Goal: Task Accomplishment & Management: Complete application form

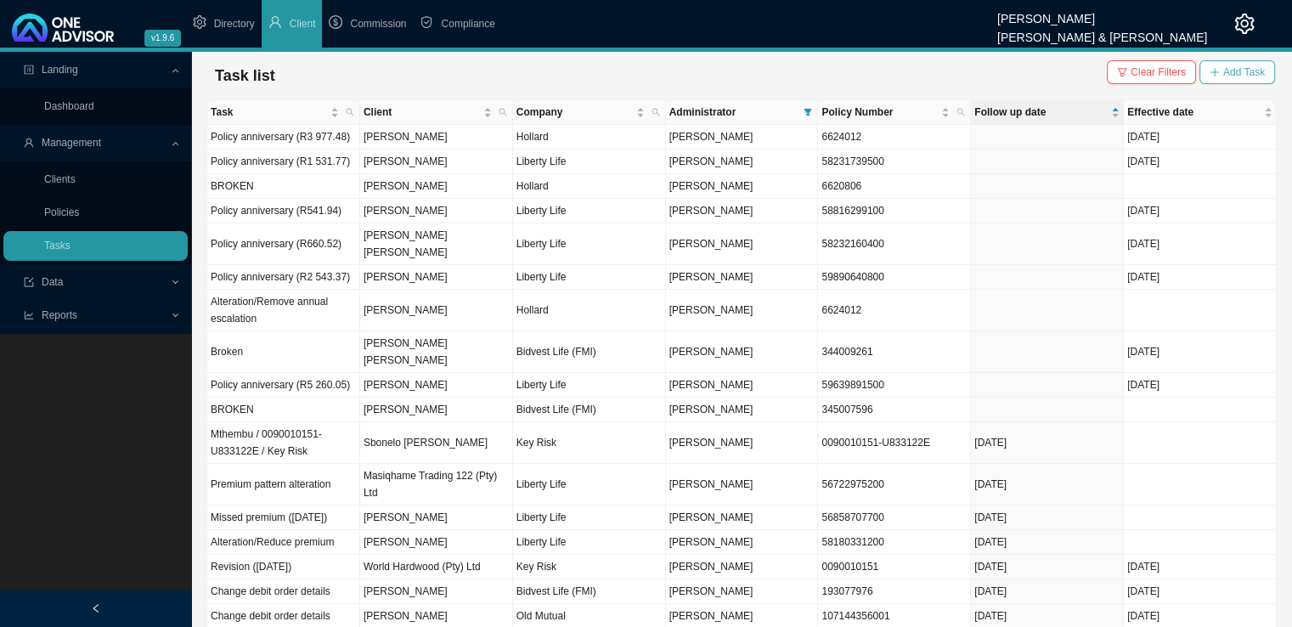
click at [1239, 75] on span "Add Task" at bounding box center [1244, 72] width 42 height 17
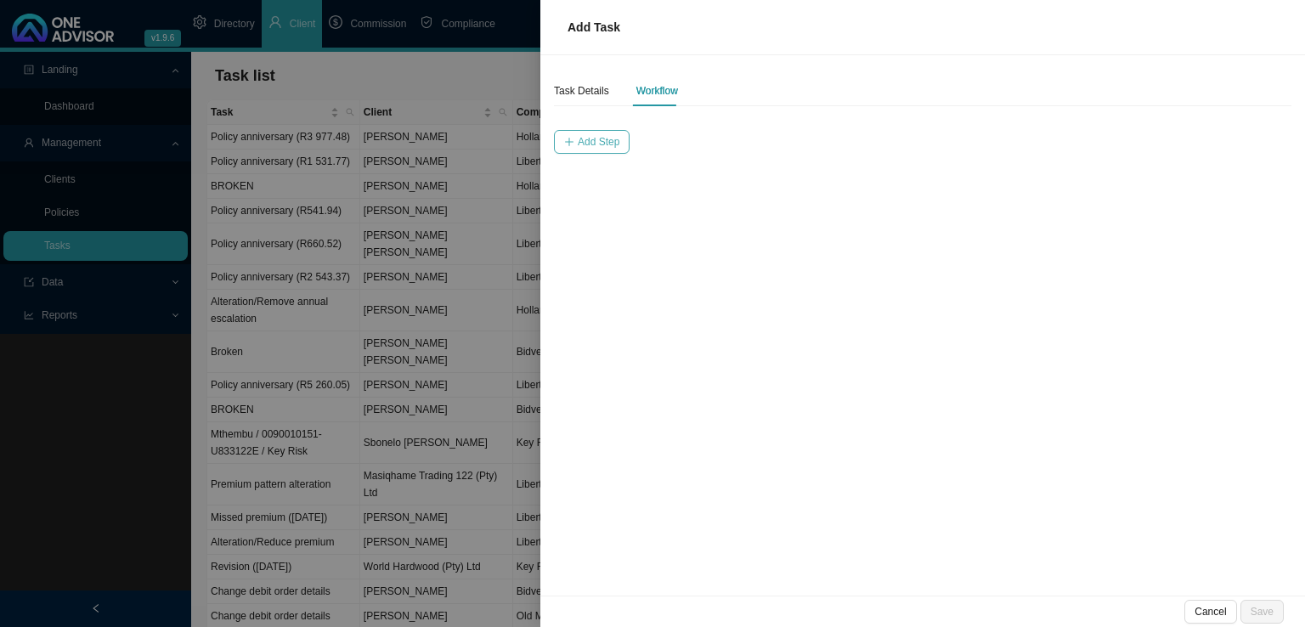
click at [591, 140] on span "Add Step" at bounding box center [599, 141] width 42 height 17
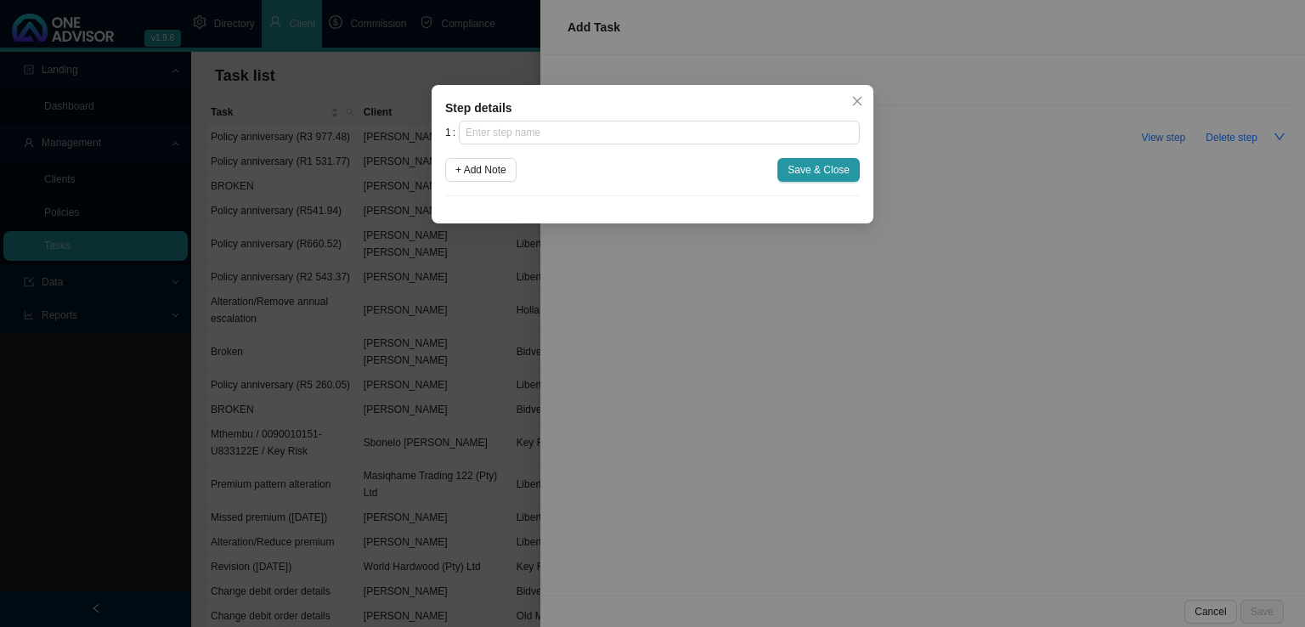
drag, startPoint x: 859, startPoint y: 101, endPoint x: 735, endPoint y: 95, distance: 124.2
click at [853, 104] on icon "close" at bounding box center [857, 101] width 12 height 12
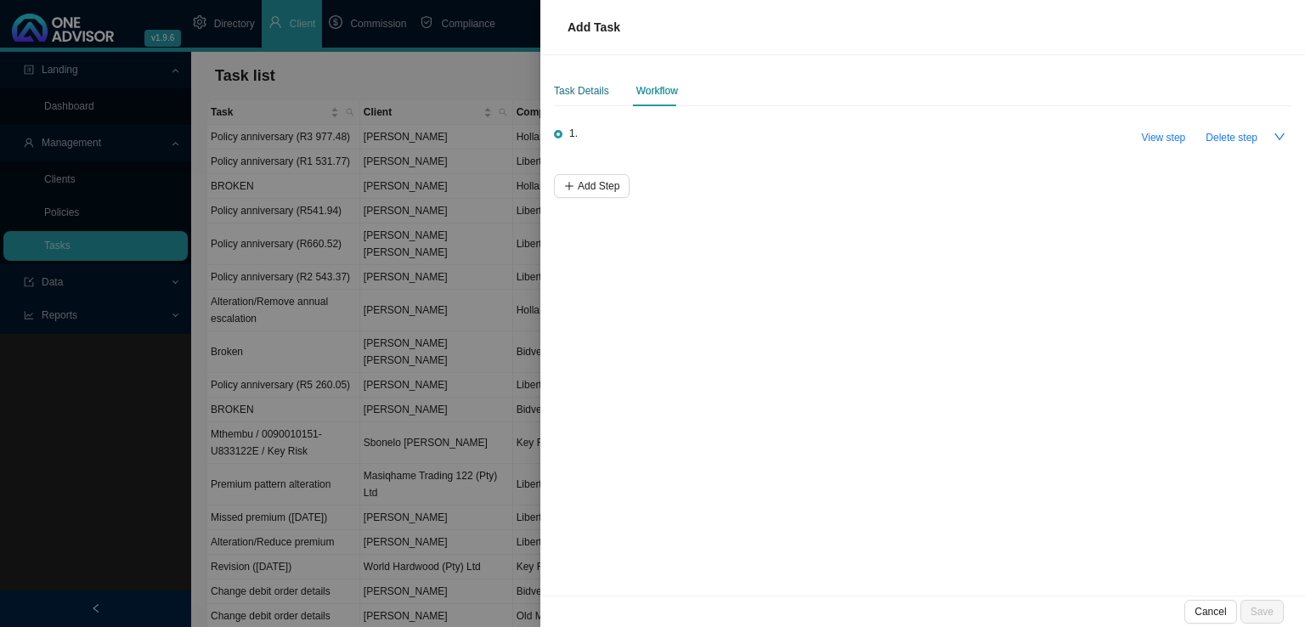
click at [603, 85] on div "Task Details" at bounding box center [581, 90] width 55 height 17
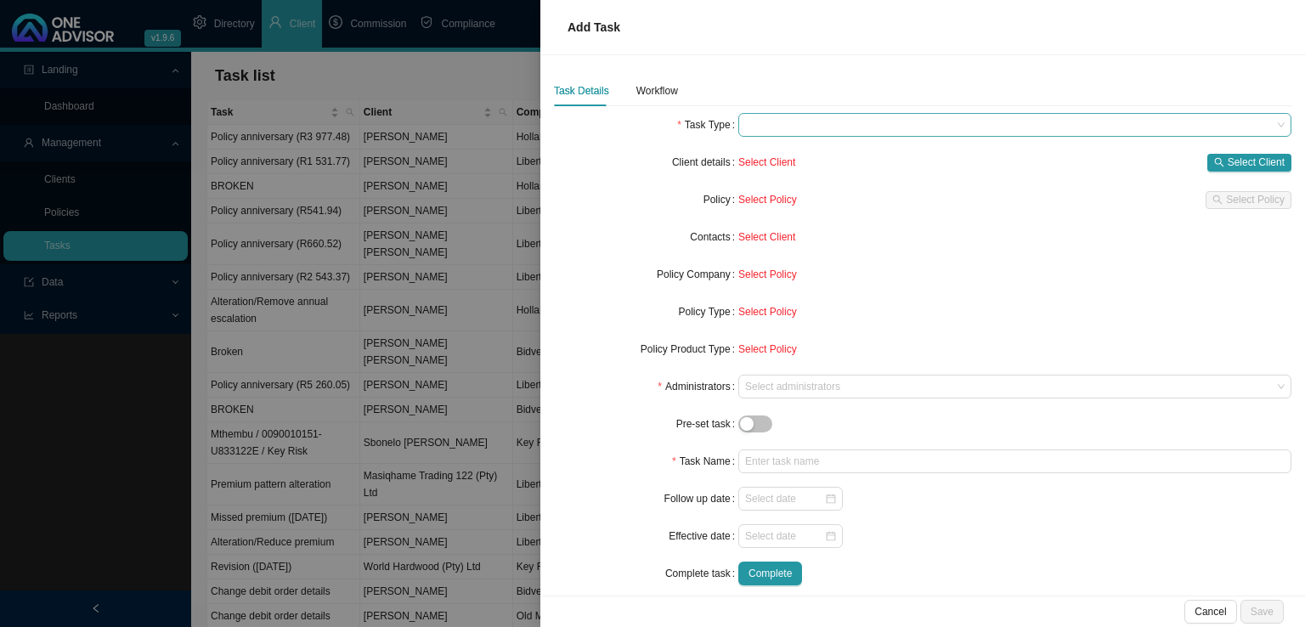
click at [799, 114] on span at bounding box center [1014, 125] width 539 height 22
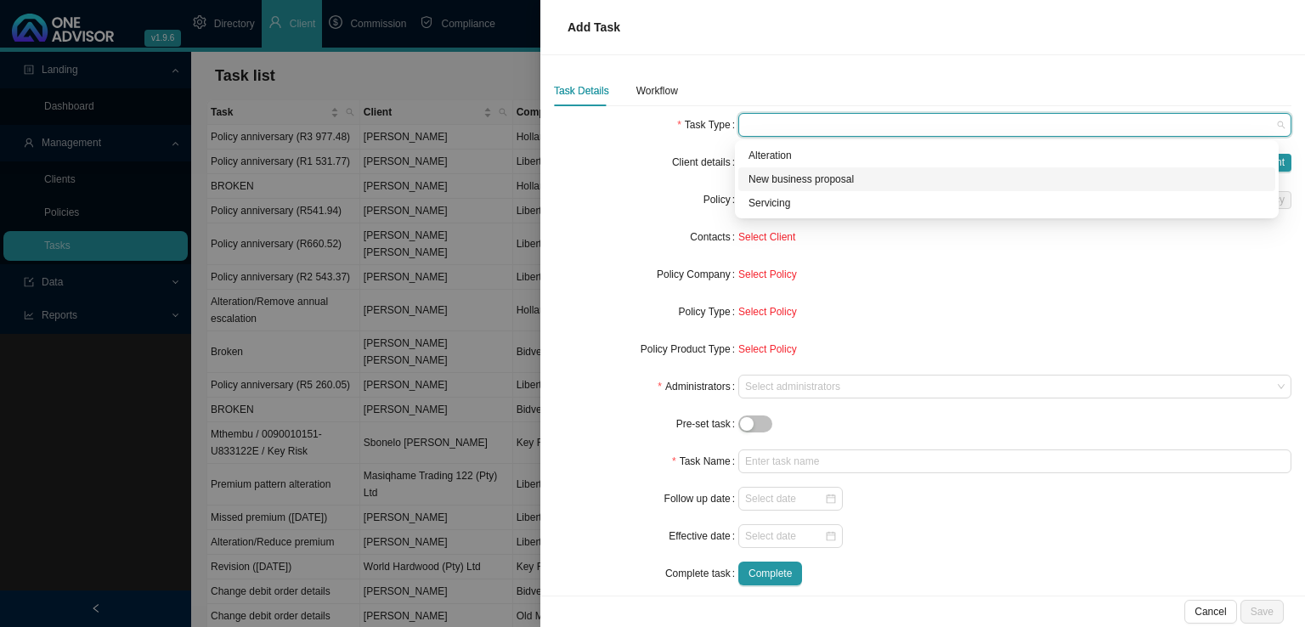
click at [798, 182] on div "New business proposal" at bounding box center [1006, 179] width 517 height 17
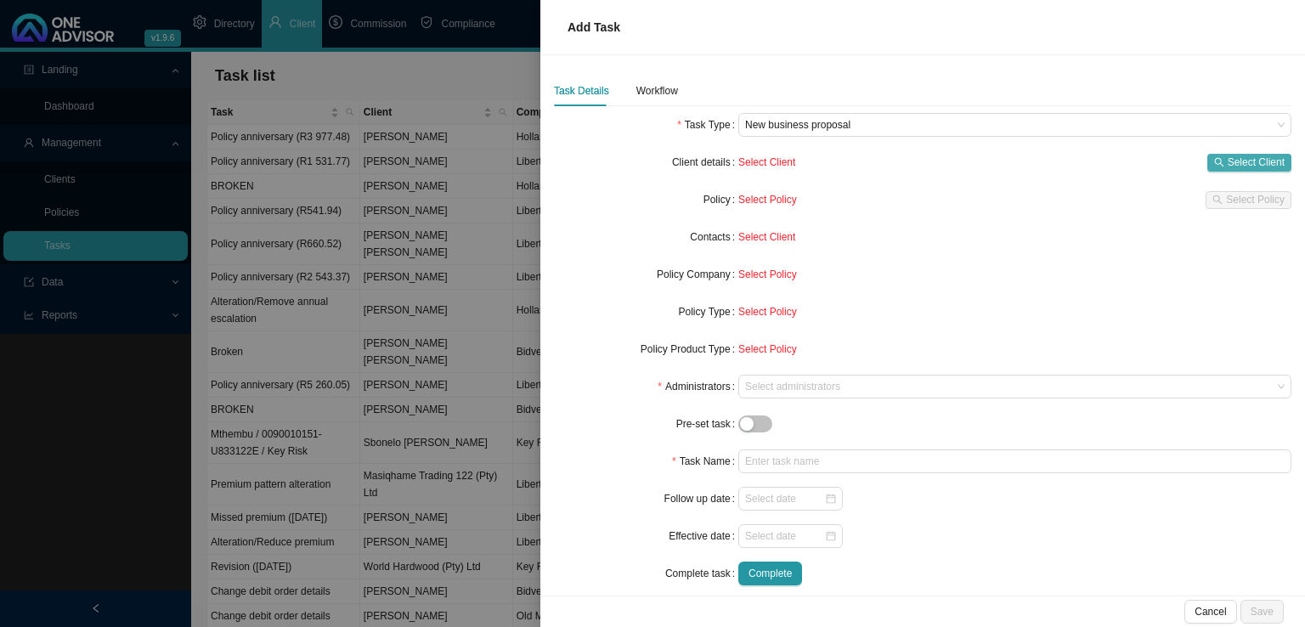
click at [1251, 157] on span "Select Client" at bounding box center [1256, 162] width 57 height 17
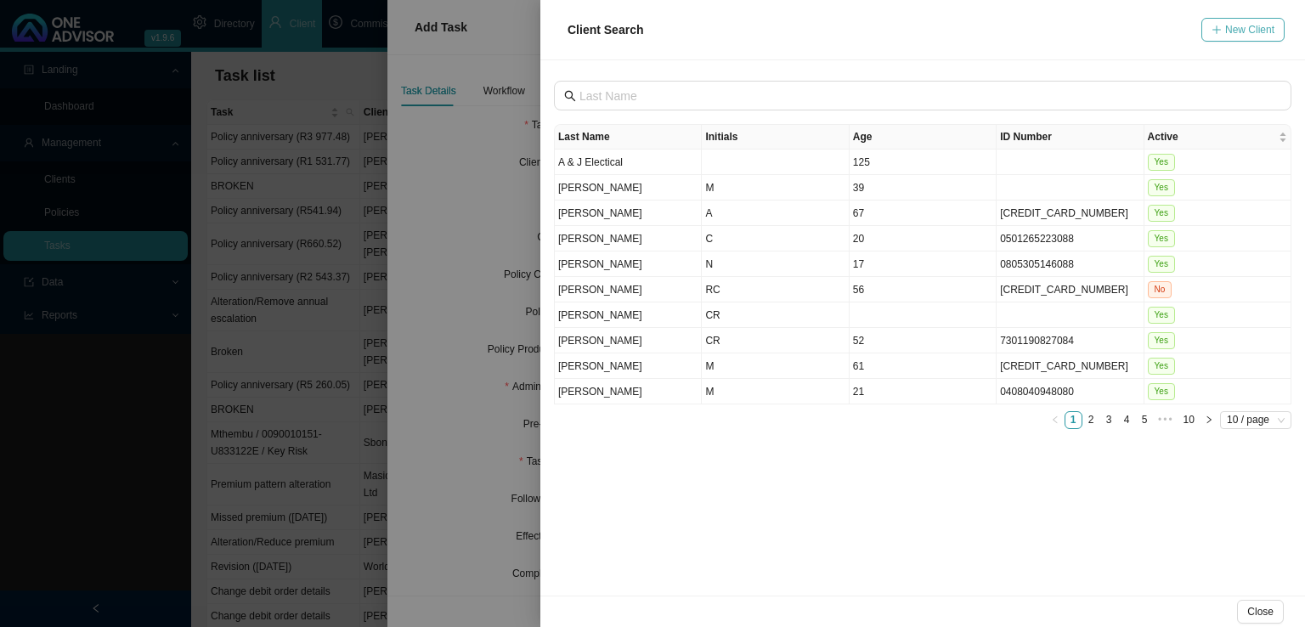
click at [1222, 32] on icon "plus" at bounding box center [1216, 30] width 10 height 10
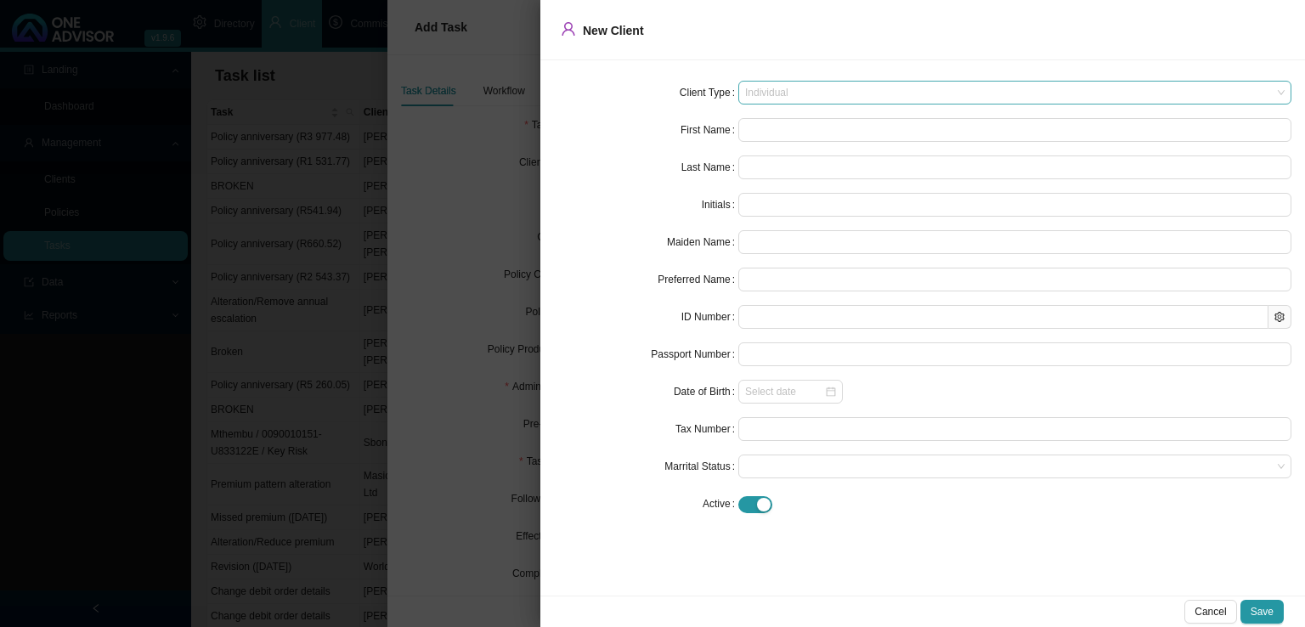
click at [788, 83] on span "Individual" at bounding box center [1014, 93] width 539 height 22
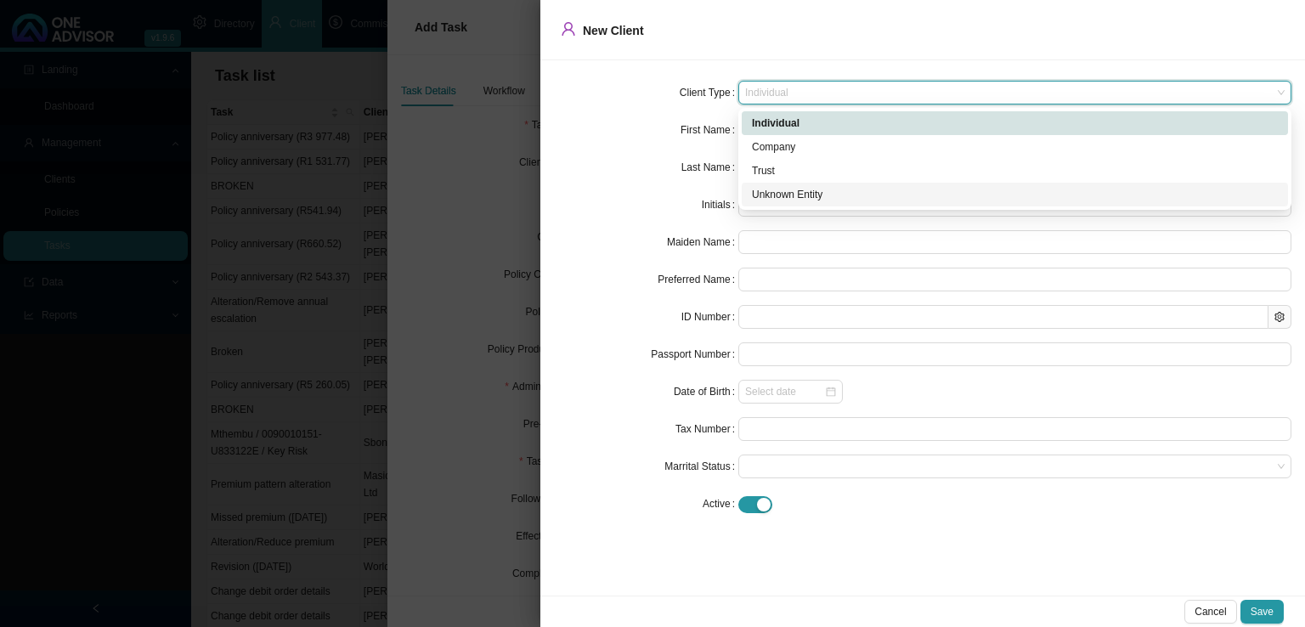
click at [777, 189] on div "Unknown Entity" at bounding box center [1015, 194] width 526 height 17
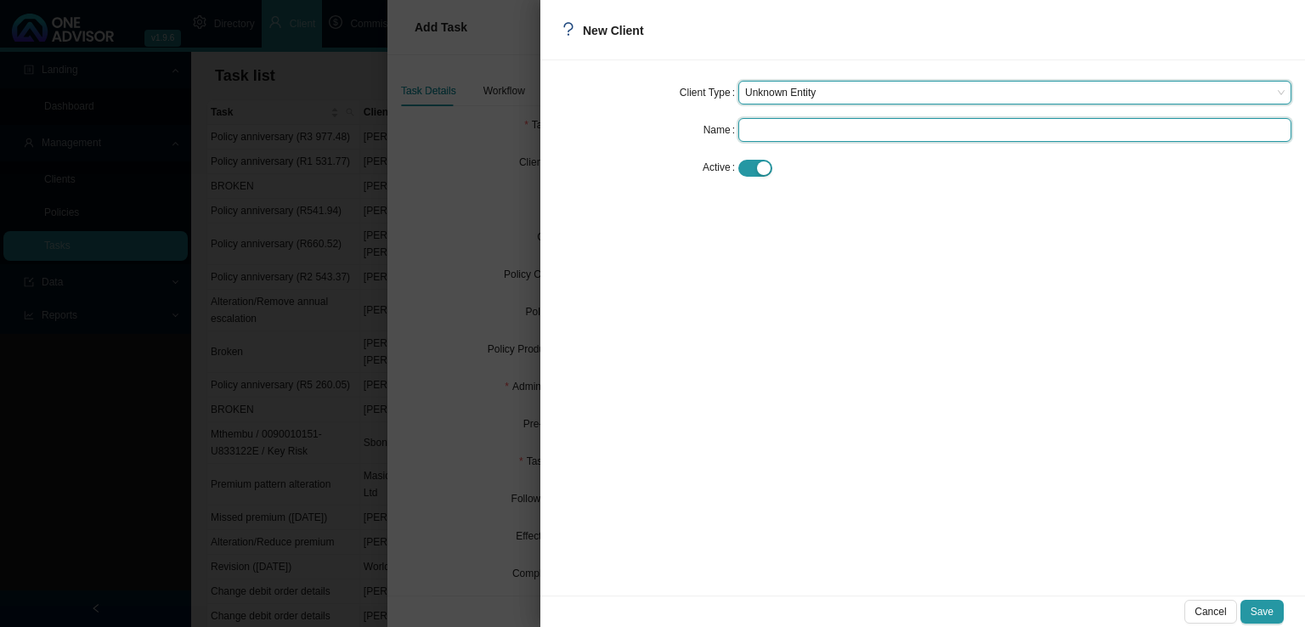
click at [810, 133] on input "text" at bounding box center [1014, 130] width 553 height 24
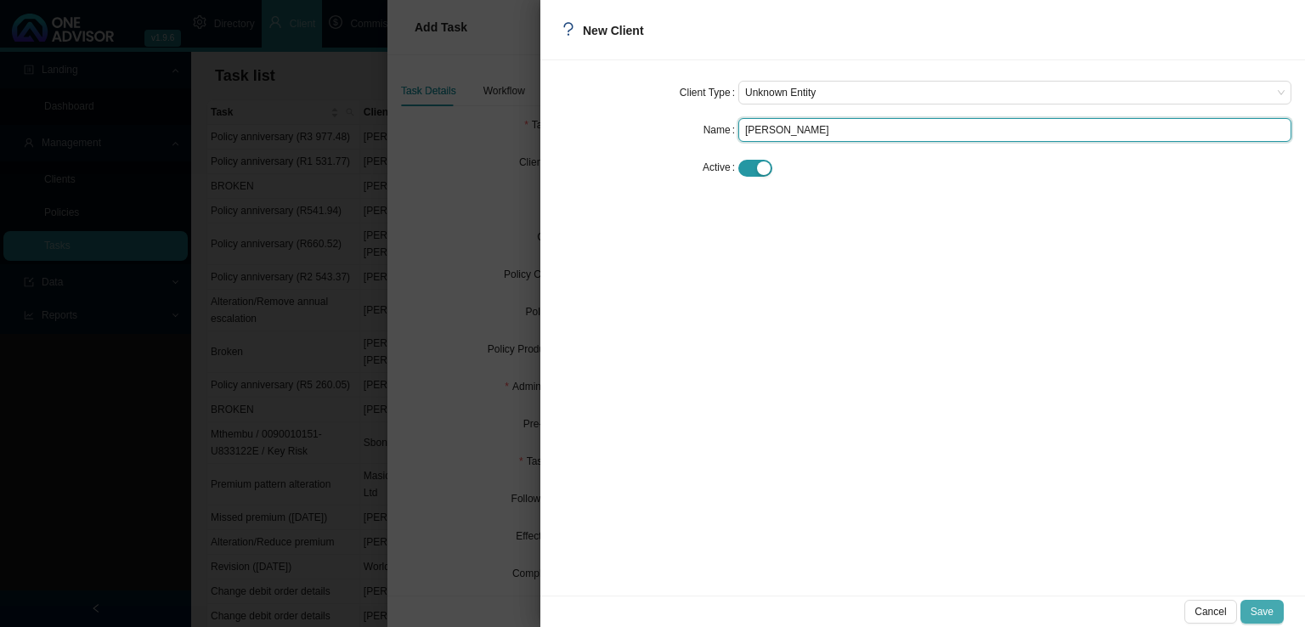
type input "[PERSON_NAME]"
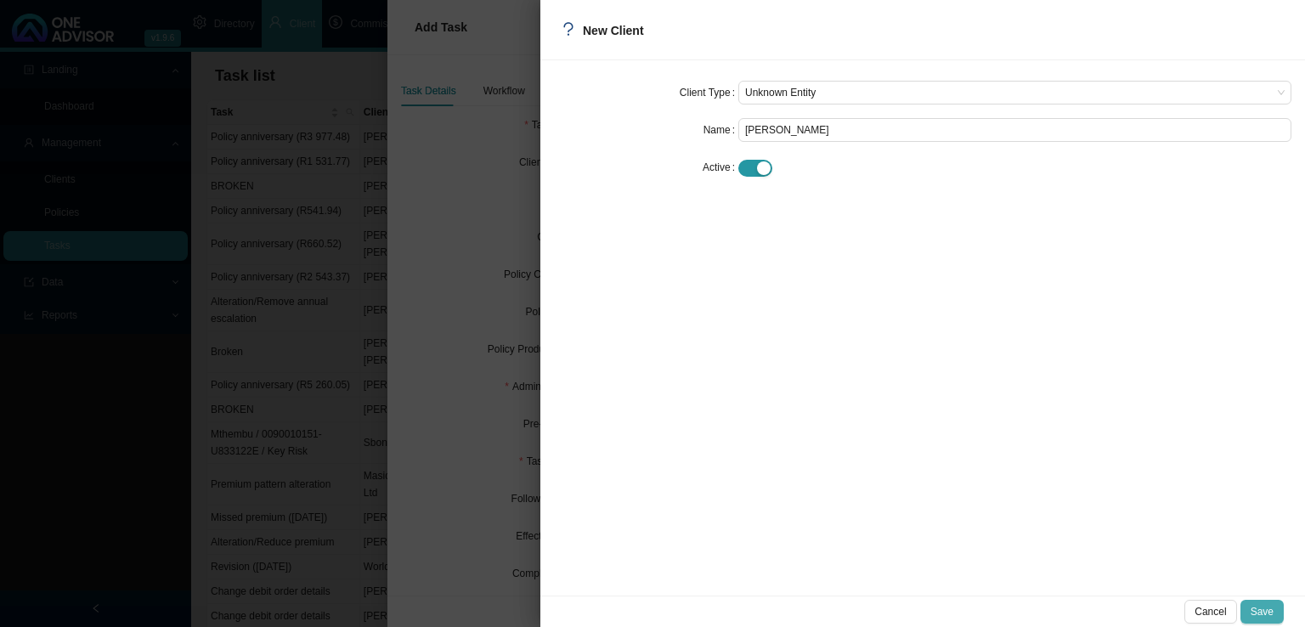
click at [1258, 609] on span "Save" at bounding box center [1262, 611] width 23 height 17
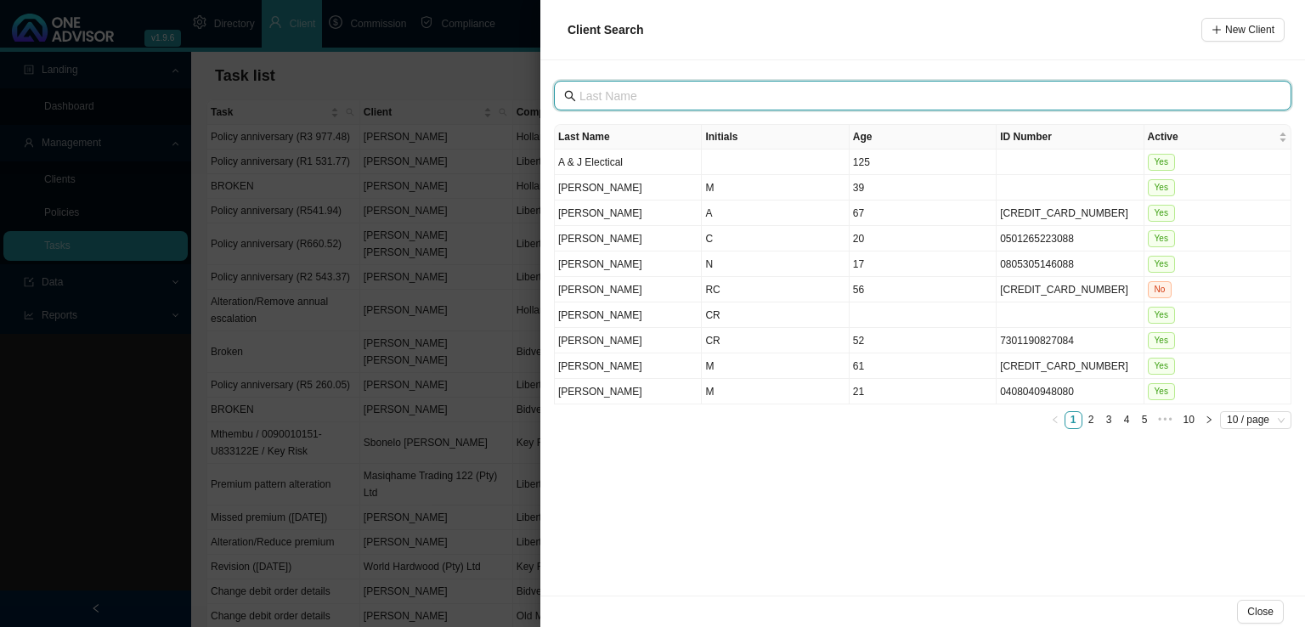
click at [598, 93] on input "text" at bounding box center [924, 96] width 690 height 19
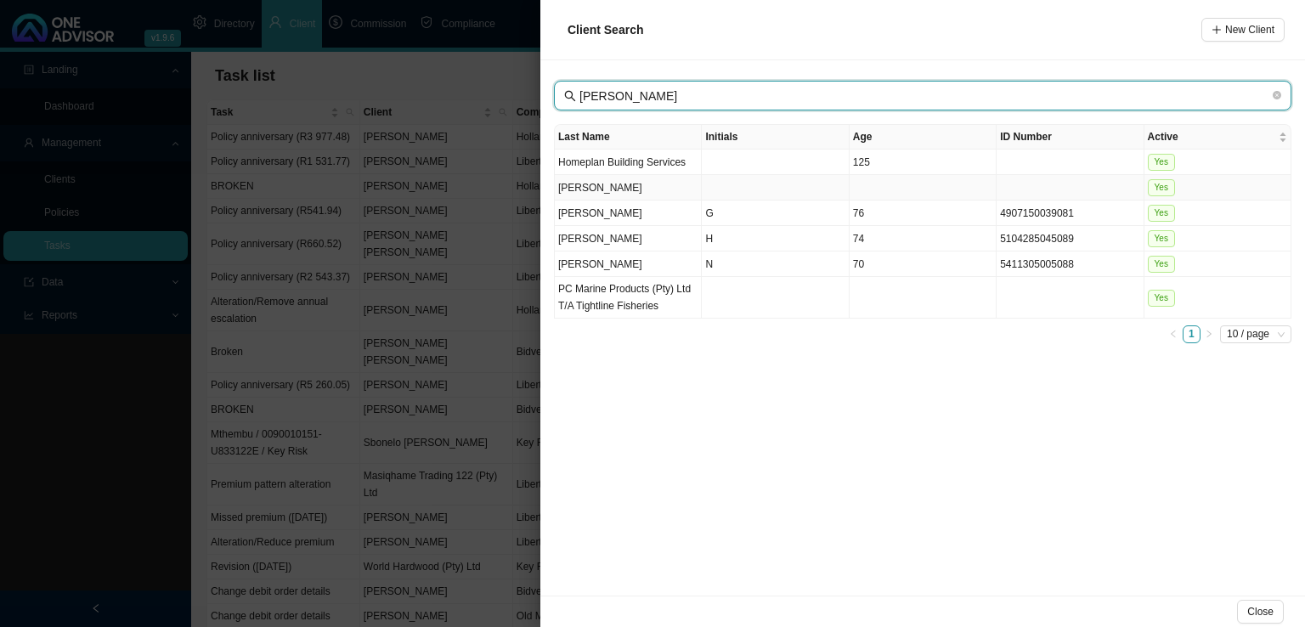
type input "[PERSON_NAME]"
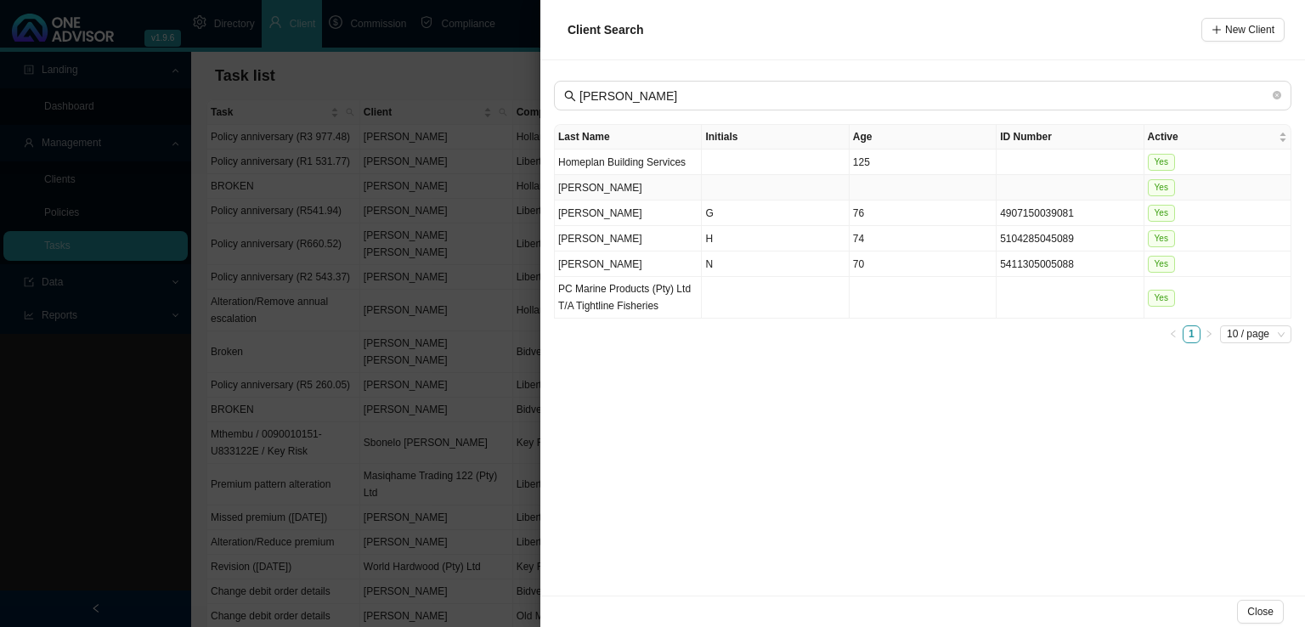
click at [583, 184] on td "[PERSON_NAME]" at bounding box center [628, 187] width 147 height 25
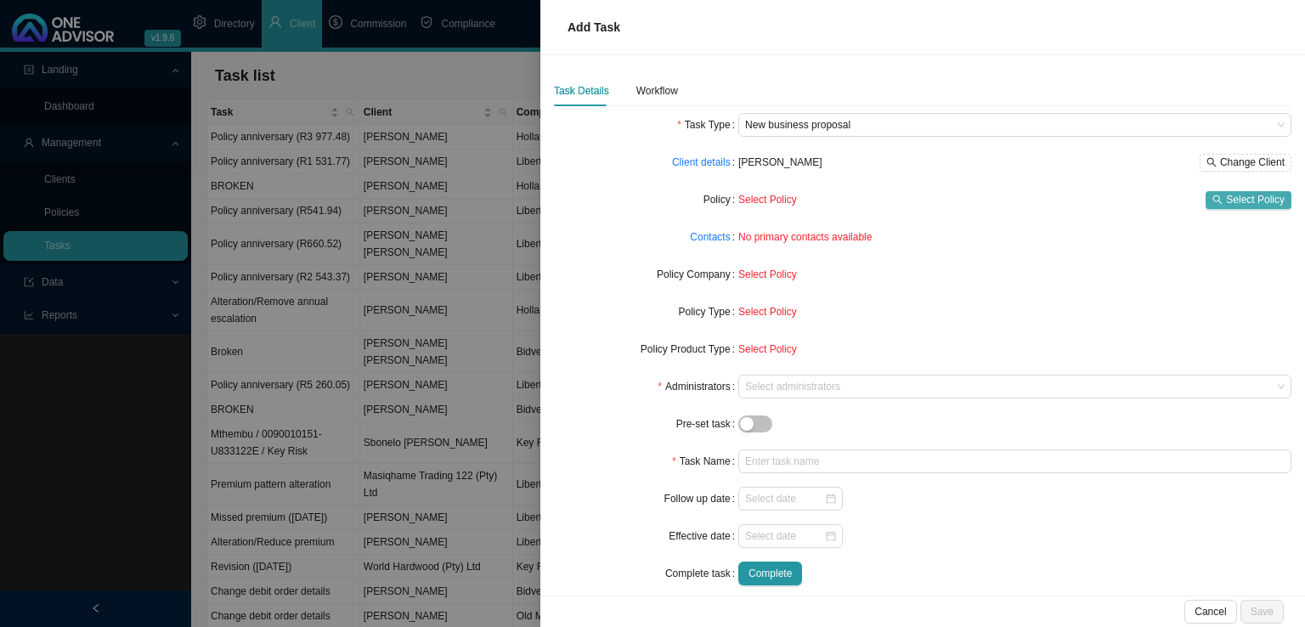
click at [1239, 195] on span "Select Policy" at bounding box center [1255, 199] width 59 height 17
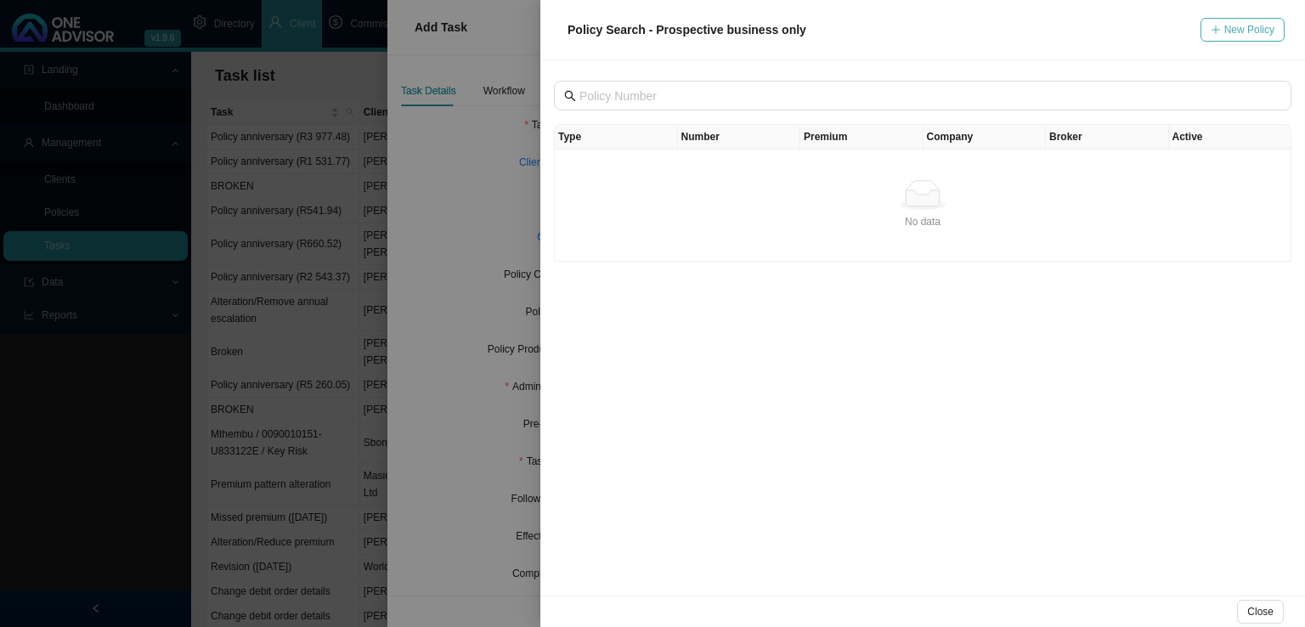
click at [1247, 31] on span "New Policy" at bounding box center [1249, 29] width 50 height 17
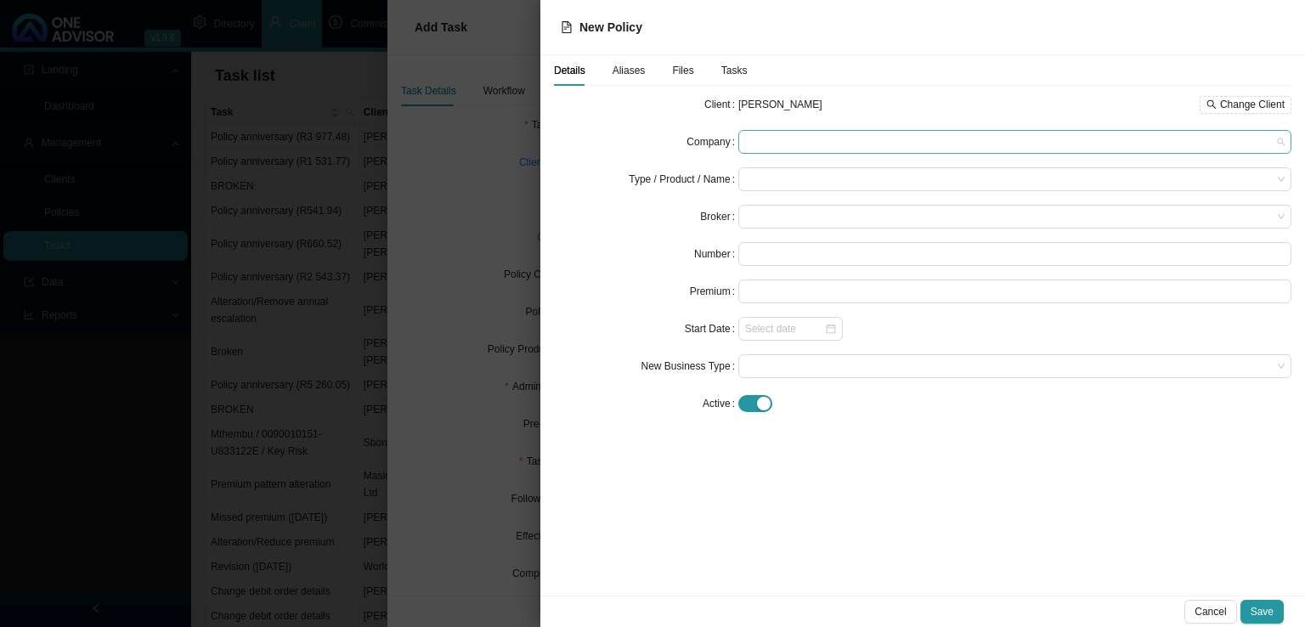
click at [811, 147] on span at bounding box center [1014, 142] width 539 height 22
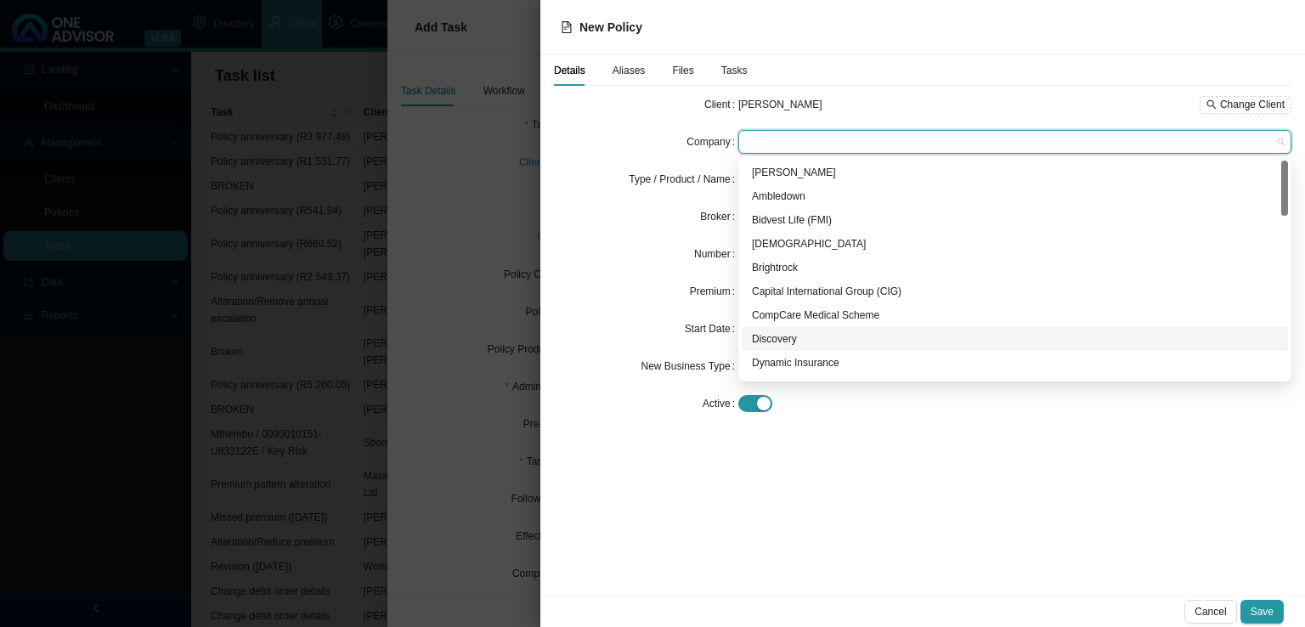
click at [789, 340] on div "Discovery" at bounding box center [1015, 338] width 526 height 17
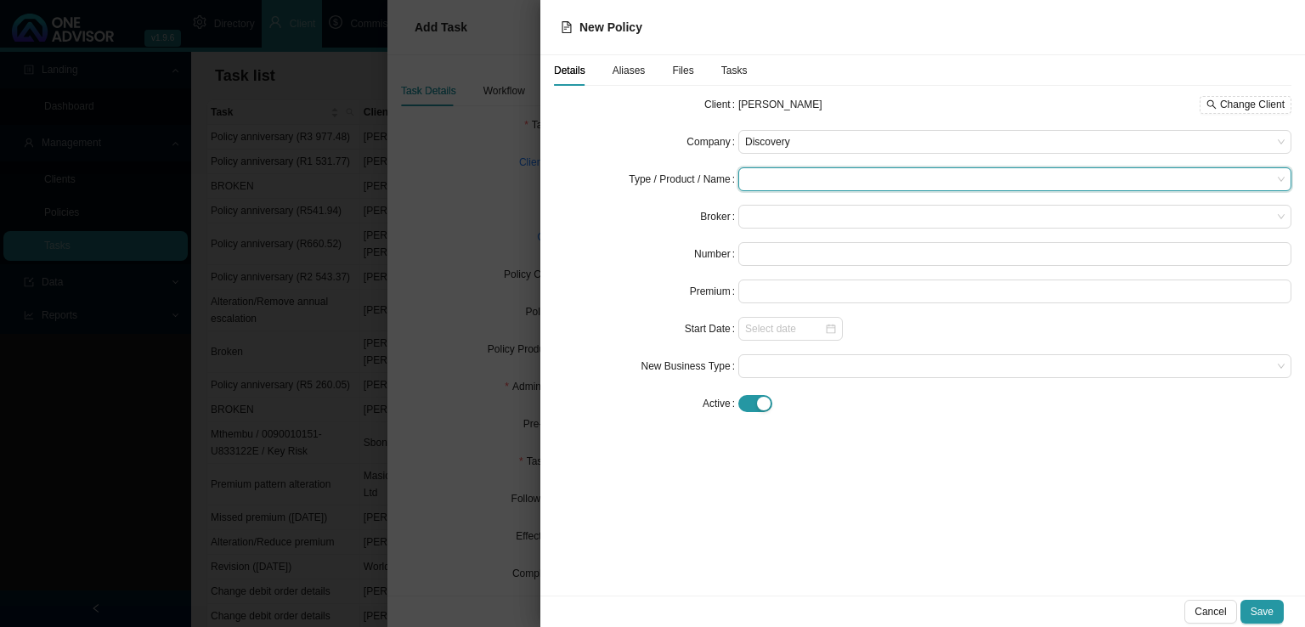
click at [805, 168] on input "search" at bounding box center [1008, 179] width 527 height 22
click at [777, 285] on div "Medical Cover" at bounding box center [797, 281] width 98 height 17
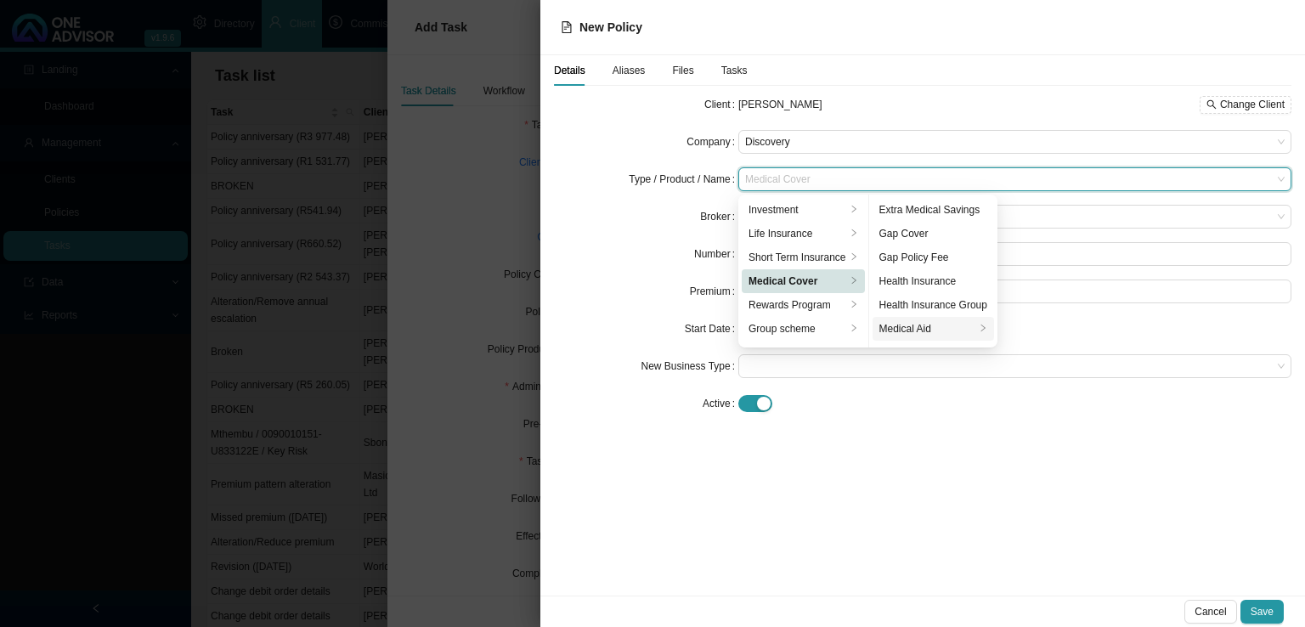
click at [936, 327] on div "Medical Aid" at bounding box center [927, 328] width 96 height 17
drag, startPoint x: 936, startPoint y: 328, endPoint x: 955, endPoint y: 316, distance: 22.2
click at [946, 320] on div "Medical Aid" at bounding box center [927, 328] width 96 height 17
click at [968, 416] on div "Client [PERSON_NAME] Change Client Company Discovery Type / Product / Name Medi…" at bounding box center [922, 261] width 737 height 336
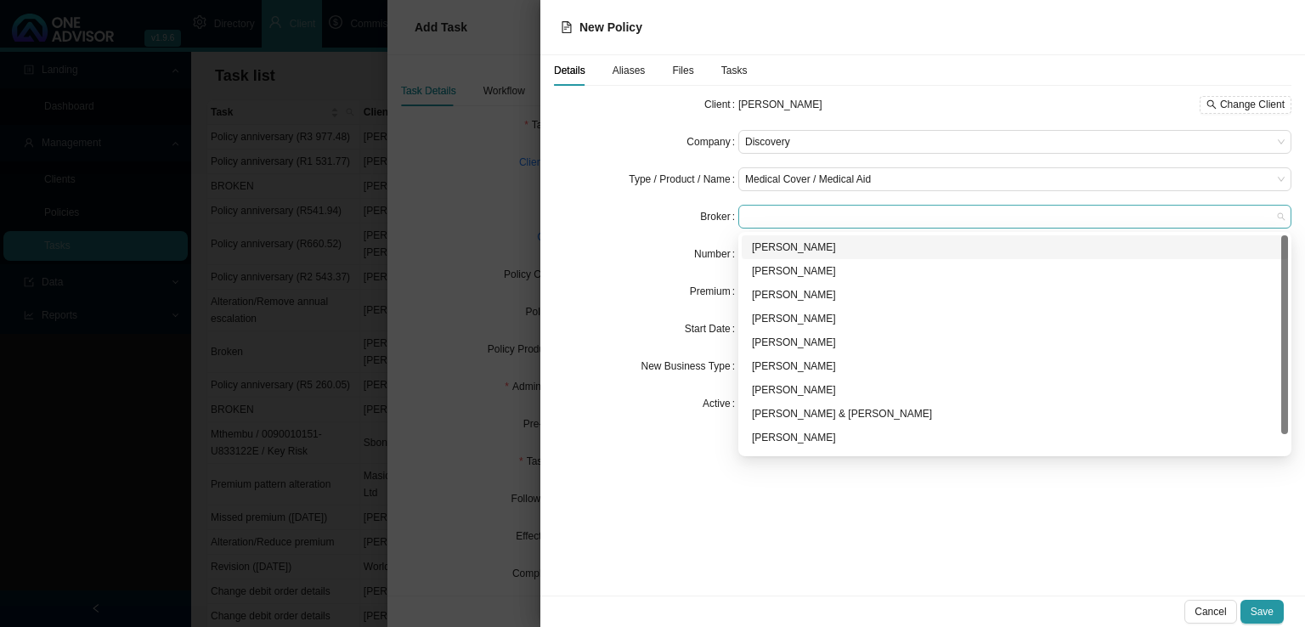
click at [779, 222] on span at bounding box center [1014, 217] width 539 height 22
click at [795, 322] on div "[PERSON_NAME]" at bounding box center [1015, 318] width 526 height 17
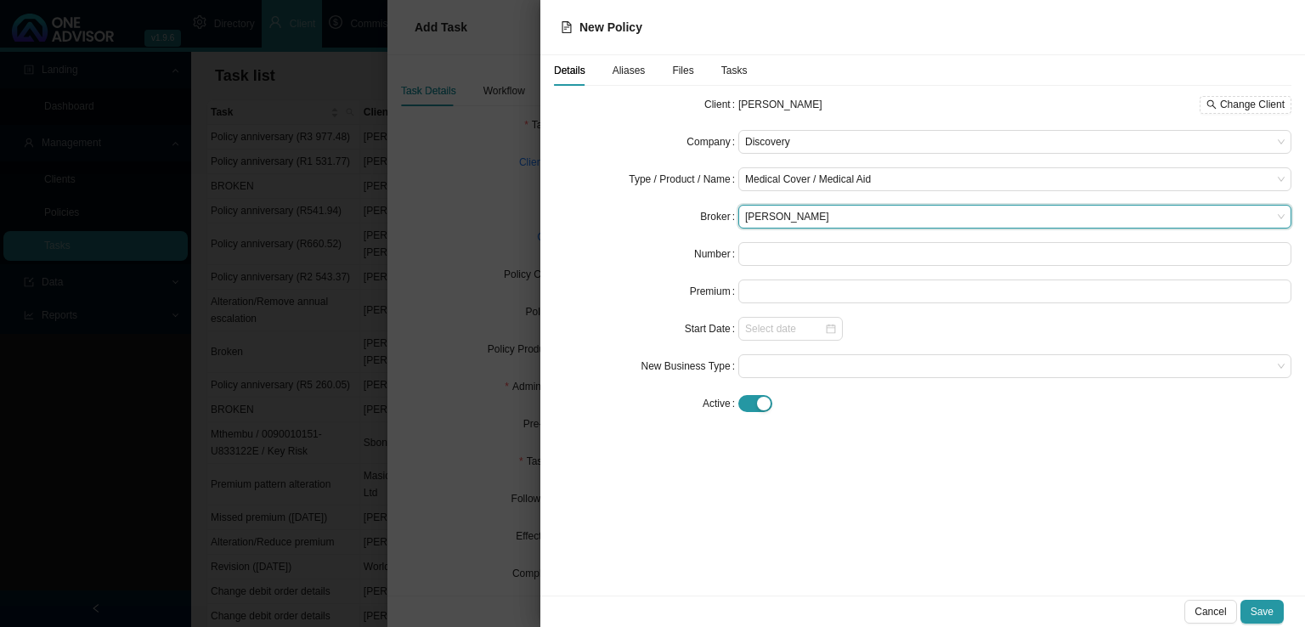
click at [590, 295] on div "Premium" at bounding box center [646, 291] width 184 height 24
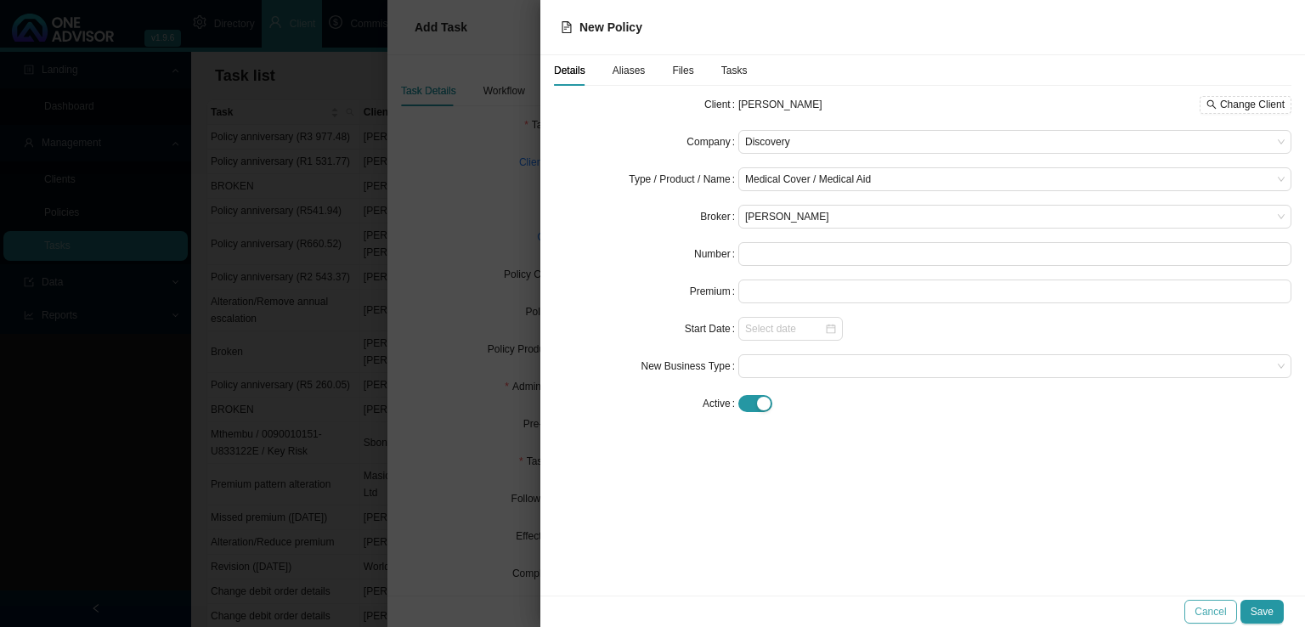
click at [1206, 613] on span "Cancel" at bounding box center [1209, 611] width 31 height 17
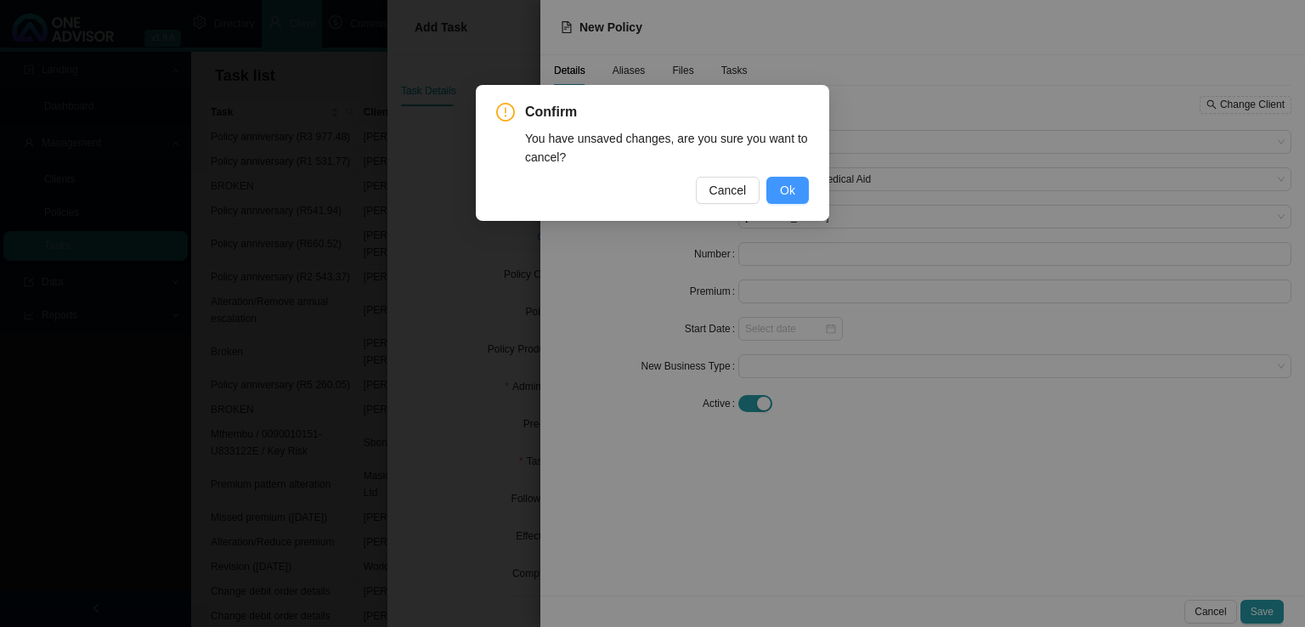
click at [778, 184] on button "Ok" at bounding box center [787, 190] width 42 height 27
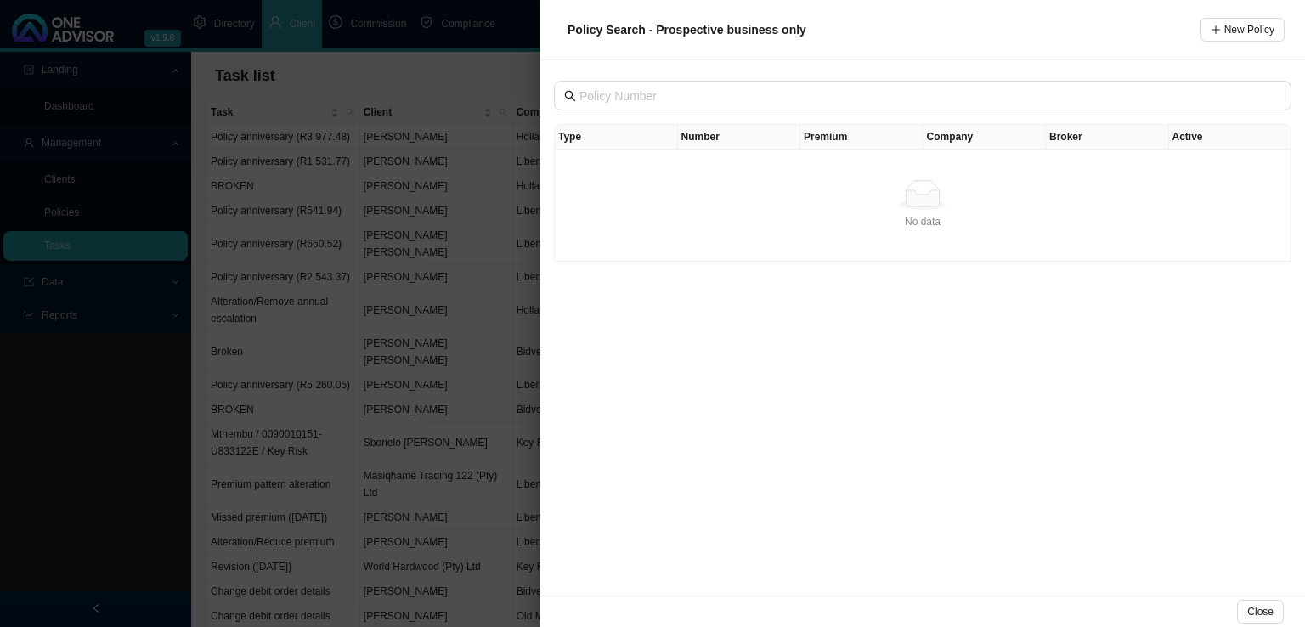
click at [979, 58] on div "Policy Search - Prospective business only New Policy" at bounding box center [922, 30] width 765 height 60
drag, startPoint x: 471, startPoint y: 108, endPoint x: 526, endPoint y: 142, distance: 64.1
click at [471, 107] on div at bounding box center [652, 313] width 1305 height 627
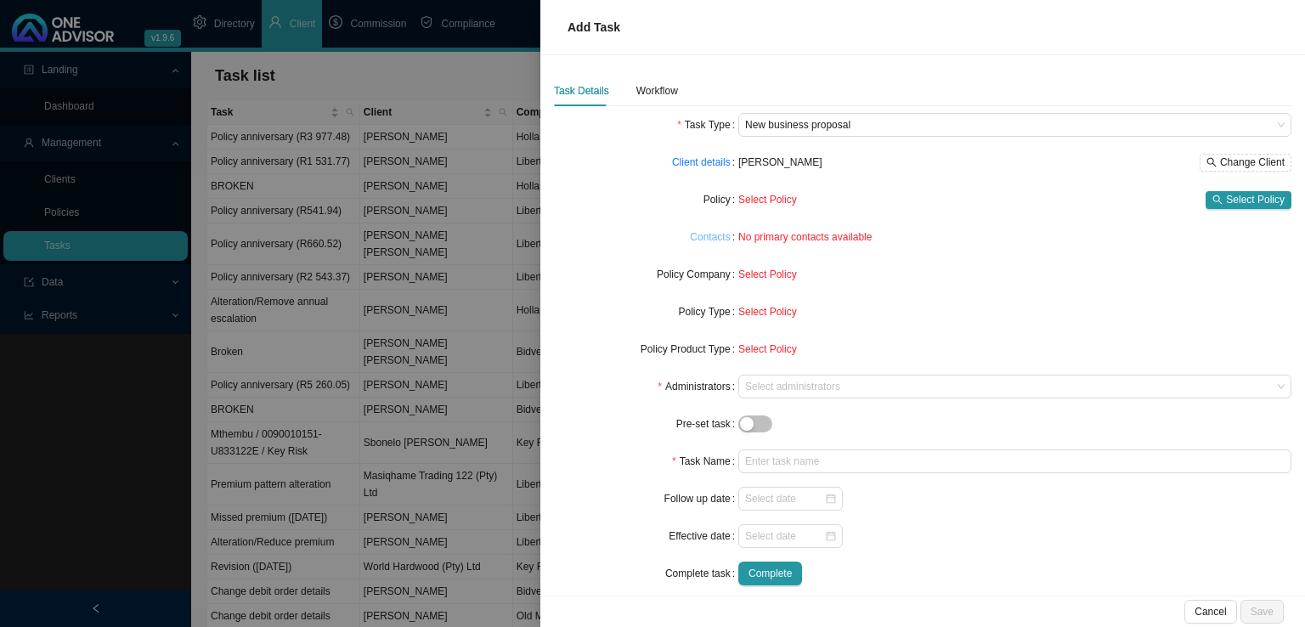
click at [705, 238] on link "Contacts" at bounding box center [710, 237] width 40 height 17
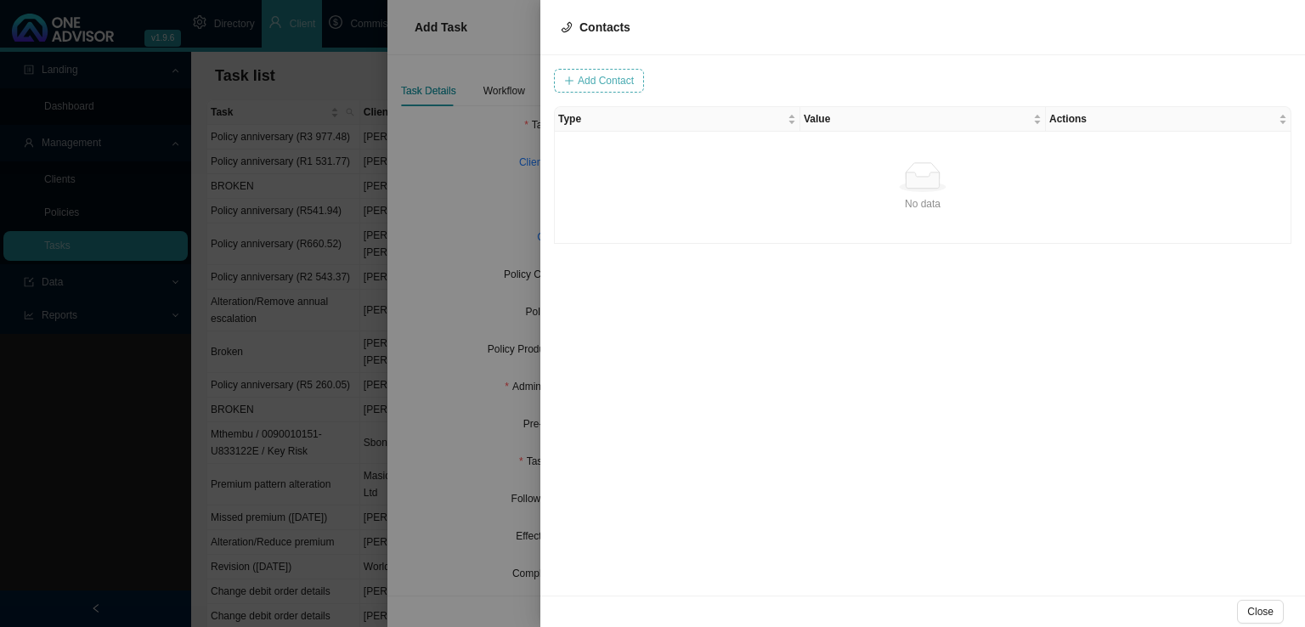
click at [613, 84] on span "Add Contact" at bounding box center [606, 80] width 56 height 17
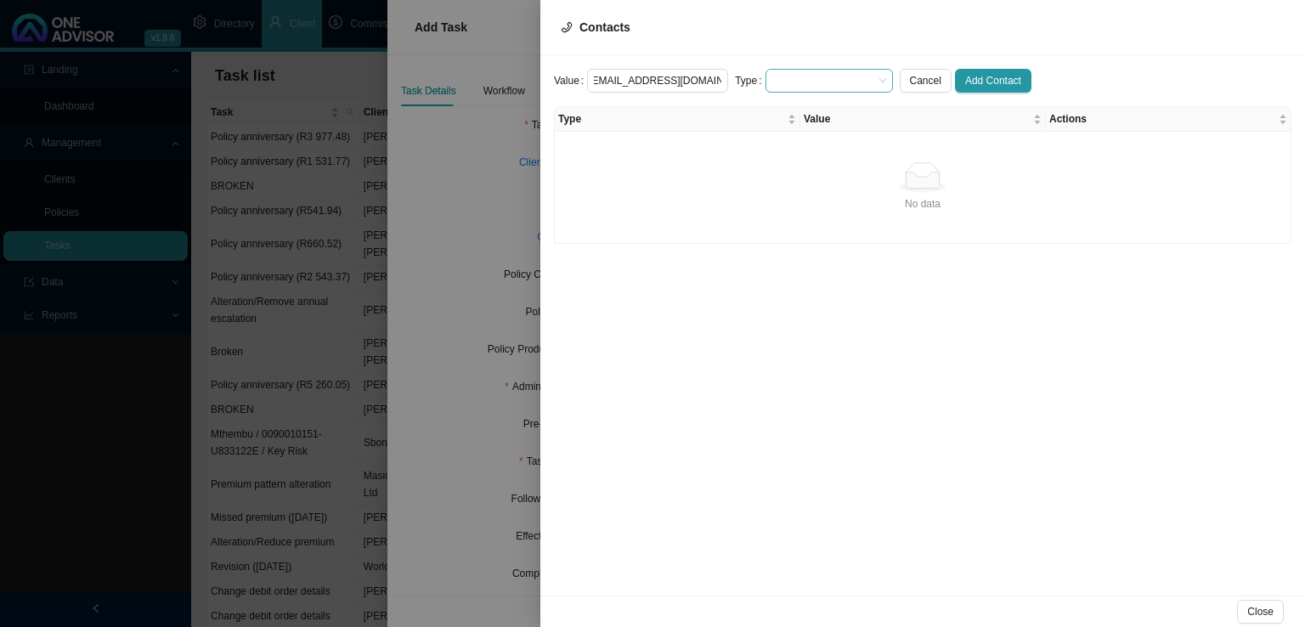
click at [831, 71] on span at bounding box center [829, 81] width 114 height 22
type input "[EMAIL_ADDRESS][DOMAIN_NAME]"
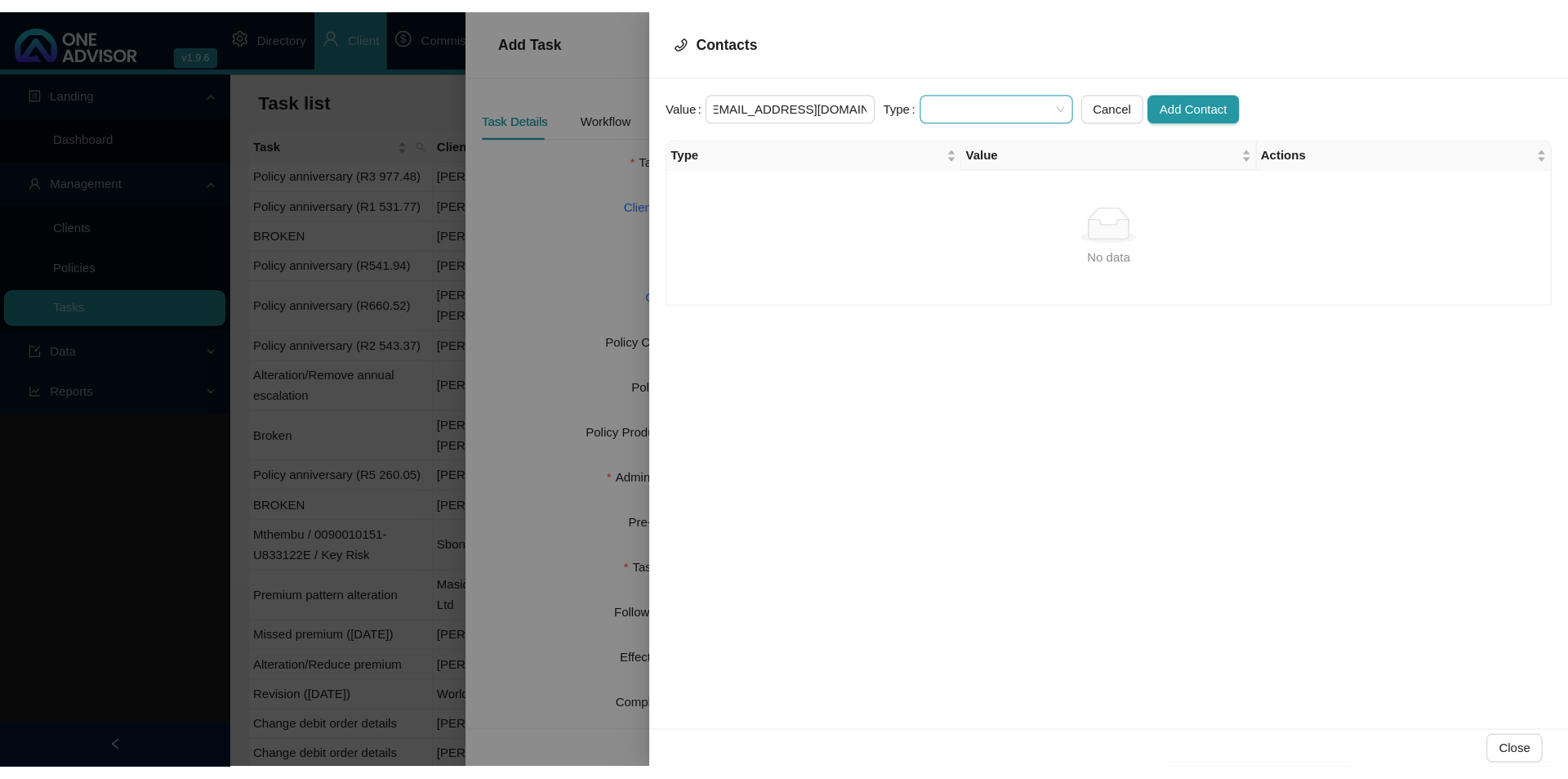
scroll to position [0, 0]
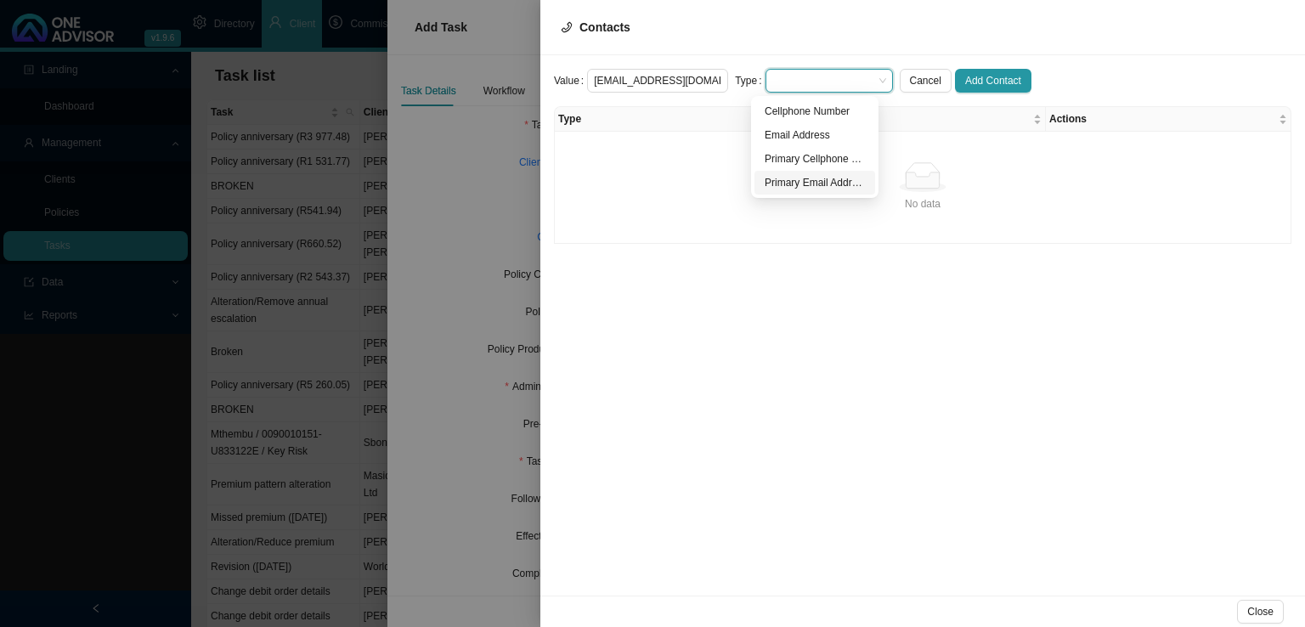
click at [826, 181] on div "Primary Email Address" at bounding box center [815, 182] width 100 height 17
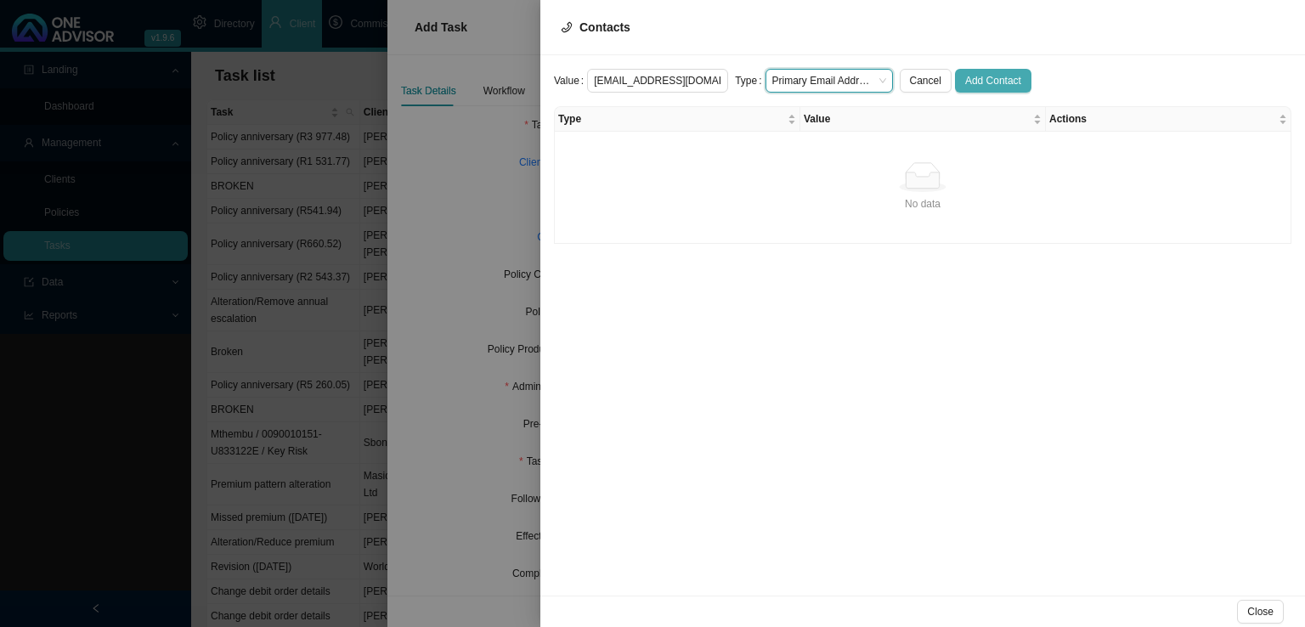
click at [972, 69] on button "Add Contact" at bounding box center [993, 81] width 76 height 24
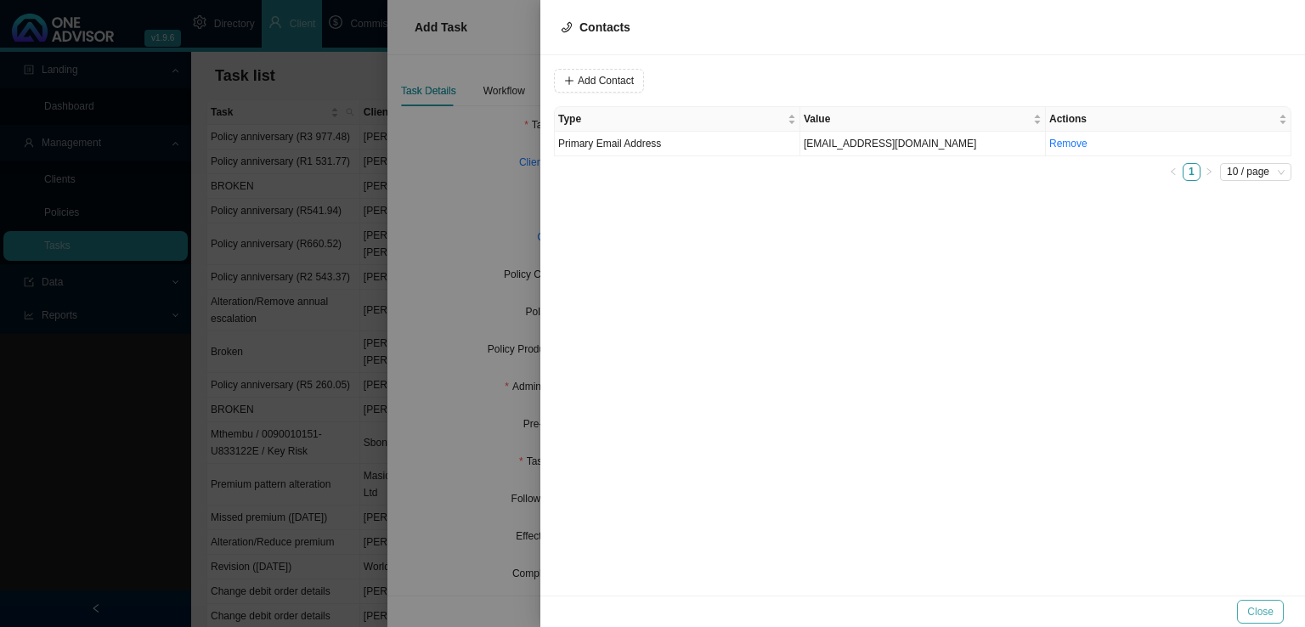
click at [1263, 607] on span "Close" at bounding box center [1260, 611] width 26 height 17
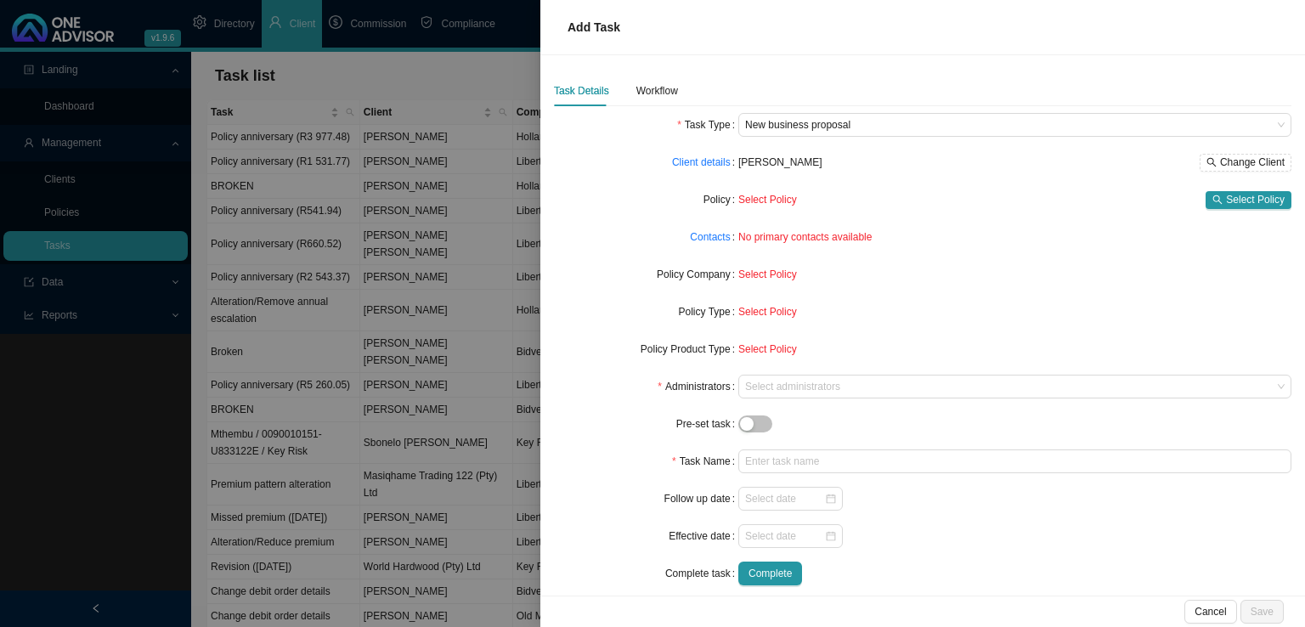
click at [766, 313] on span "Select Policy" at bounding box center [767, 312] width 59 height 12
click at [700, 314] on label "Policy Type" at bounding box center [709, 312] width 60 height 24
click at [772, 316] on span "Select Policy" at bounding box center [767, 312] width 59 height 12
click at [1238, 204] on span "Select Policy" at bounding box center [1255, 199] width 59 height 17
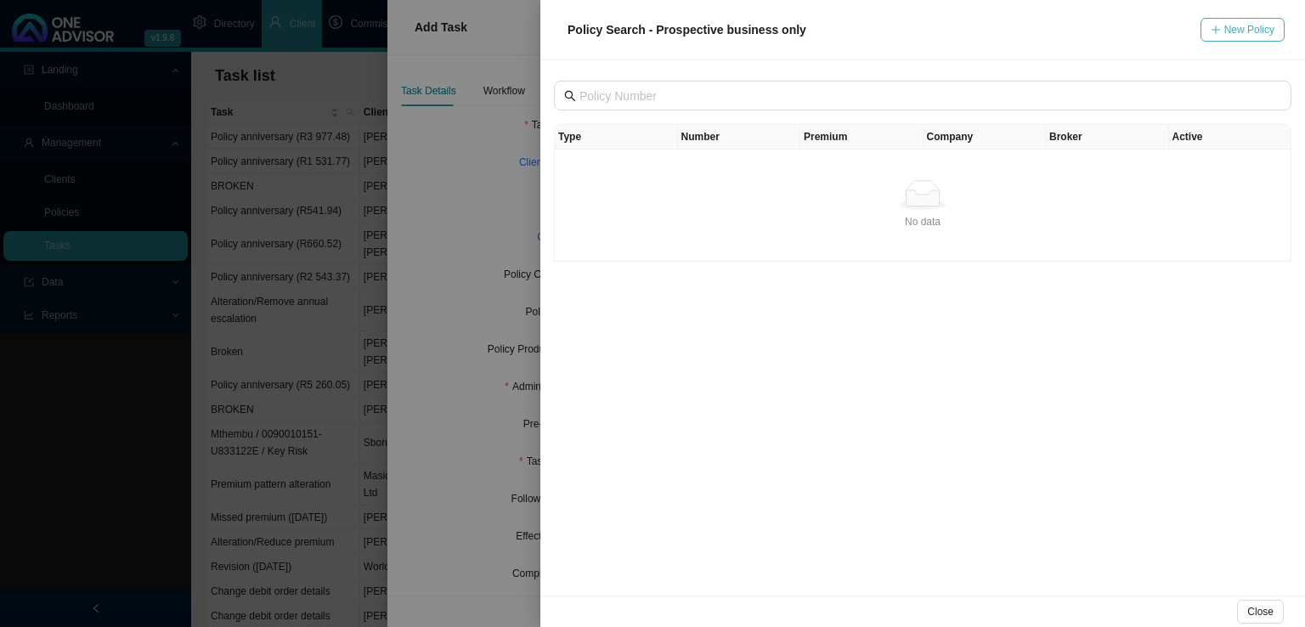
click at [1227, 27] on span "New Policy" at bounding box center [1249, 29] width 50 height 17
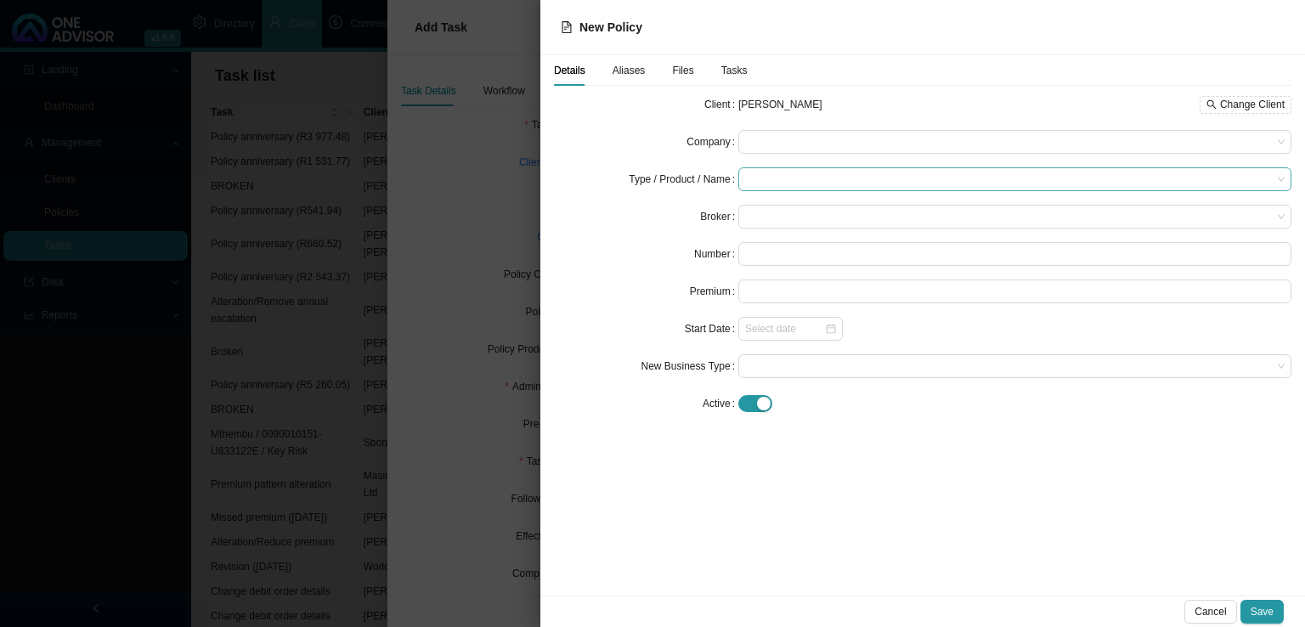
click at [792, 174] on input "search" at bounding box center [1008, 179] width 527 height 22
click at [793, 178] on input "search" at bounding box center [1008, 179] width 527 height 22
click at [796, 149] on span at bounding box center [1014, 142] width 539 height 22
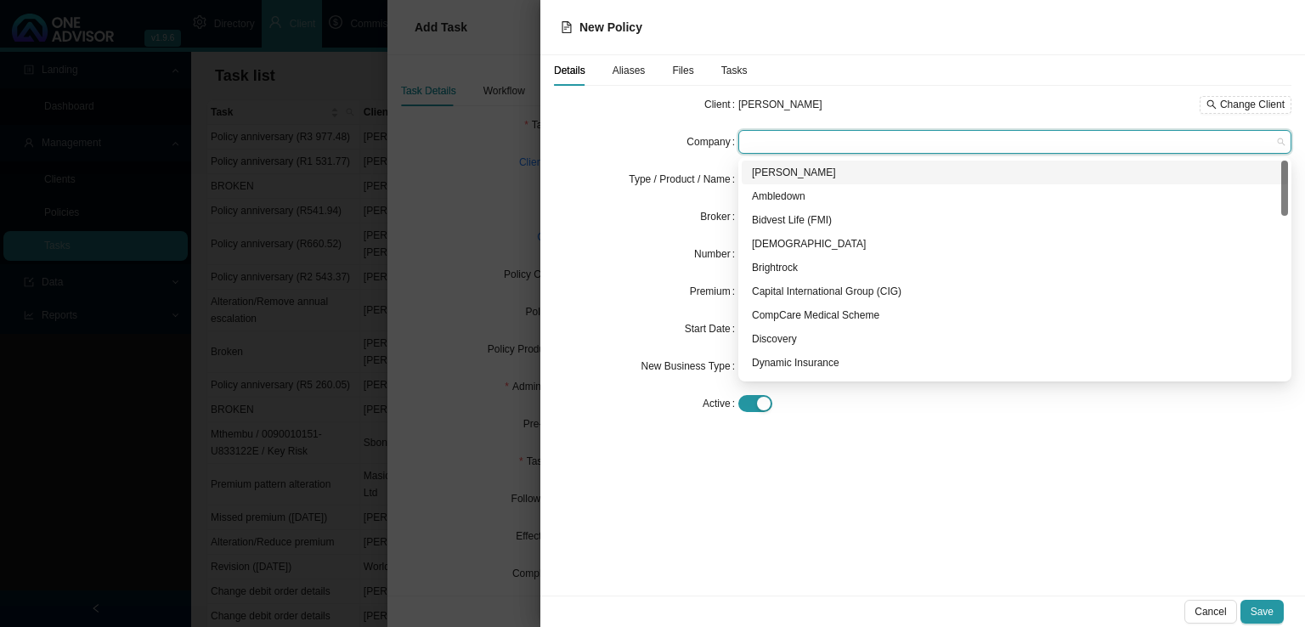
click at [796, 149] on span at bounding box center [1014, 142] width 539 height 22
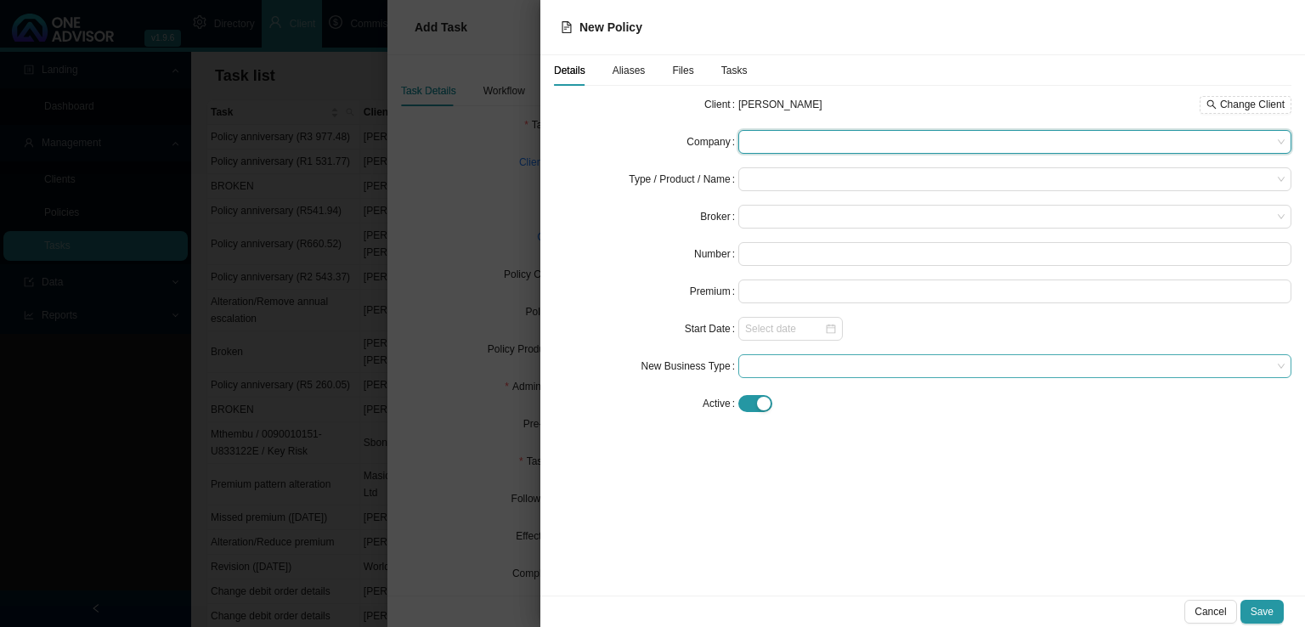
click at [789, 366] on span at bounding box center [1014, 366] width 539 height 22
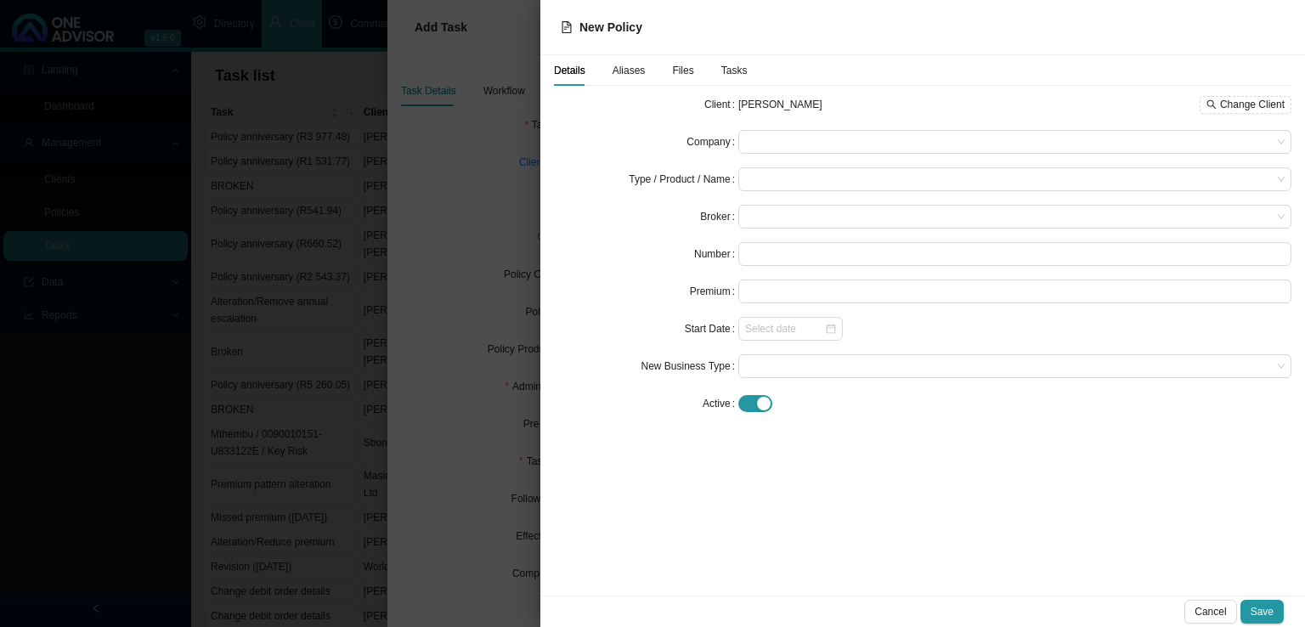
click at [648, 494] on div "Details Aliases Files Tasks Client [PERSON_NAME] Change Client Company Type / P…" at bounding box center [922, 325] width 765 height 540
click at [494, 272] on div at bounding box center [652, 313] width 1305 height 627
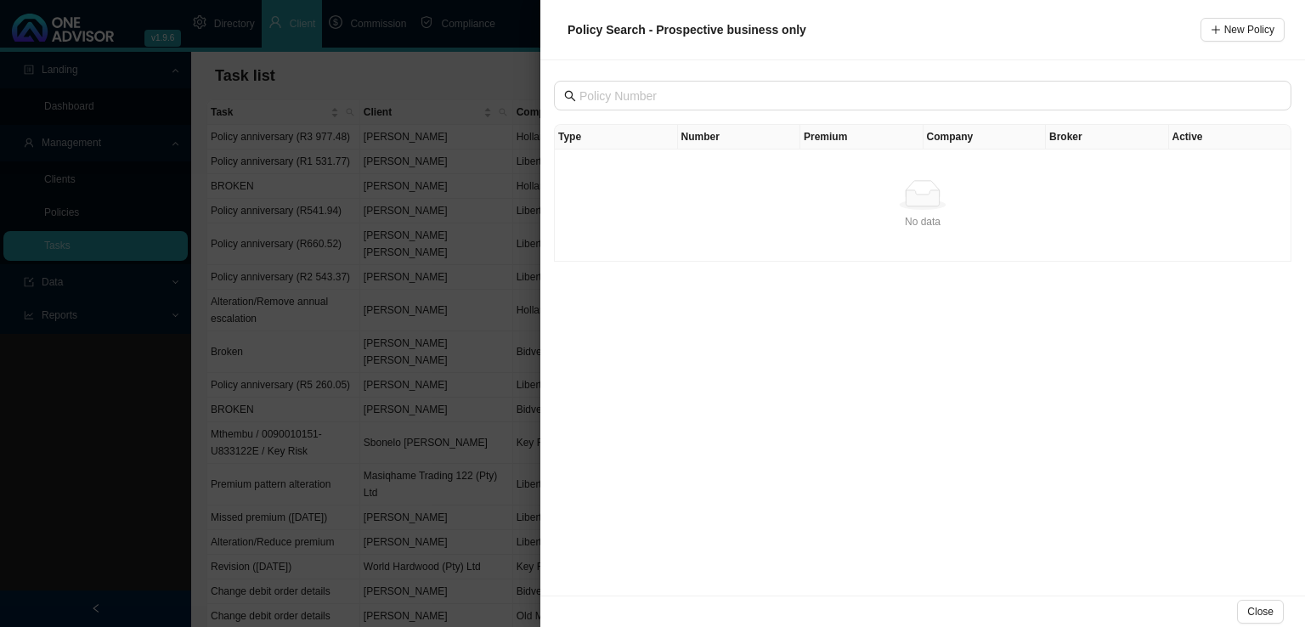
click at [449, 222] on div at bounding box center [652, 313] width 1305 height 627
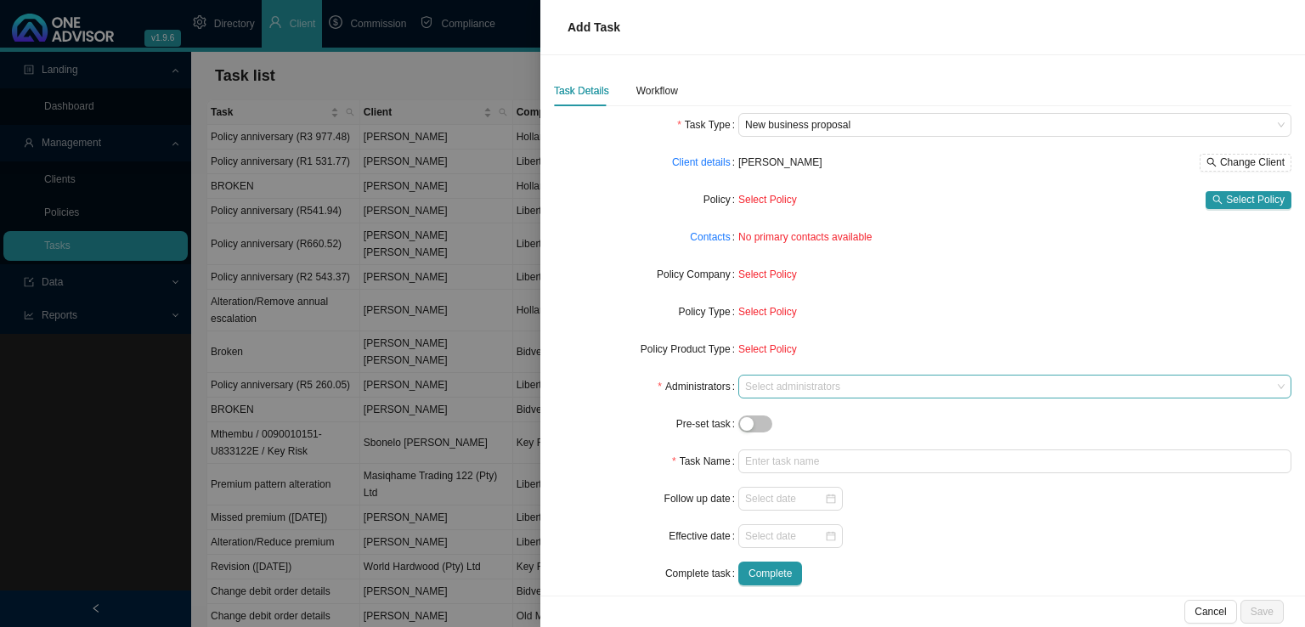
click at [776, 388] on div at bounding box center [1007, 387] width 530 height 13
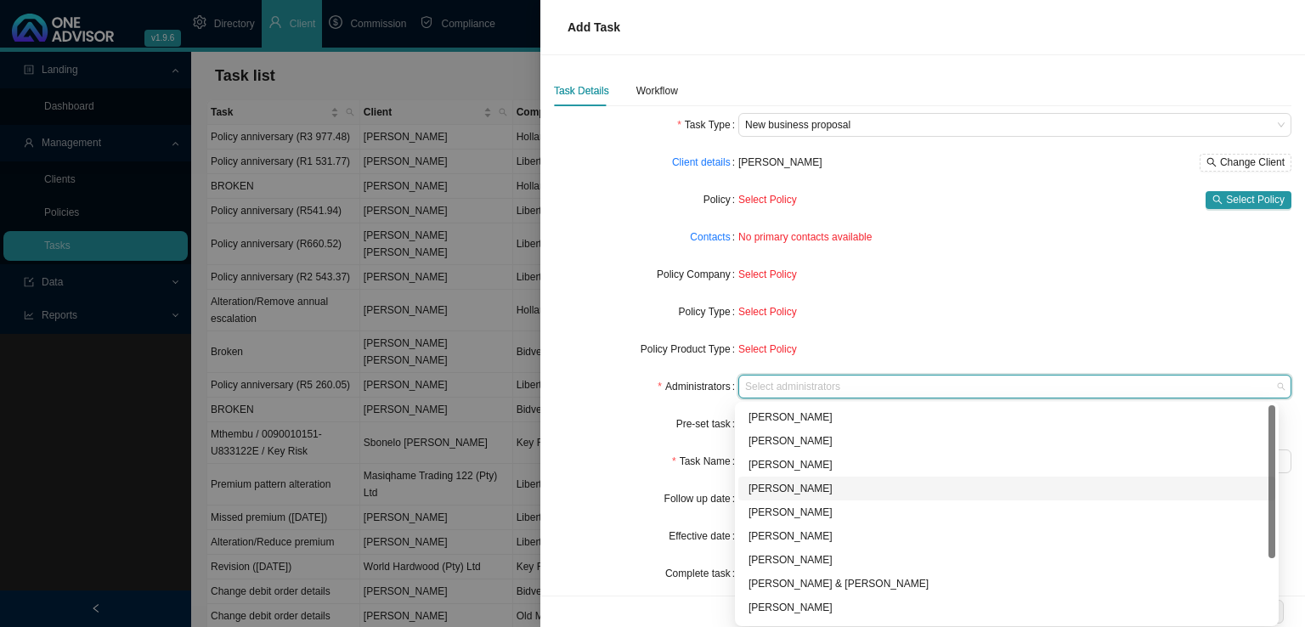
click at [799, 490] on div "[PERSON_NAME]" at bounding box center [1006, 488] width 517 height 17
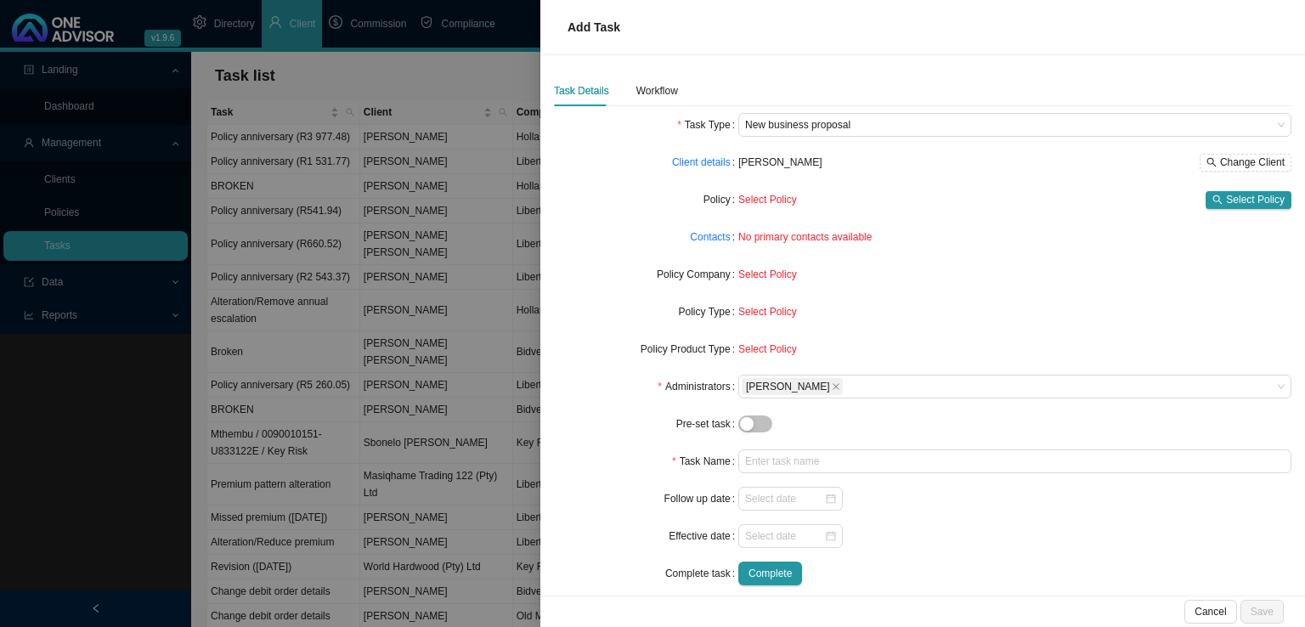
click at [622, 498] on div "Follow up date" at bounding box center [646, 499] width 184 height 24
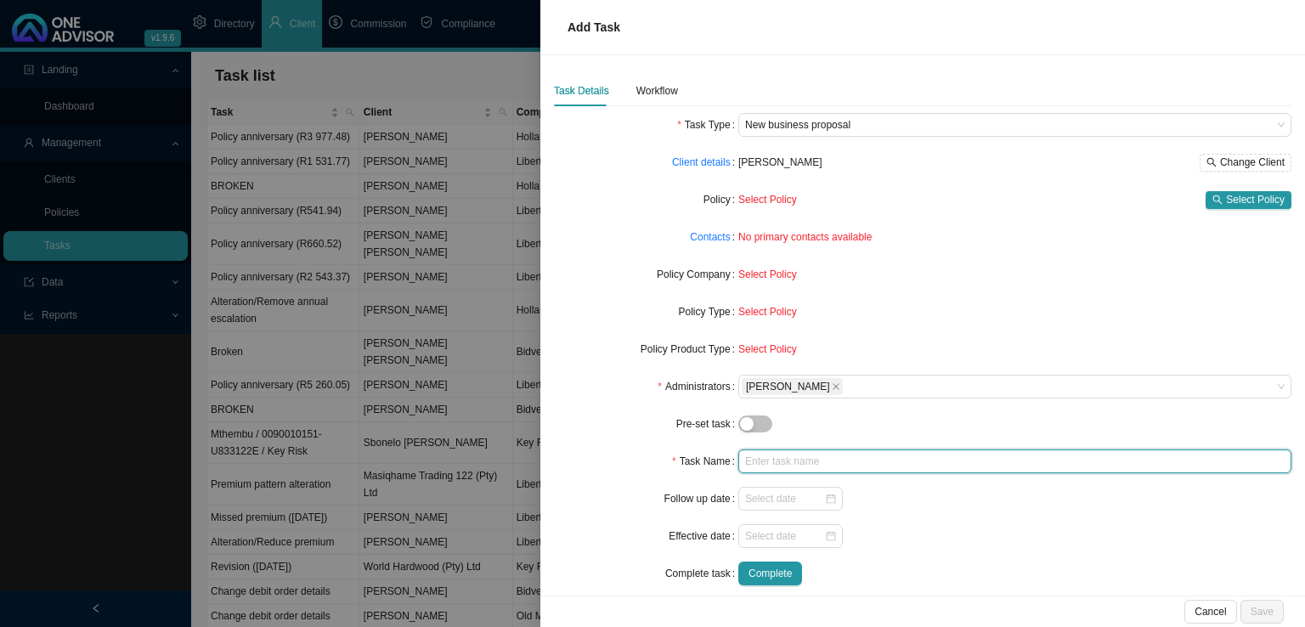
click at [751, 468] on input "text" at bounding box center [1014, 461] width 553 height 24
type input "Nbus application"
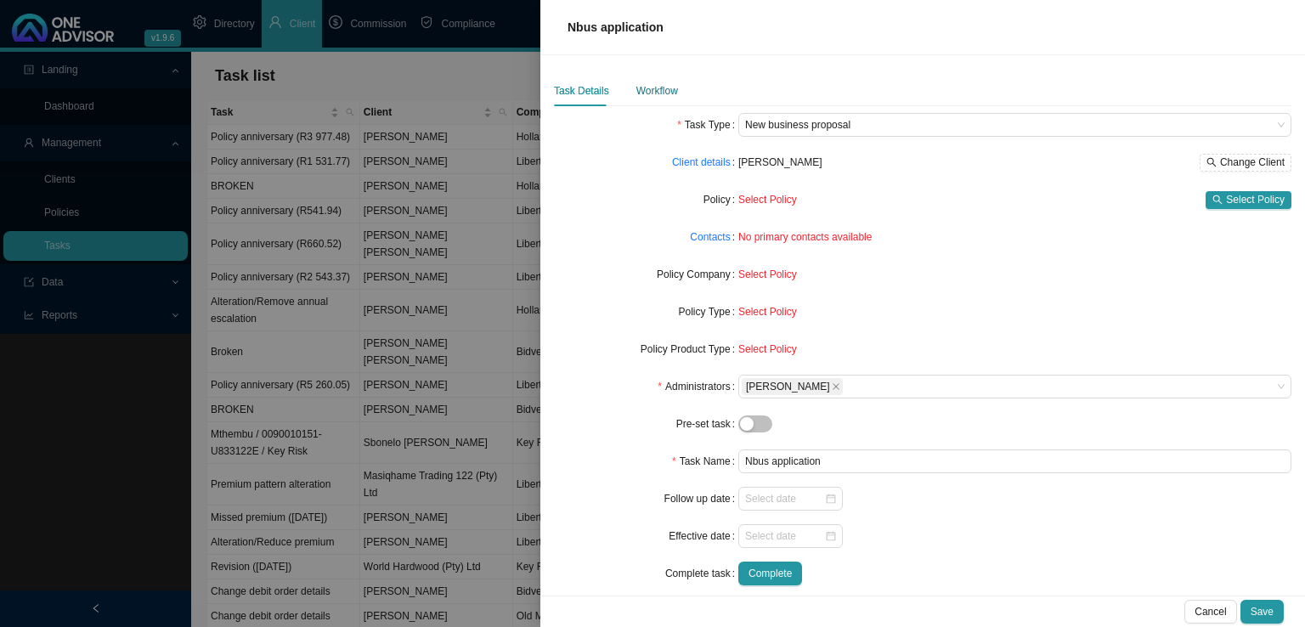
click at [655, 98] on div "Workflow" at bounding box center [657, 90] width 42 height 17
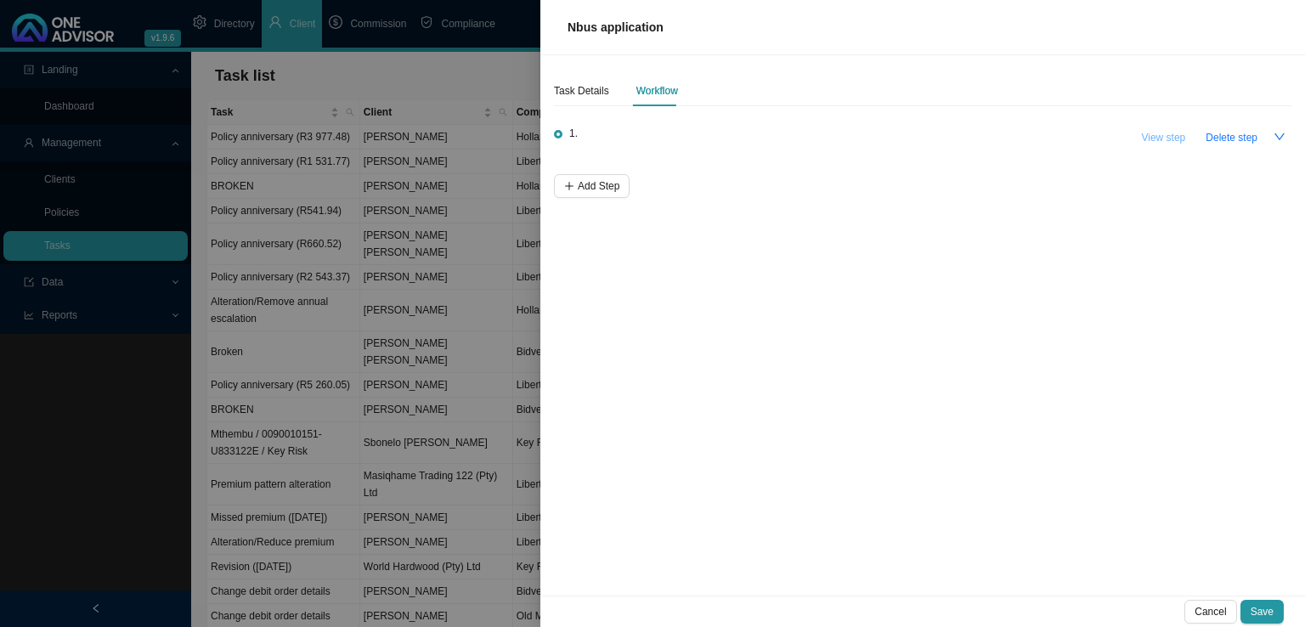
click at [1182, 134] on span "View step" at bounding box center [1163, 137] width 44 height 17
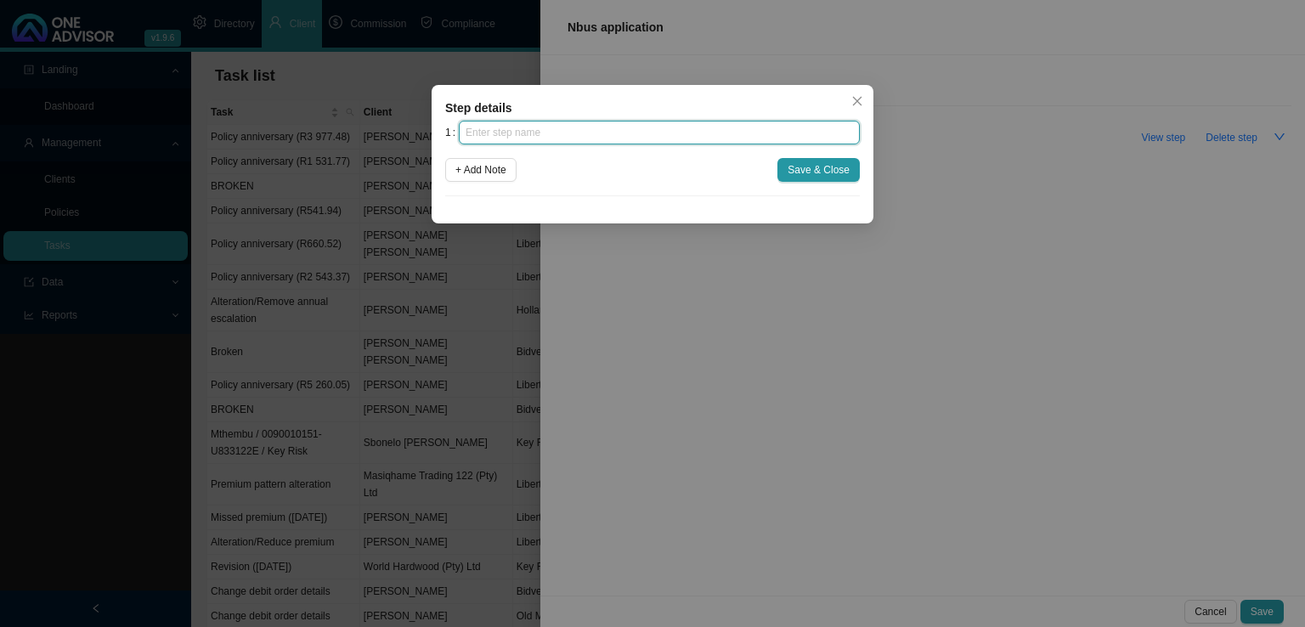
click at [640, 128] on input "text" at bounding box center [659, 133] width 401 height 24
type input "Advice"
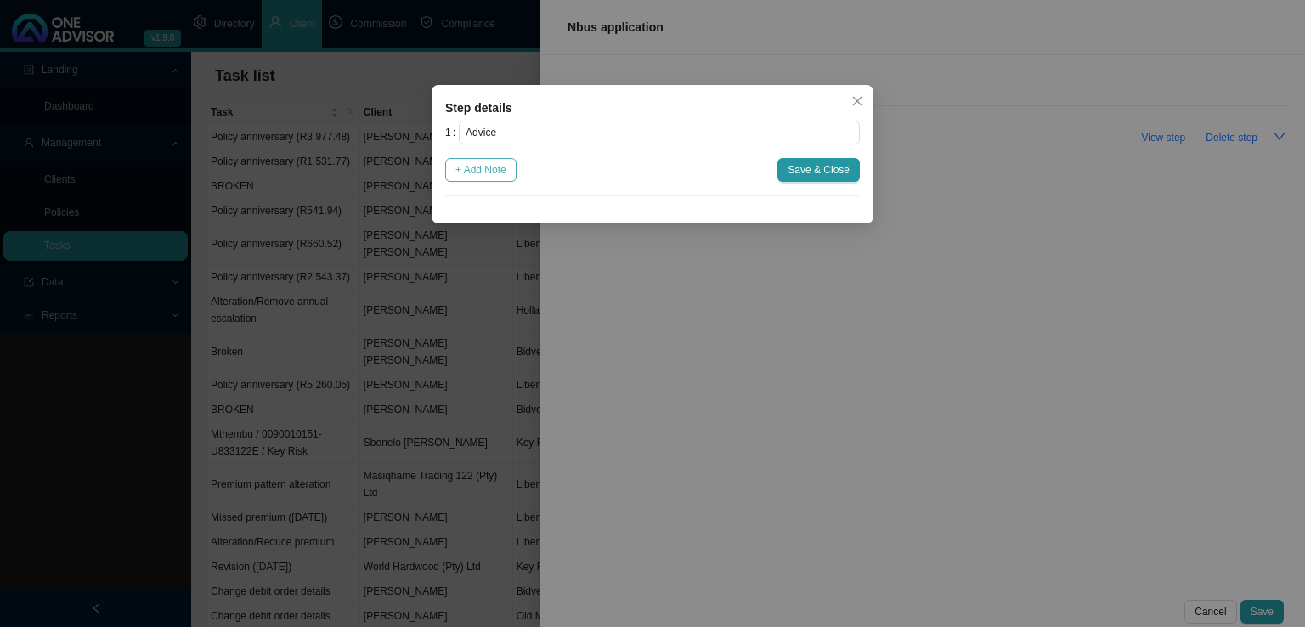
click at [485, 167] on span "+ Add Note" at bounding box center [480, 169] width 51 height 17
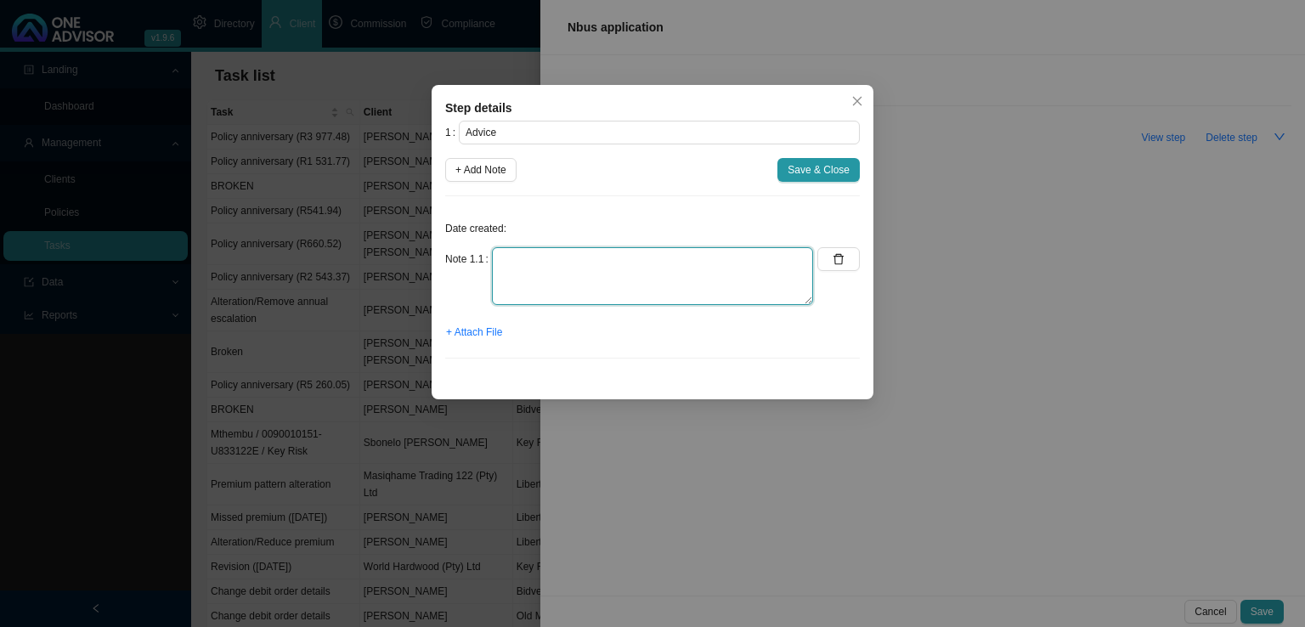
click at [534, 282] on textarea at bounding box center [652, 276] width 321 height 58
type textarea "Received an email from [PERSON_NAME]. He needs medical aid."
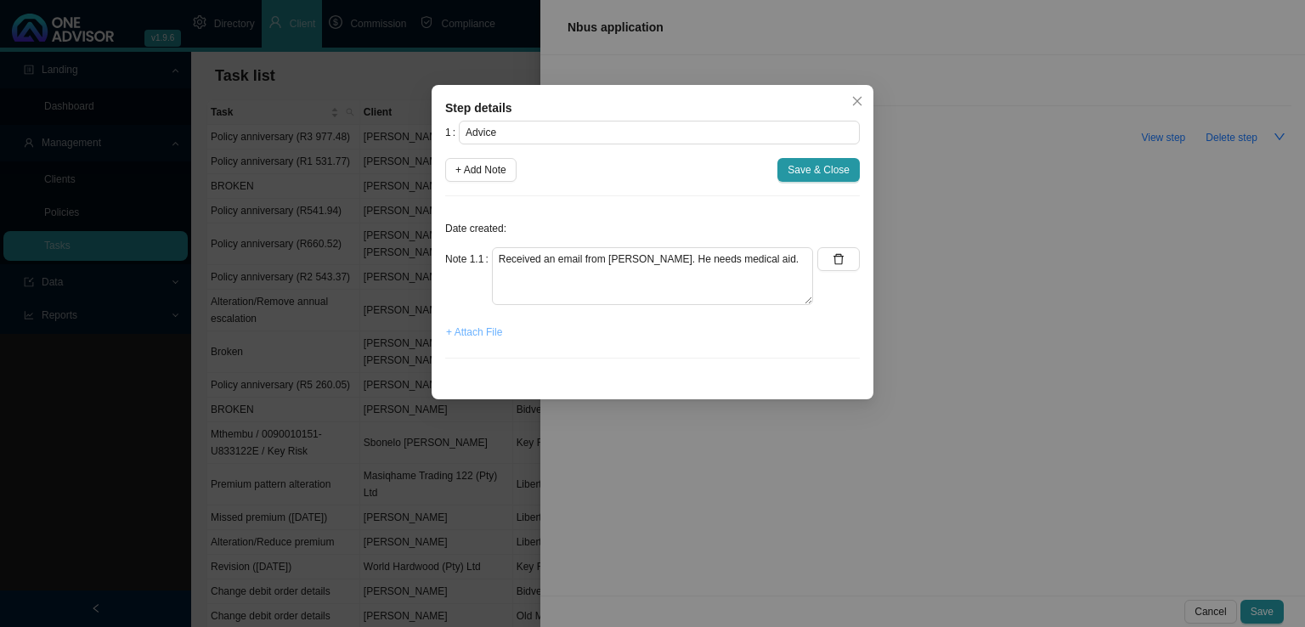
click at [459, 336] on span "+ Attach File" at bounding box center [474, 332] width 56 height 17
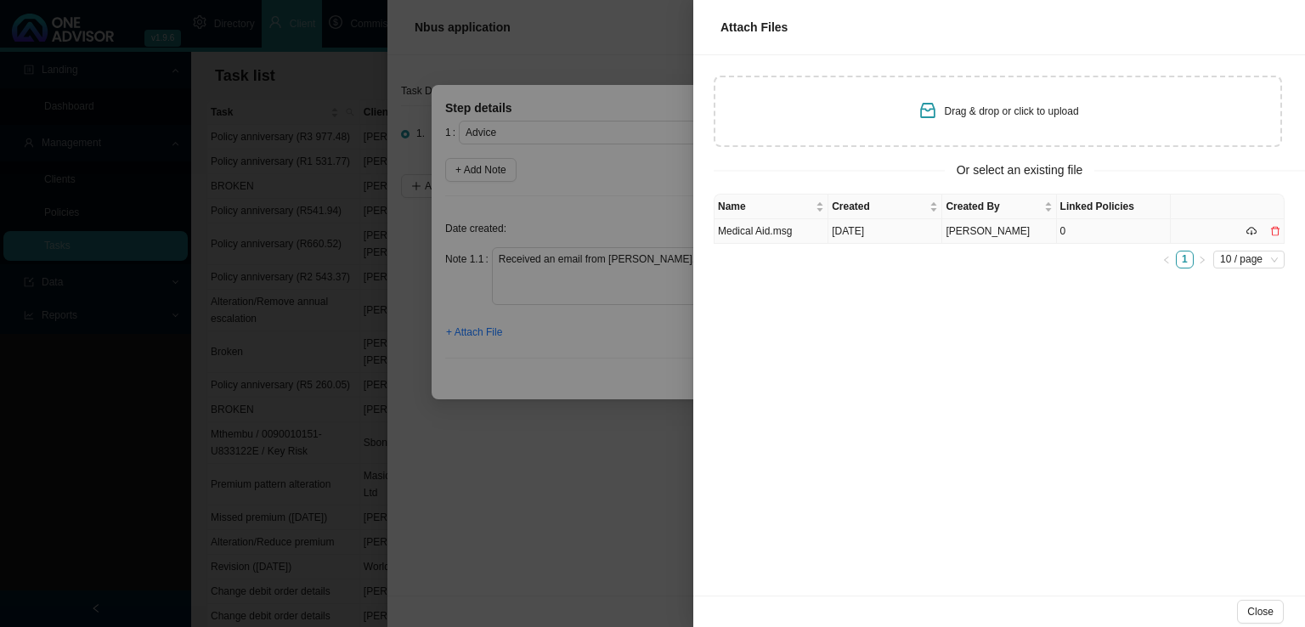
click at [766, 232] on td "Medical Aid.msg" at bounding box center [771, 231] width 114 height 25
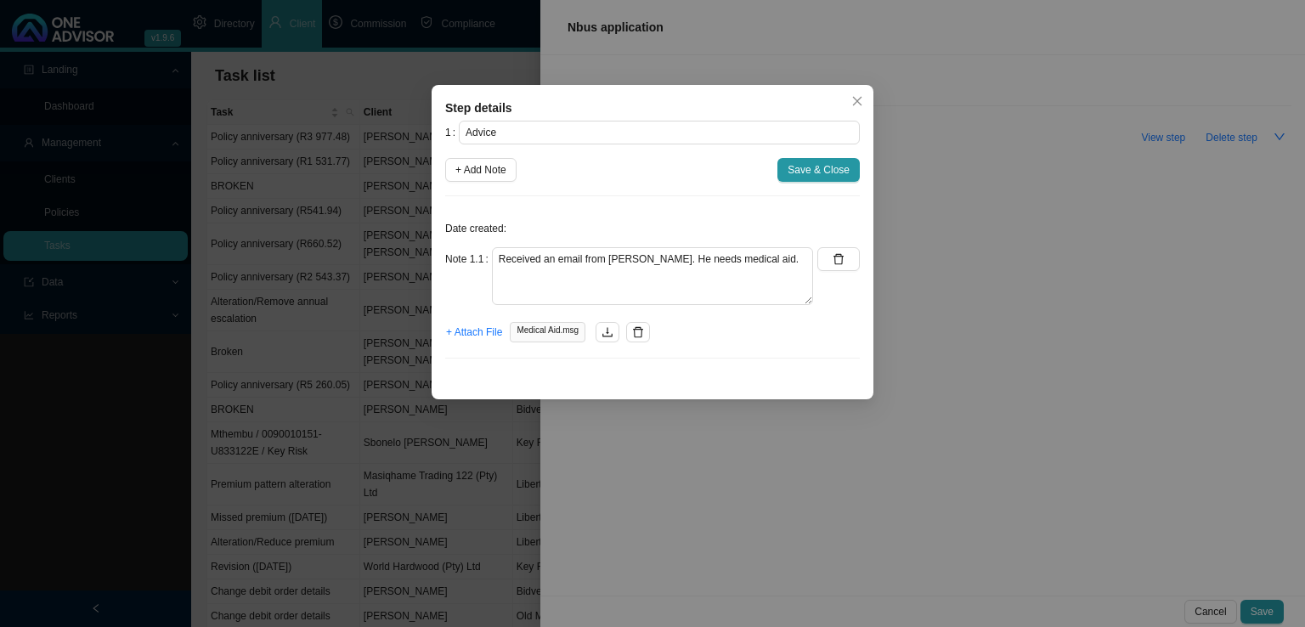
drag, startPoint x: 507, startPoint y: 176, endPoint x: 512, endPoint y: 184, distance: 9.9
click at [506, 175] on span "+ Add Note" at bounding box center [480, 169] width 51 height 17
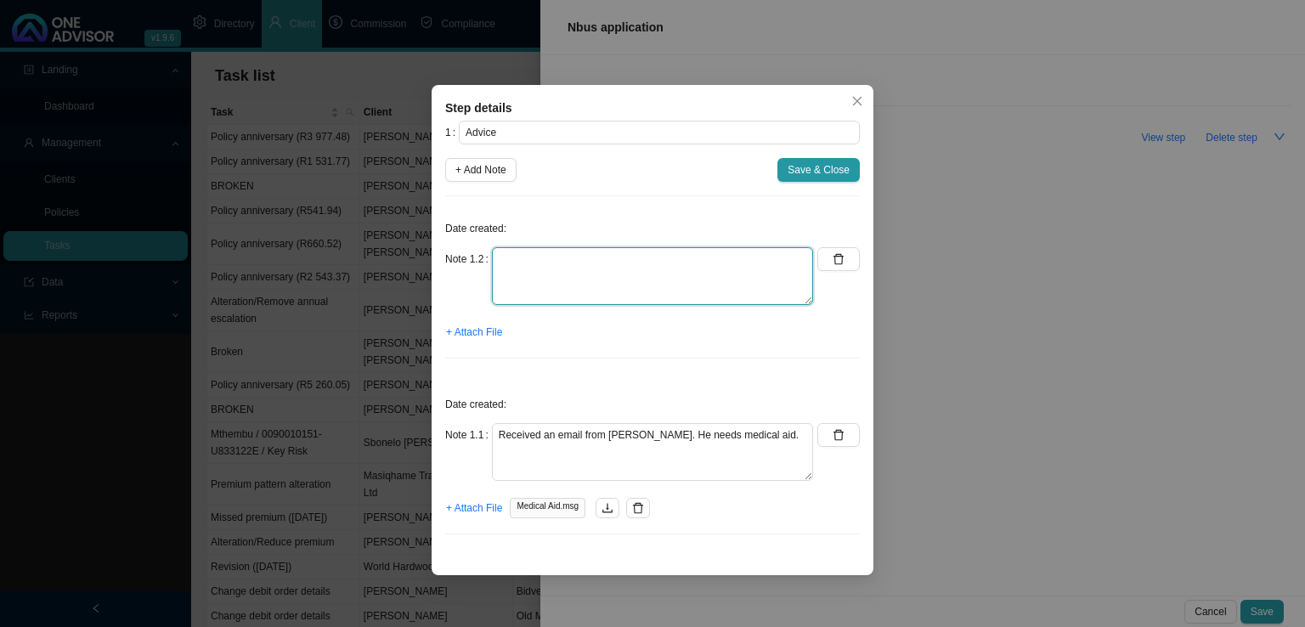
click at [568, 283] on textarea at bounding box center [652, 276] width 321 height 58
type textarea "Emailed him with some questions"
click at [474, 330] on span "+ Attach File" at bounding box center [474, 332] width 56 height 17
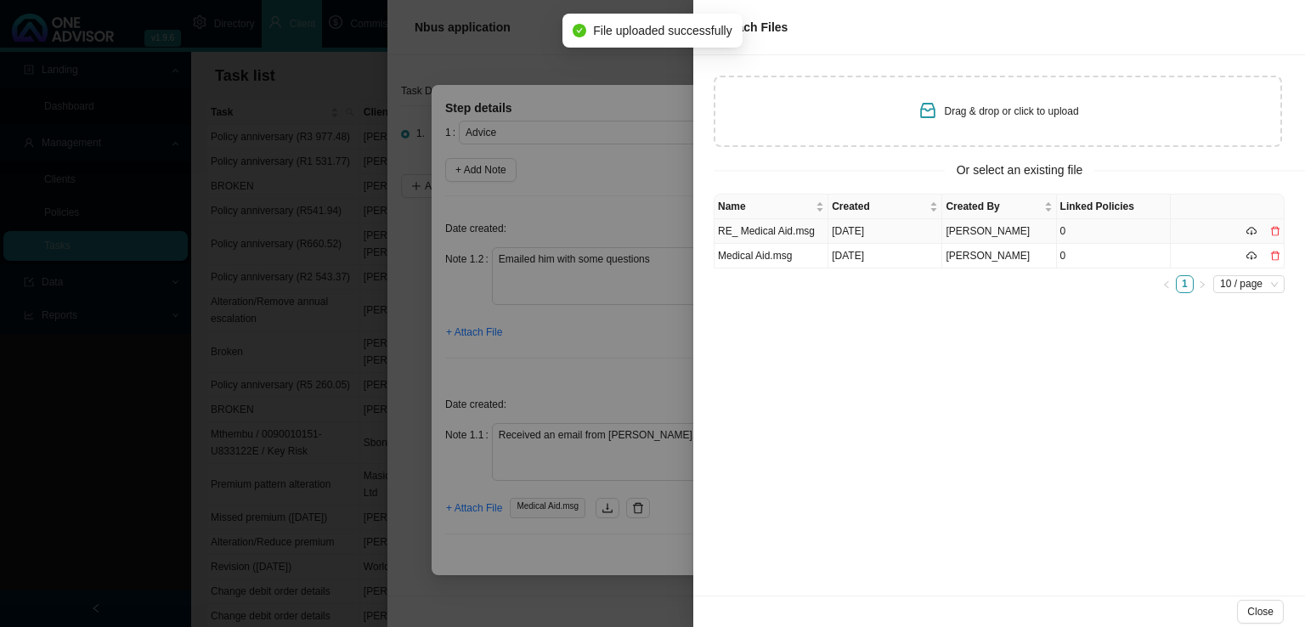
click at [748, 237] on td "RE_ Medical Aid.msg" at bounding box center [771, 231] width 114 height 25
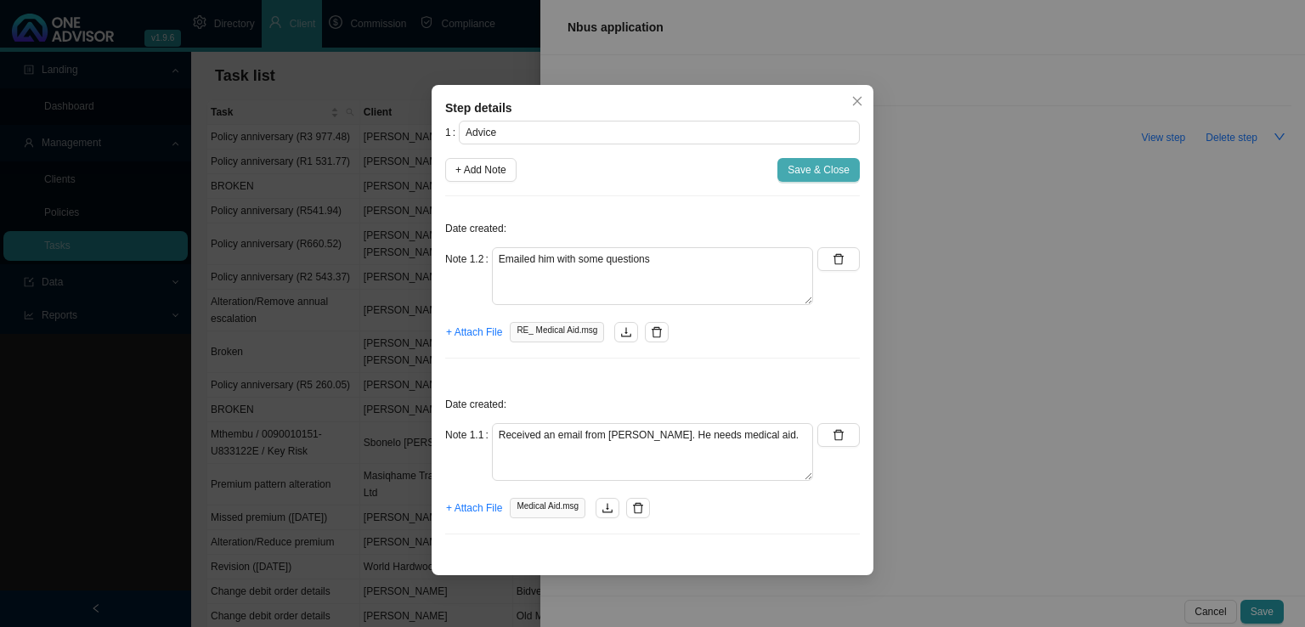
click at [822, 171] on span "Save & Close" at bounding box center [819, 169] width 62 height 17
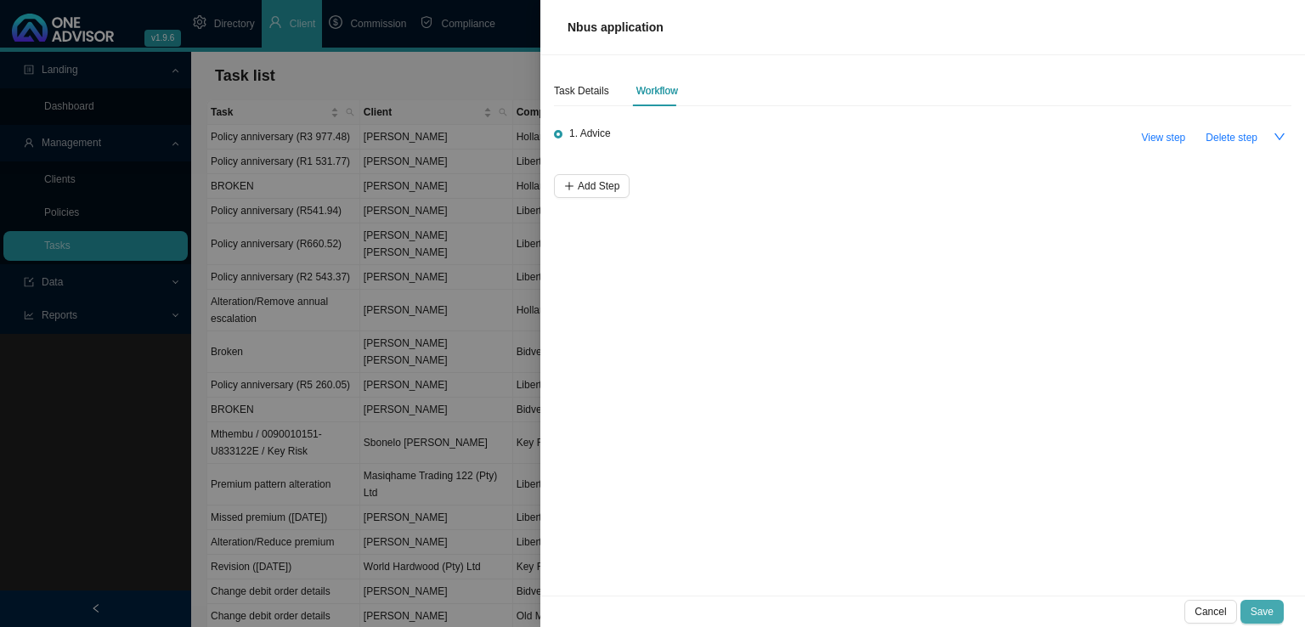
click at [1274, 609] on button "Save" at bounding box center [1261, 612] width 43 height 24
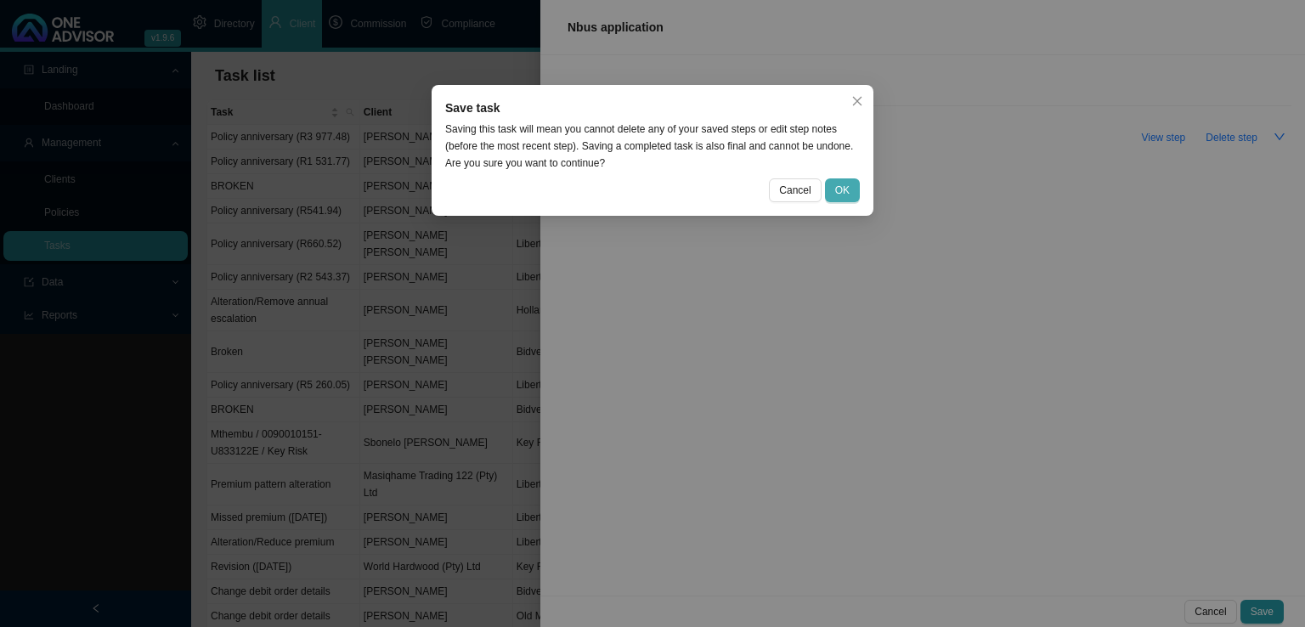
click at [846, 191] on span "OK" at bounding box center [842, 190] width 14 height 17
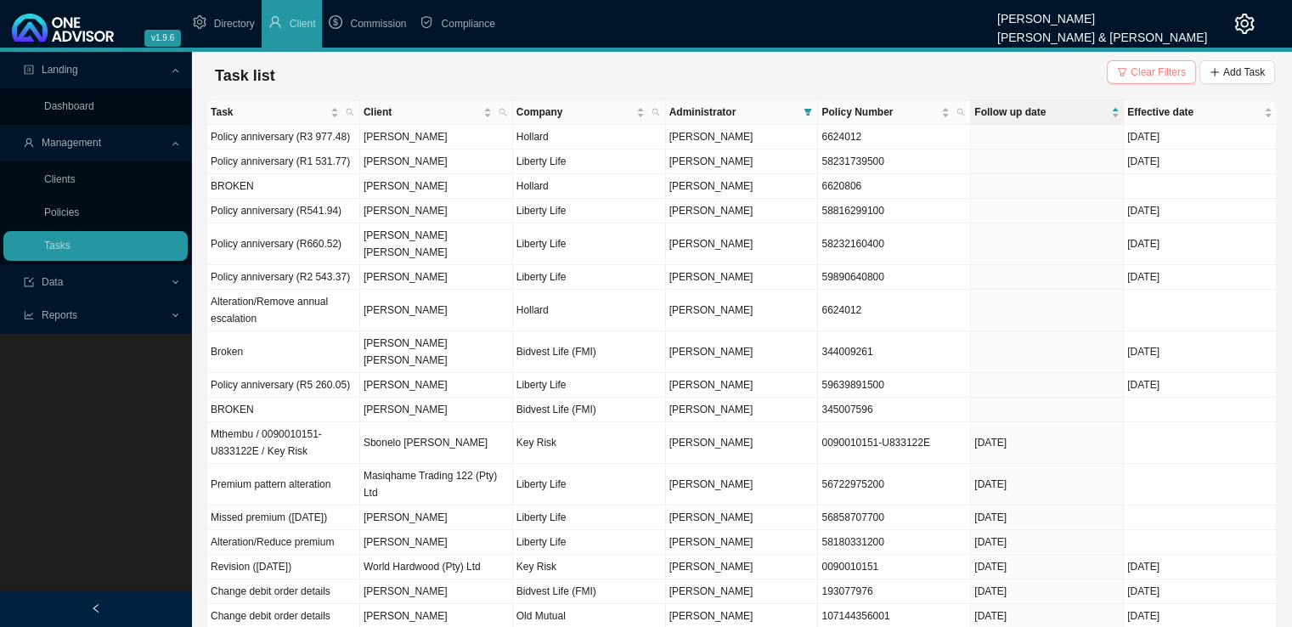
click at [1149, 69] on span "Clear Filters" at bounding box center [1158, 72] width 55 height 17
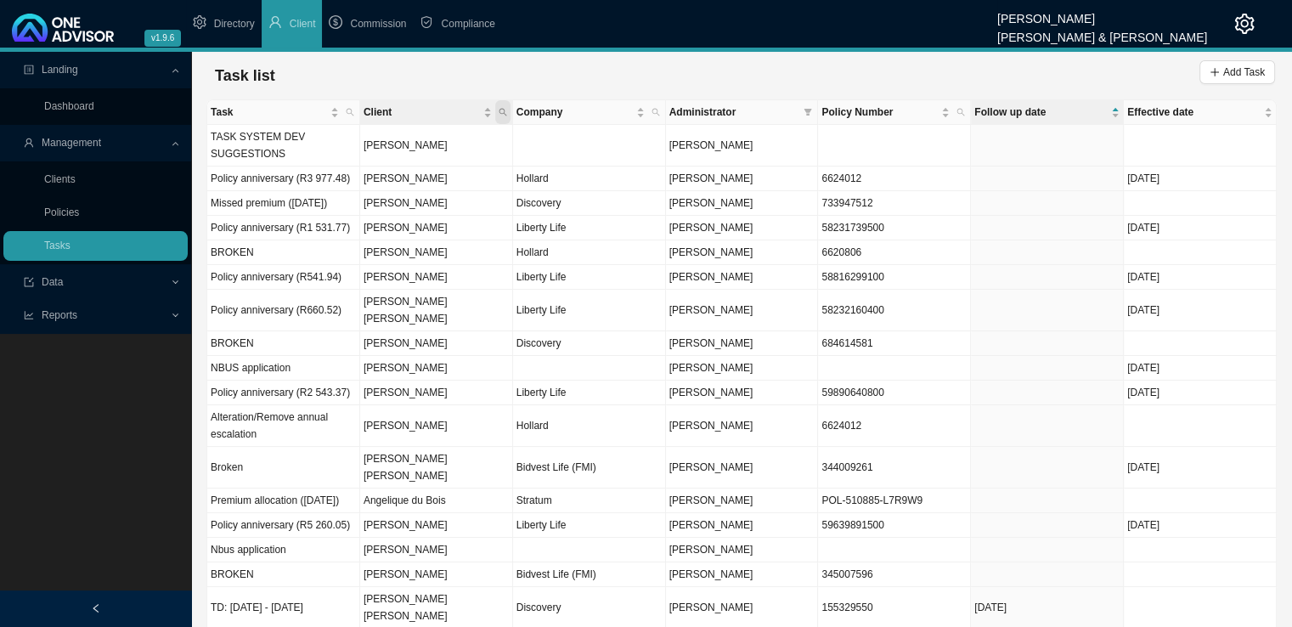
click at [500, 114] on icon "search" at bounding box center [503, 112] width 8 height 8
type input "forder"
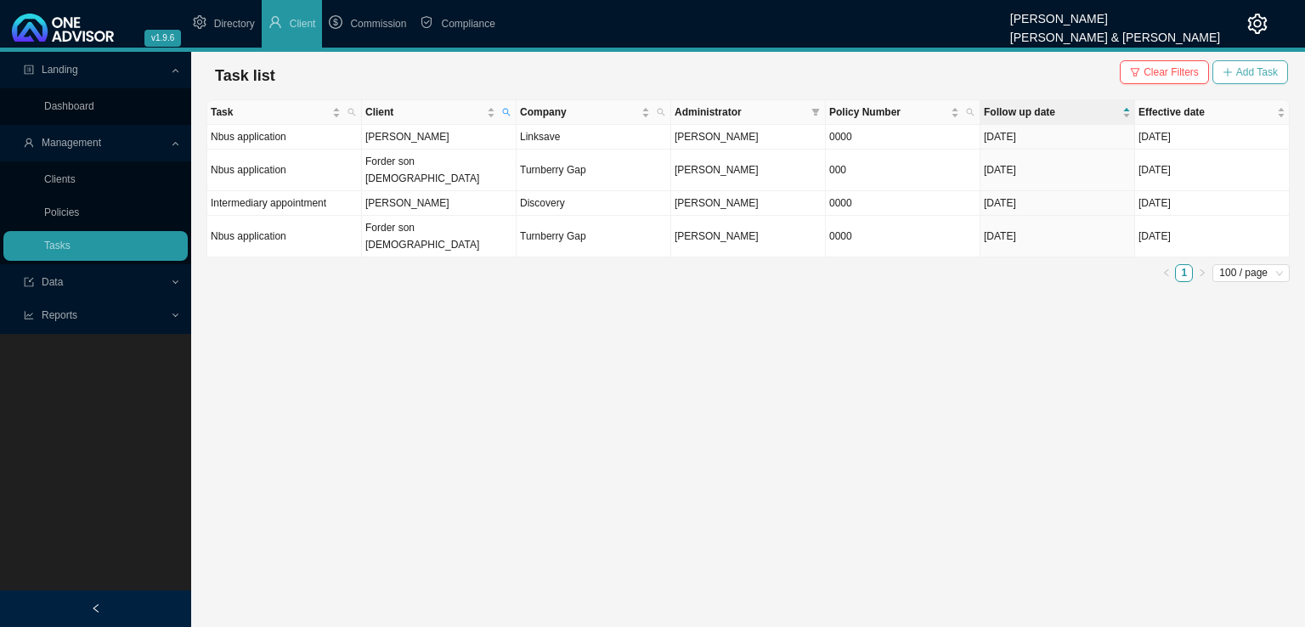
click at [1250, 67] on span "Add Task" at bounding box center [1257, 72] width 42 height 17
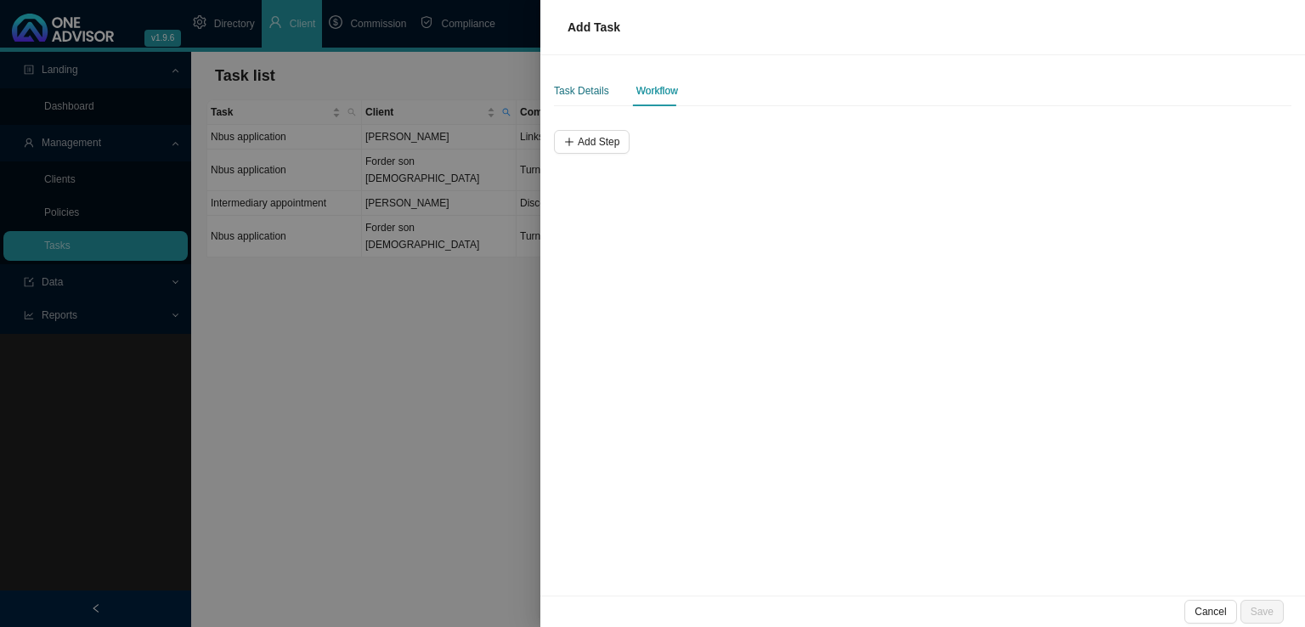
click at [554, 88] on div "Task Details" at bounding box center [581, 90] width 55 height 17
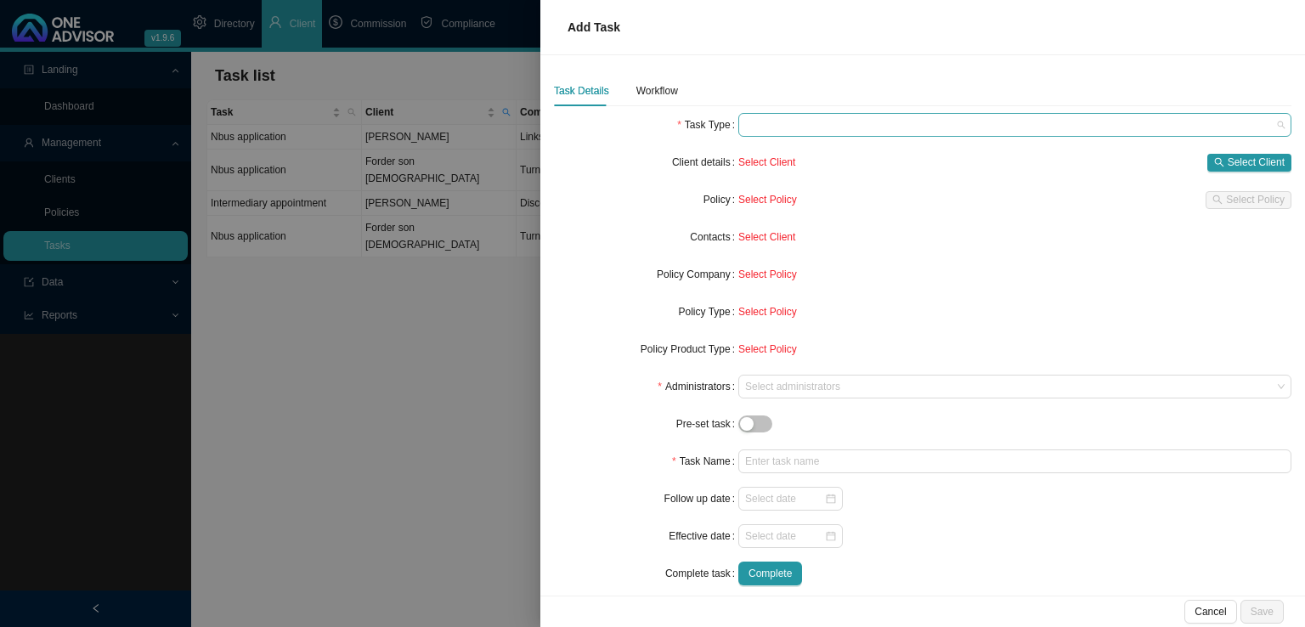
click at [779, 130] on span at bounding box center [1014, 125] width 539 height 22
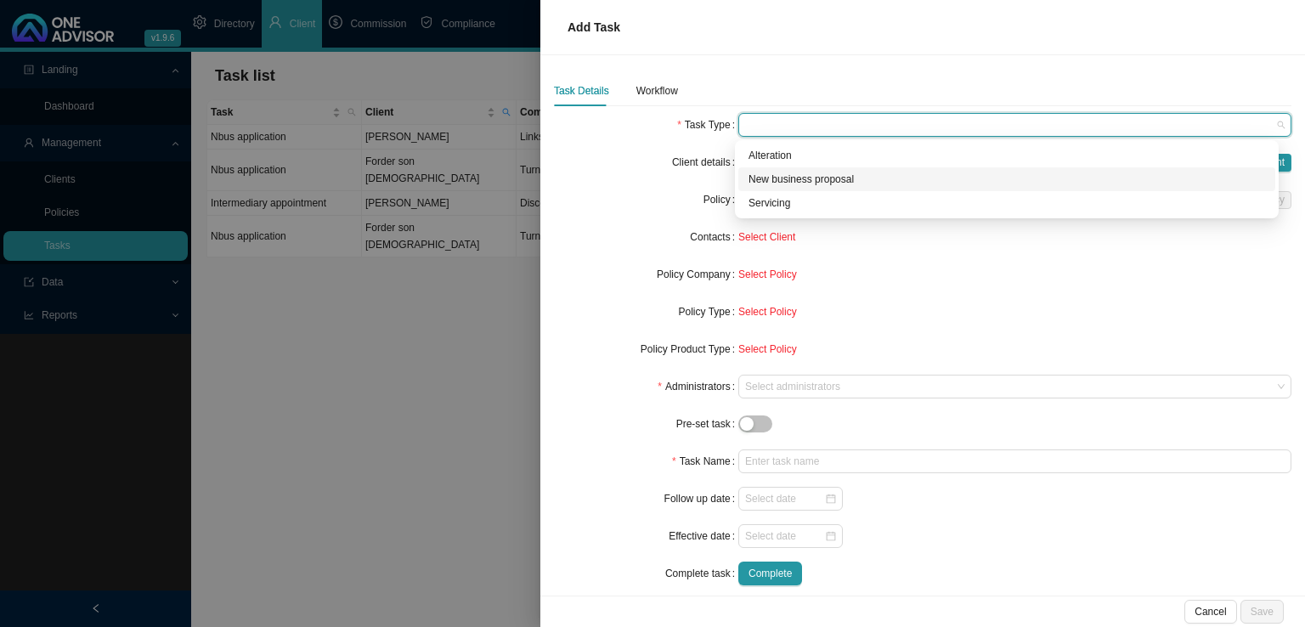
click at [799, 182] on div "New business proposal" at bounding box center [1006, 179] width 517 height 17
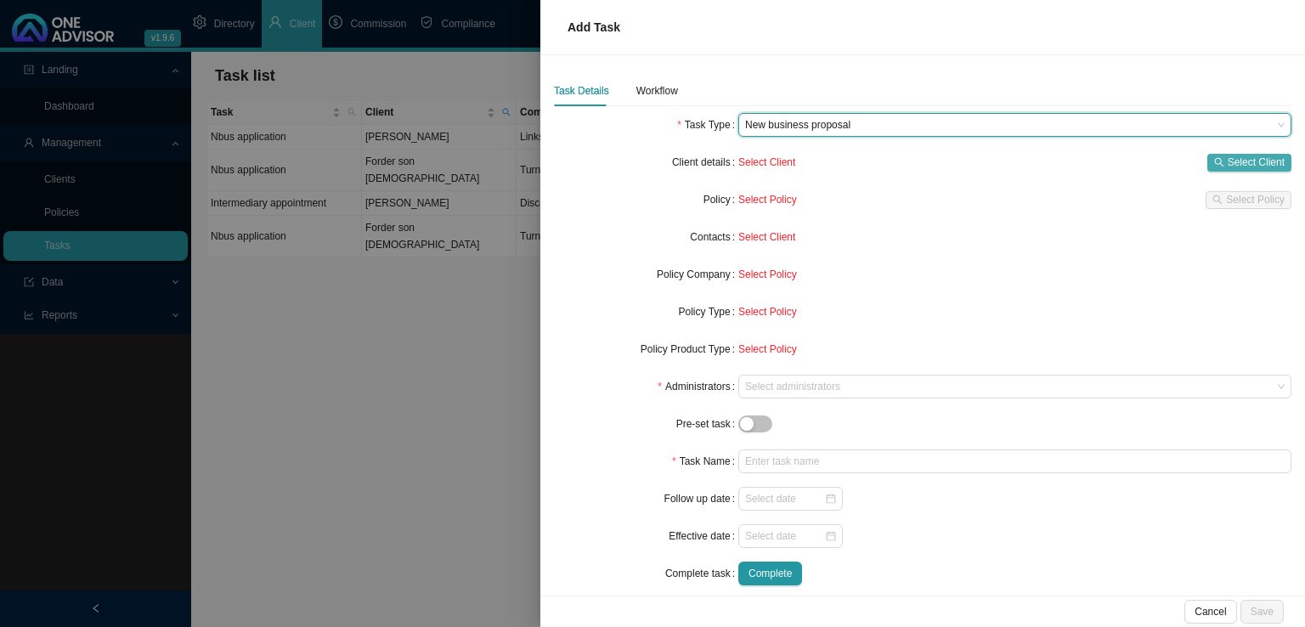
click at [1214, 154] on button "Select Client" at bounding box center [1249, 163] width 84 height 18
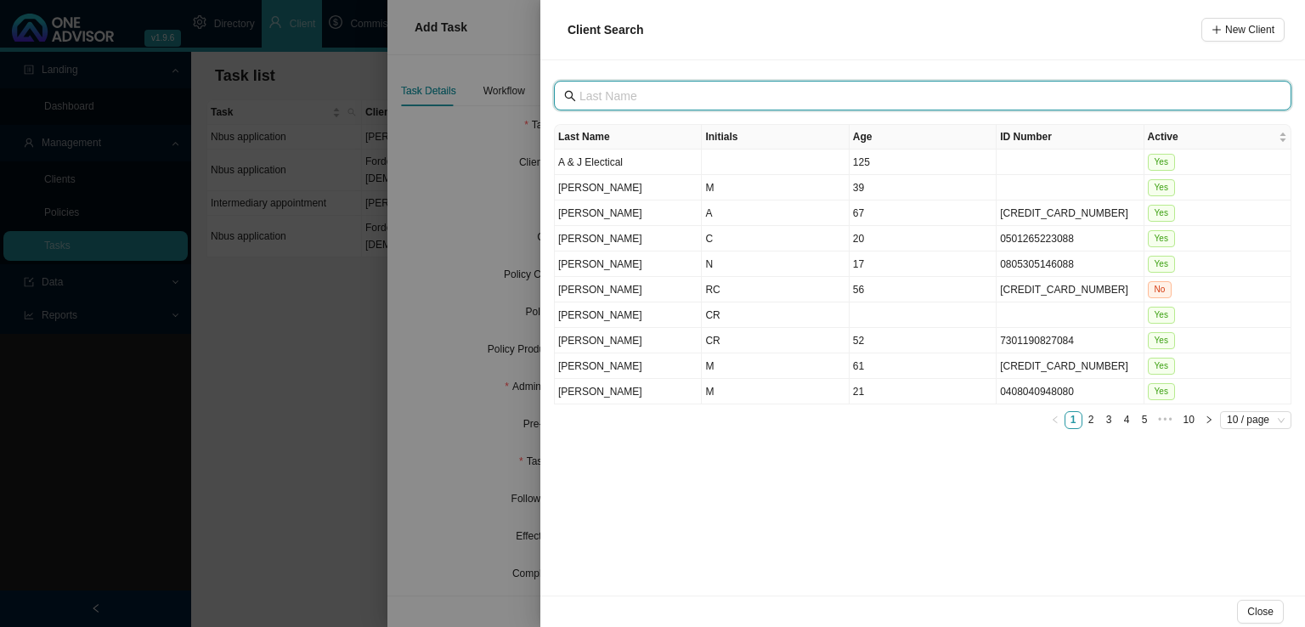
click at [656, 99] on input "text" at bounding box center [924, 96] width 690 height 19
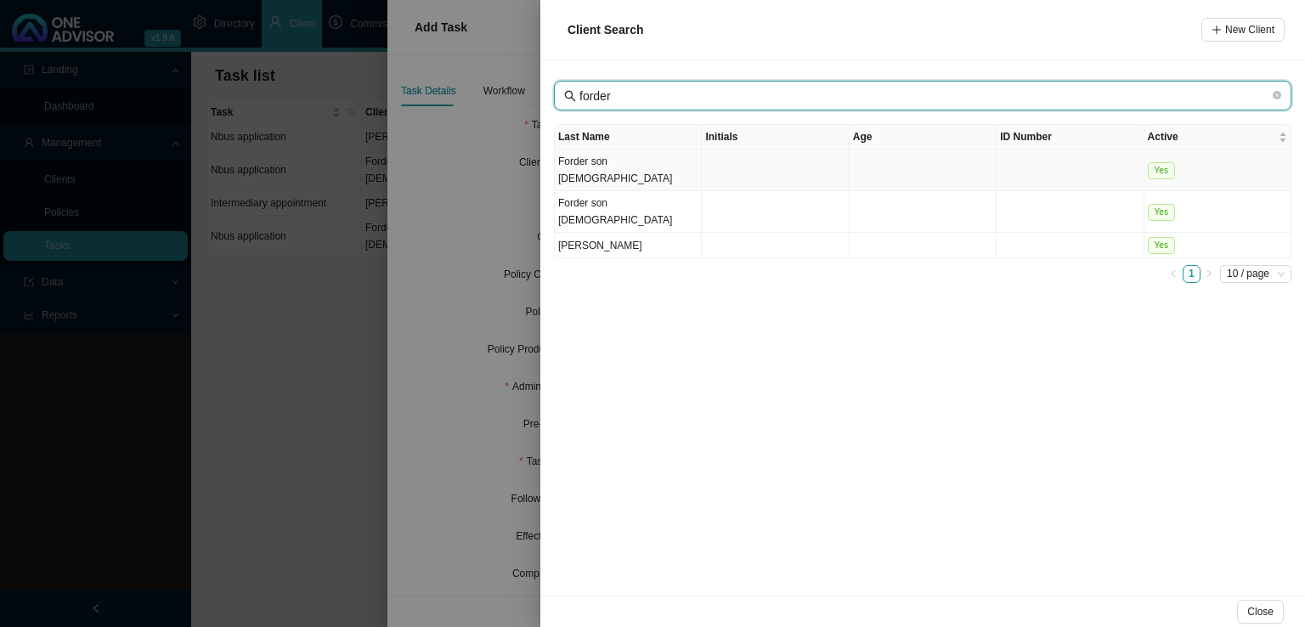
type input "forder"
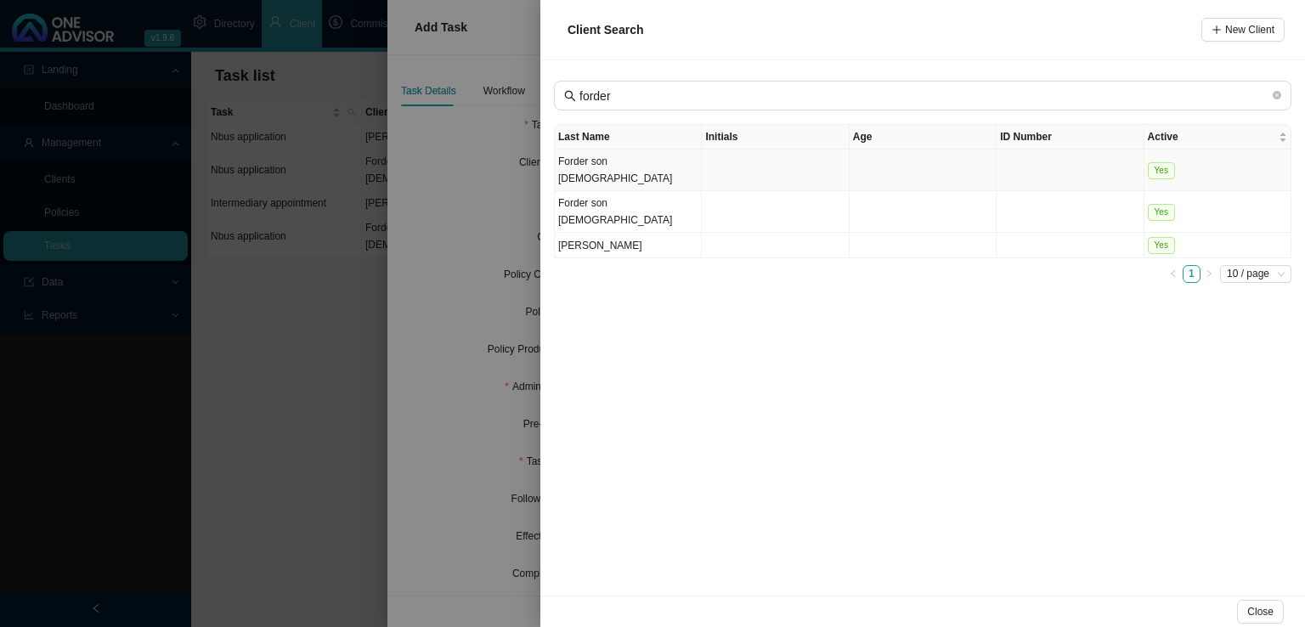
click at [641, 164] on td "Forder son [DEMOGRAPHIC_DATA]" at bounding box center [628, 171] width 147 height 42
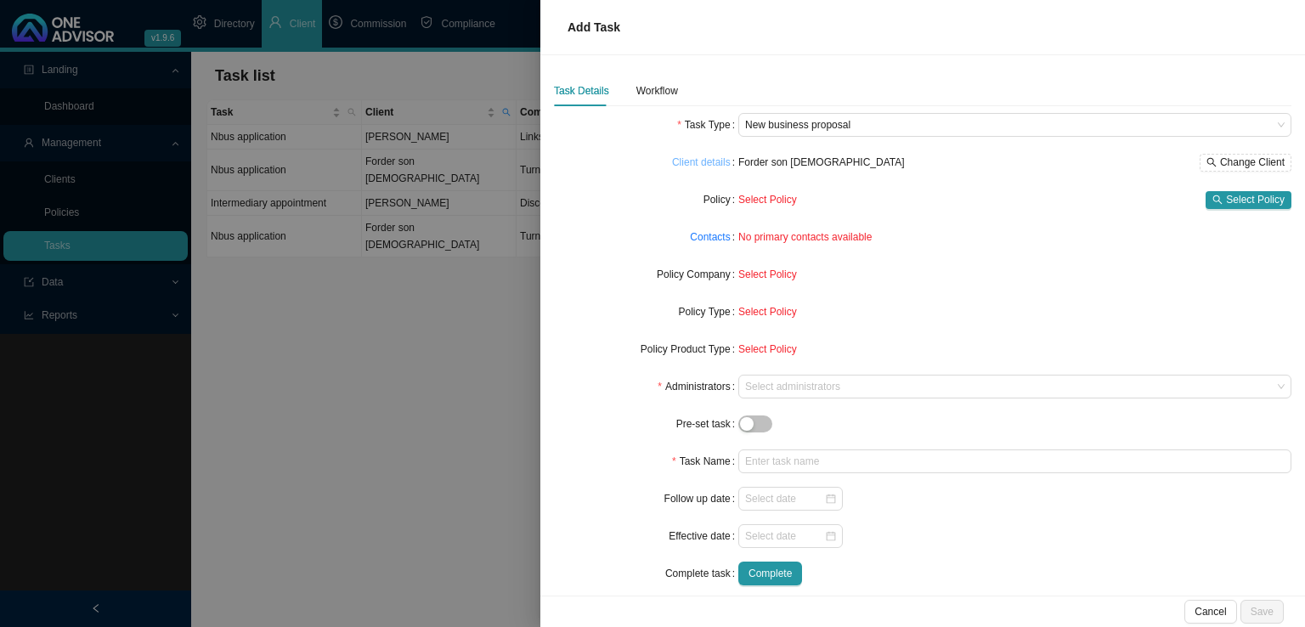
click at [709, 163] on link "Client details" at bounding box center [701, 162] width 59 height 17
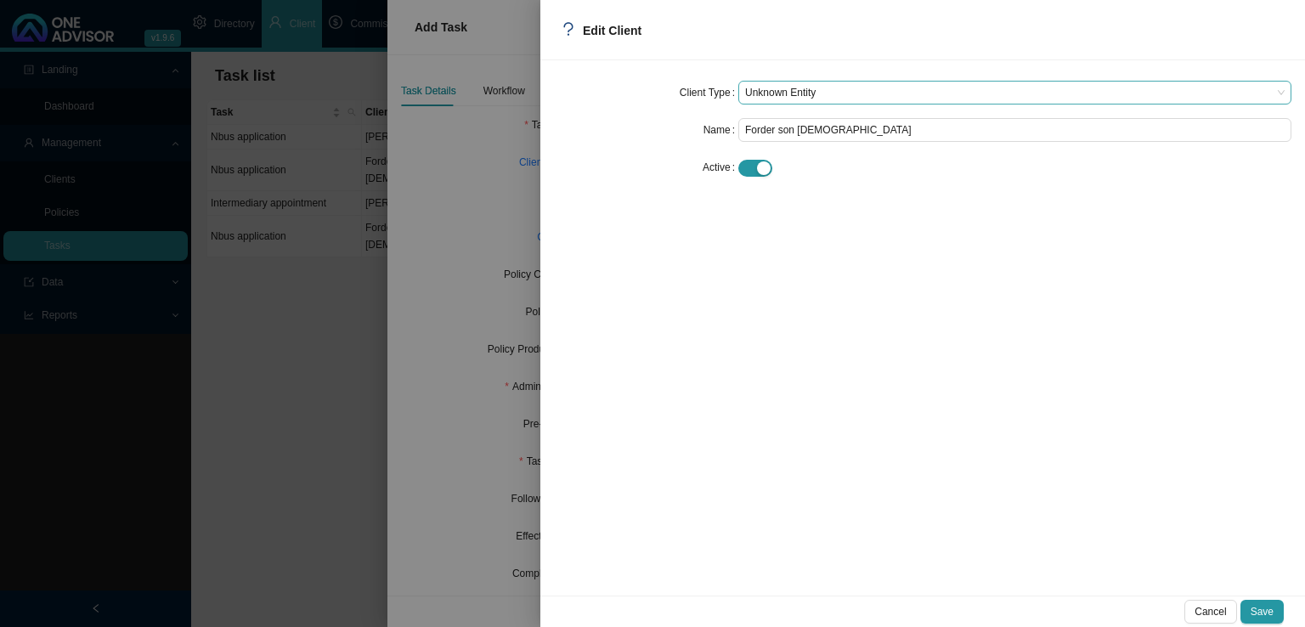
click at [798, 103] on span "Unknown Entity" at bounding box center [1014, 93] width 539 height 22
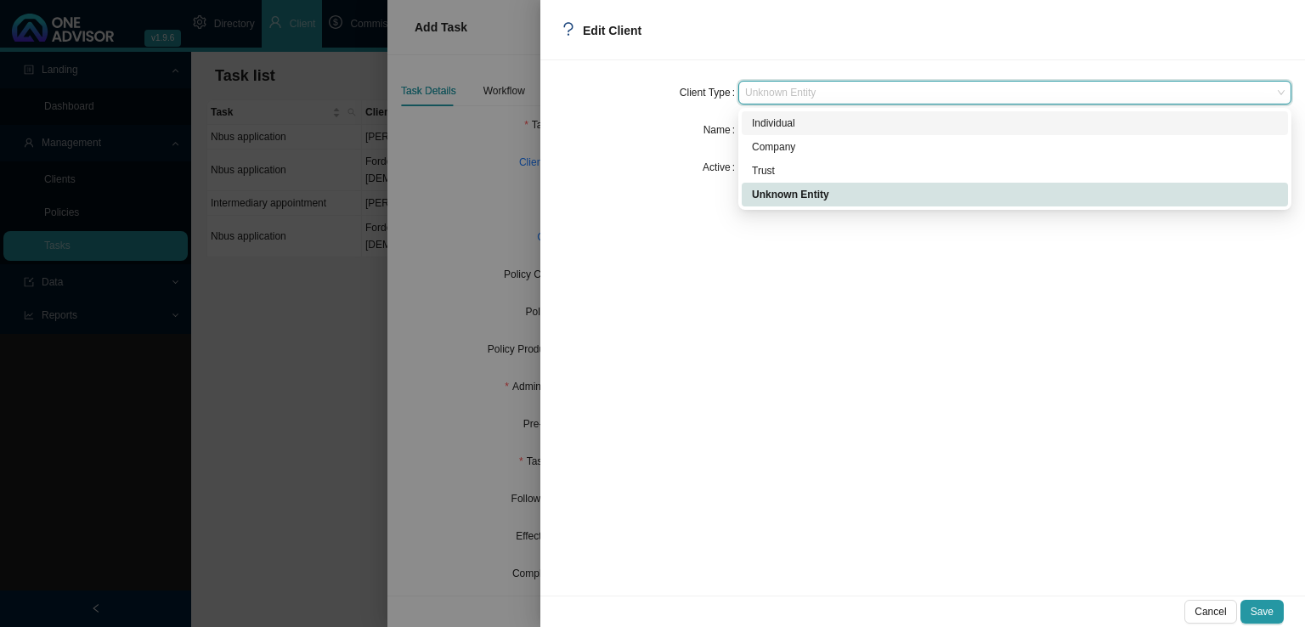
click at [775, 123] on div "Individual" at bounding box center [1015, 123] width 526 height 17
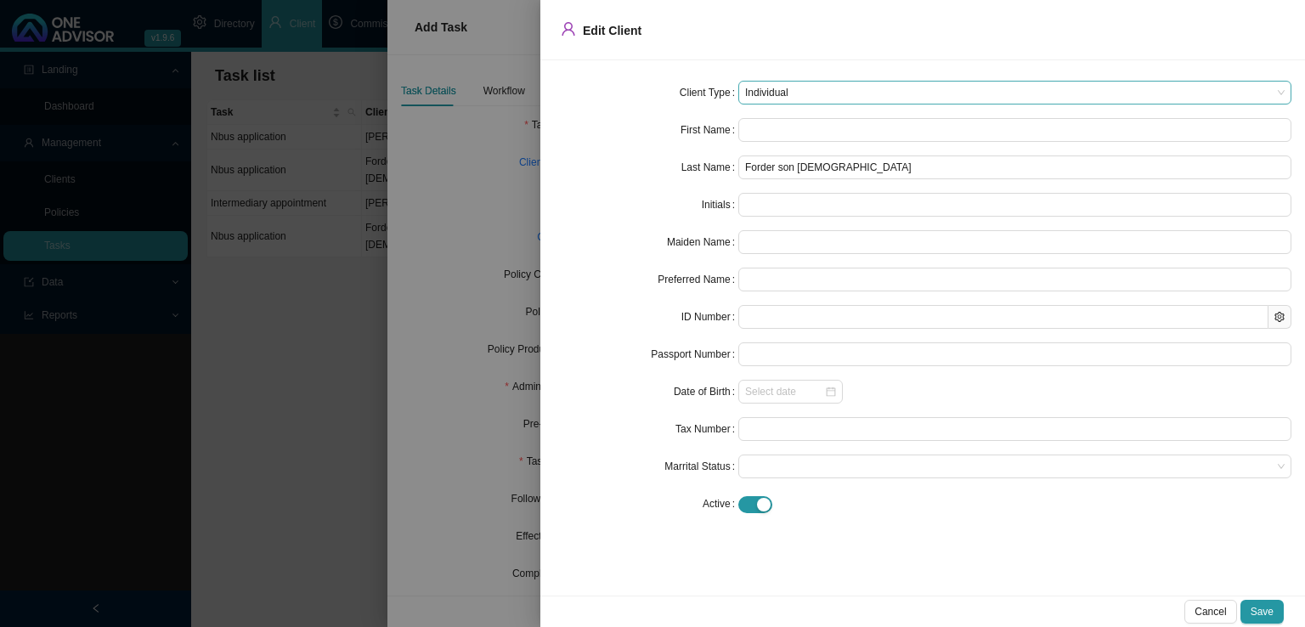
type input "A"
type input "Ax"
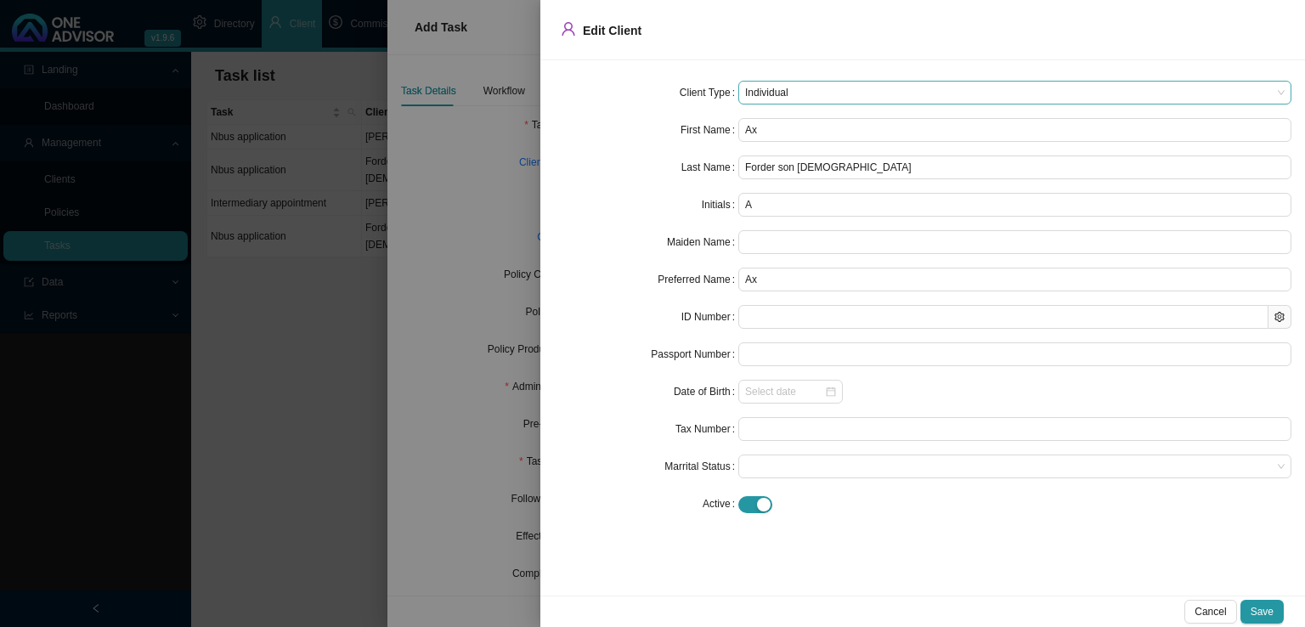
type input "Axl"
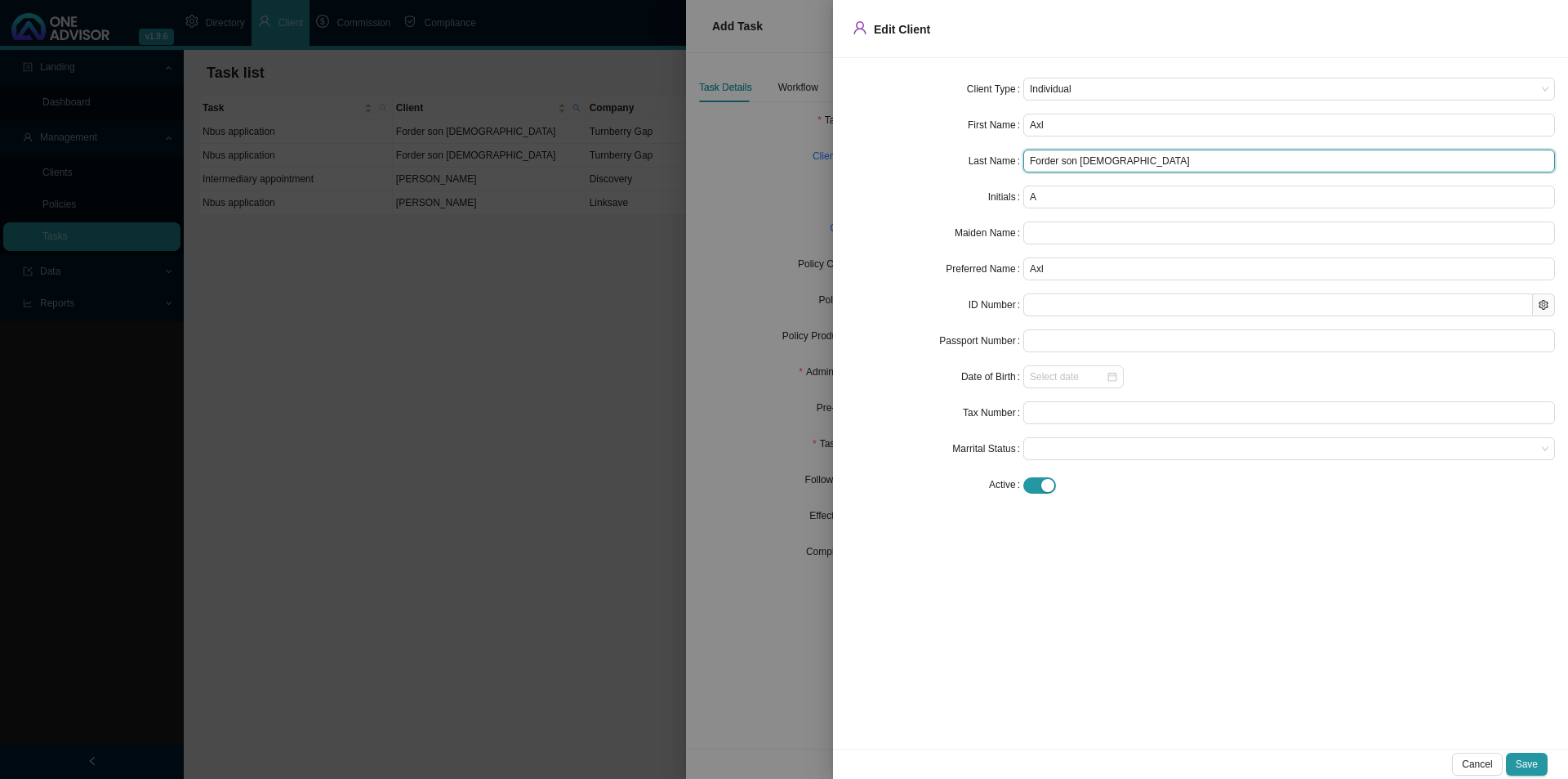
drag, startPoint x: 1061, startPoint y: 162, endPoint x: 1105, endPoint y: 163, distance: 44.0
click at [1105, 163] on input "Forder son [DEMOGRAPHIC_DATA]" at bounding box center [1288, 161] width 532 height 23
type input "Forder"
click at [1171, 602] on div "Client Type Individual First Name Axl Last Name [PERSON_NAME] Initials A Maiden…" at bounding box center [1201, 403] width 735 height 691
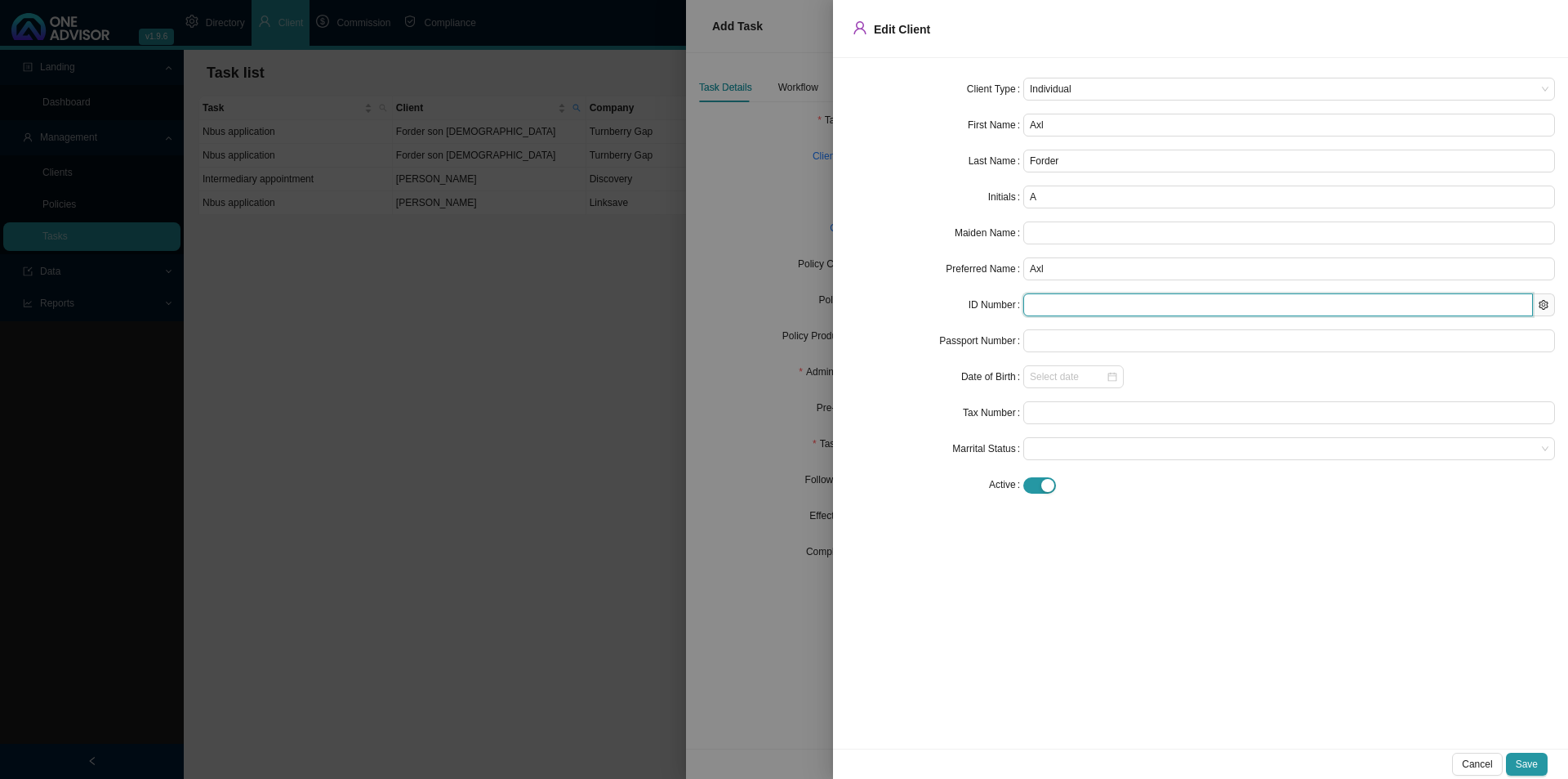
click at [1084, 304] on input "text" at bounding box center [1278, 305] width 510 height 23
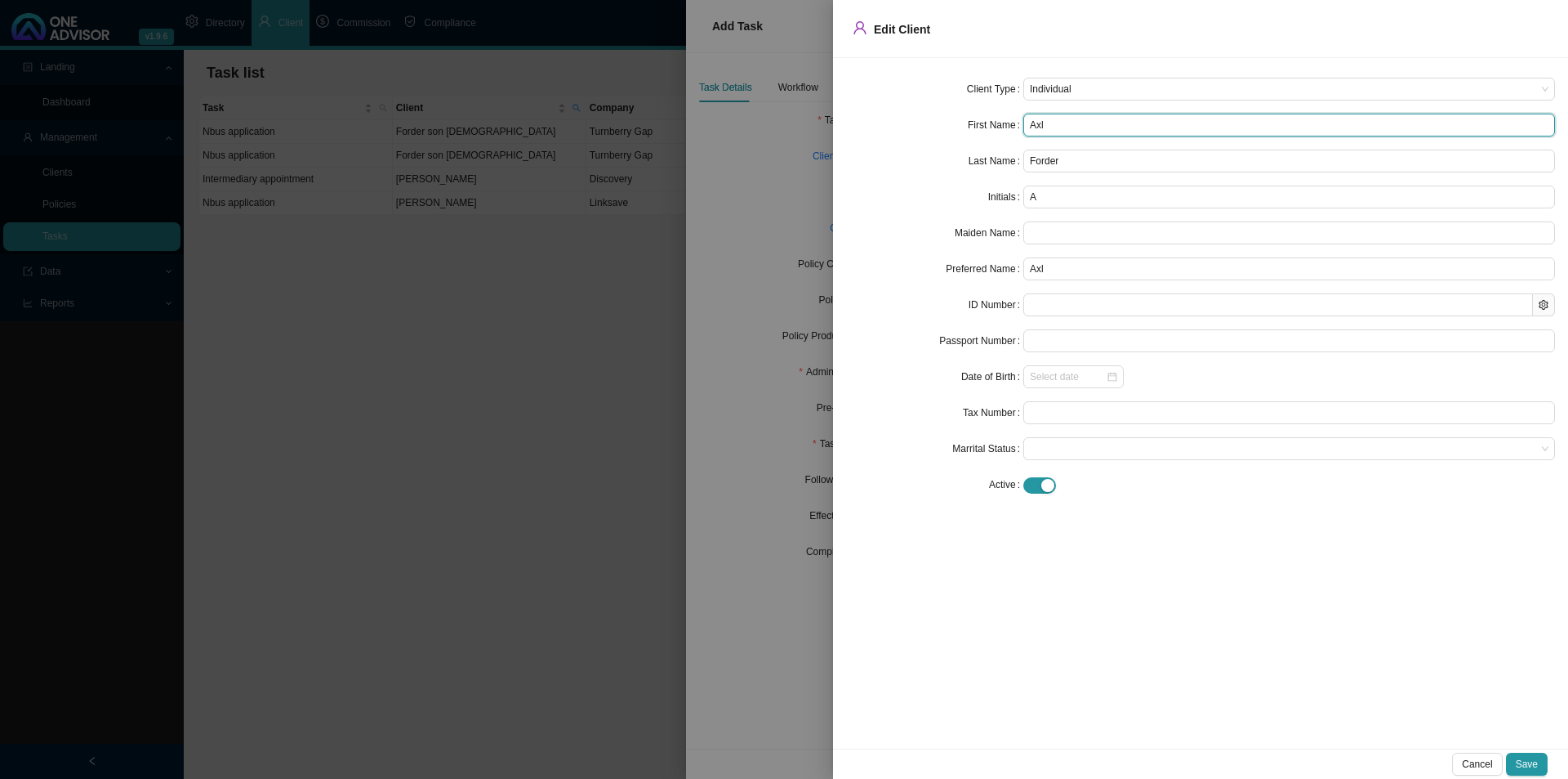
click at [1068, 118] on input "Axl" at bounding box center [1288, 125] width 532 height 23
type input "Axl B"
type input "AB"
type input "[PERSON_NAME]"
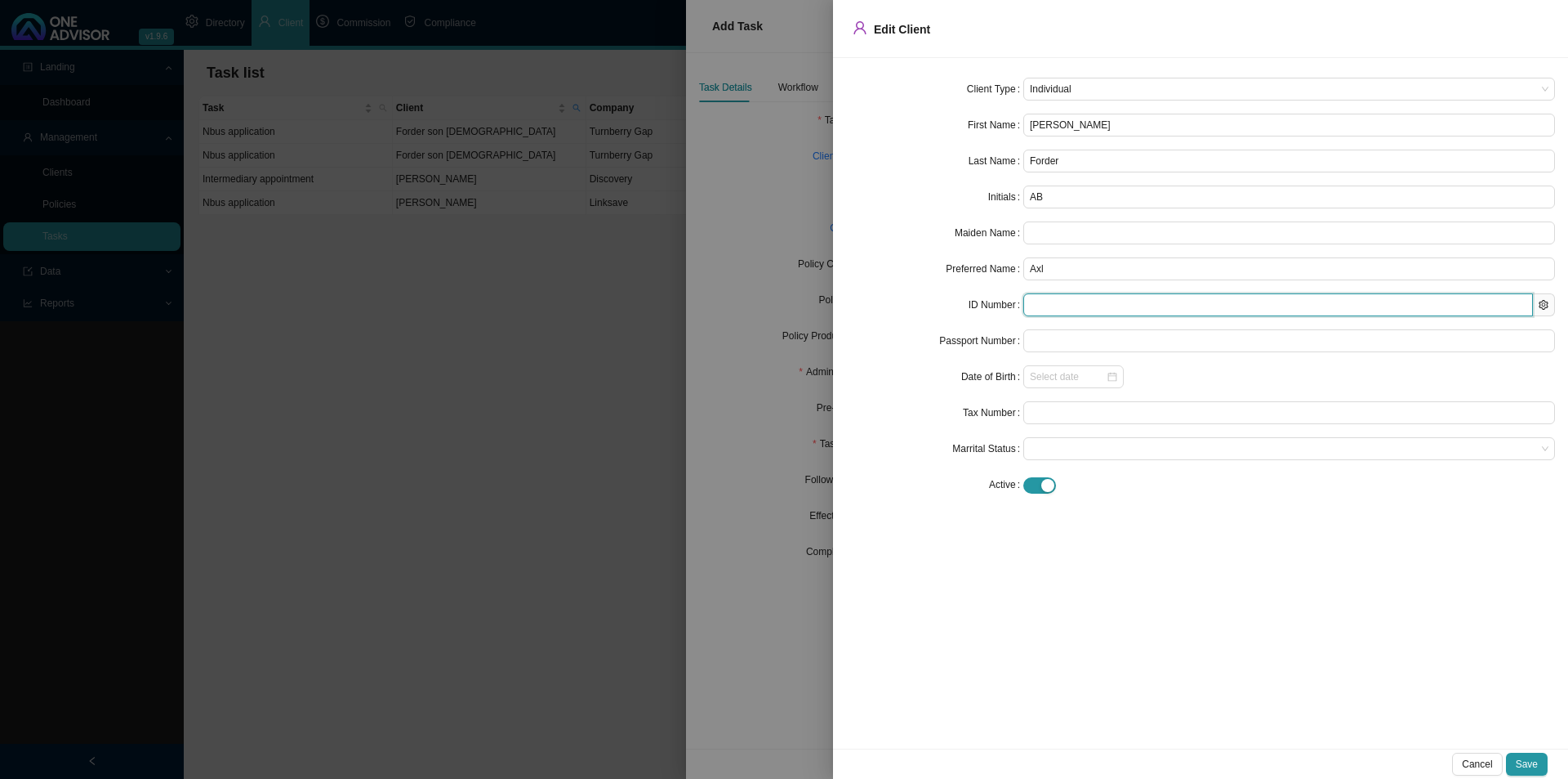
click at [1036, 307] on input "text" at bounding box center [1278, 305] width 510 height 23
type input "970310"
type input "[DATE]"
type input "9703105313084"
click at [1175, 519] on div "Client Type Individual First Name [PERSON_NAME] Last Name [PERSON_NAME] Initial…" at bounding box center [1201, 403] width 735 height 691
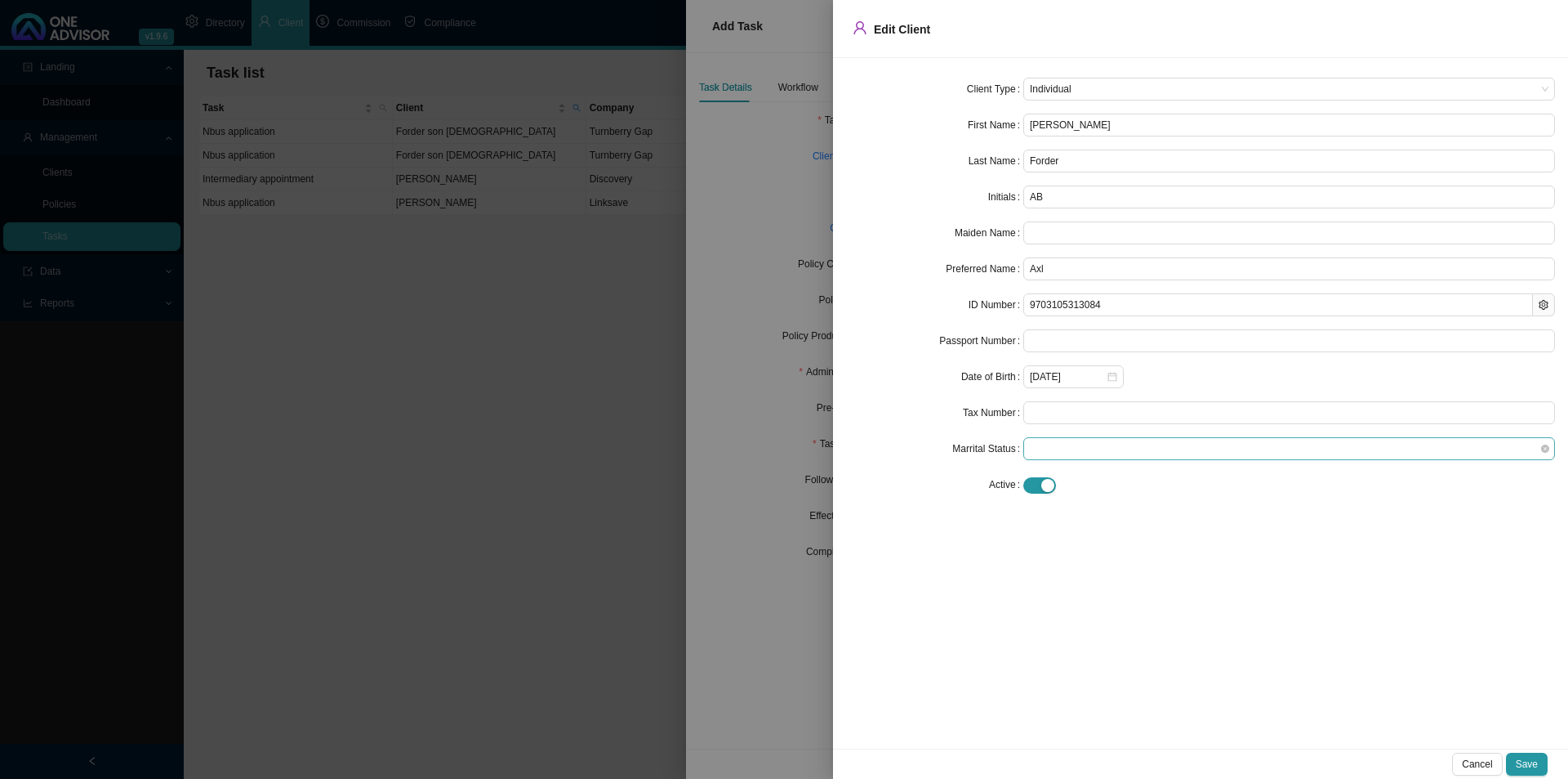
click at [1088, 448] on span at bounding box center [1288, 448] width 518 height 21
click at [1056, 567] on div "Single" at bounding box center [1289, 569] width 506 height 16
click at [957, 564] on div "Client Type Individual First Name [PERSON_NAME] Last Name [PERSON_NAME] Initial…" at bounding box center [1201, 403] width 735 height 691
click at [1241, 602] on span "Save" at bounding box center [1527, 764] width 22 height 16
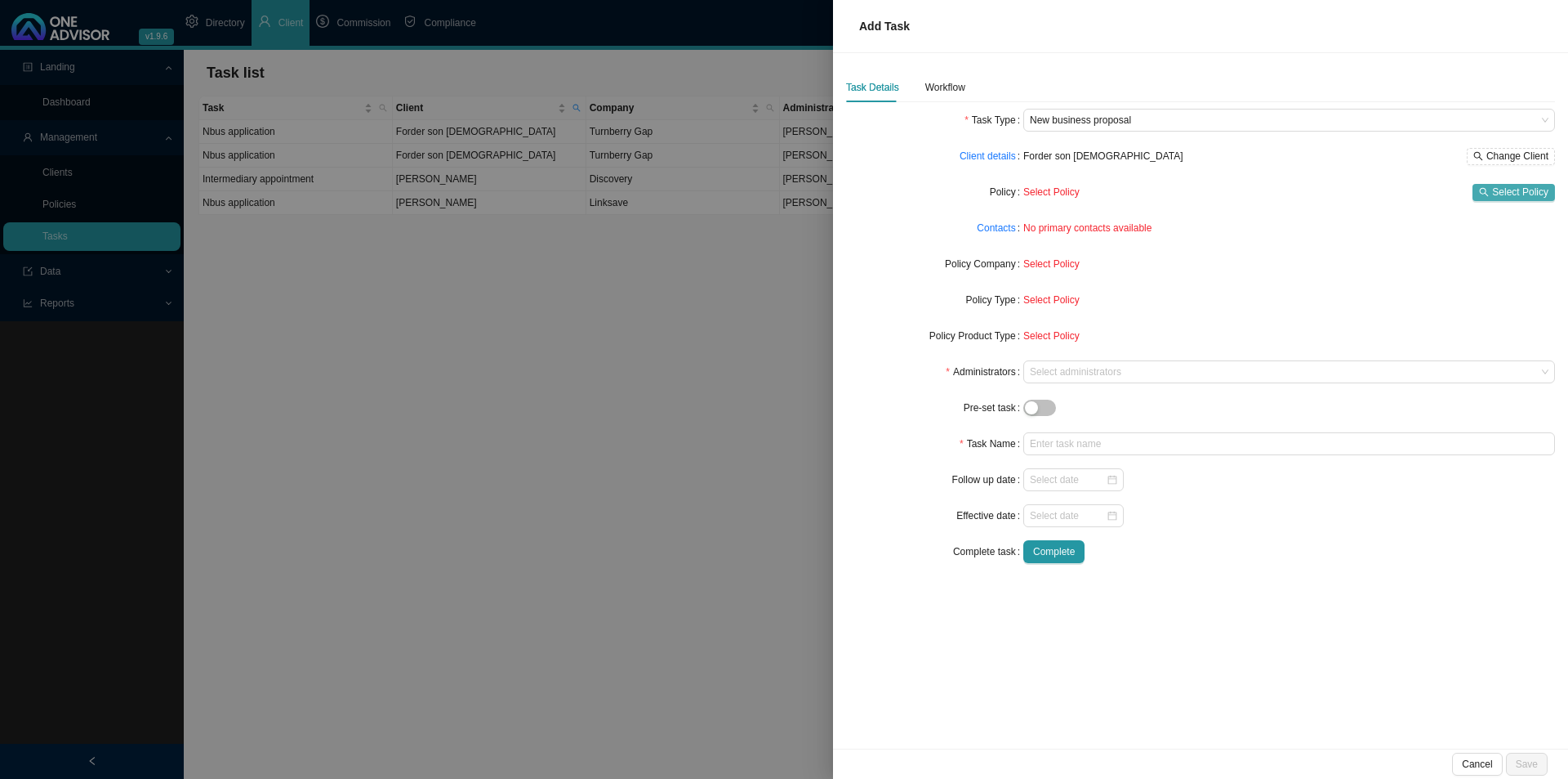
click at [1241, 190] on span "Select Policy" at bounding box center [1520, 191] width 57 height 16
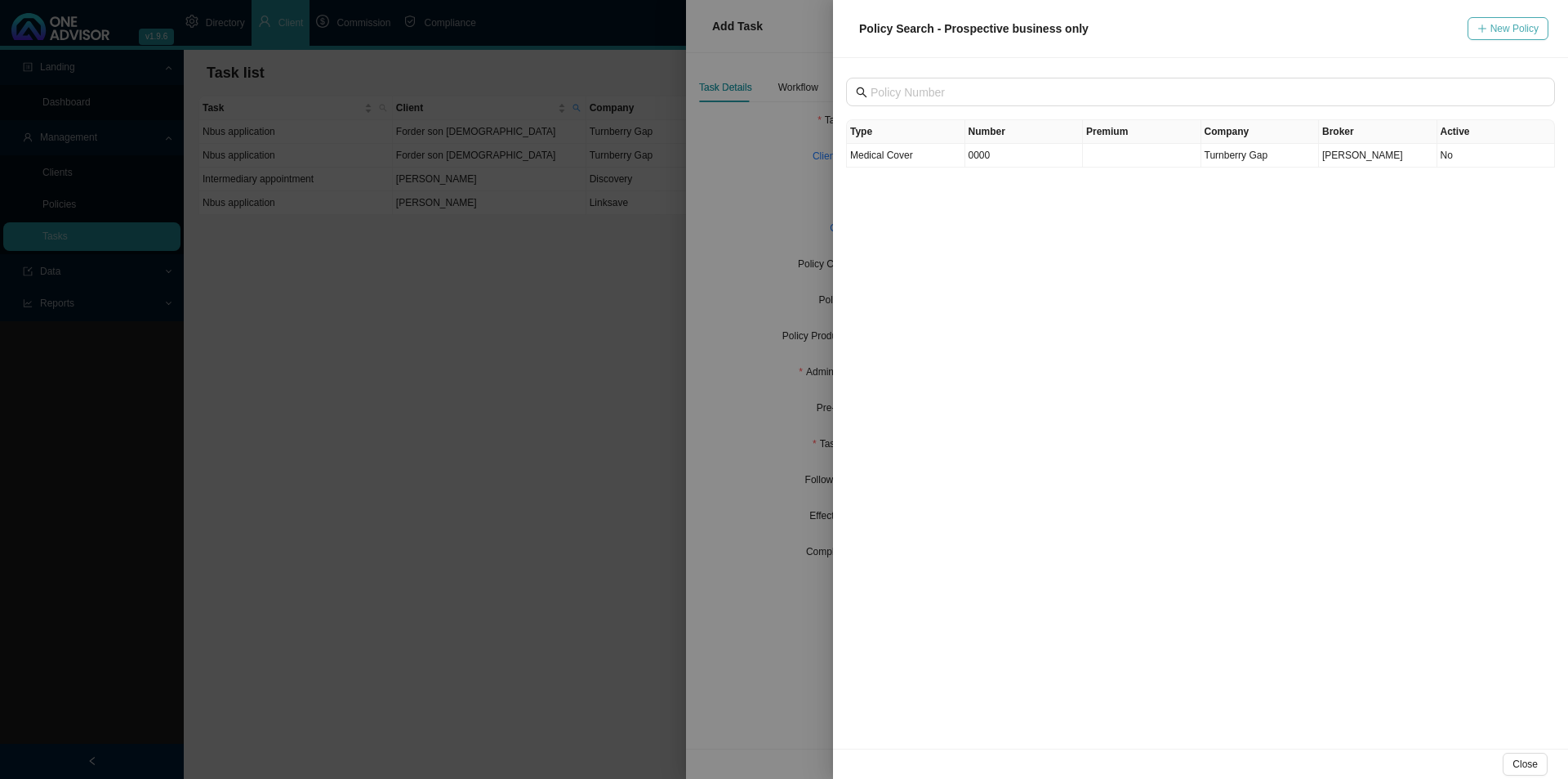
click at [1241, 35] on span "New Policy" at bounding box center [1514, 28] width 48 height 16
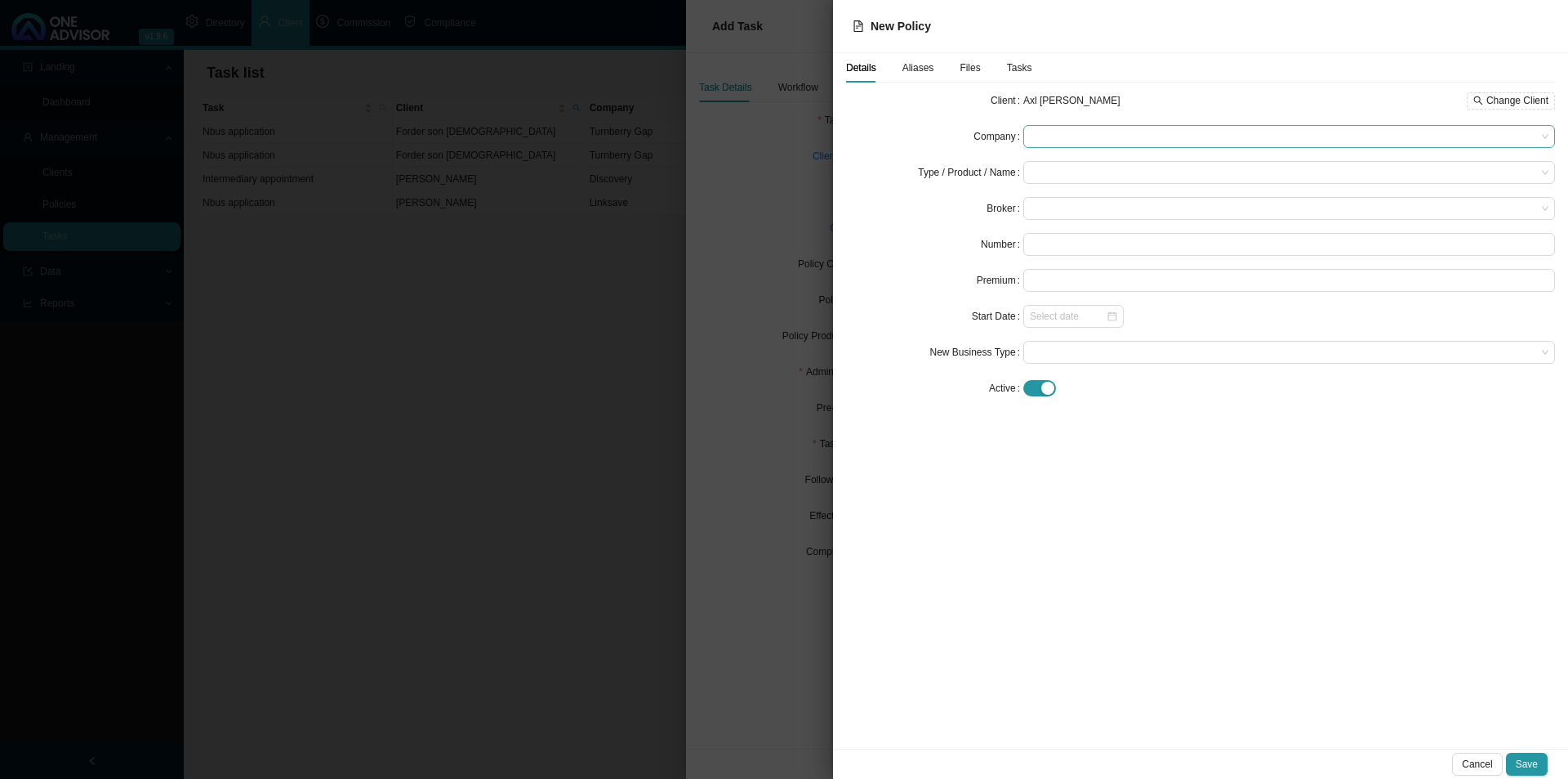
click at [1081, 138] on span at bounding box center [1288, 137] width 518 height 21
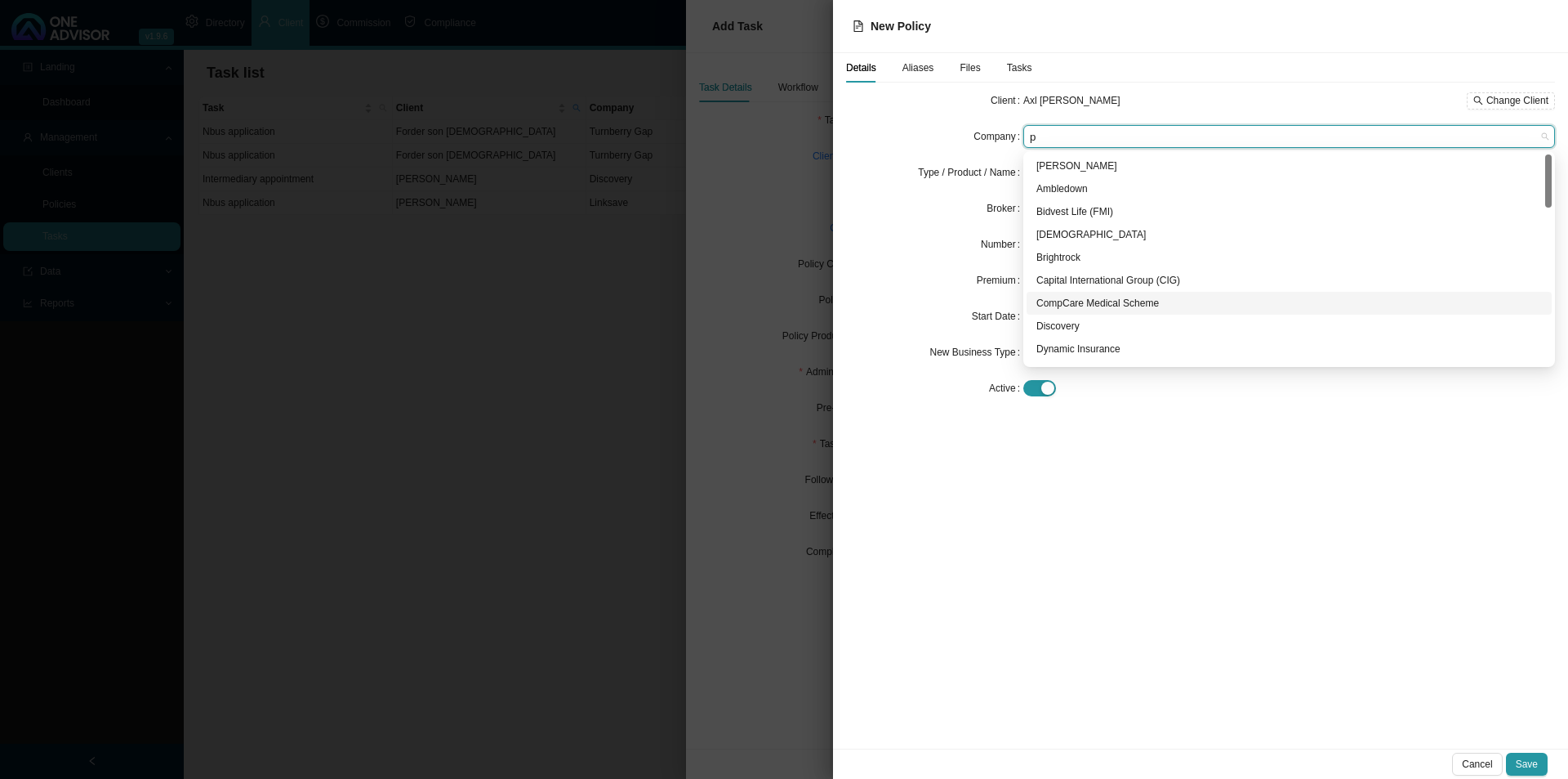
type input "pr"
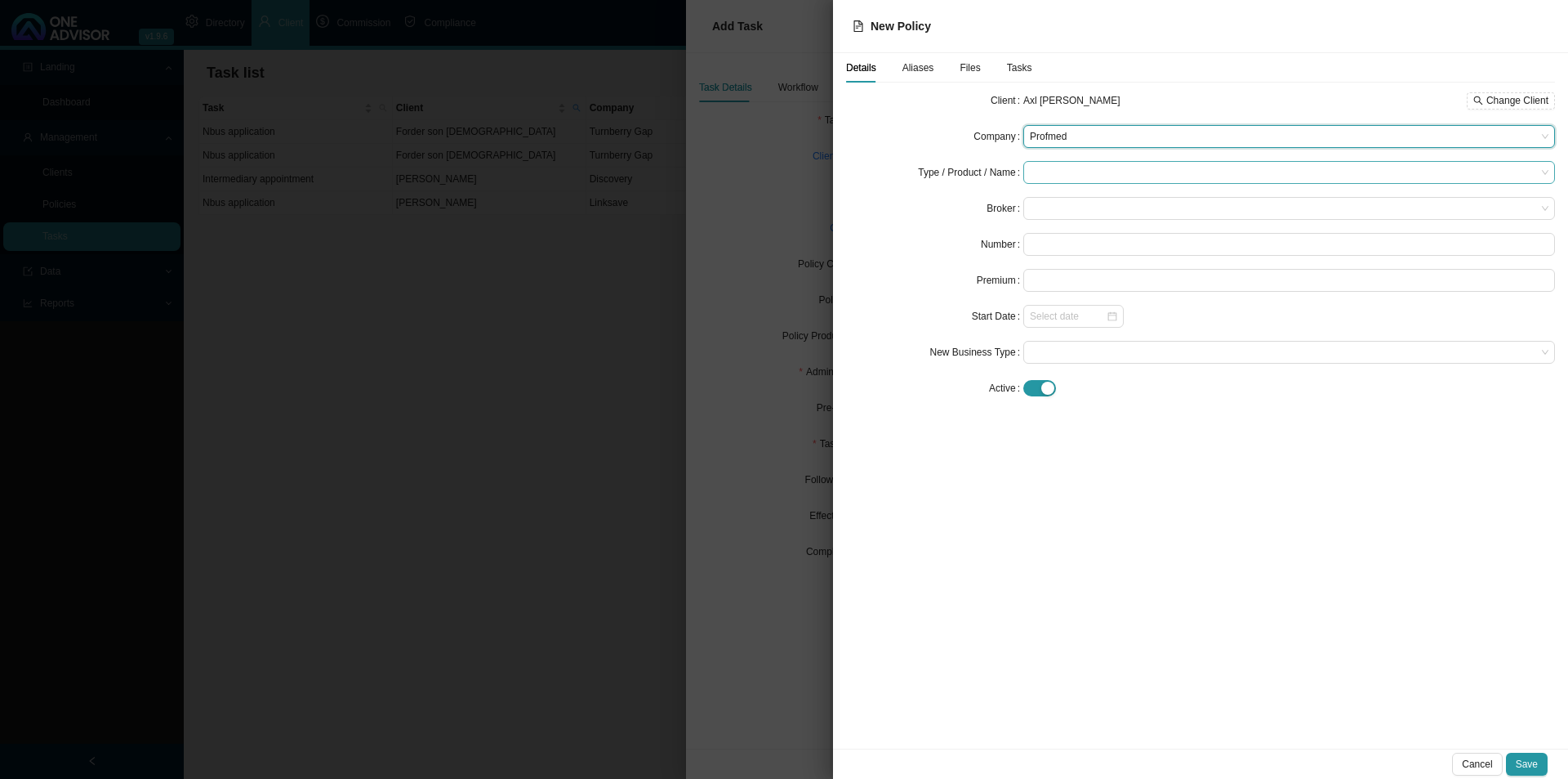
click at [1050, 172] on input "search" at bounding box center [1282, 172] width 507 height 21
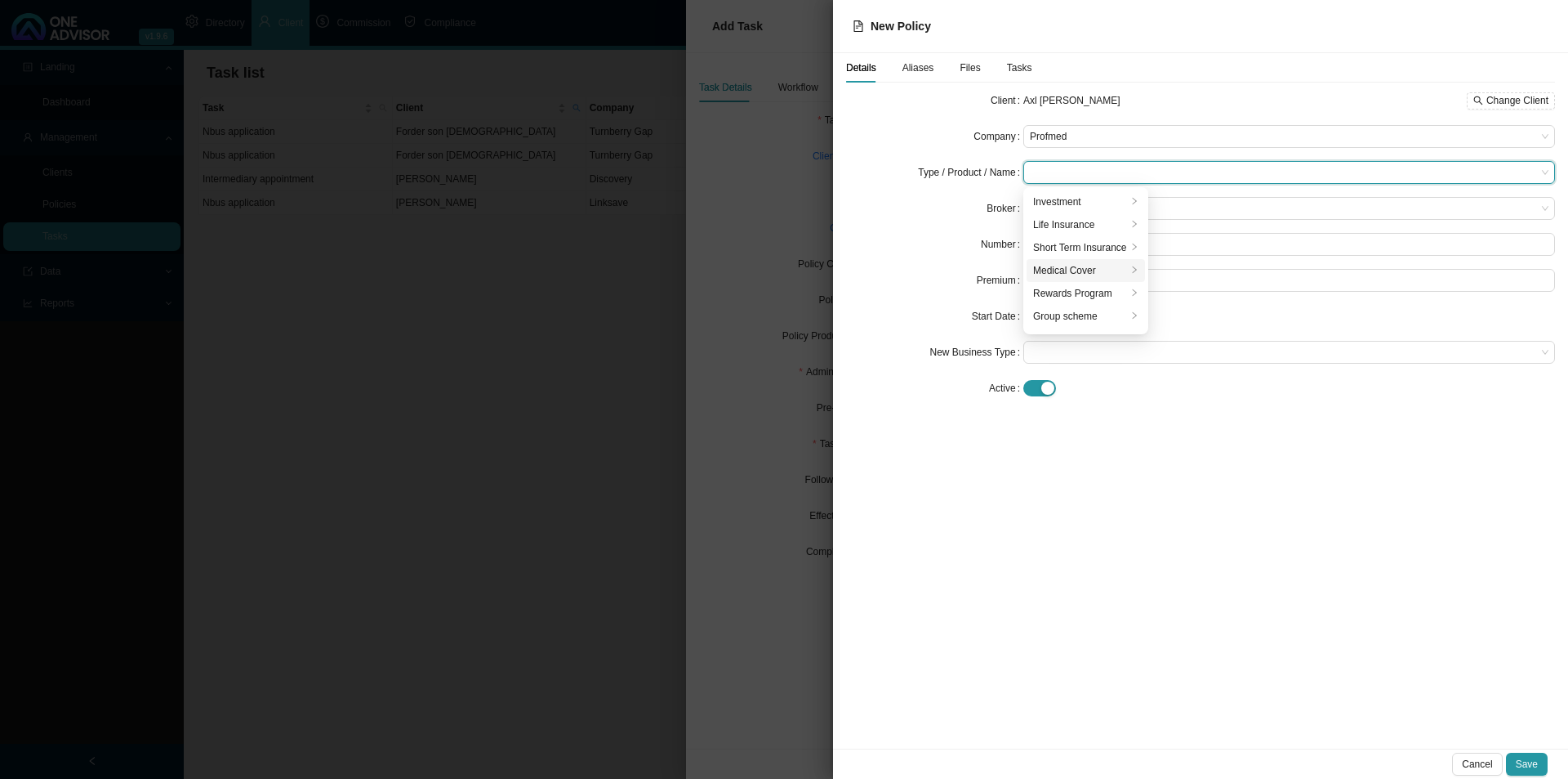
click at [1063, 270] on div "Medical Cover" at bounding box center [1081, 270] width 94 height 16
click at [1197, 321] on div "Medical Aid" at bounding box center [1210, 315] width 104 height 16
click at [1057, 213] on span at bounding box center [1288, 209] width 518 height 21
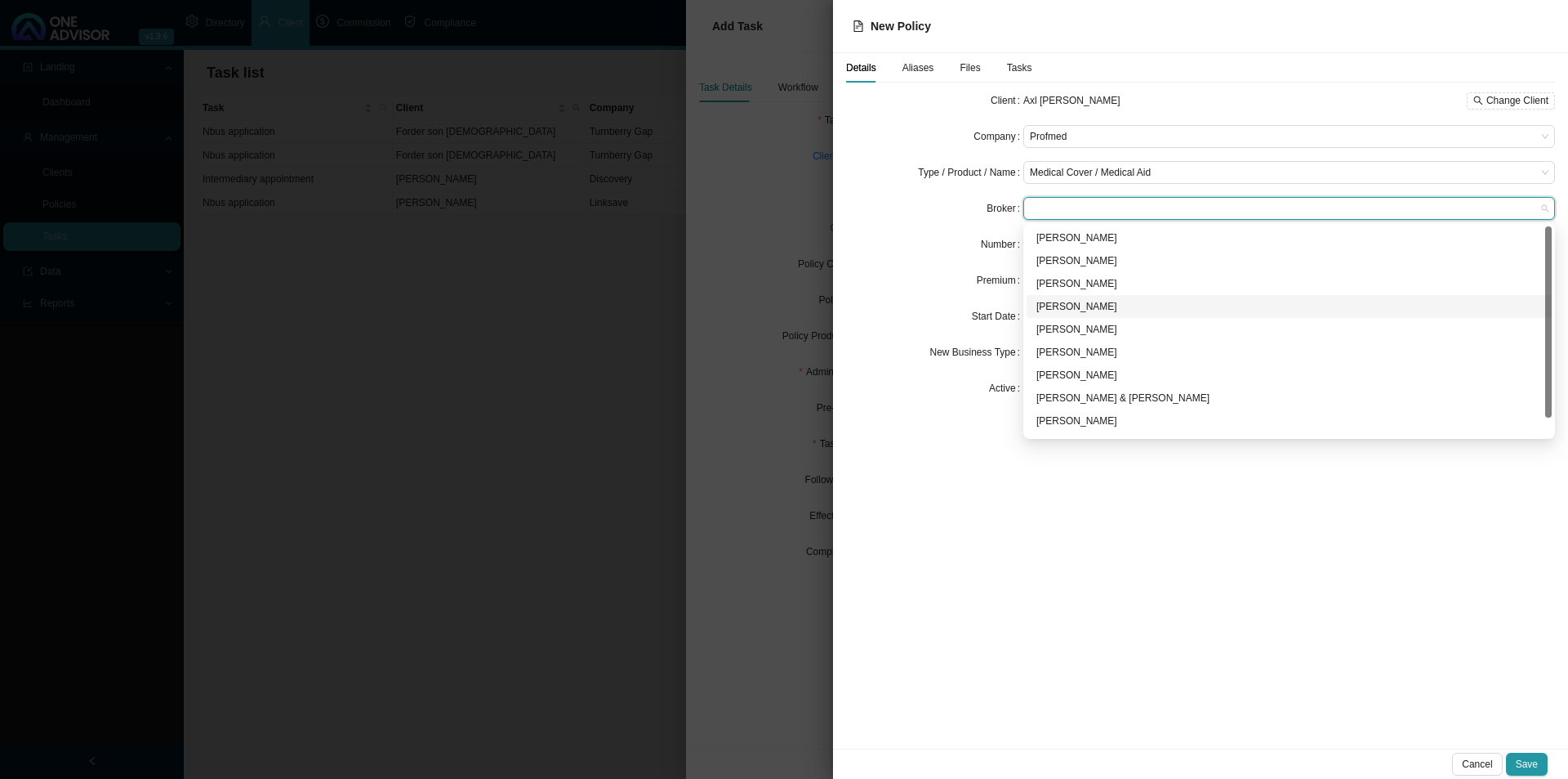
click at [1066, 301] on div "[PERSON_NAME]" at bounding box center [1289, 306] width 506 height 16
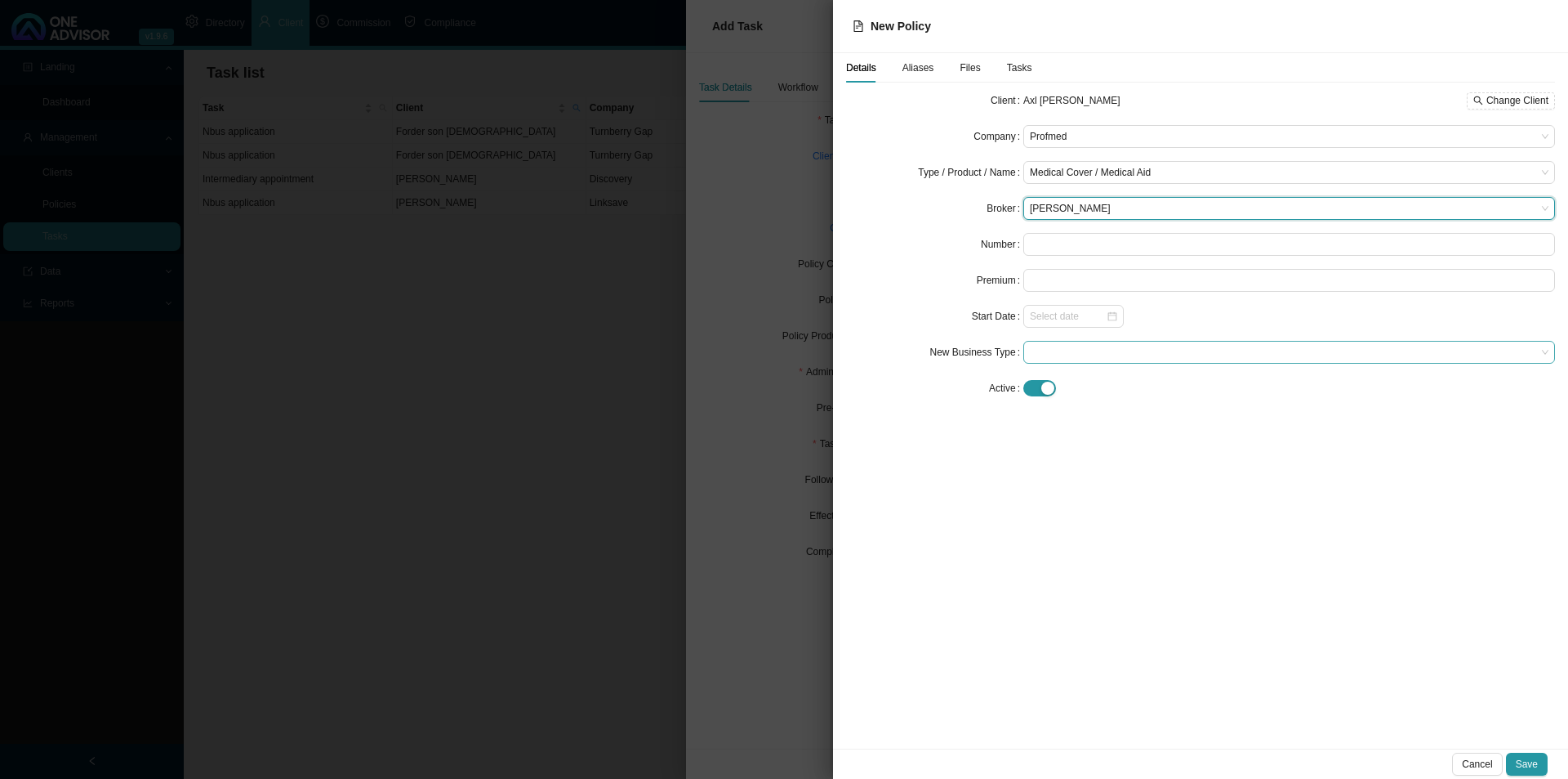
click at [1062, 350] on span at bounding box center [1288, 352] width 518 height 21
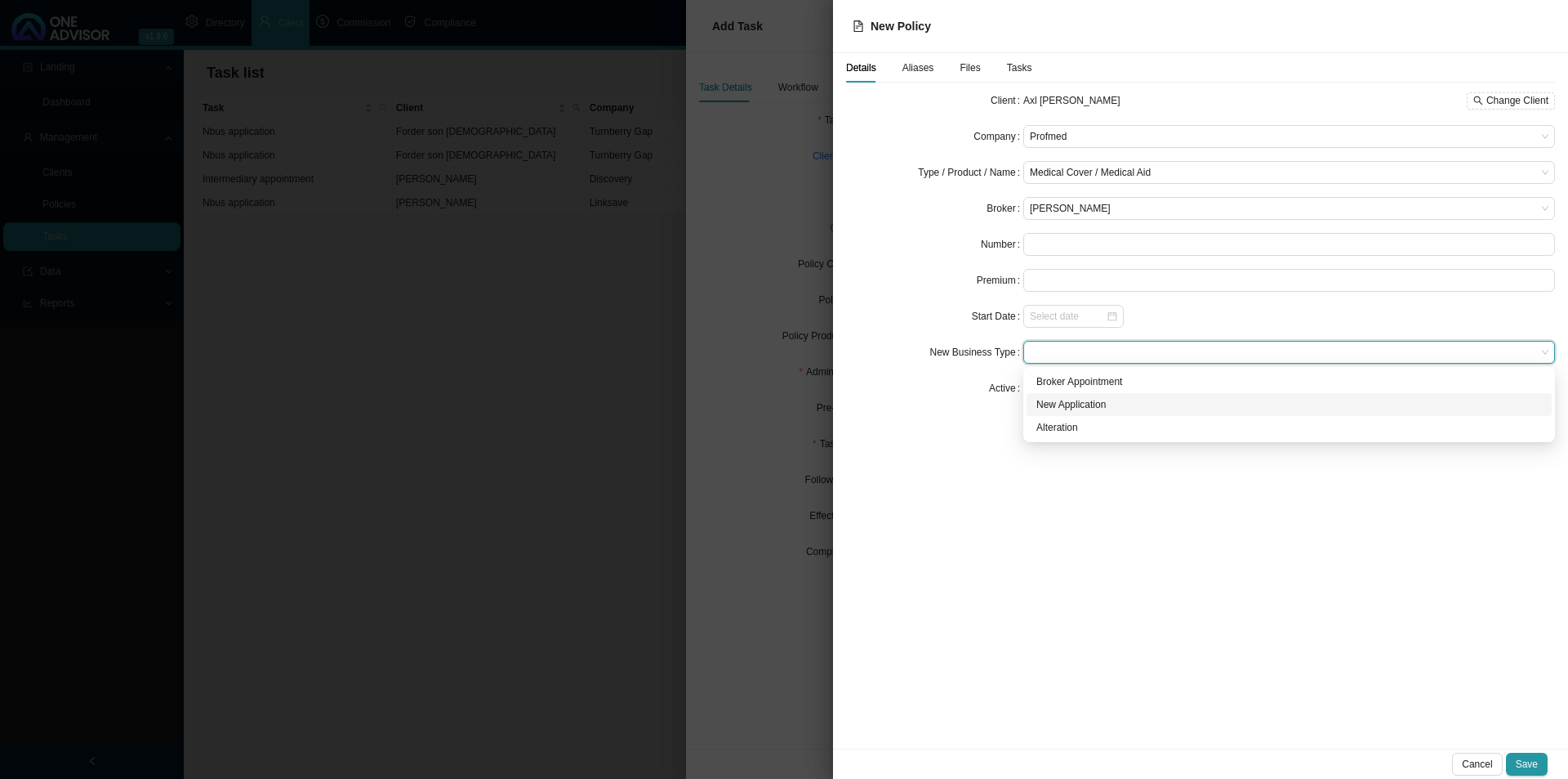
click at [1096, 406] on div "New Application" at bounding box center [1289, 404] width 506 height 16
click at [1241, 602] on span "Save" at bounding box center [1527, 764] width 22 height 16
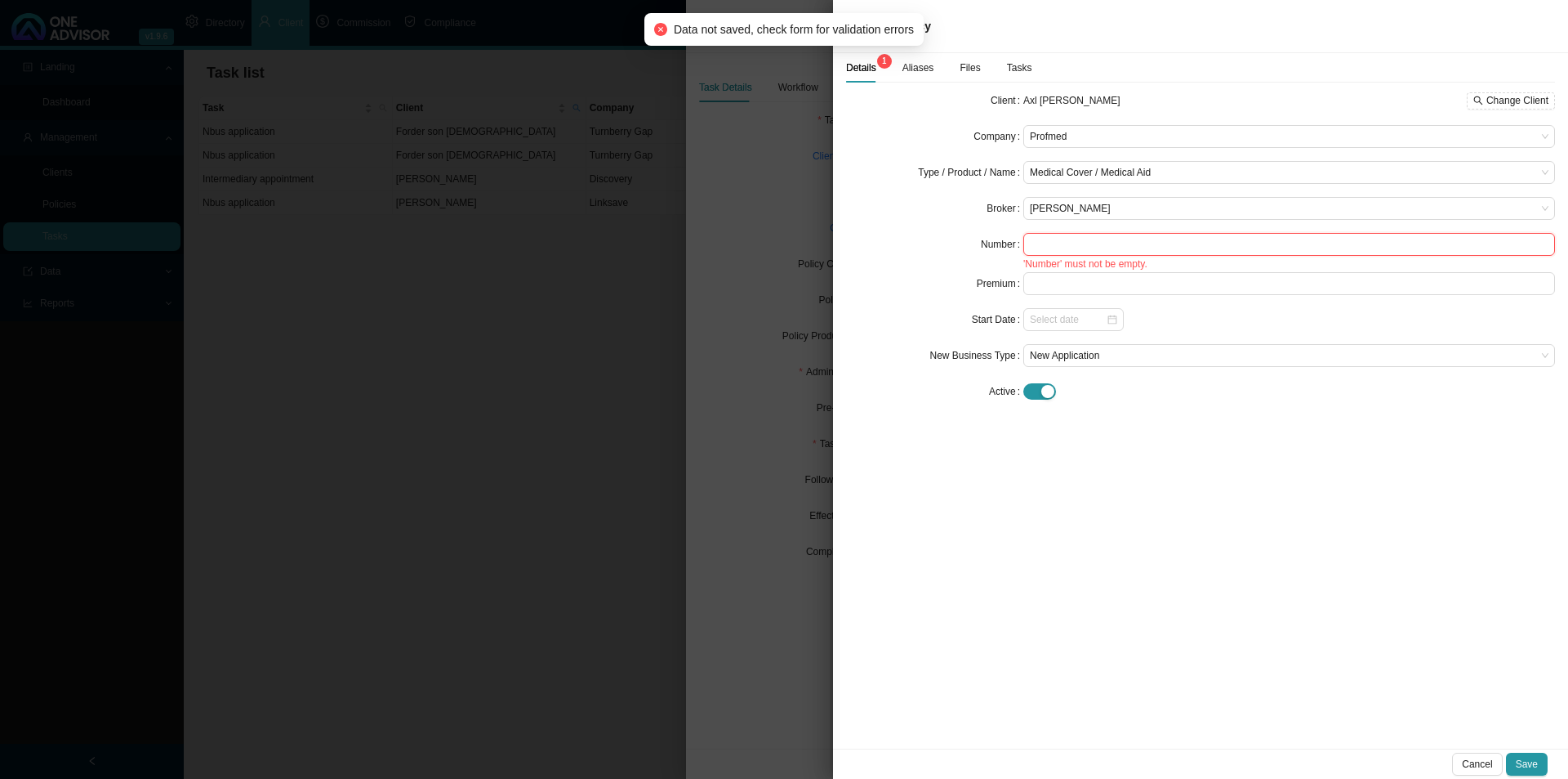
click at [1058, 244] on input "text" at bounding box center [1288, 244] width 532 height 23
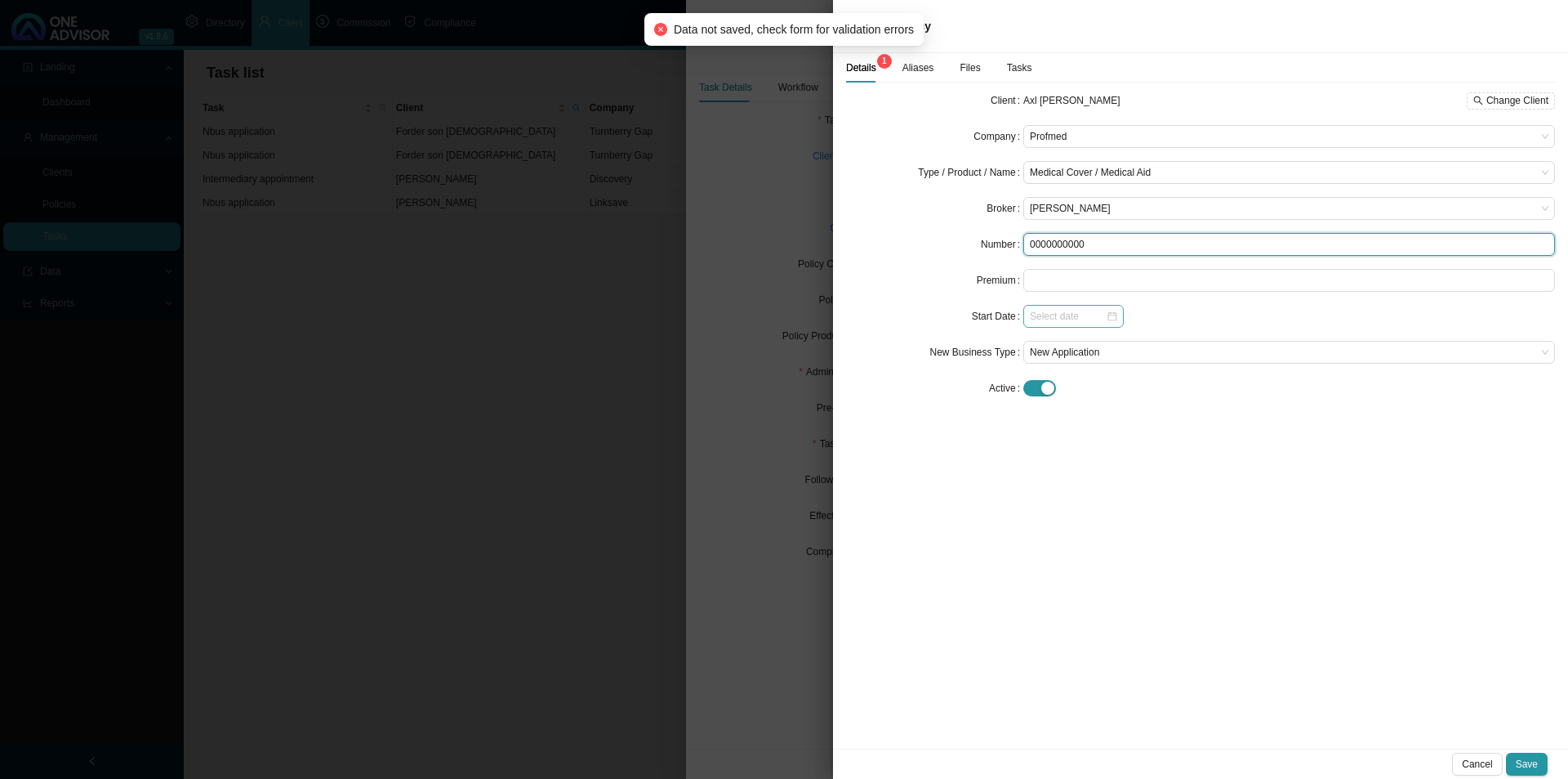
type input "0000000000"
click at [1071, 312] on input at bounding box center [1067, 315] width 76 height 16
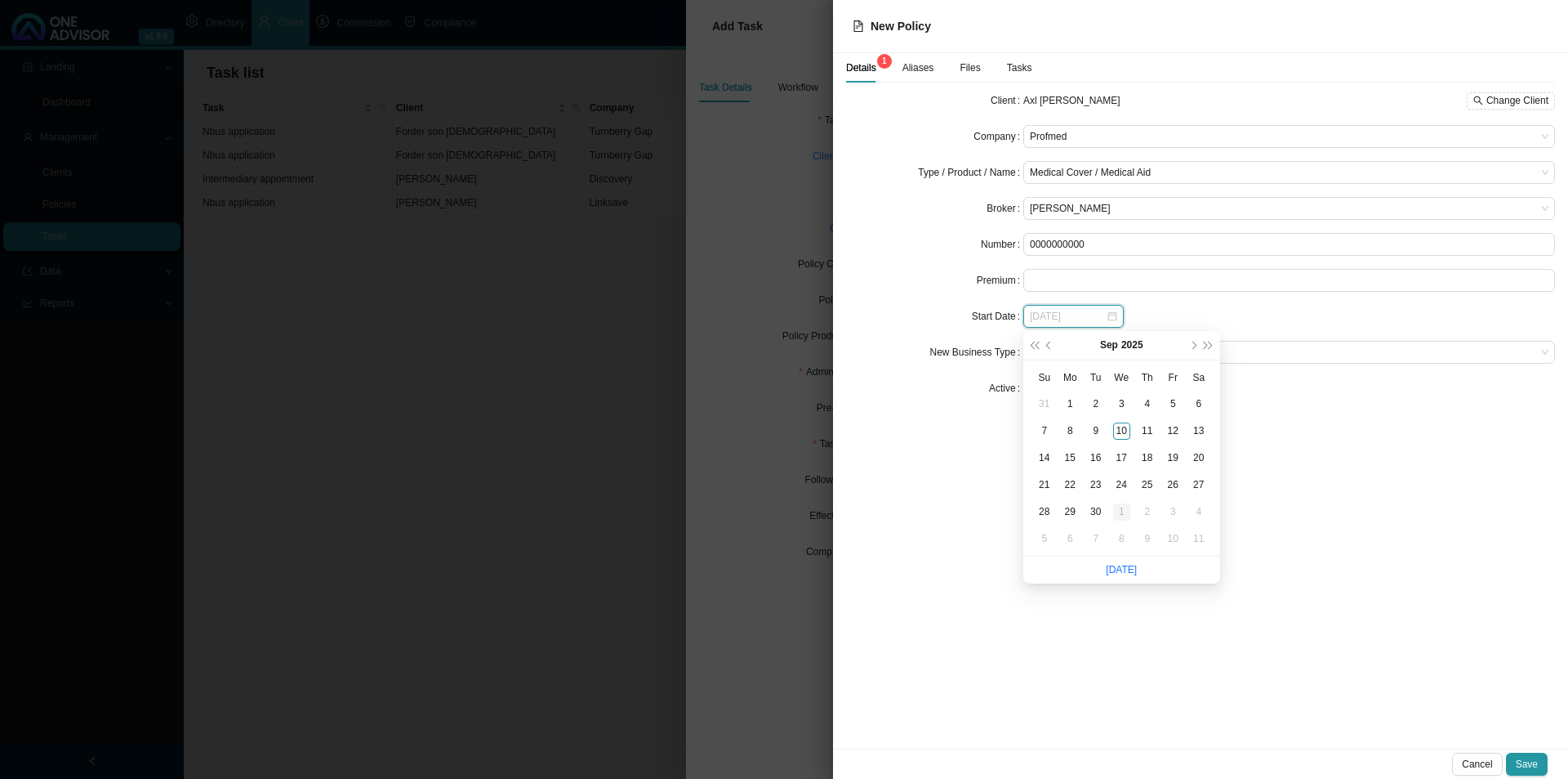
type input "[DATE]"
click at [1118, 514] on div "1" at bounding box center [1122, 512] width 17 height 17
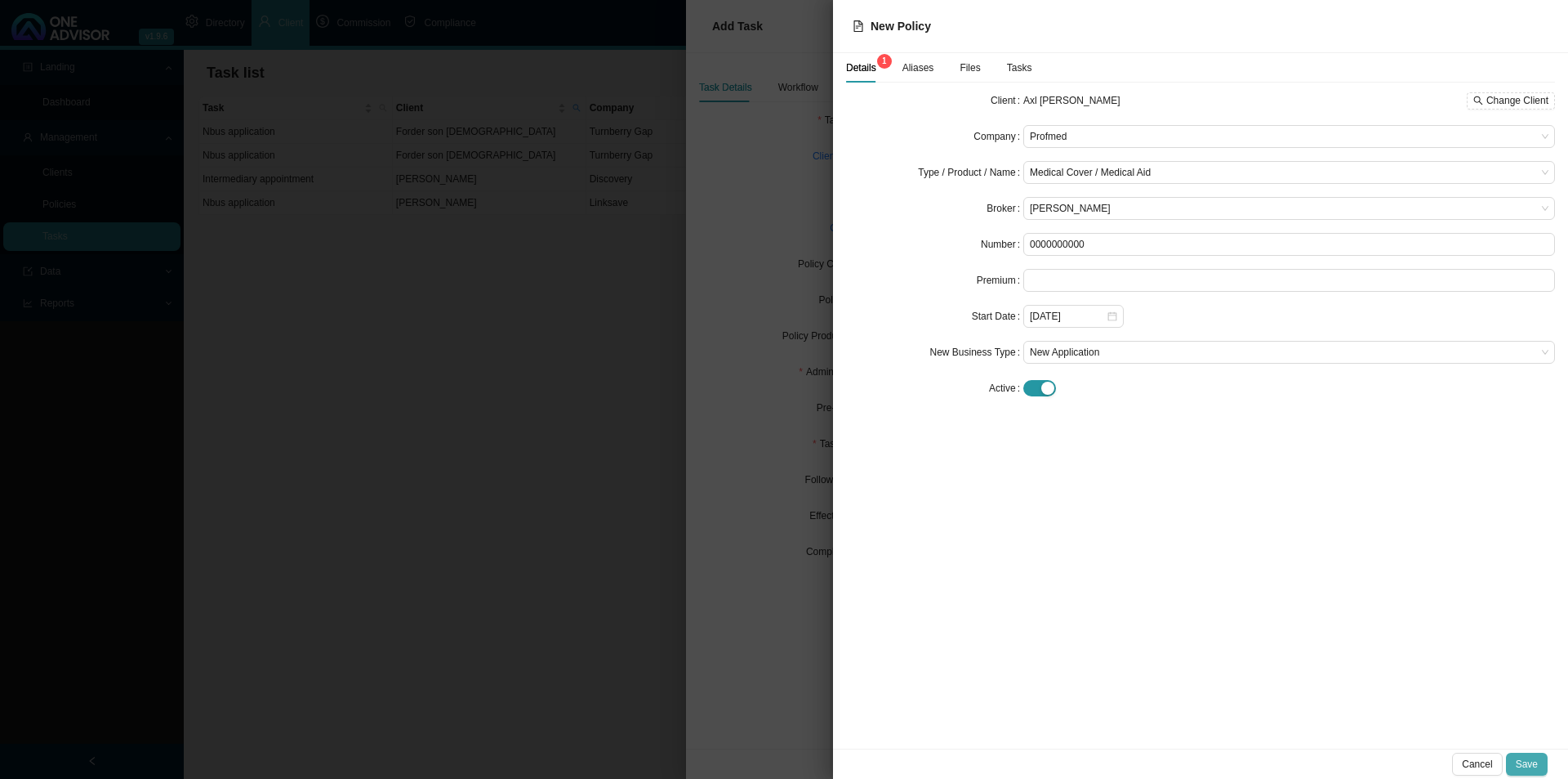
click at [1241, 602] on span "Save" at bounding box center [1527, 764] width 22 height 16
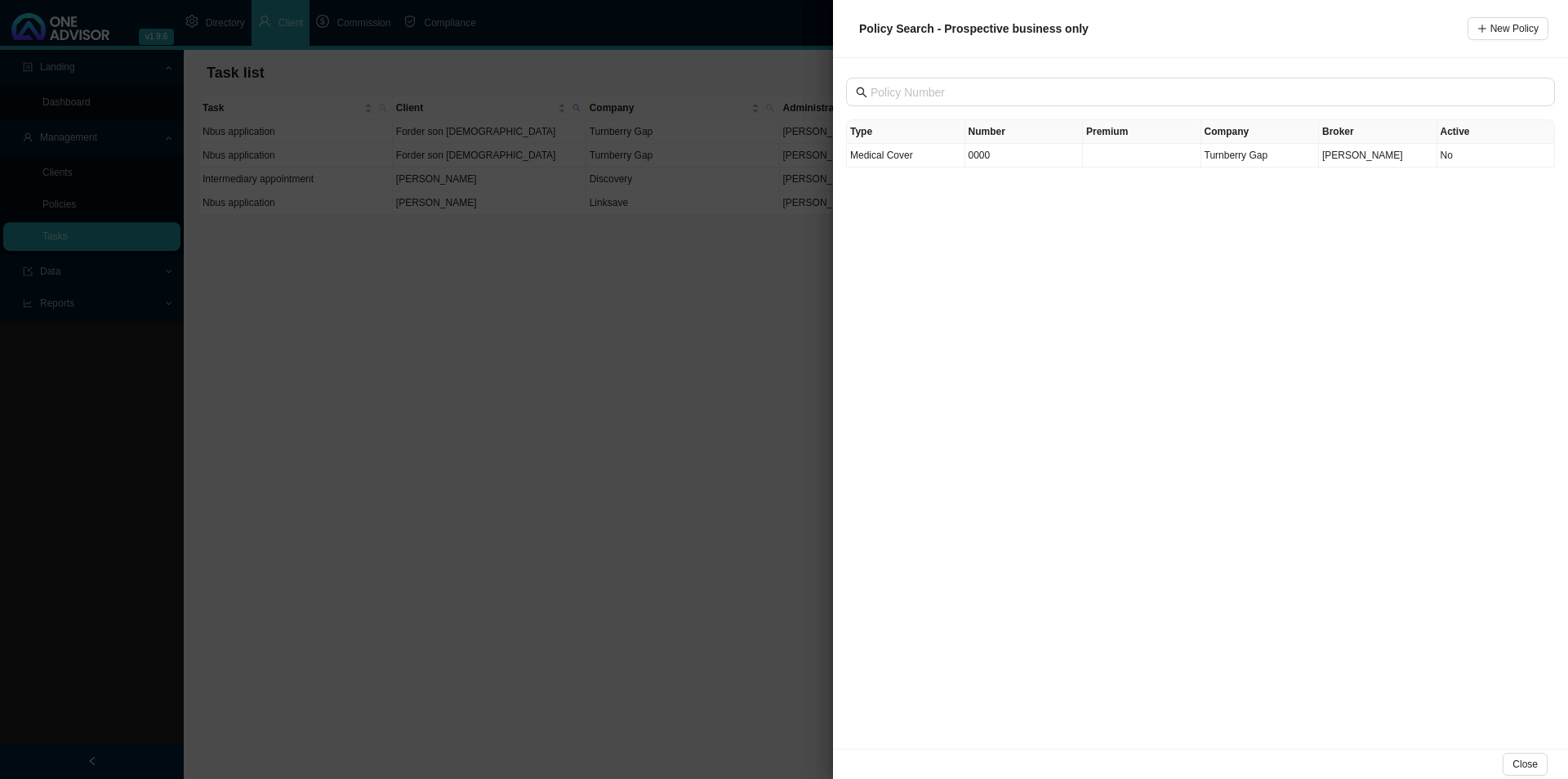
click at [687, 467] on div at bounding box center [784, 390] width 1568 height 779
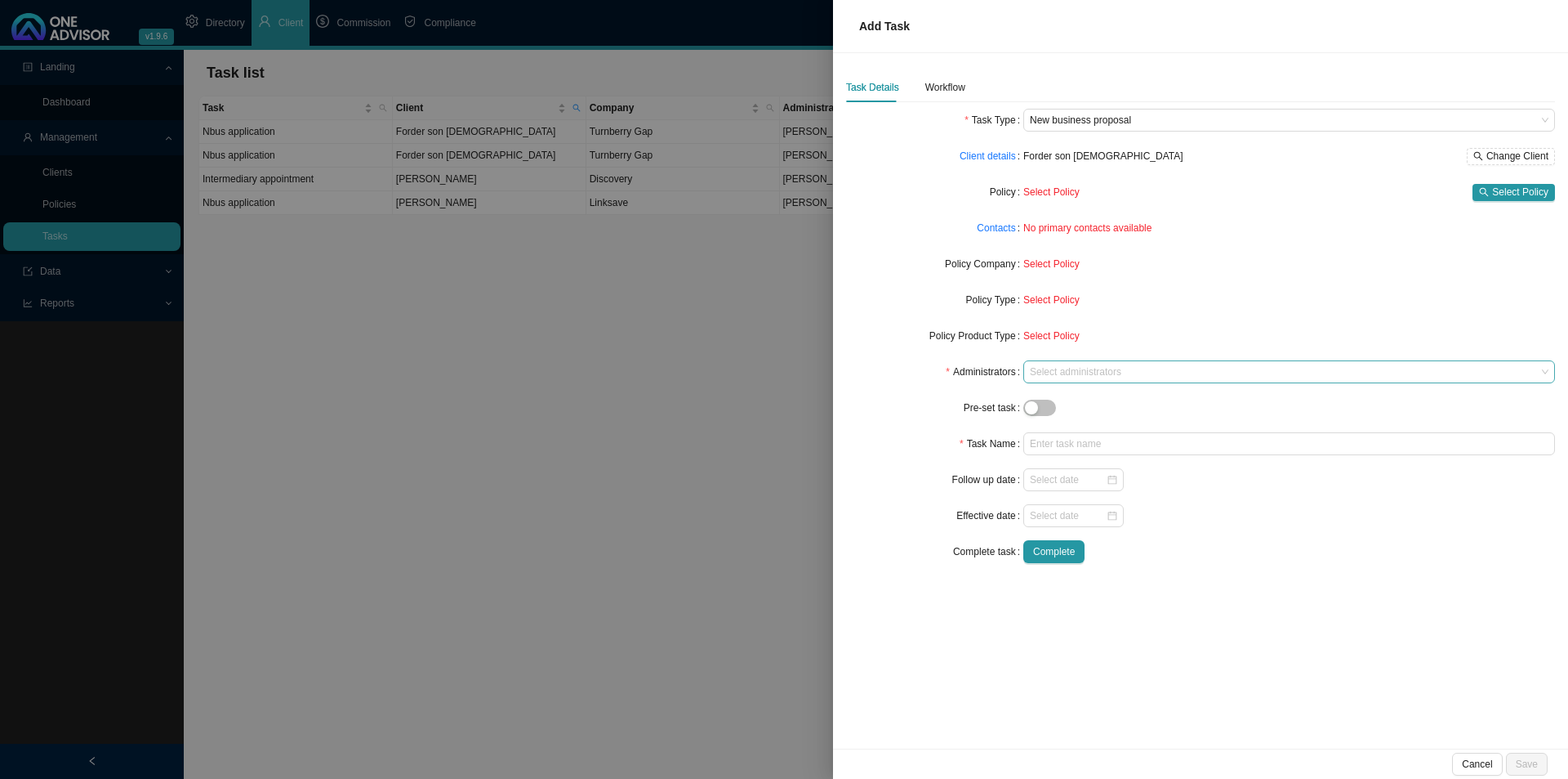
click at [1089, 366] on div at bounding box center [1282, 372] width 510 height 13
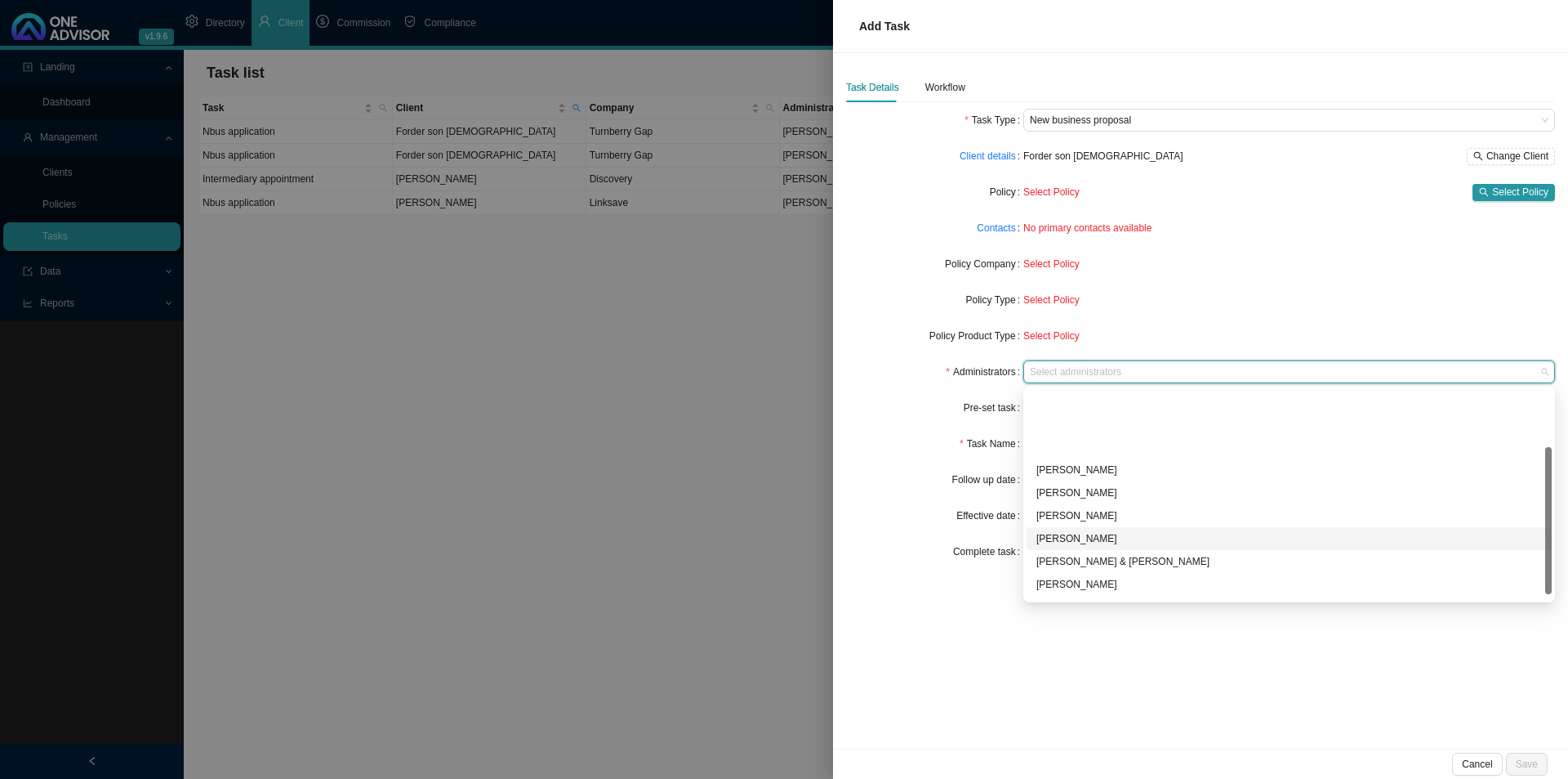
scroll to position [88, 0]
click at [1086, 568] on div "[PERSON_NAME]" at bounding box center [1289, 565] width 506 height 16
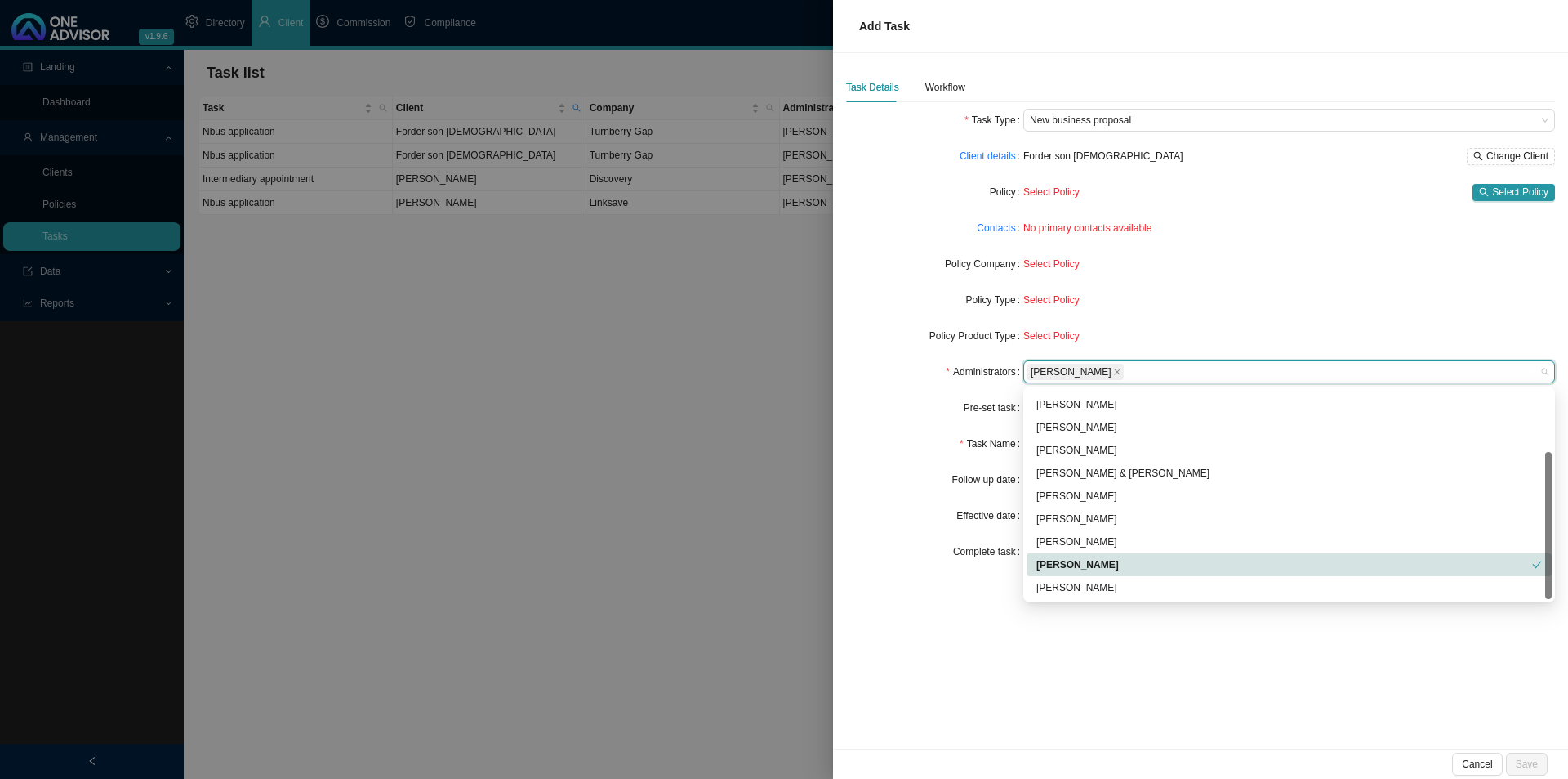
click at [933, 541] on div "Complete task" at bounding box center [934, 552] width 177 height 23
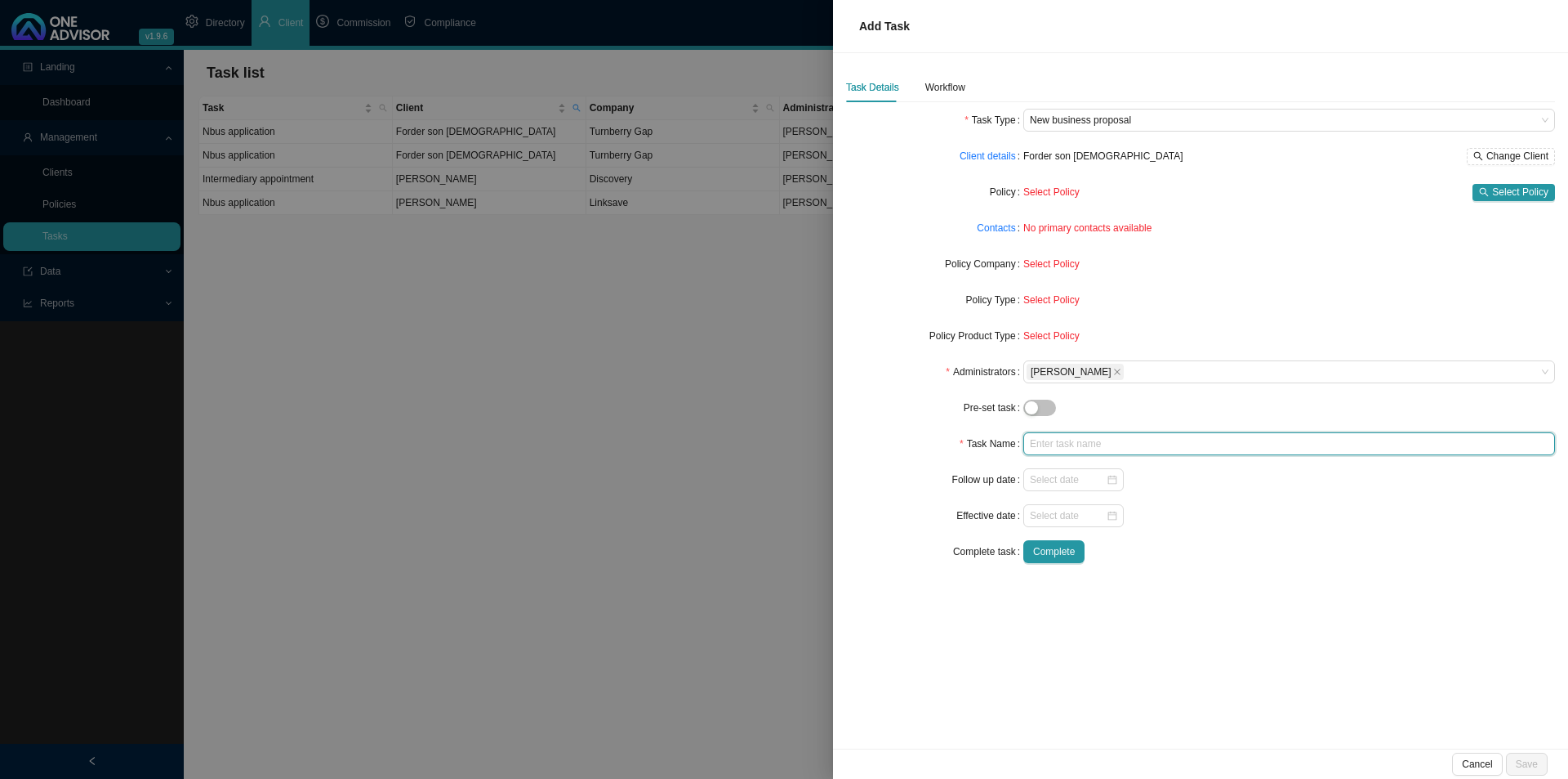
click at [1075, 449] on input "text" at bounding box center [1288, 443] width 532 height 23
type input "Nbus application"
click at [1062, 521] on input at bounding box center [1067, 515] width 76 height 16
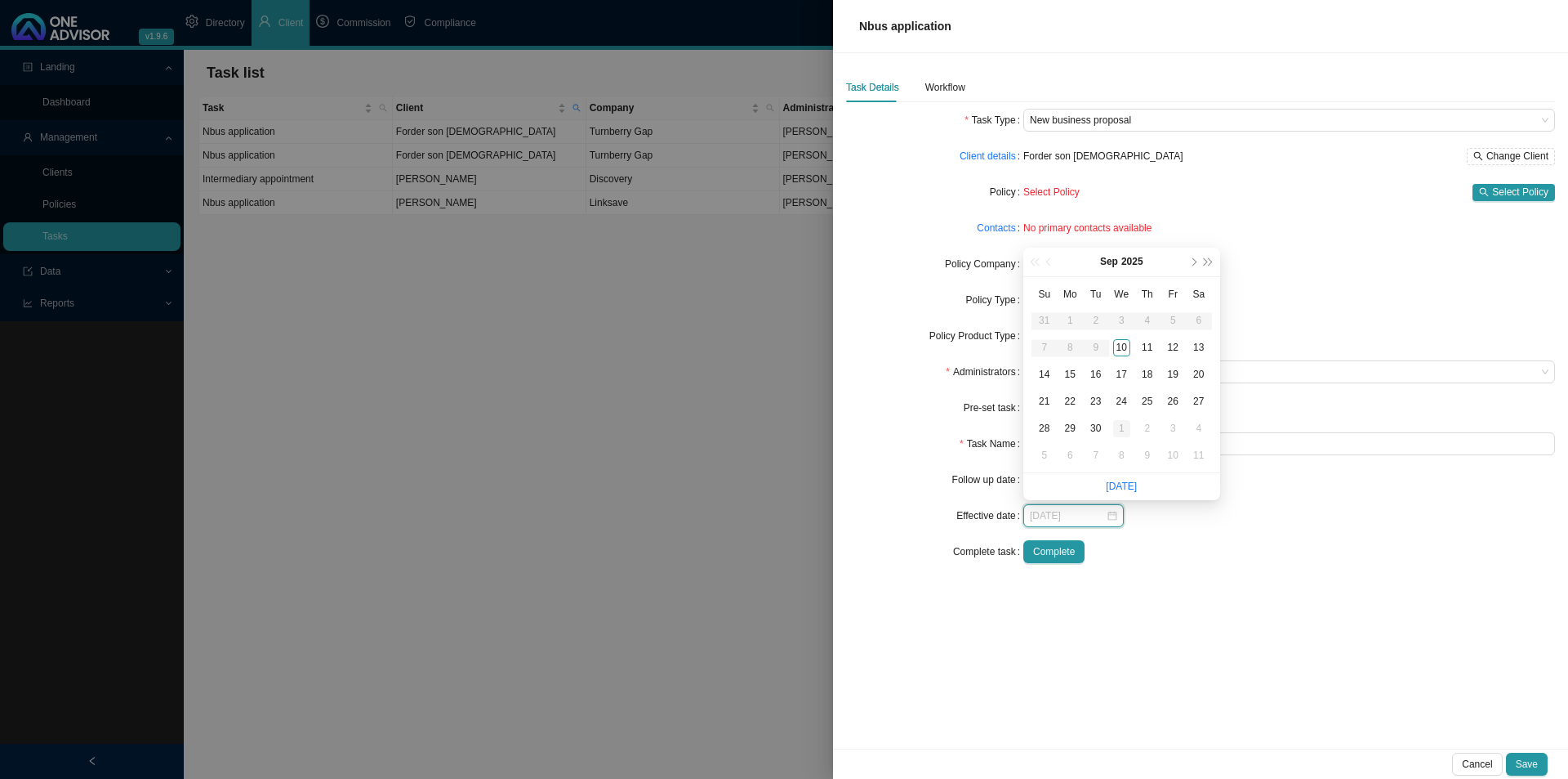
type input "[DATE]"
click at [1121, 430] on div "1" at bounding box center [1122, 429] width 17 height 17
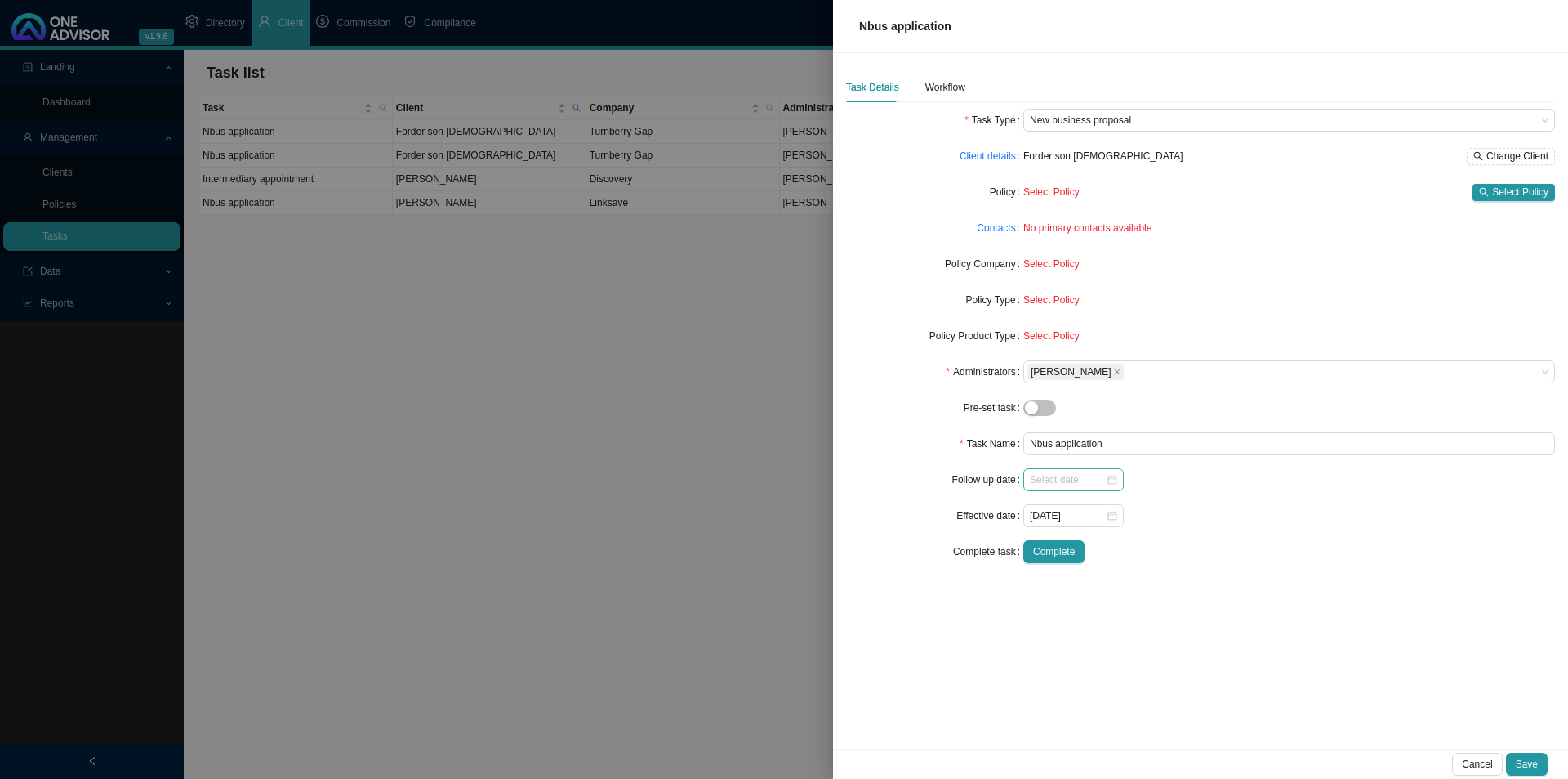
click at [1029, 486] on div at bounding box center [1073, 480] width 100 height 23
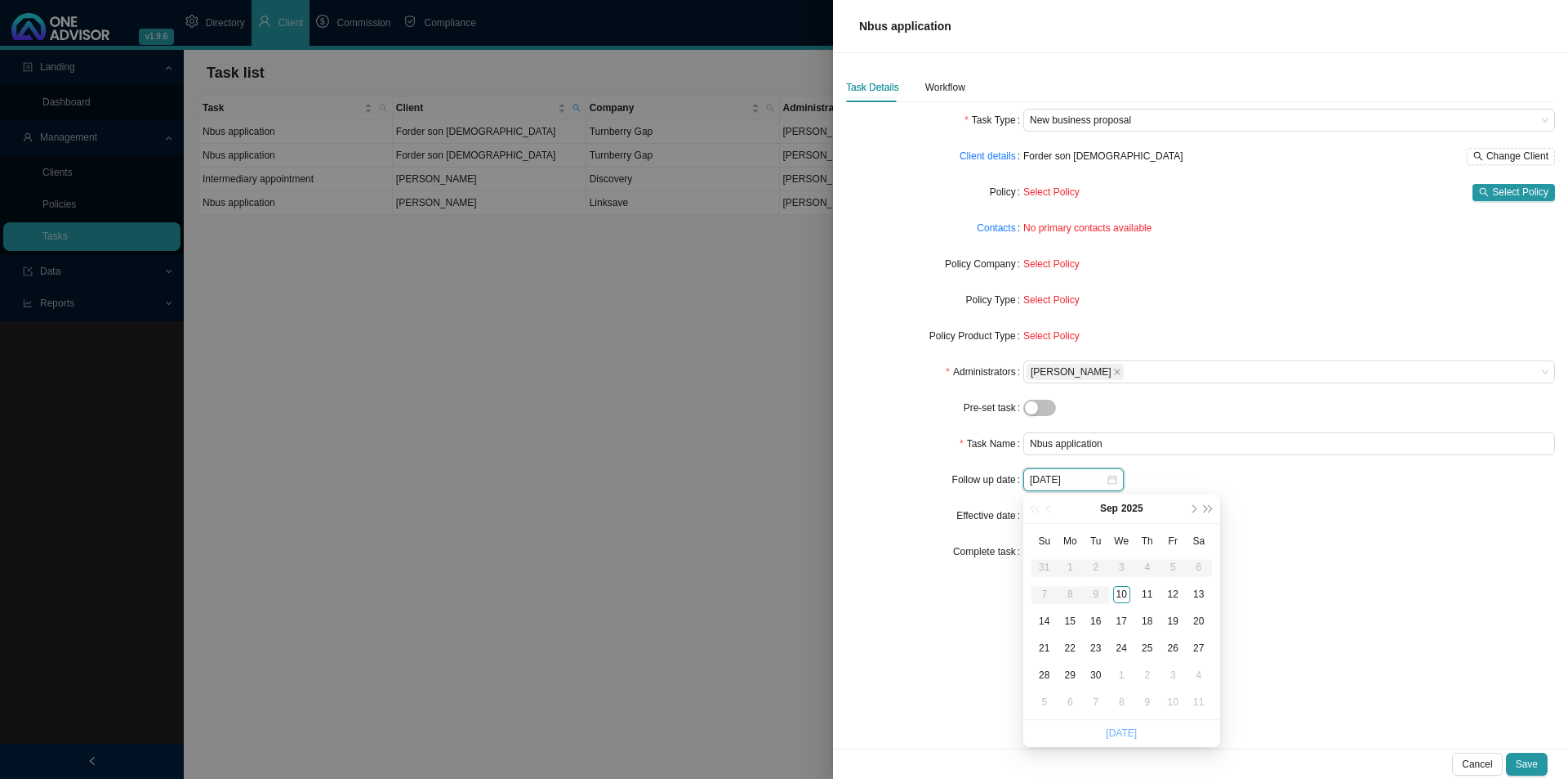
type input "[DATE]"
click at [1116, 602] on link "[DATE]" at bounding box center [1121, 733] width 31 height 12
type input "[DATE]"
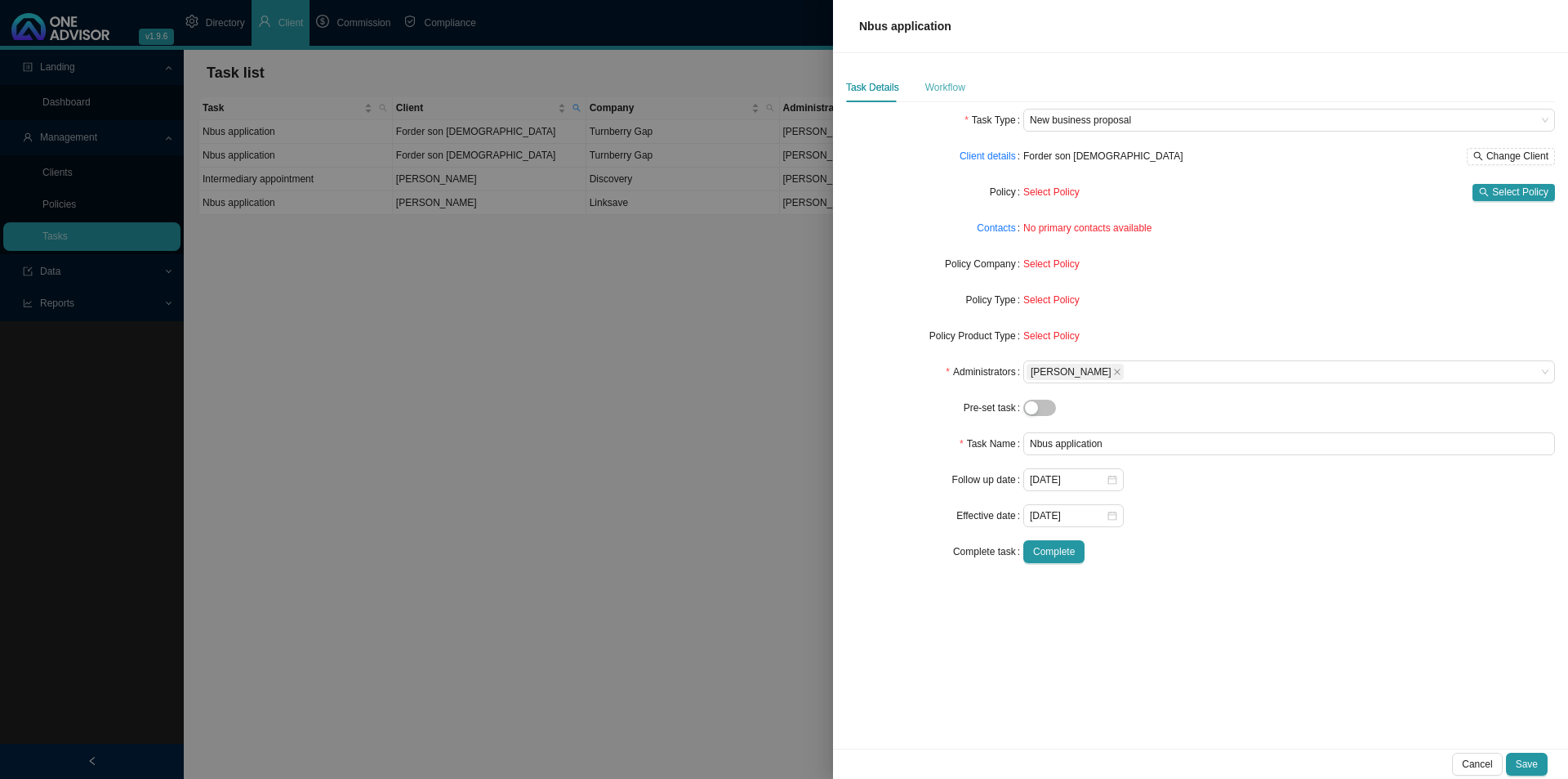
click at [929, 79] on div "Workflow" at bounding box center [946, 88] width 40 height 30
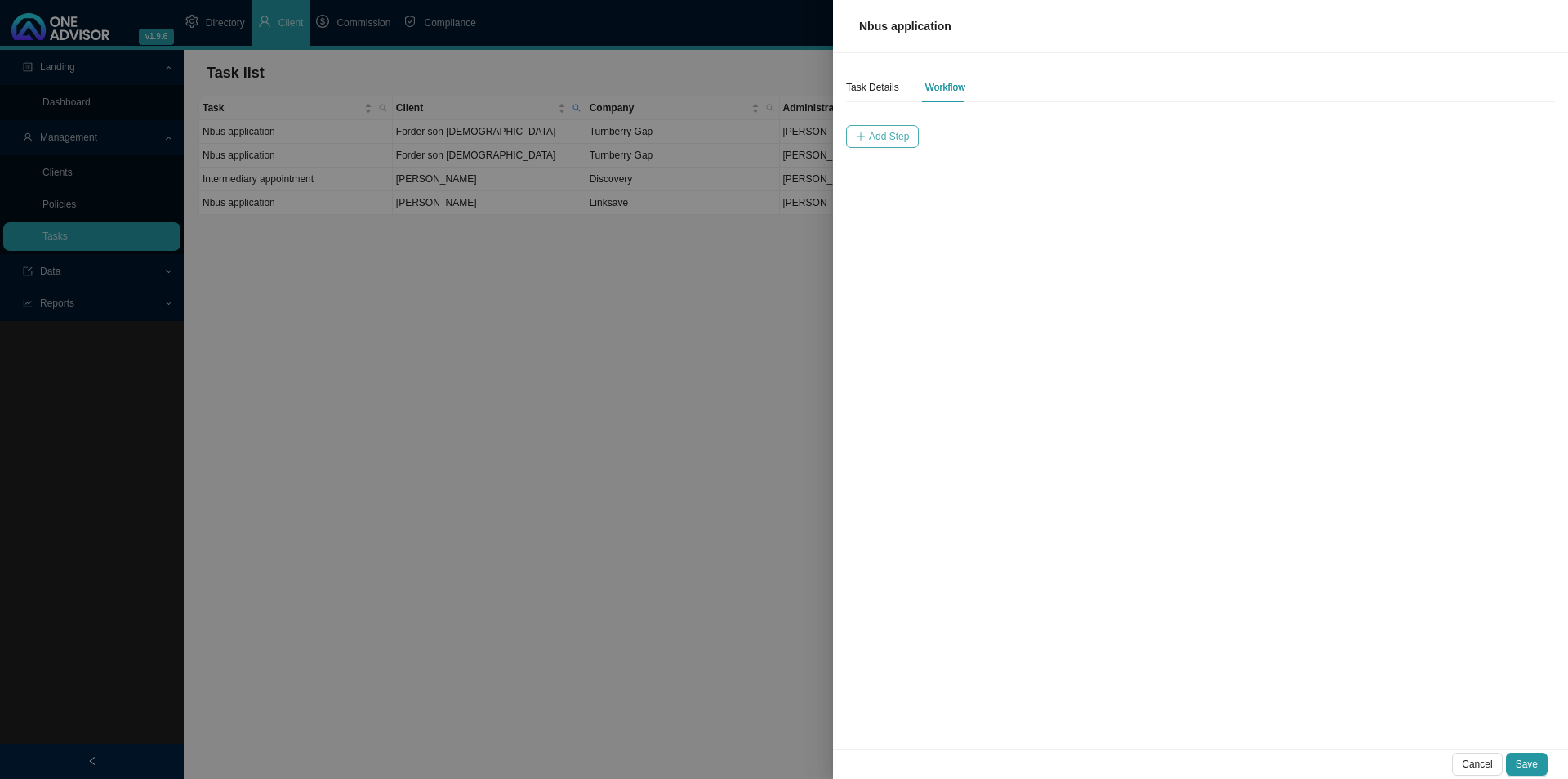
click at [884, 144] on button "Add Step" at bounding box center [883, 137] width 73 height 23
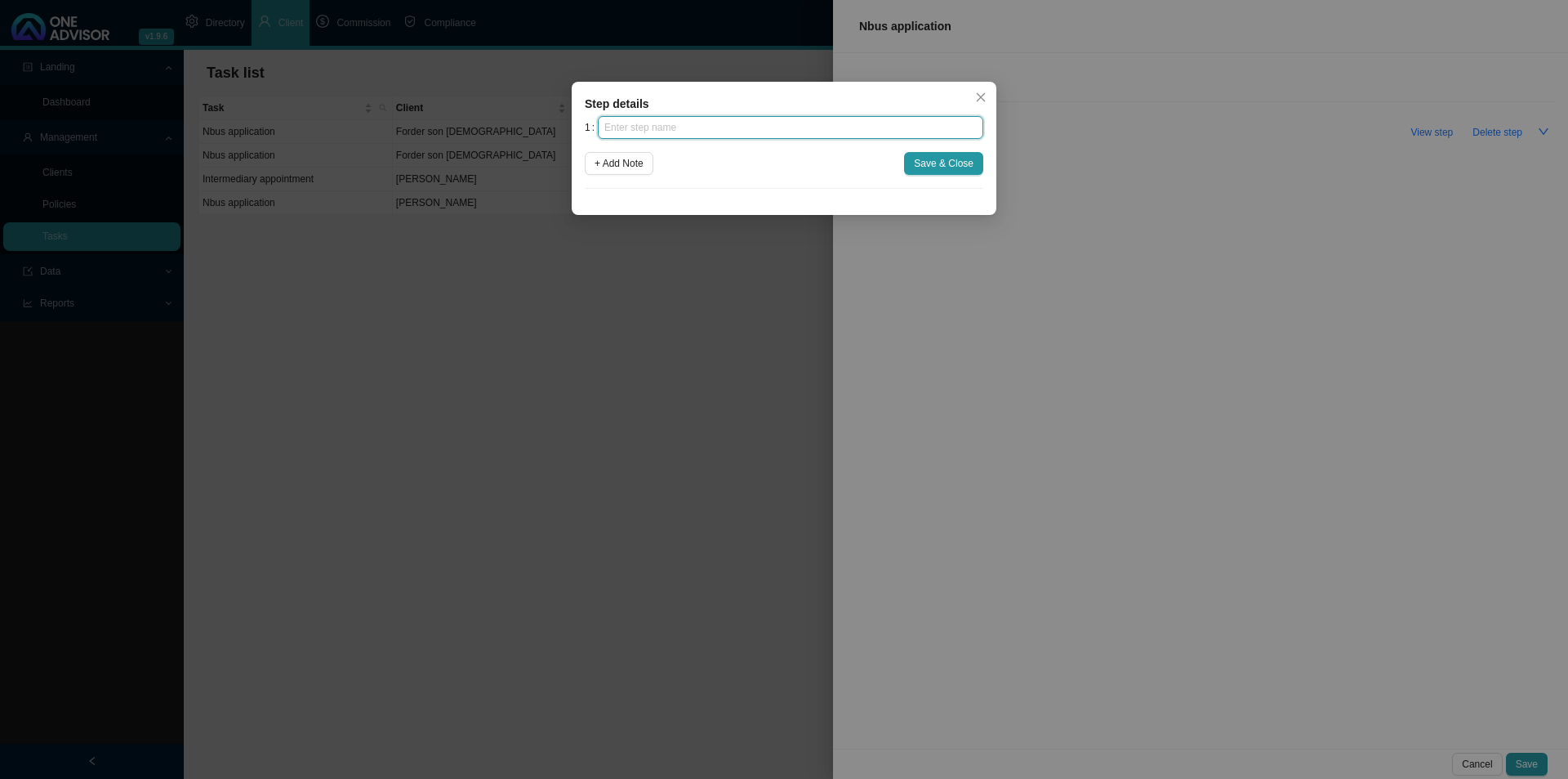
click at [670, 116] on input "text" at bounding box center [790, 128] width 386 height 23
type input "Advice"
click at [931, 165] on span "Save & Close" at bounding box center [944, 163] width 60 height 16
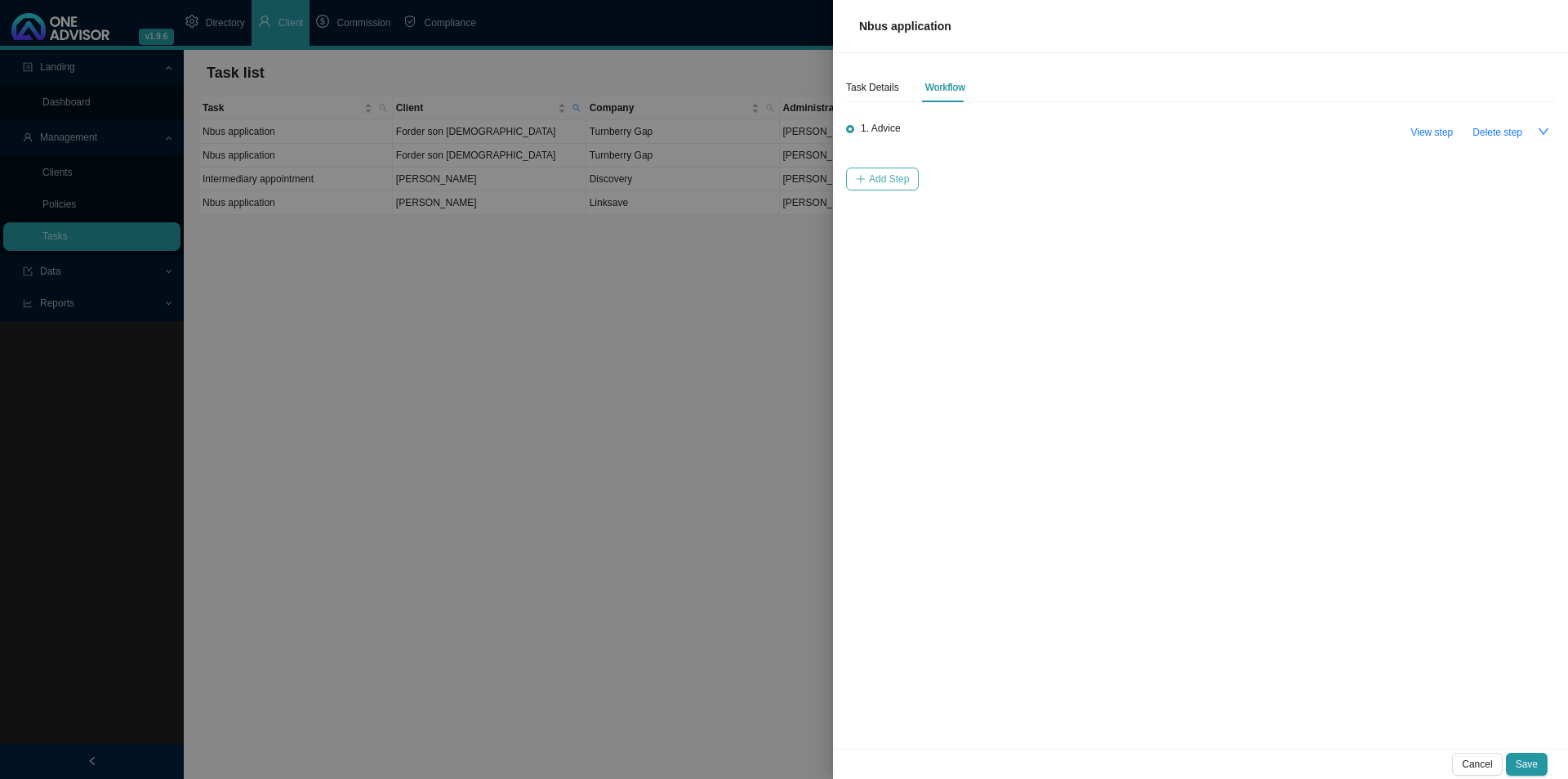
click at [866, 183] on button "Add Step" at bounding box center [883, 179] width 73 height 23
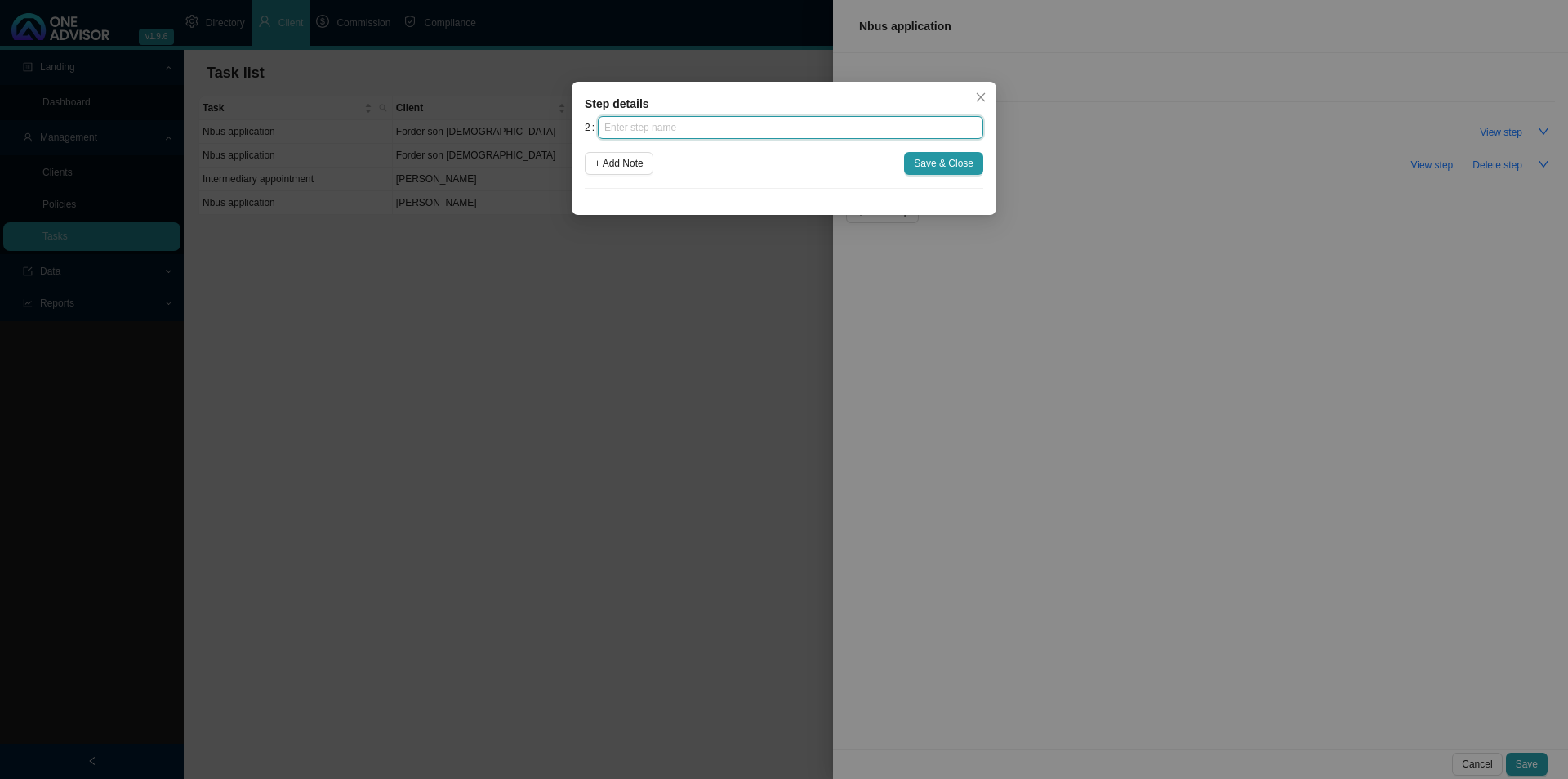
click at [695, 133] on input "text" at bounding box center [790, 128] width 386 height 23
type input "Instruction"
click at [968, 159] on span "Save & Close" at bounding box center [944, 163] width 60 height 16
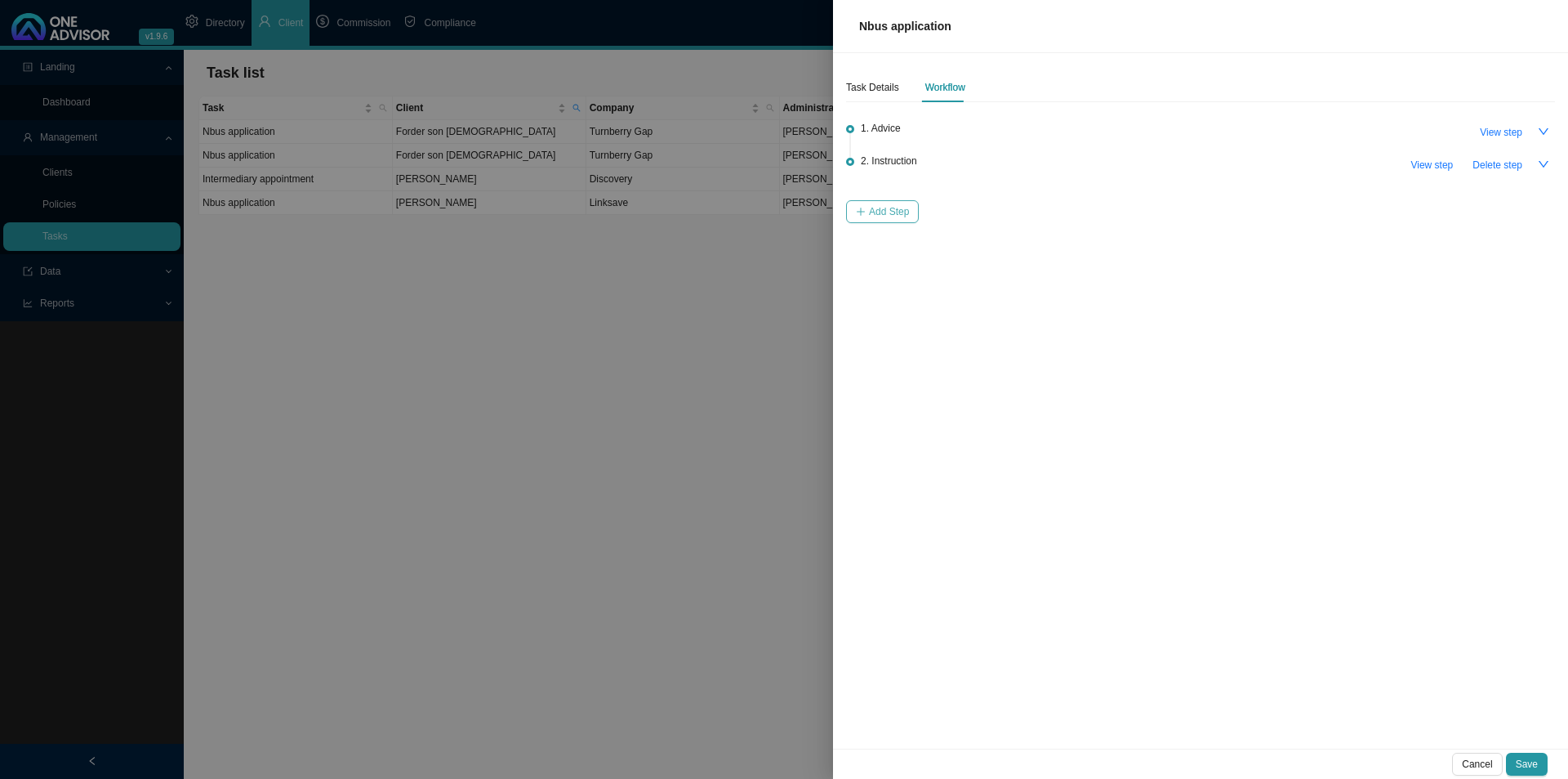
click at [873, 204] on span "Add Step" at bounding box center [889, 212] width 40 height 16
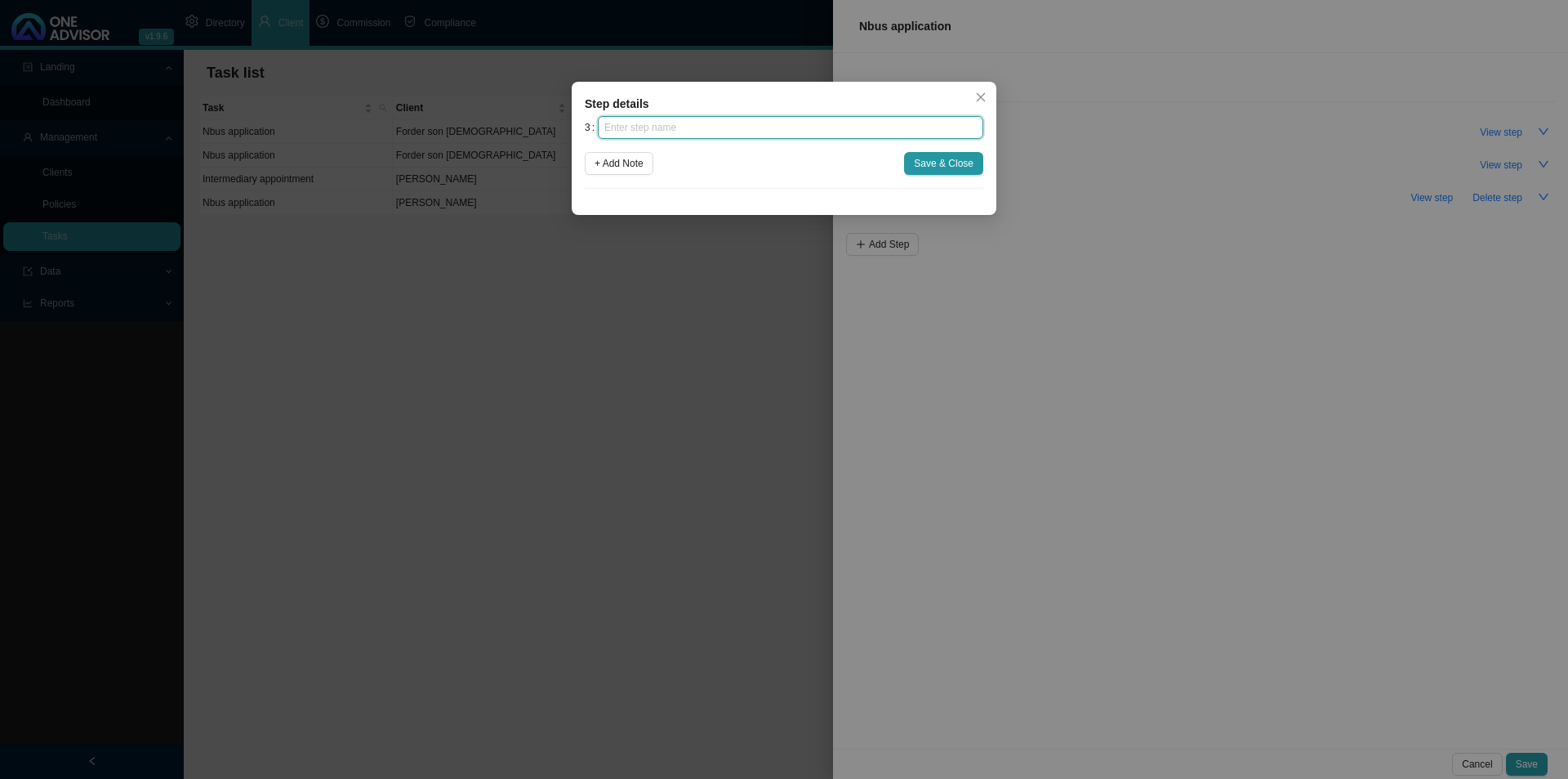
click at [725, 128] on input "text" at bounding box center [790, 128] width 386 height 23
type input "Paperwork"
drag, startPoint x: 920, startPoint y: 154, endPoint x: 921, endPoint y: 166, distance: 12.0
click at [920, 154] on button "Save & Close" at bounding box center [943, 163] width 79 height 23
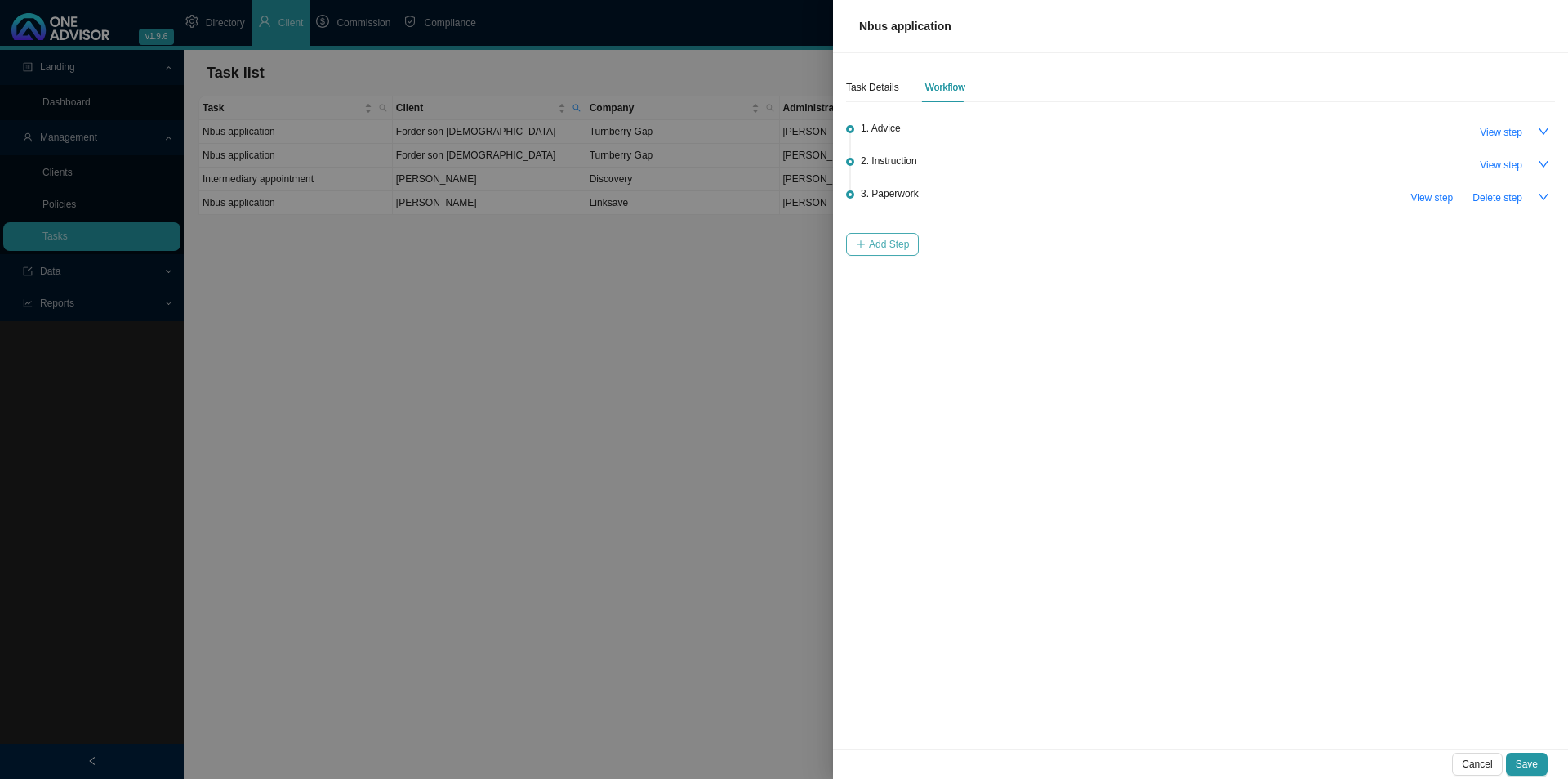
click at [890, 242] on span "Add Step" at bounding box center [889, 244] width 40 height 16
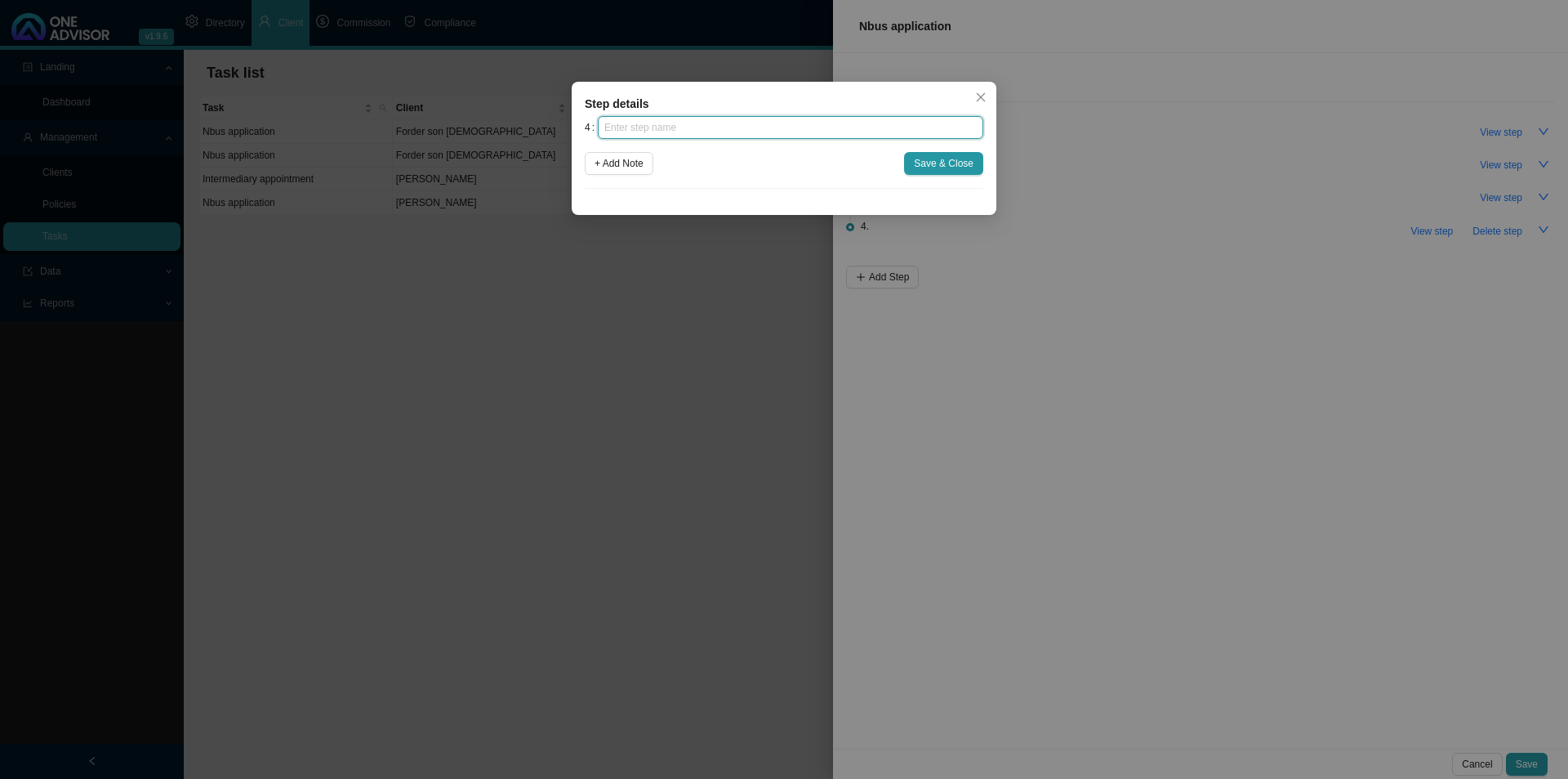
click at [698, 138] on input "text" at bounding box center [790, 128] width 386 height 23
type input "Submission"
click at [963, 163] on span "Save & Close" at bounding box center [944, 163] width 60 height 16
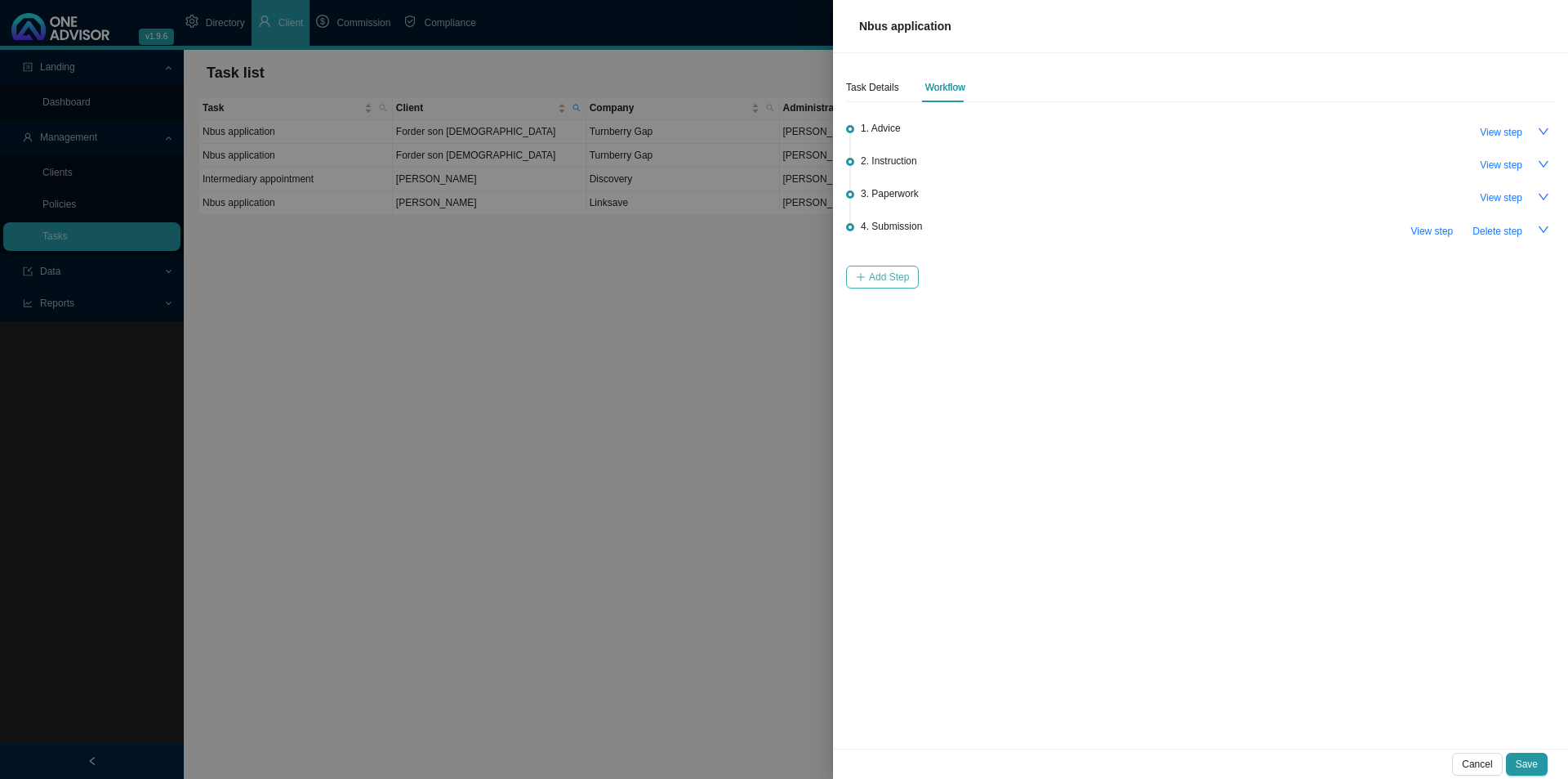
click at [887, 283] on span "Add Step" at bounding box center [889, 276] width 40 height 16
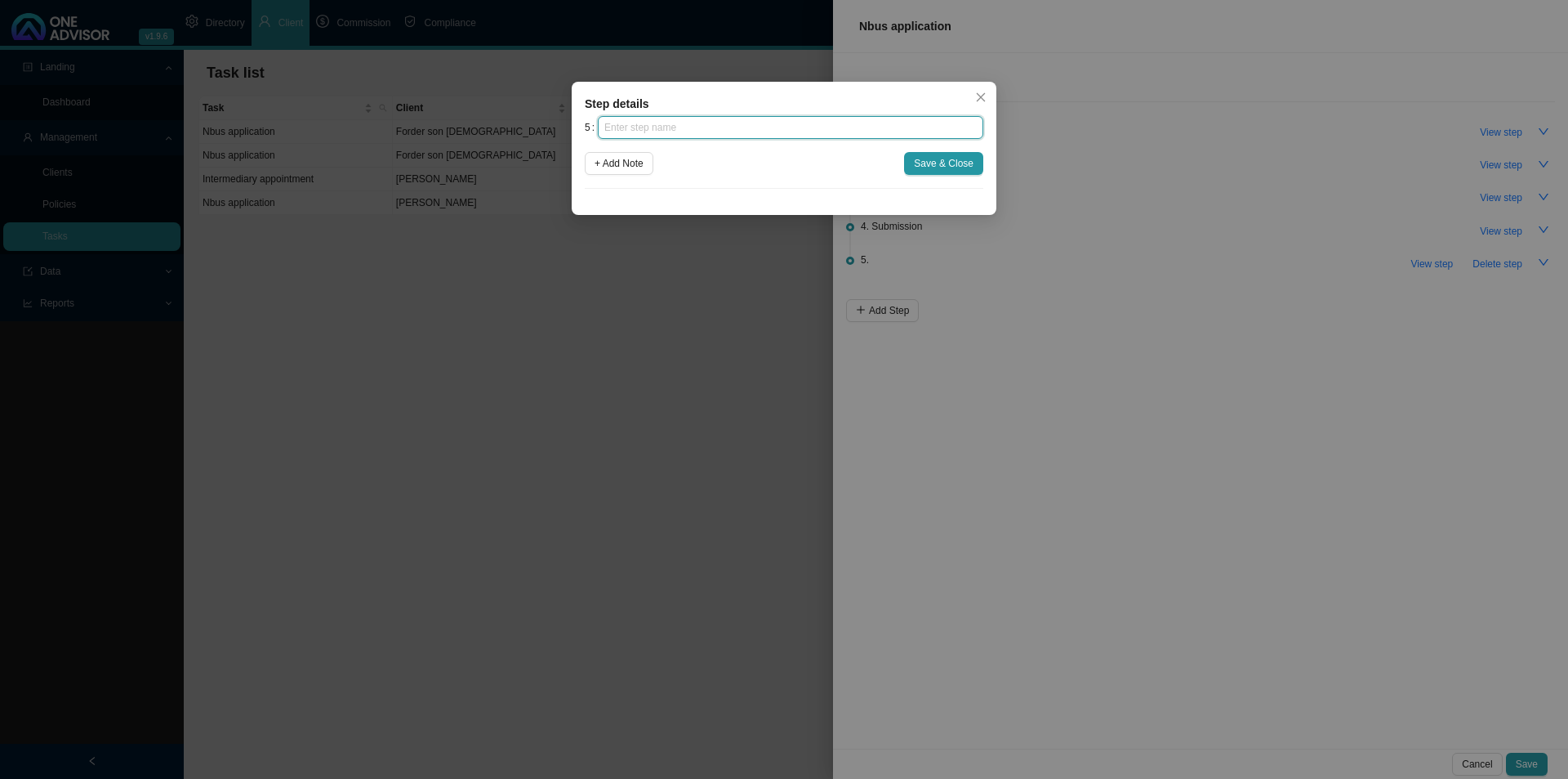
click at [755, 133] on input "text" at bounding box center [790, 128] width 386 height 23
type input "Confirmation of works done"
click at [924, 161] on span "Save & Close" at bounding box center [944, 163] width 60 height 16
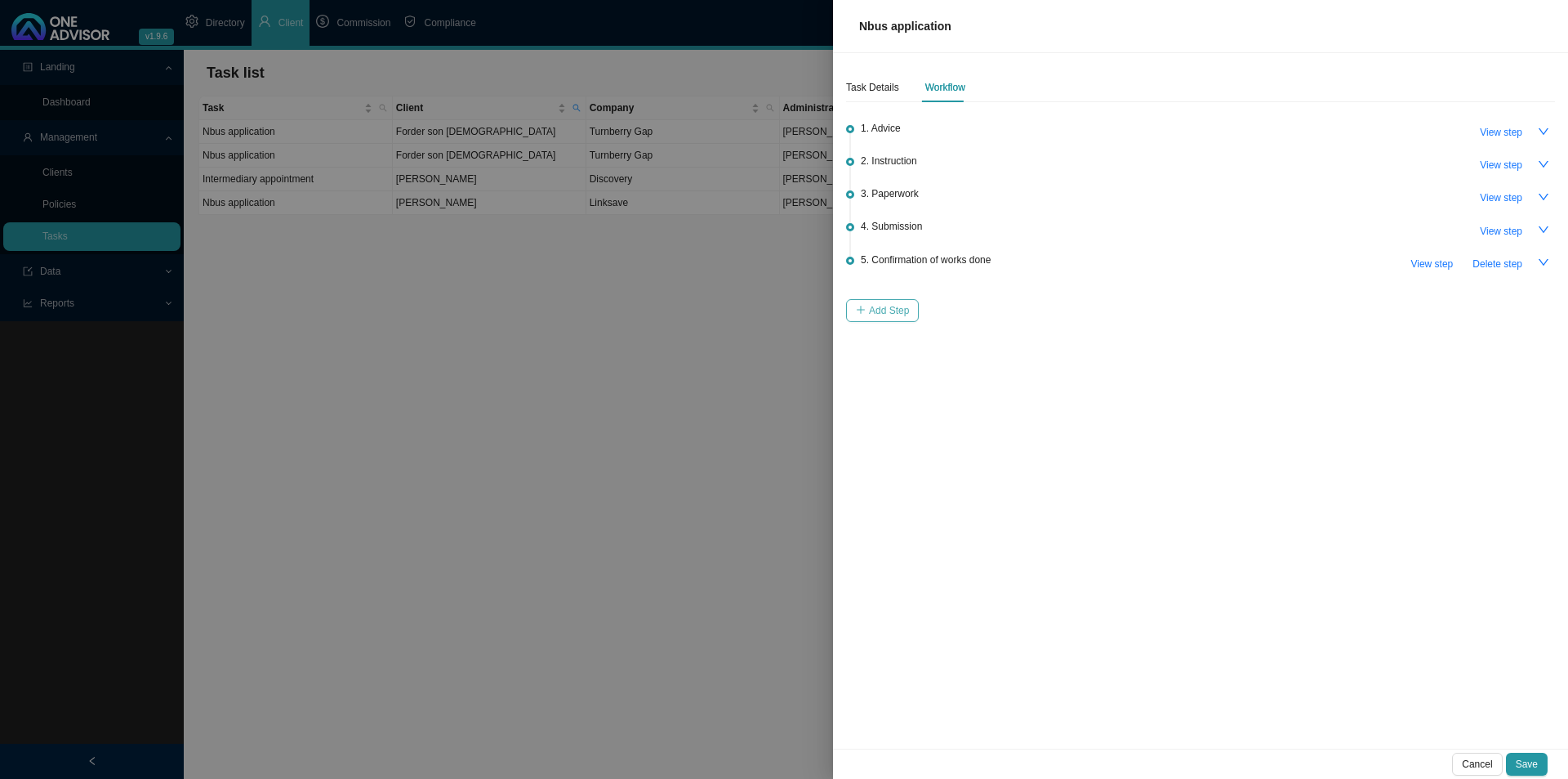
click at [885, 310] on span "Add Step" at bounding box center [889, 310] width 40 height 16
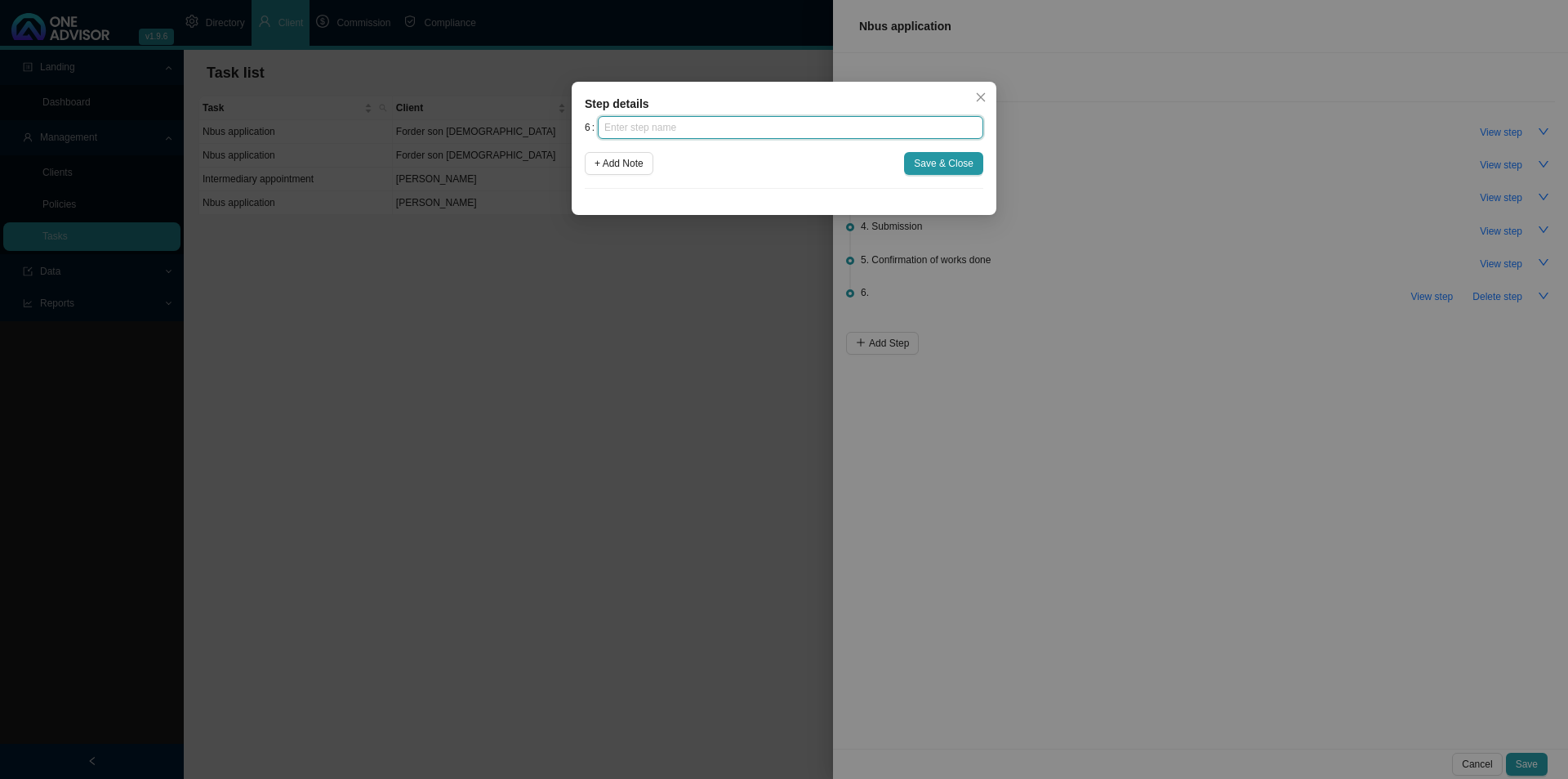
click at [686, 121] on input "text" at bounding box center [790, 128] width 386 height 23
type input "Update schedule"
click at [927, 168] on span "Save & Close" at bounding box center [944, 163] width 60 height 16
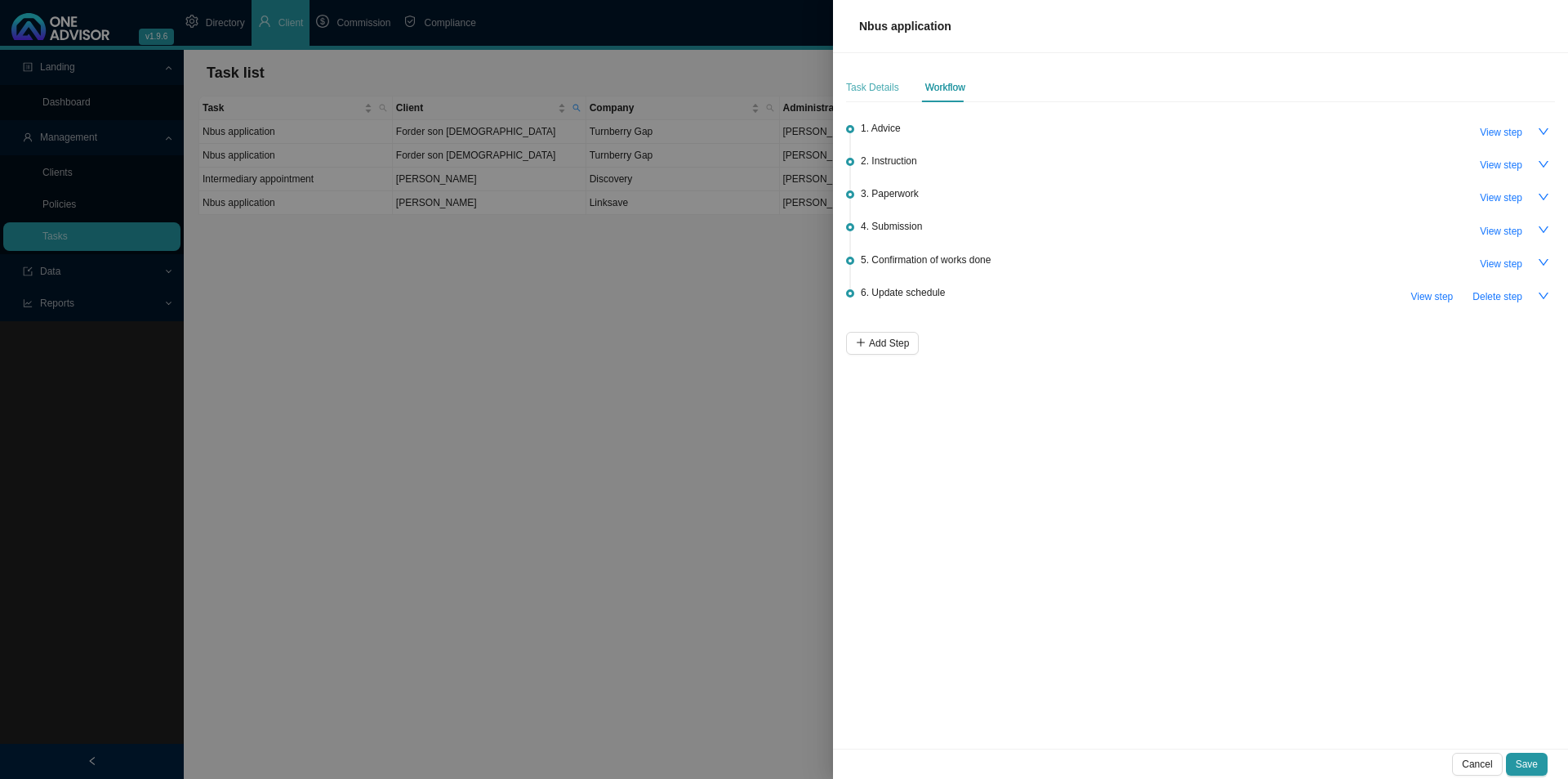
click at [882, 73] on div "Task Details" at bounding box center [872, 88] width 53 height 30
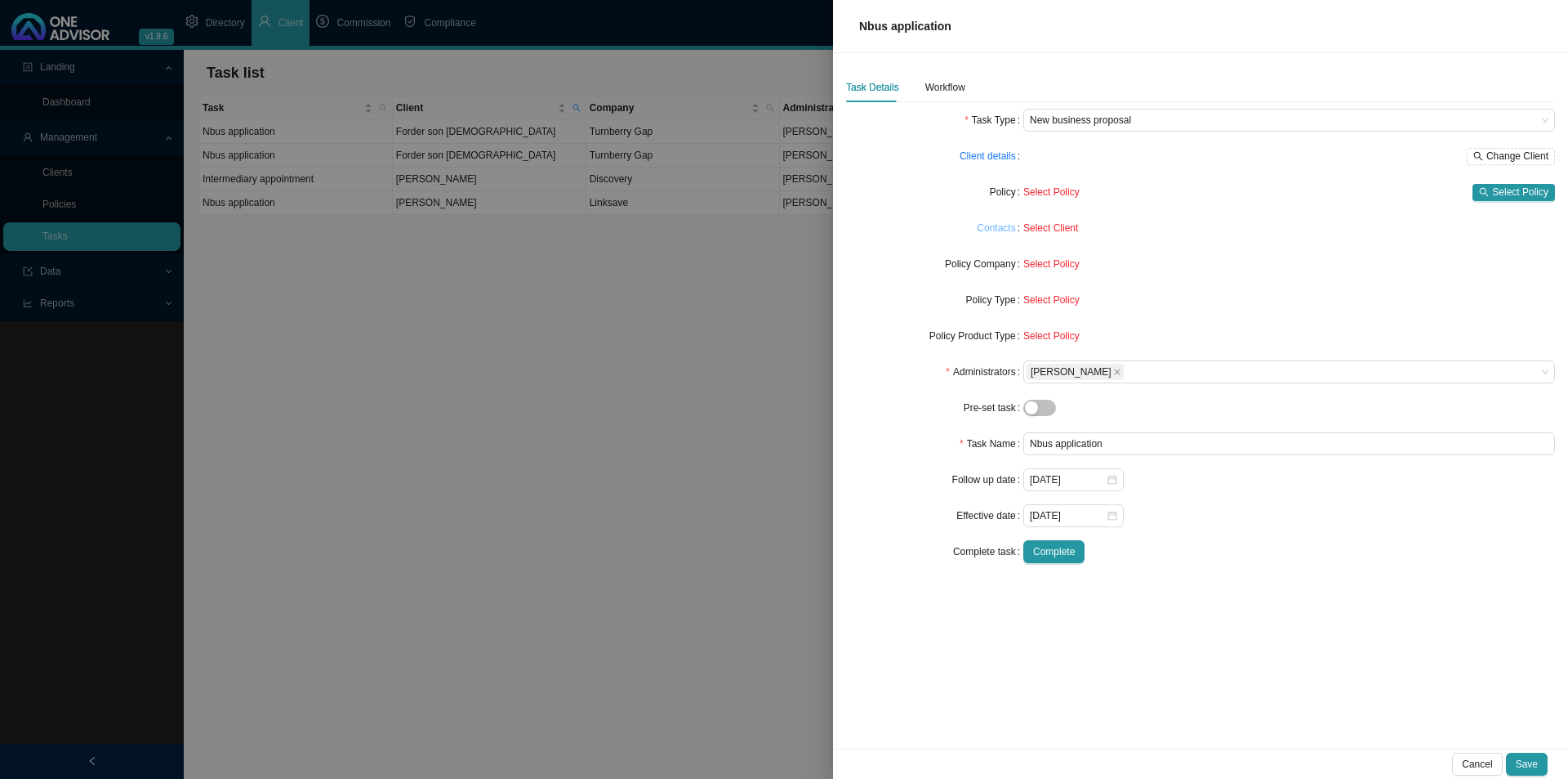
click at [991, 229] on link "Contacts" at bounding box center [996, 228] width 38 height 16
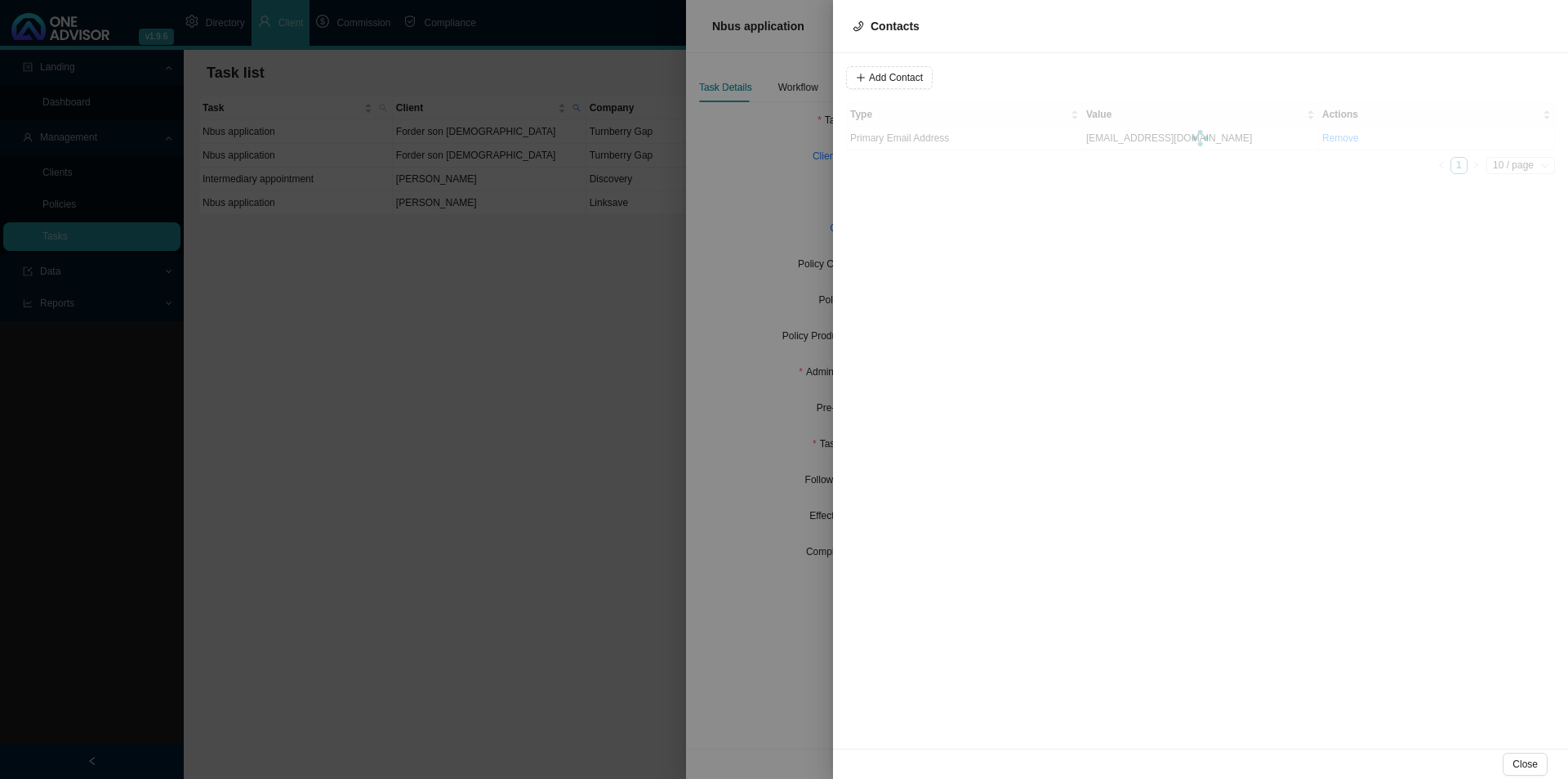
click at [900, 63] on div "Add Contact Type Value Actions Primary Email Address [EMAIL_ADDRESS][DOMAIN_NAM…" at bounding box center [1201, 400] width 735 height 695
click at [871, 71] on span "Add Contact" at bounding box center [896, 77] width 54 height 16
click at [1099, 70] on span at bounding box center [1110, 78] width 110 height 21
type input "0796912428"
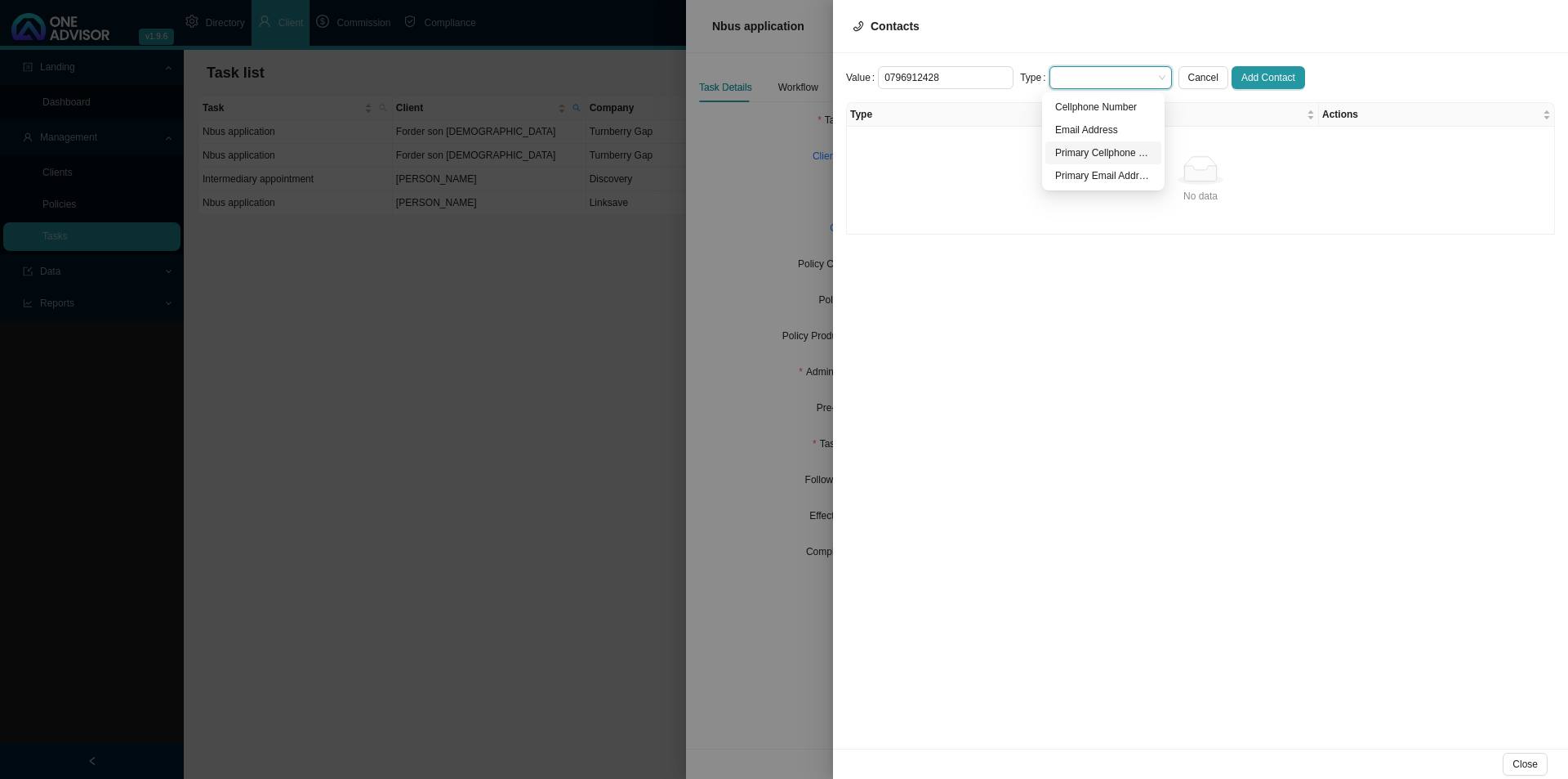
click at [1092, 157] on div "Primary Cellphone Number" at bounding box center [1104, 152] width 96 height 16
click at [1241, 74] on span "Add Contact" at bounding box center [1268, 77] width 54 height 16
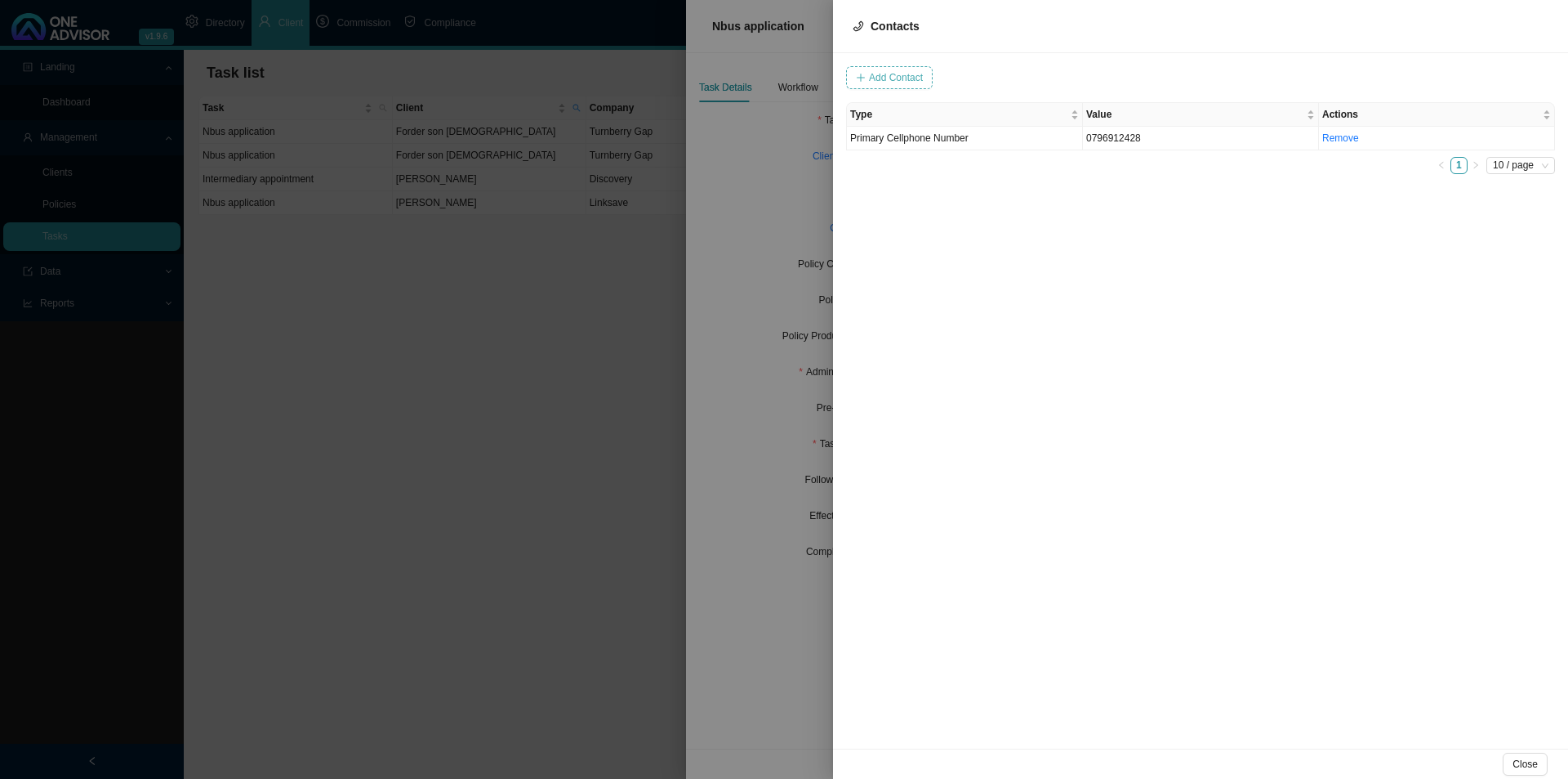
click at [896, 74] on span "Add Contact" at bounding box center [896, 77] width 54 height 16
type input "[EMAIL_ADDRESS][DOMAIN_NAME]"
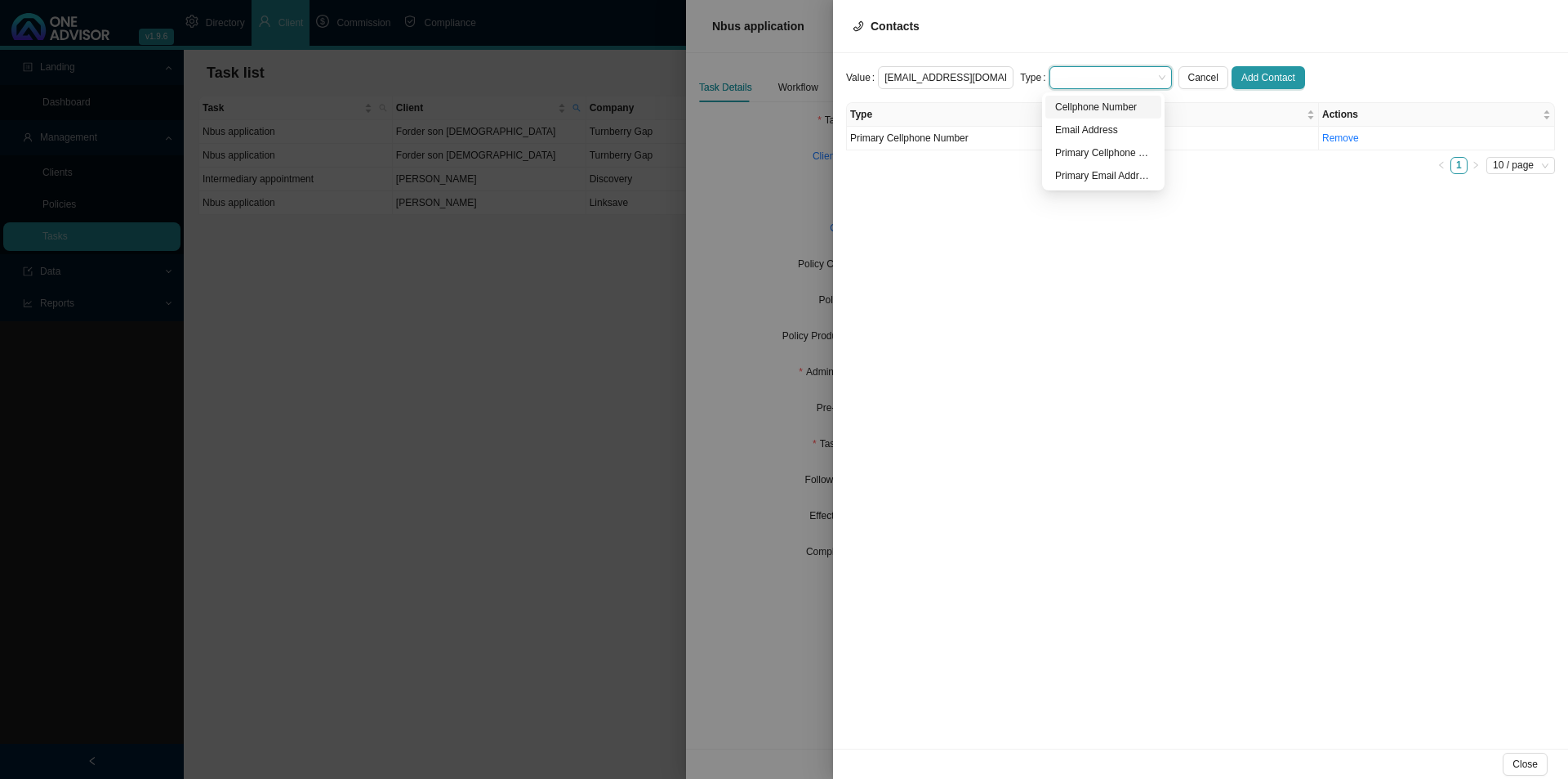
click at [1084, 78] on span at bounding box center [1110, 78] width 110 height 21
click at [1088, 182] on div "Primary Email Address" at bounding box center [1104, 175] width 96 height 16
click at [1241, 74] on span "Add Contact" at bounding box center [1268, 77] width 54 height 16
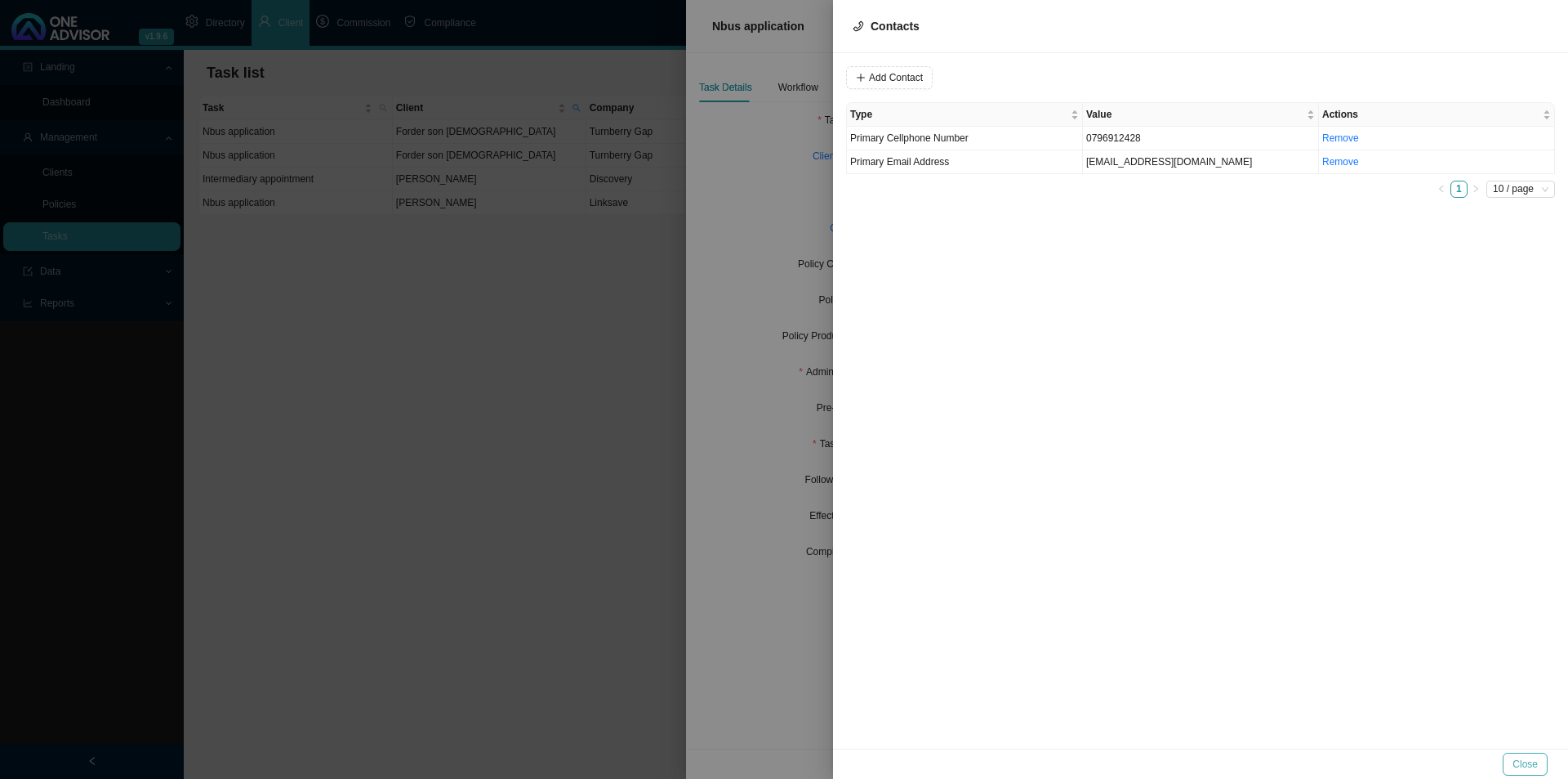
click at [1241, 602] on span "Close" at bounding box center [1525, 764] width 25 height 16
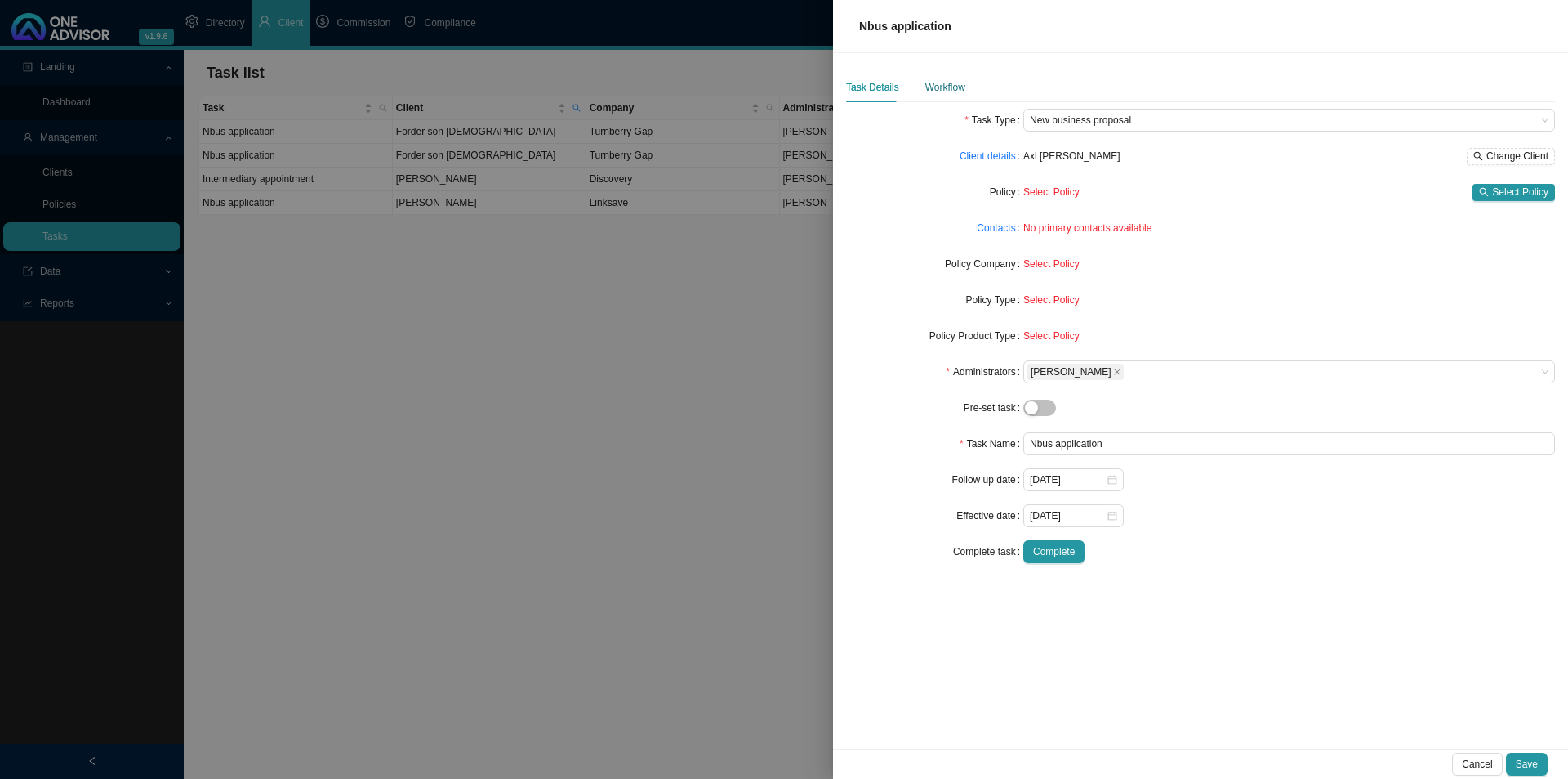
click at [957, 80] on div "Workflow" at bounding box center [946, 87] width 40 height 16
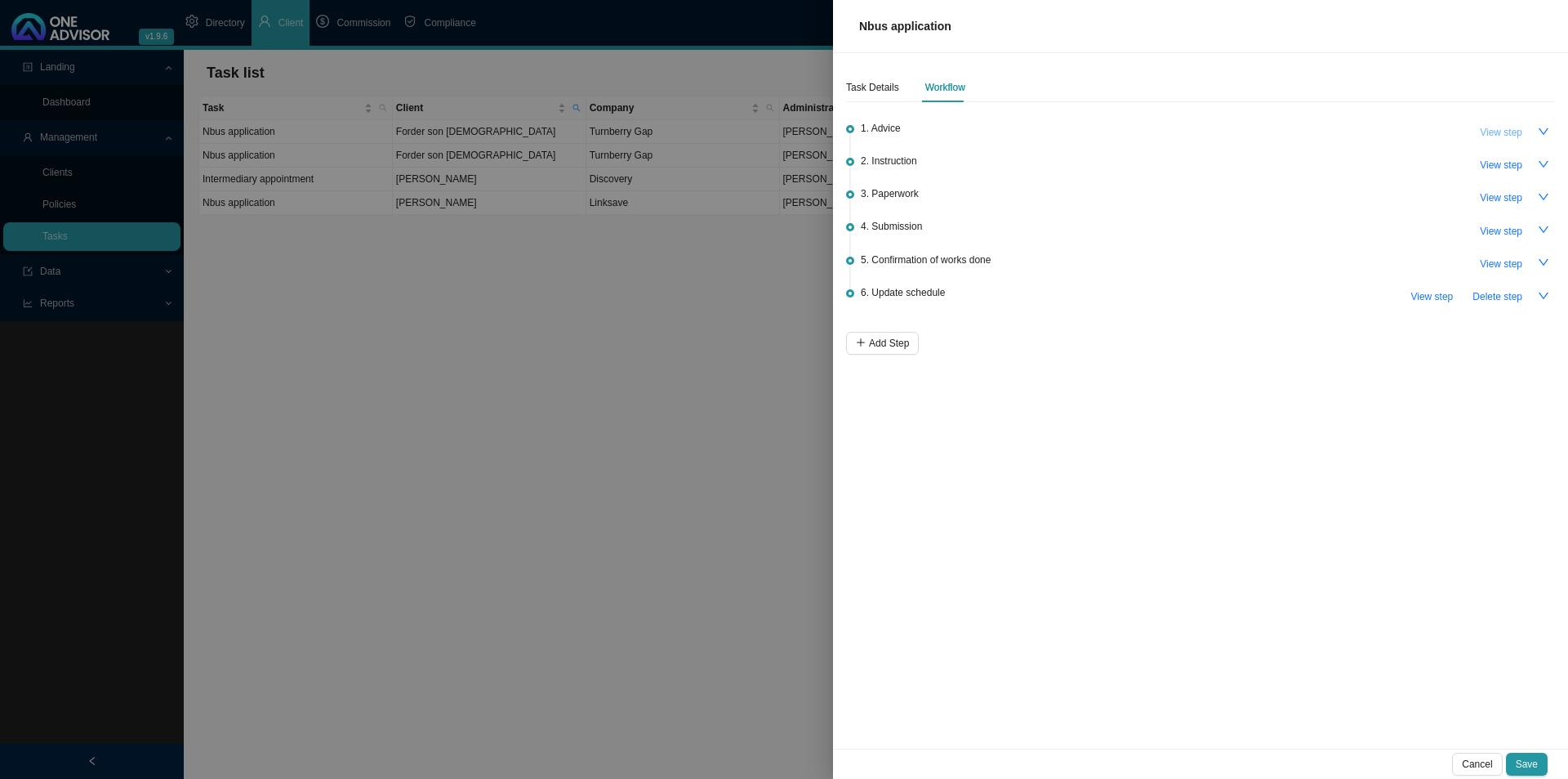
click at [1241, 132] on span "View step" at bounding box center [1501, 132] width 42 height 16
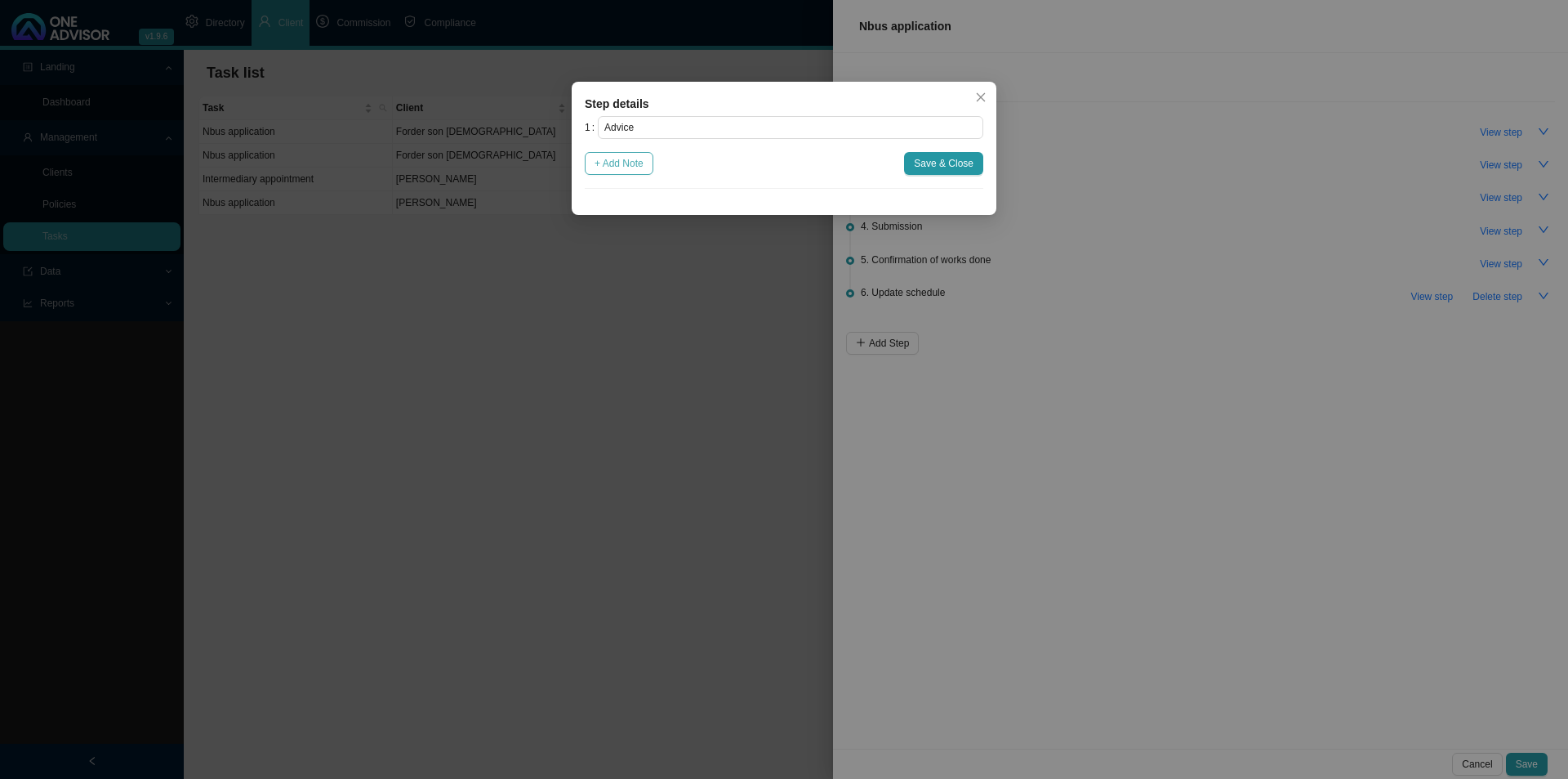
click at [616, 161] on span "+ Add Note" at bounding box center [618, 163] width 49 height 16
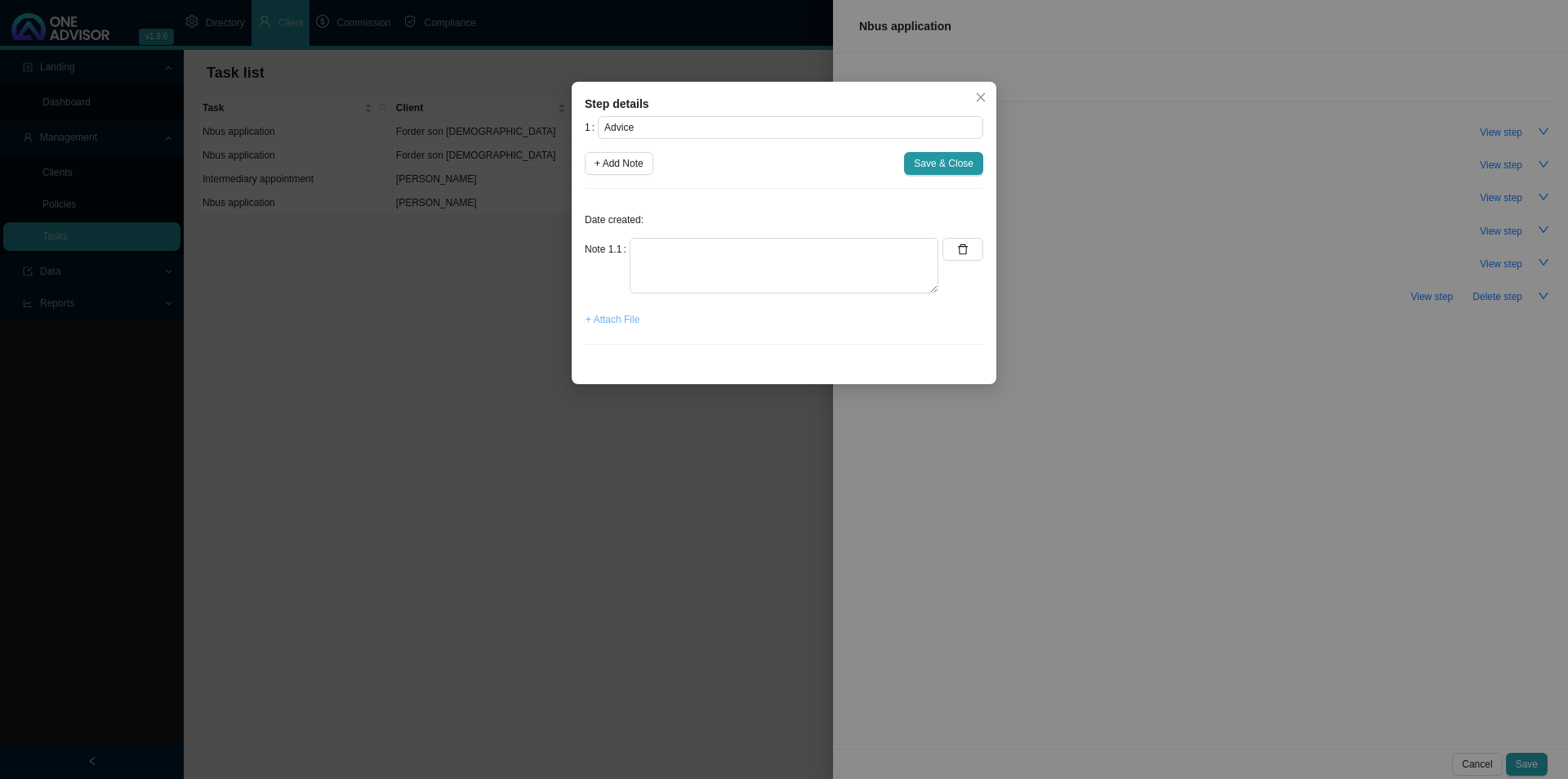
click at [615, 322] on span "+ Attach File" at bounding box center [612, 319] width 54 height 16
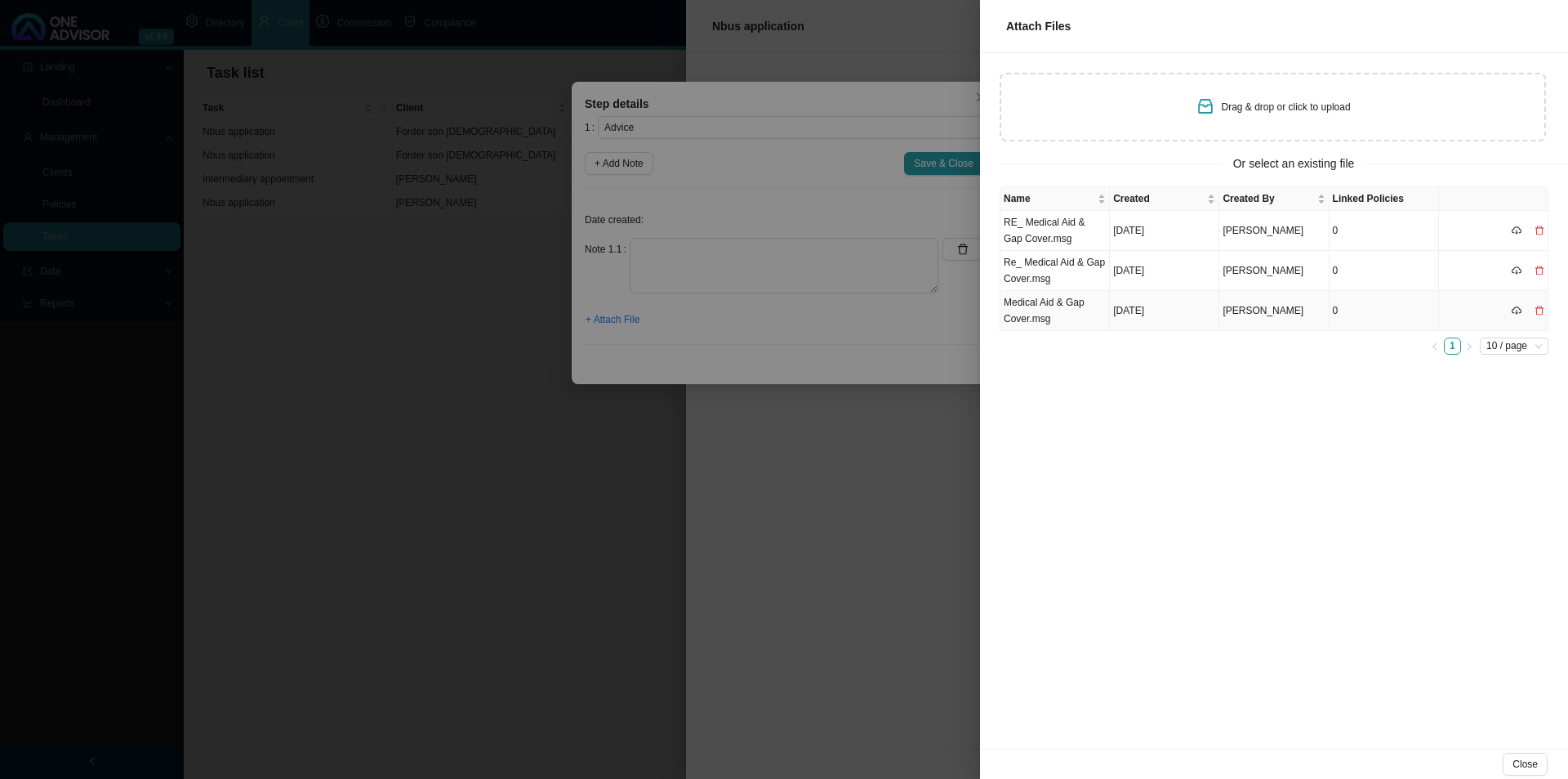
click at [1063, 316] on td "Medical Aid & Gap Cover.msg" at bounding box center [1056, 311] width 110 height 40
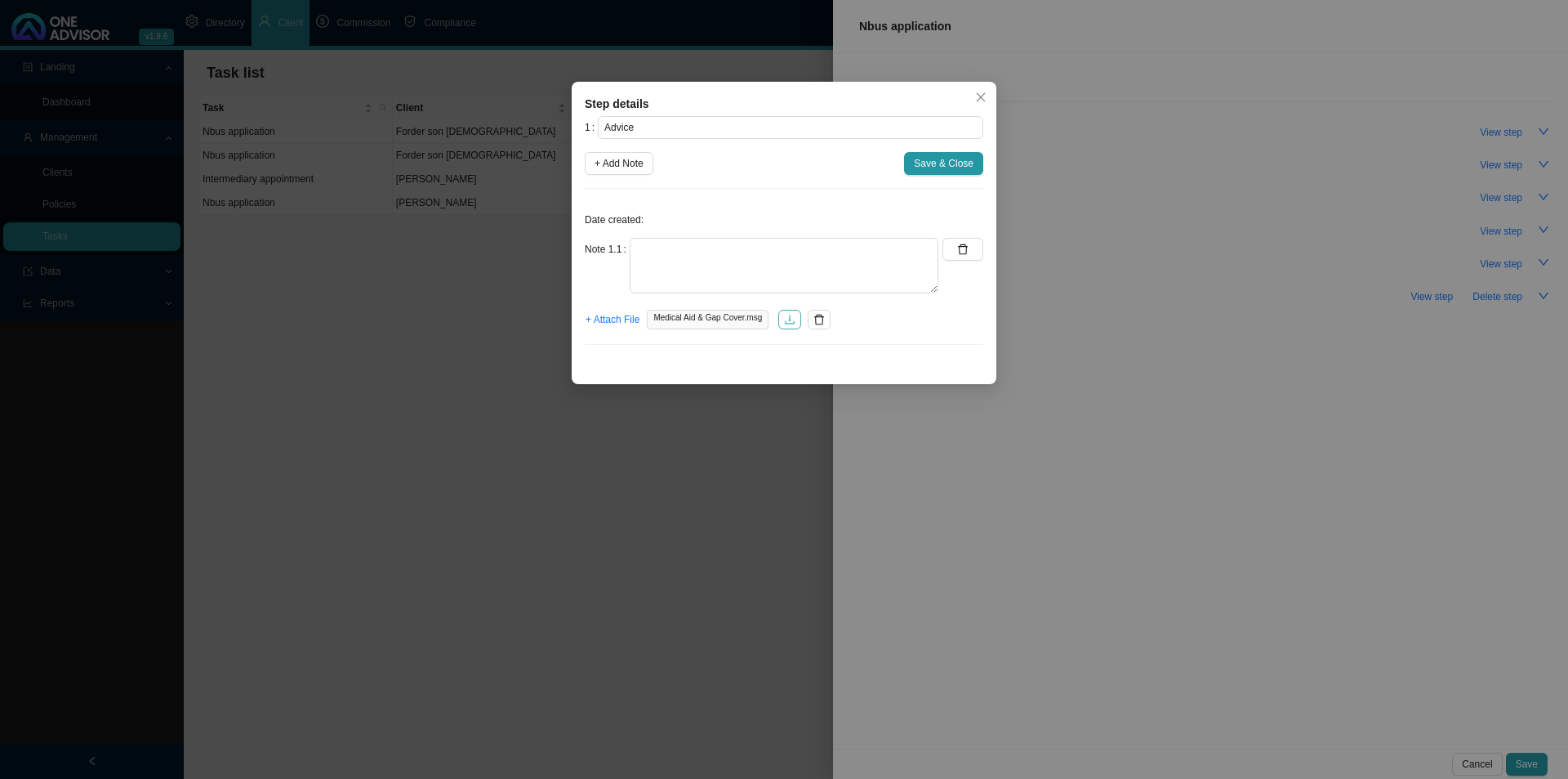
click at [795, 316] on icon "download" at bounding box center [790, 319] width 12 height 12
click at [691, 237] on div "Date created: Note 1.1 + Attach File Medical Aid & Gap Cover.msg" at bounding box center [784, 280] width 399 height 156
click at [759, 270] on textarea at bounding box center [784, 265] width 309 height 56
type textarea "Sent a recommendation."
click at [937, 171] on span "Save & Close" at bounding box center [944, 163] width 60 height 16
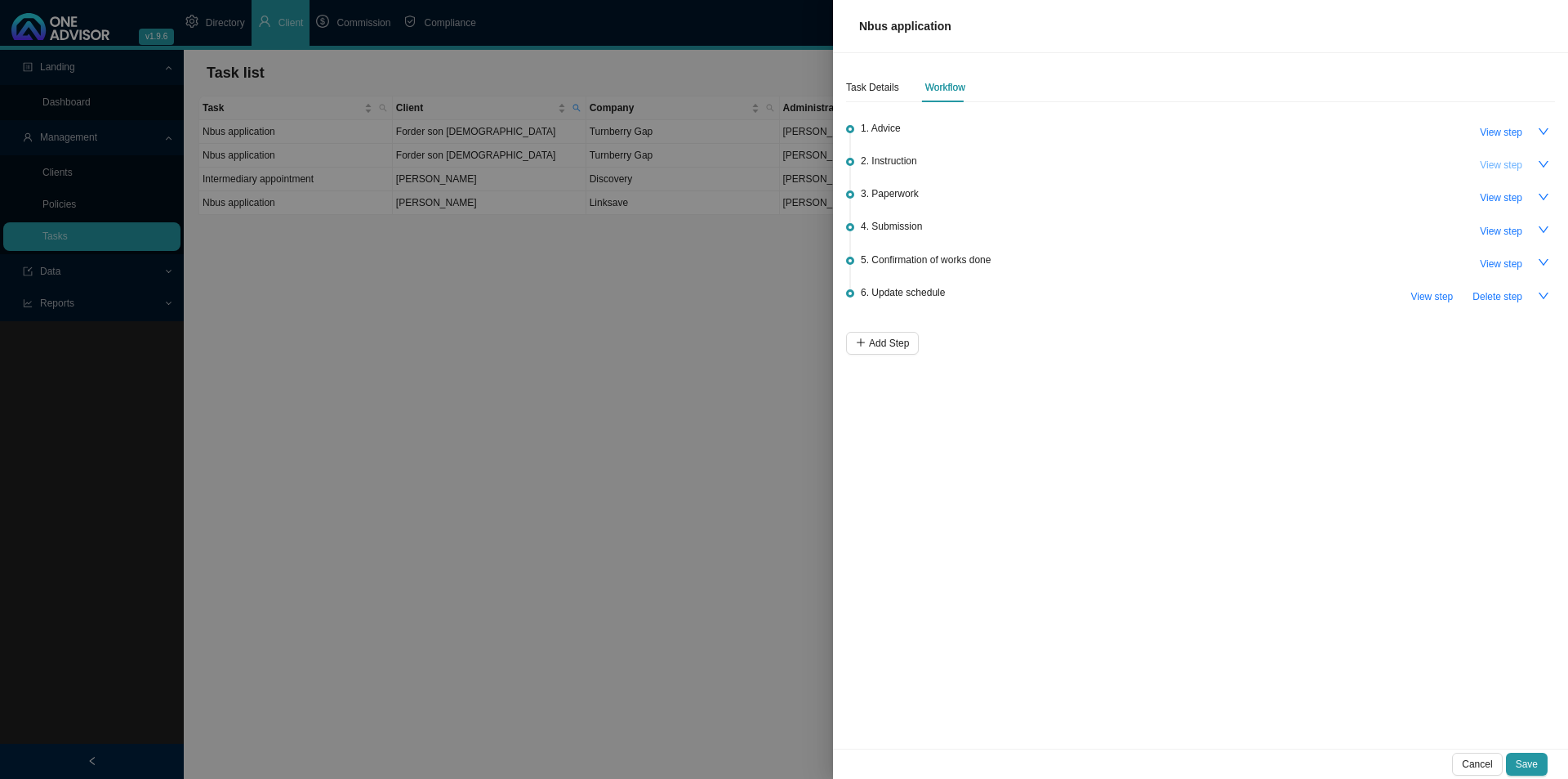
click at [1241, 163] on span "View step" at bounding box center [1501, 164] width 42 height 16
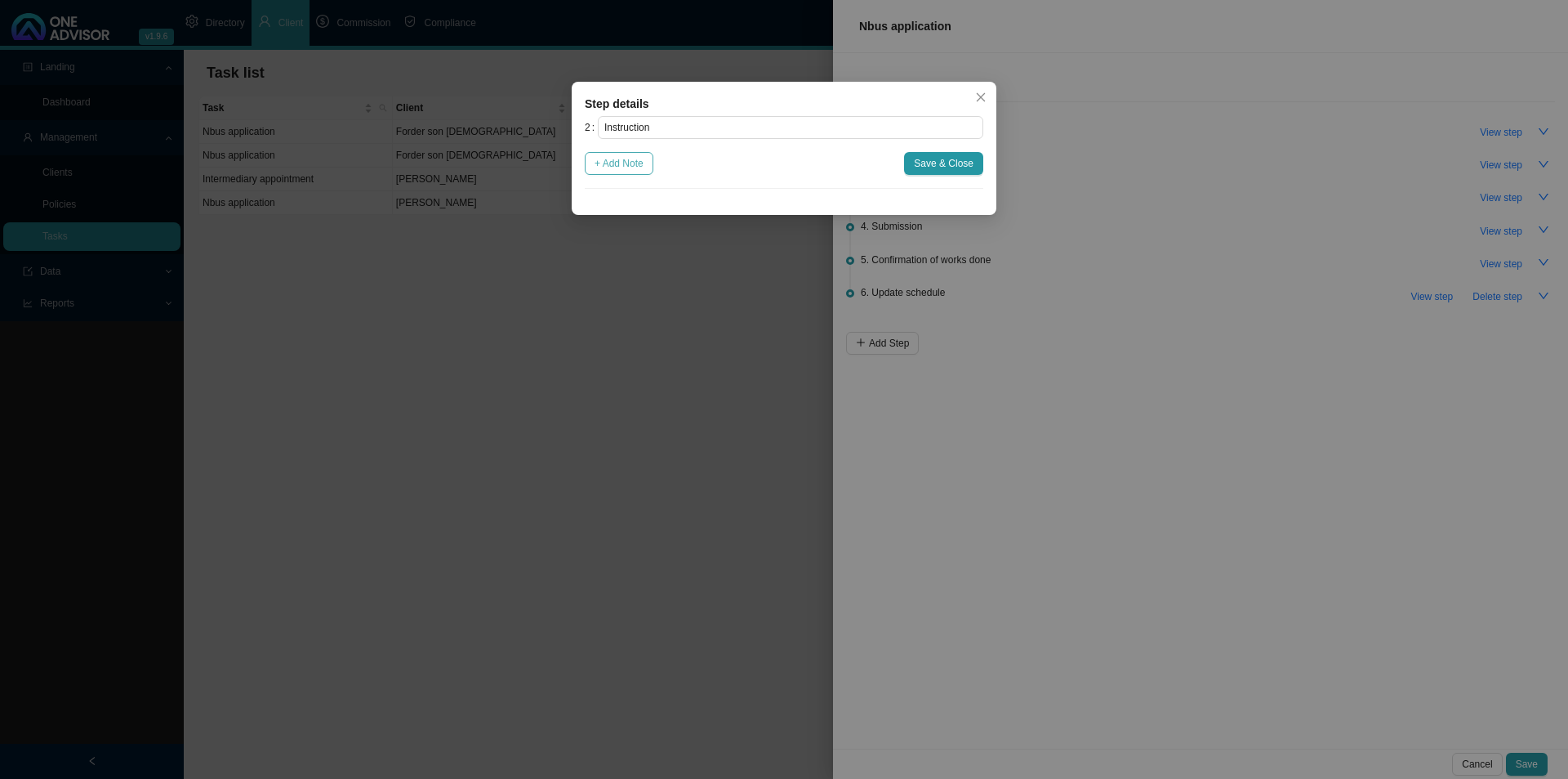
click at [616, 163] on span "+ Add Note" at bounding box center [618, 163] width 49 height 16
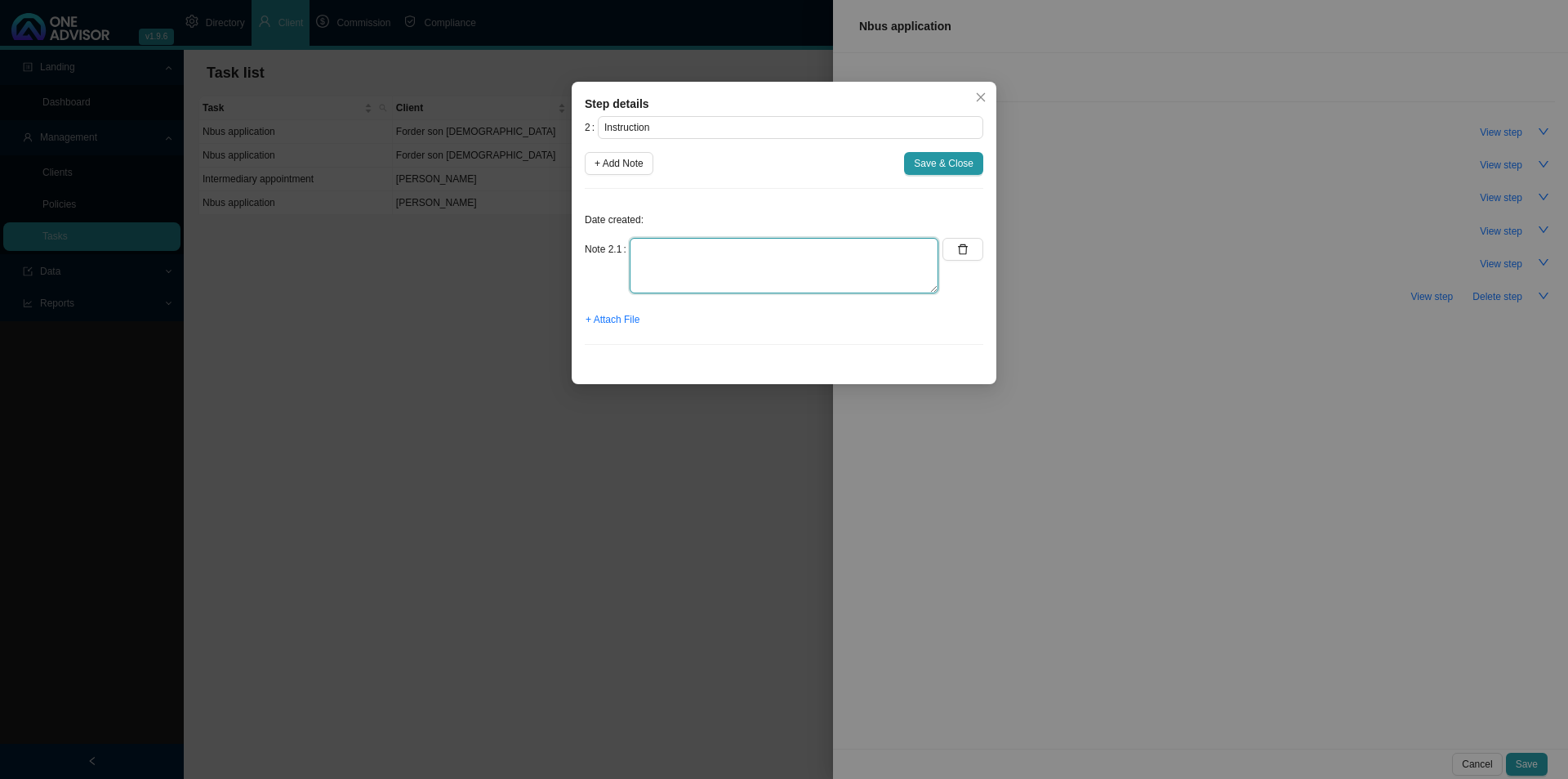
click at [658, 261] on textarea at bounding box center [784, 265] width 309 height 56
type textarea "Received instruction to go ahead"
click at [611, 323] on span "+ Attach File" at bounding box center [612, 319] width 54 height 16
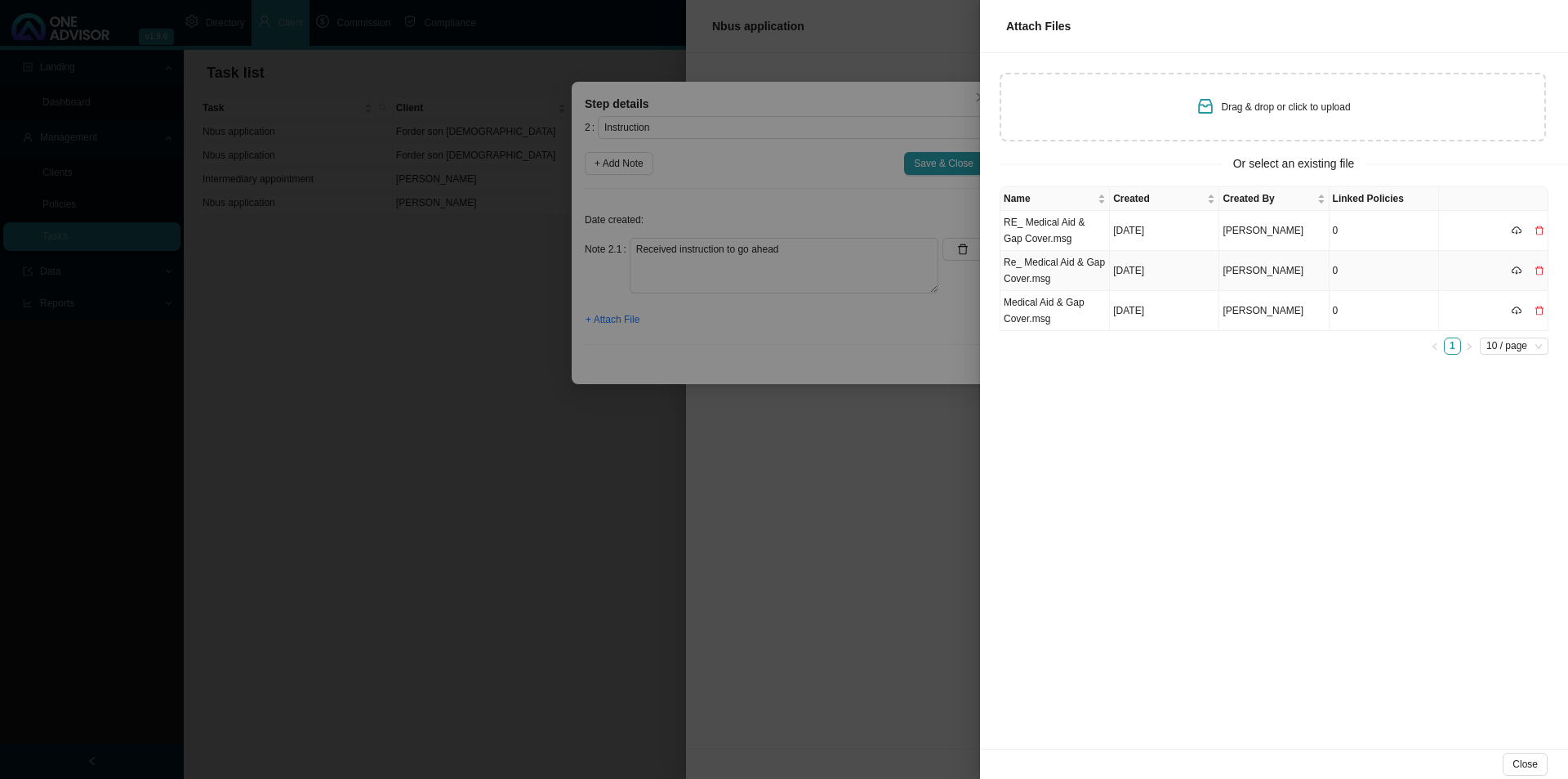
click at [1199, 278] on td "[DATE]" at bounding box center [1165, 271] width 110 height 40
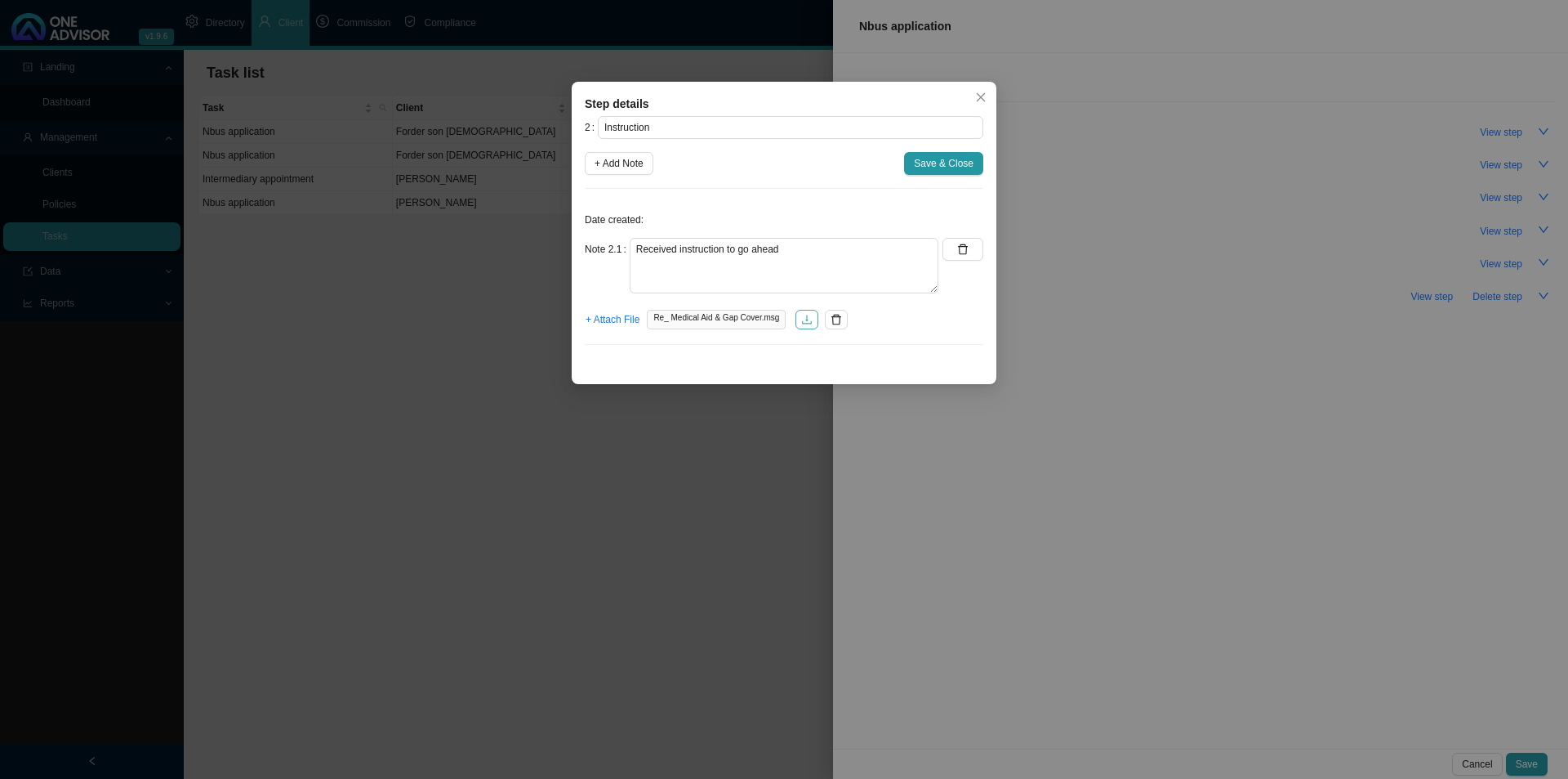
click at [809, 317] on icon "download" at bounding box center [807, 319] width 12 height 12
click at [936, 161] on span "Save & Close" at bounding box center [944, 163] width 60 height 16
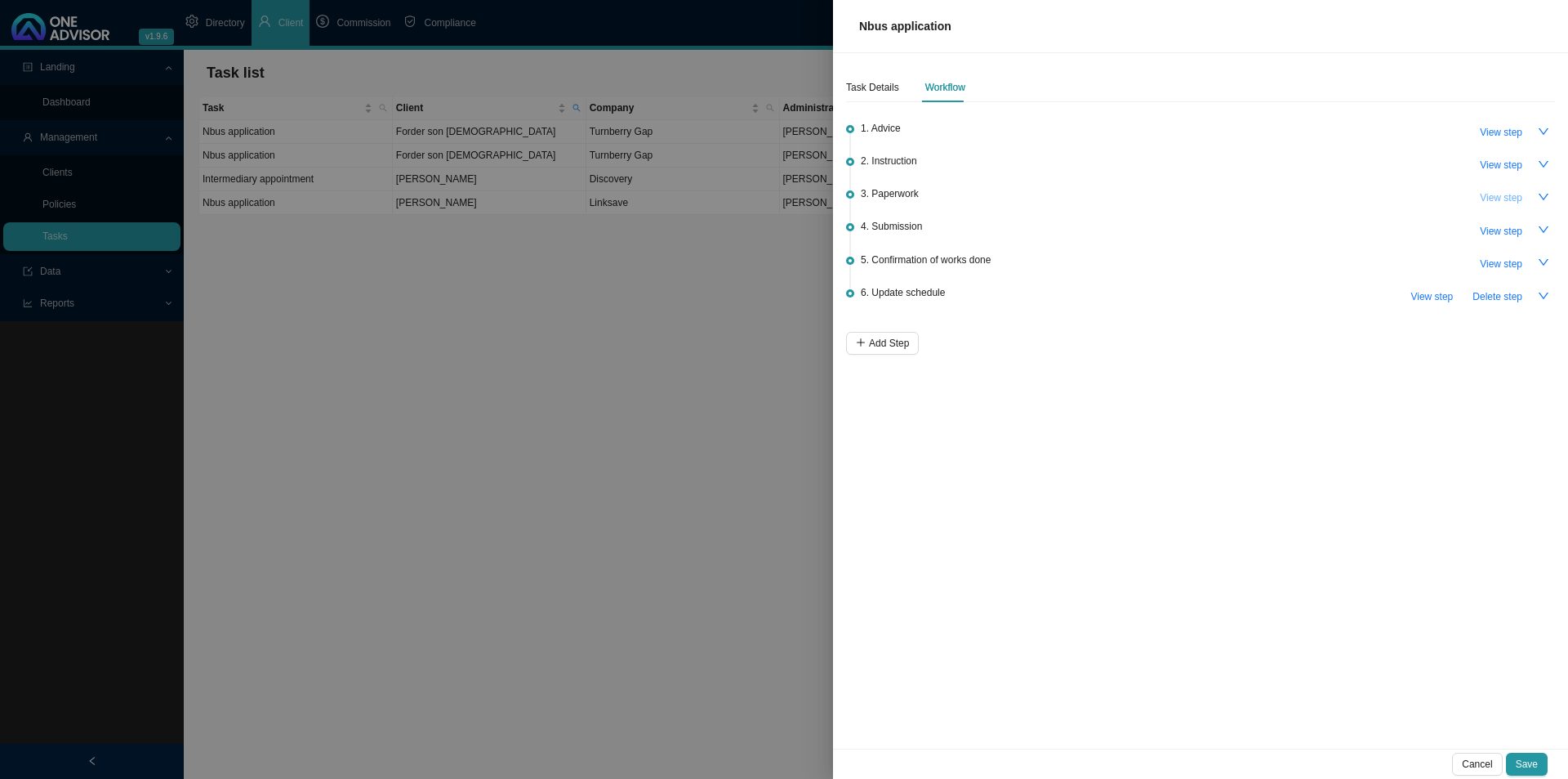
click at [1241, 192] on span "View step" at bounding box center [1501, 197] width 42 height 16
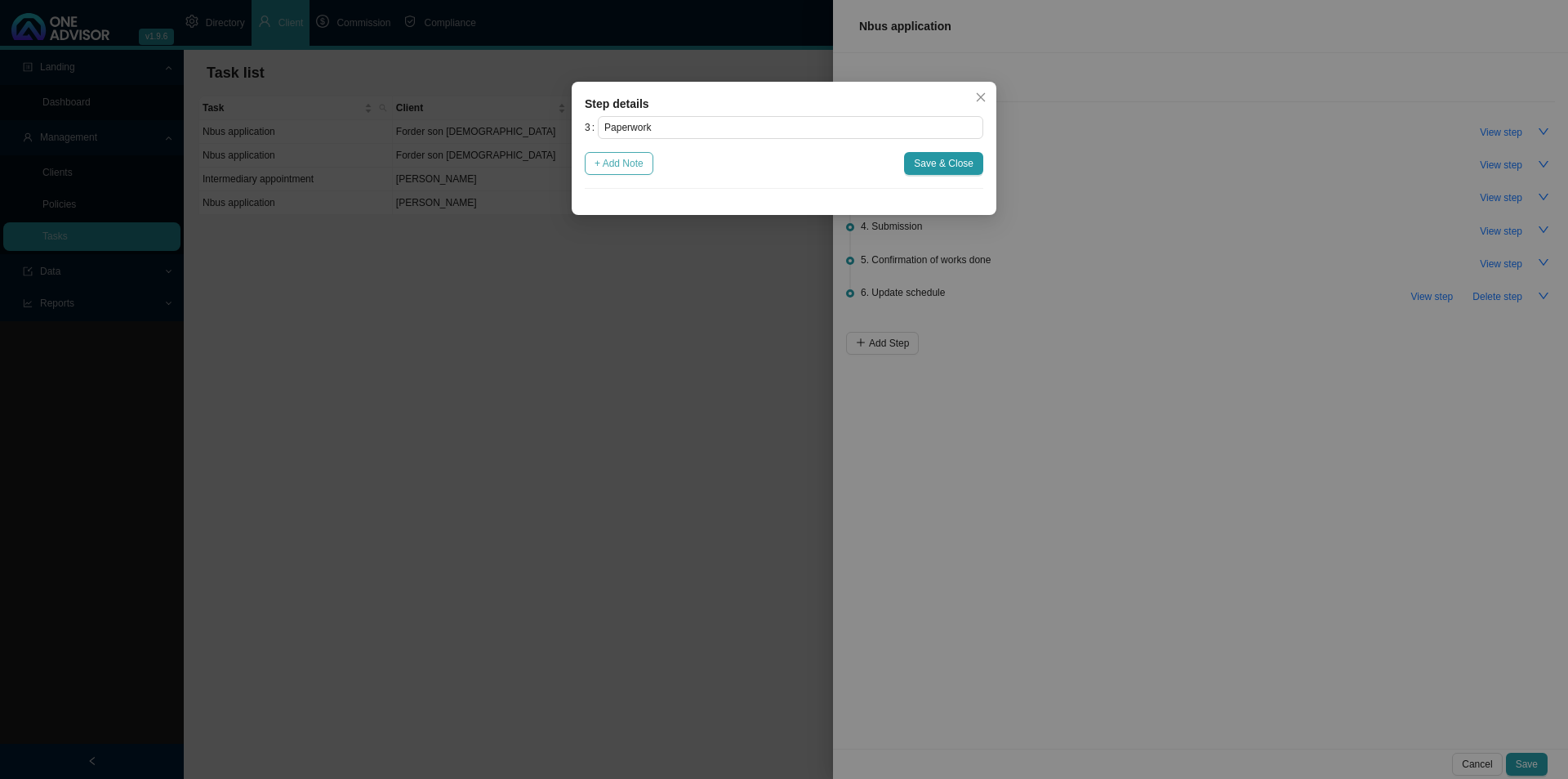
click at [633, 171] on span "+ Add Note" at bounding box center [618, 163] width 49 height 16
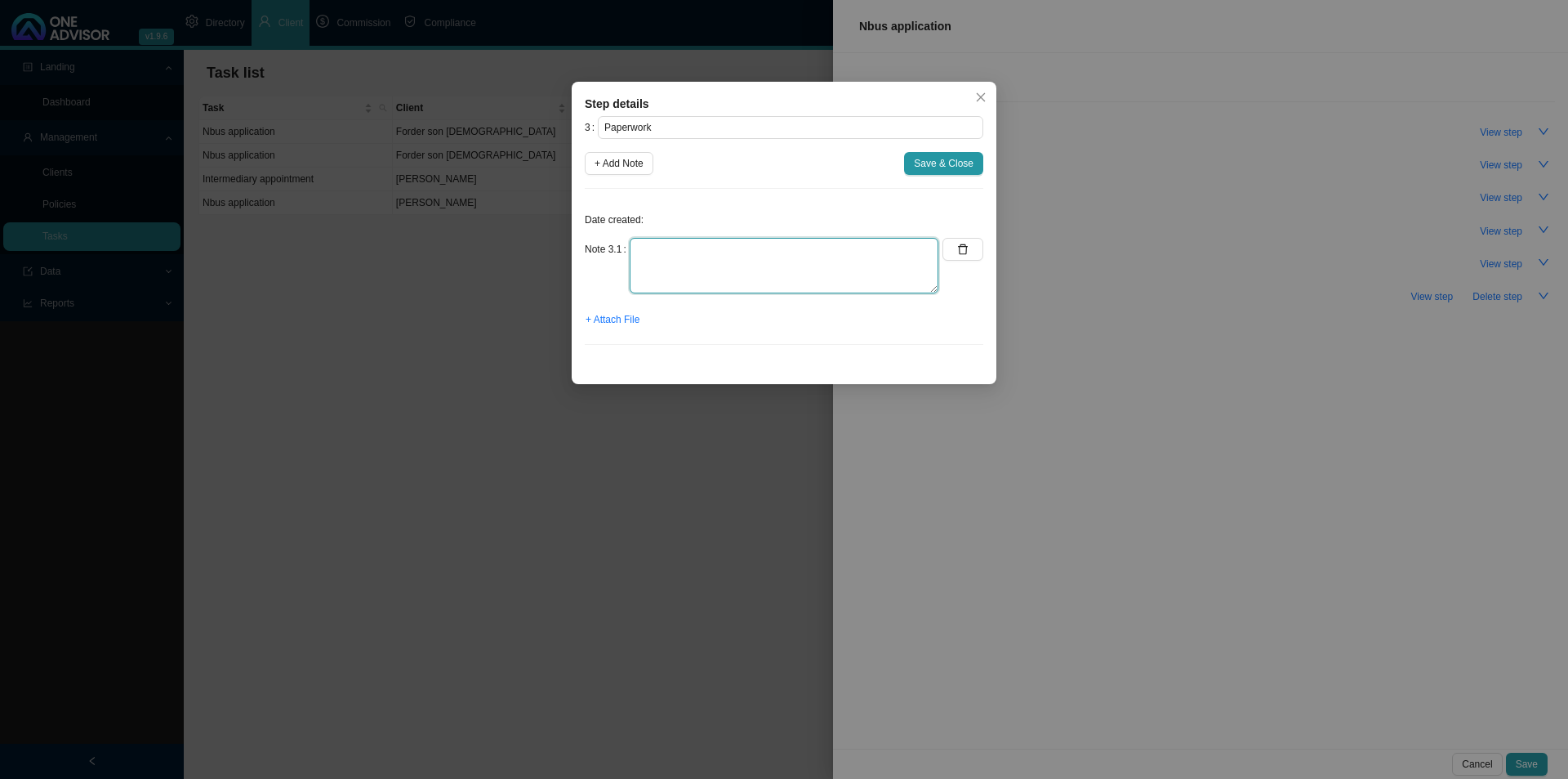
click at [673, 255] on textarea at bounding box center [784, 265] width 309 height 56
type textarea "Received completed application form."
click at [635, 324] on span "+ Attach File" at bounding box center [612, 319] width 54 height 16
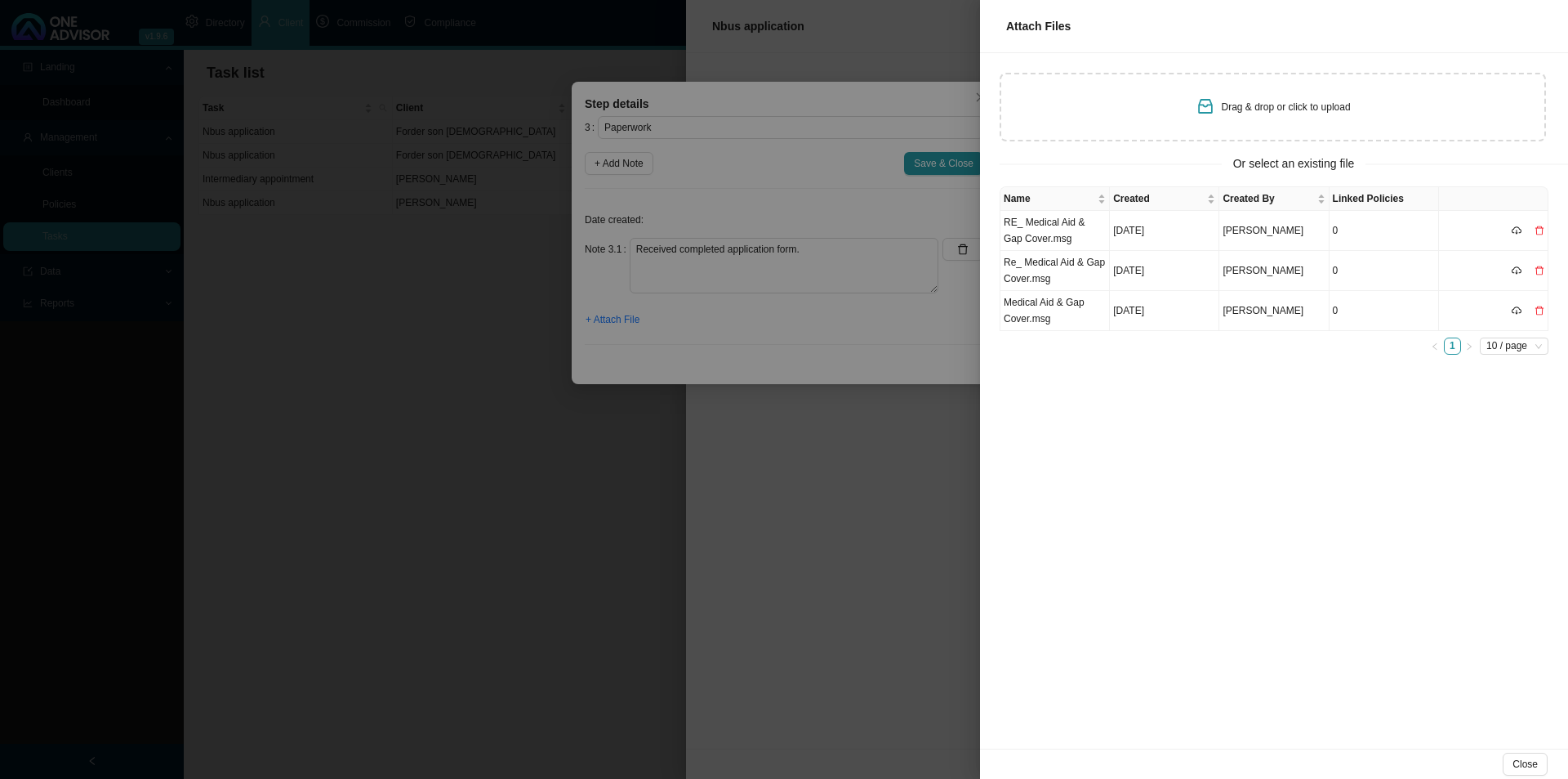
click at [733, 471] on div at bounding box center [784, 390] width 1568 height 779
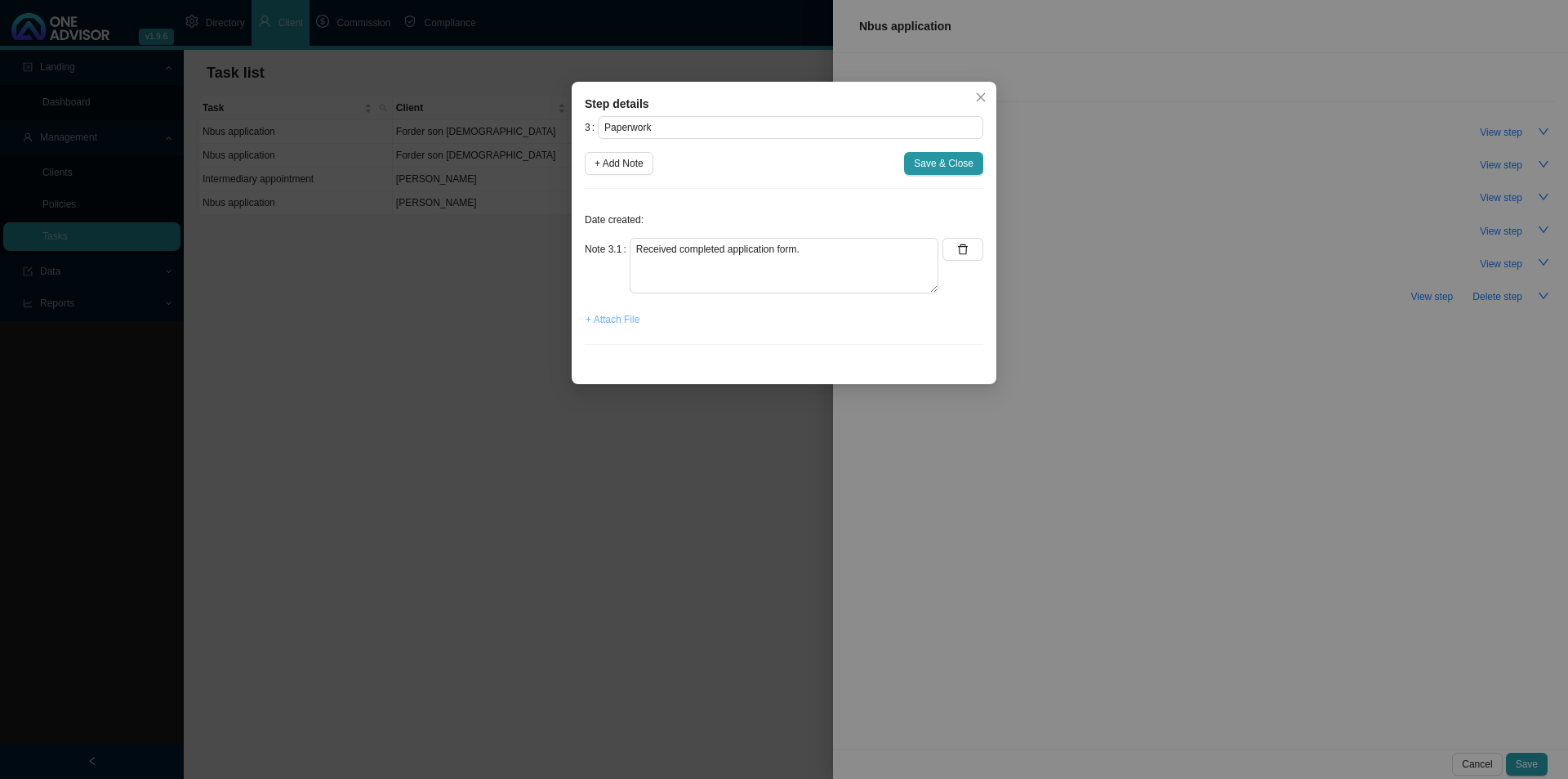
click at [626, 317] on span "+ Attach File" at bounding box center [612, 319] width 54 height 16
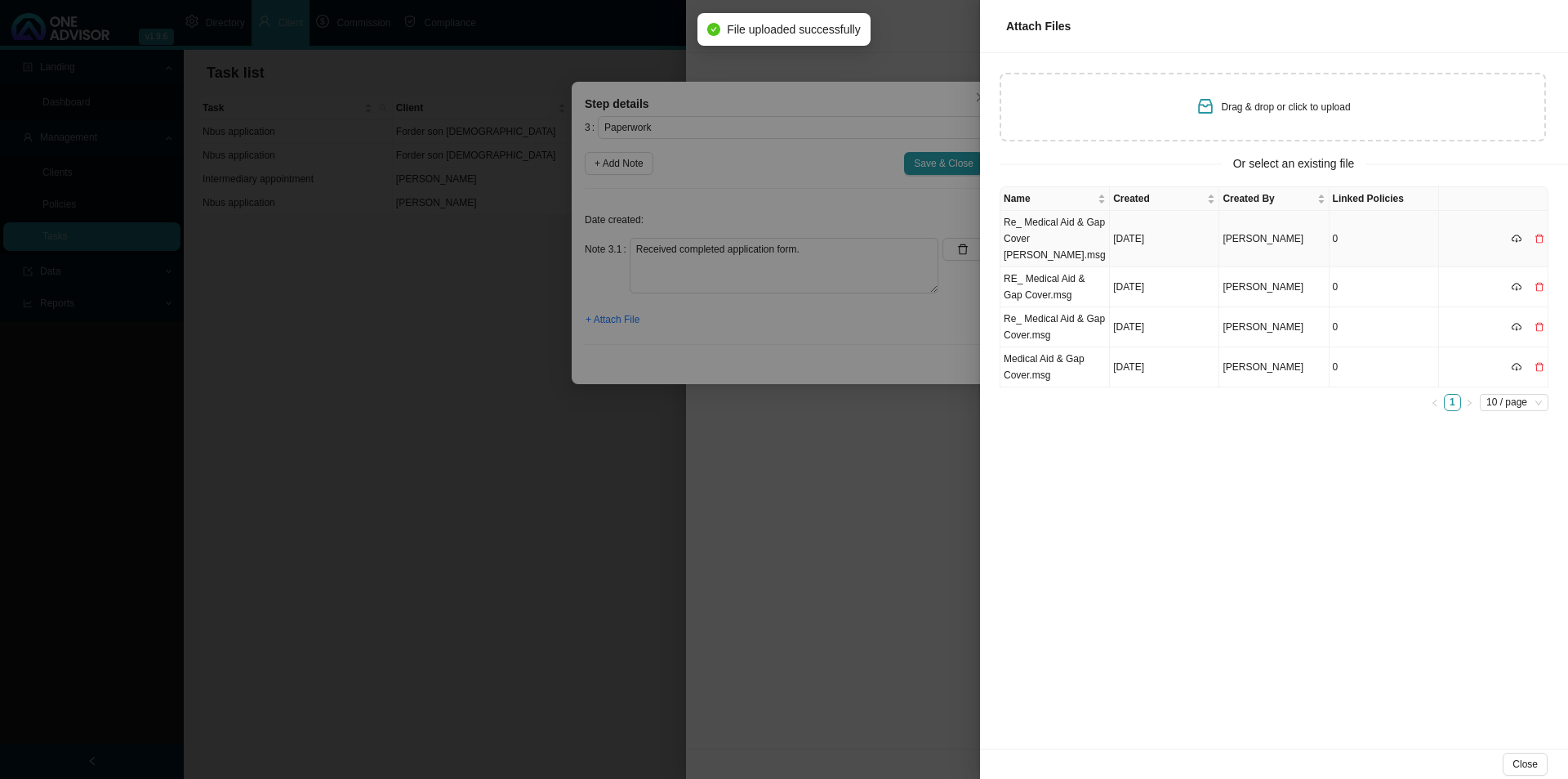
click at [1072, 233] on td "Re_ Medical Aid & Gap Cover [PERSON_NAME].msg" at bounding box center [1056, 239] width 110 height 57
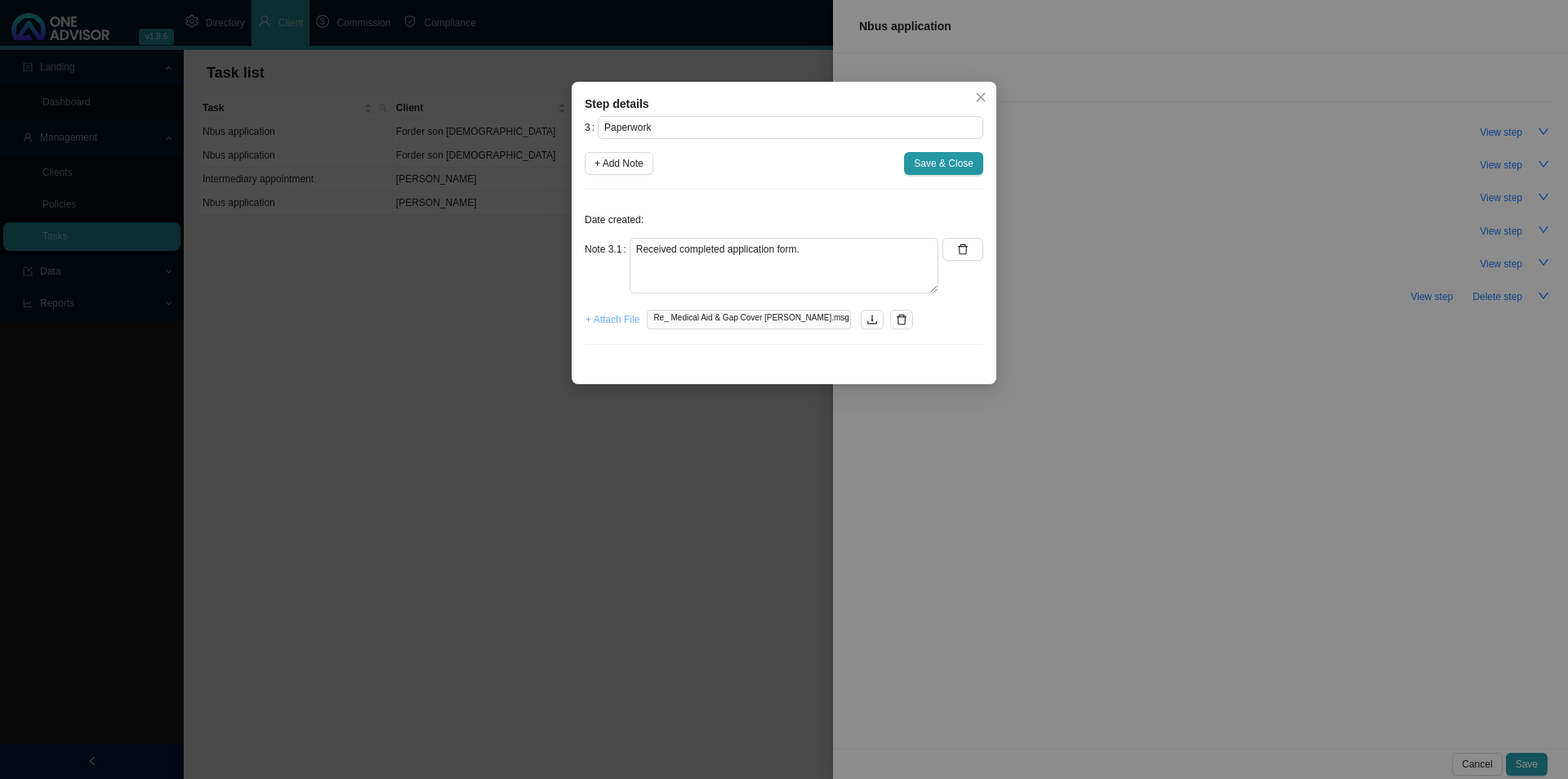
click at [616, 323] on span "+ Attach File" at bounding box center [612, 319] width 54 height 16
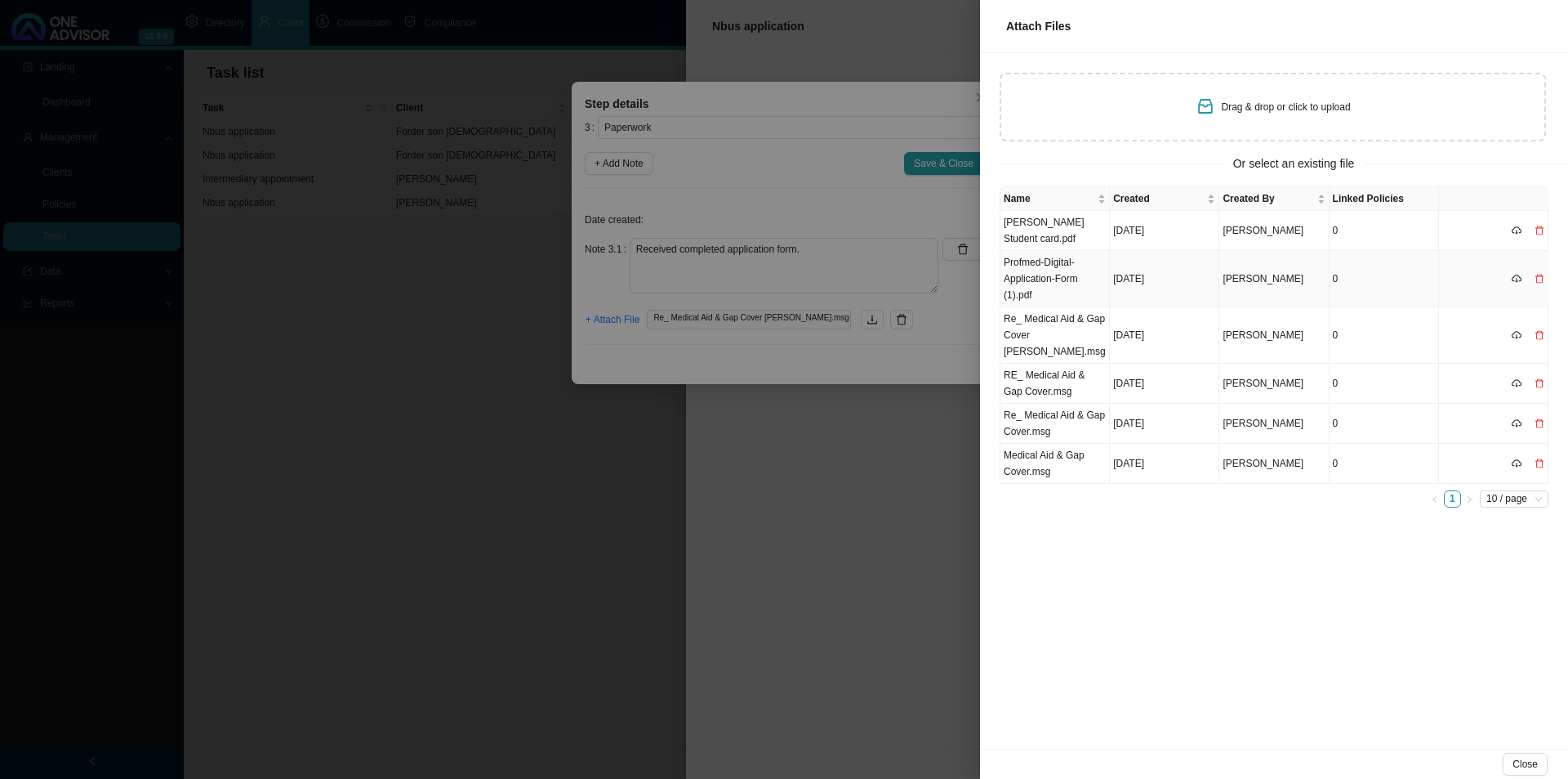
click at [1056, 275] on td "Profmed-Digital-Application-Form (1).pdf" at bounding box center [1056, 279] width 110 height 57
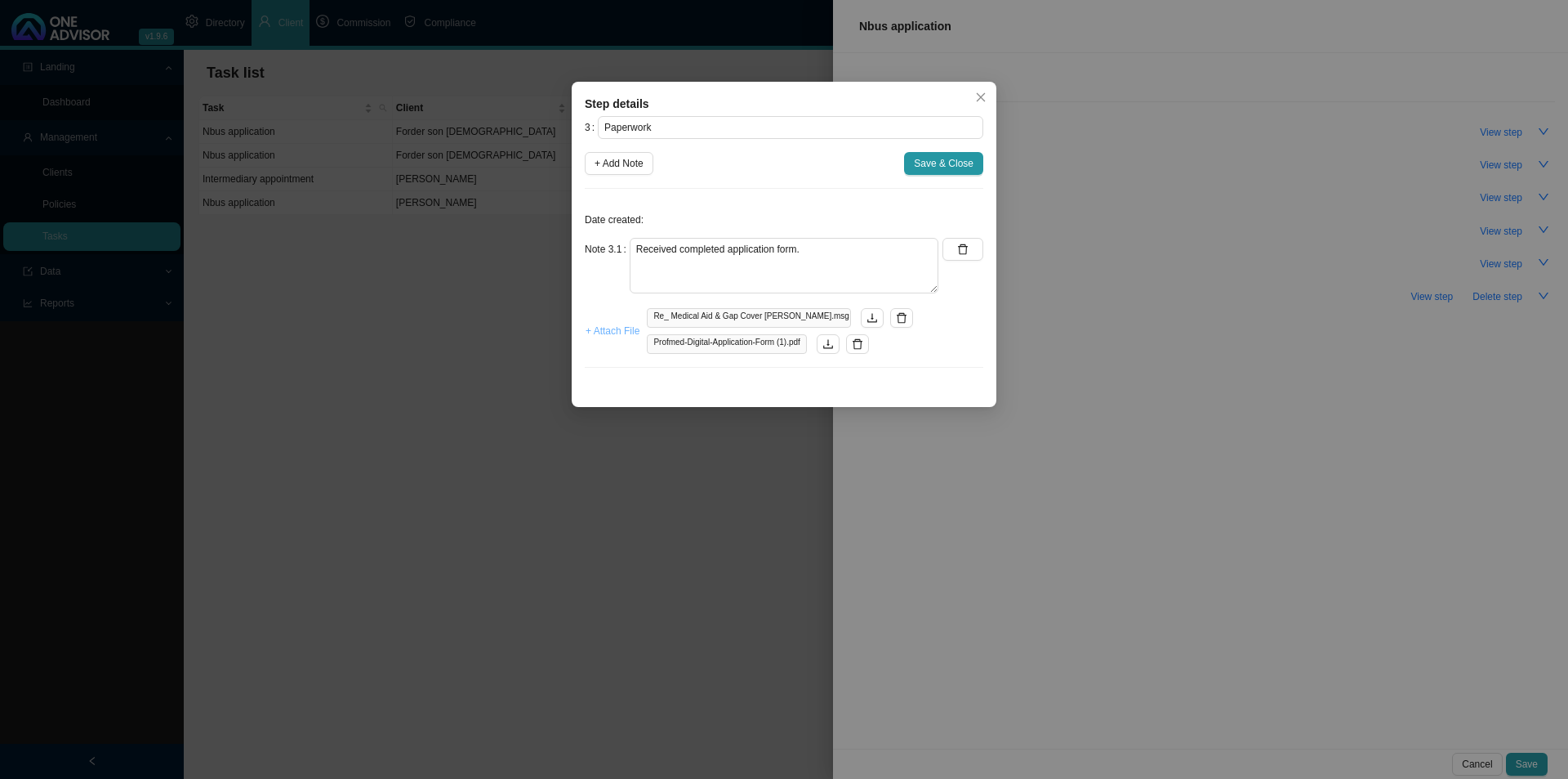
click at [604, 329] on span "+ Attach File" at bounding box center [612, 331] width 54 height 16
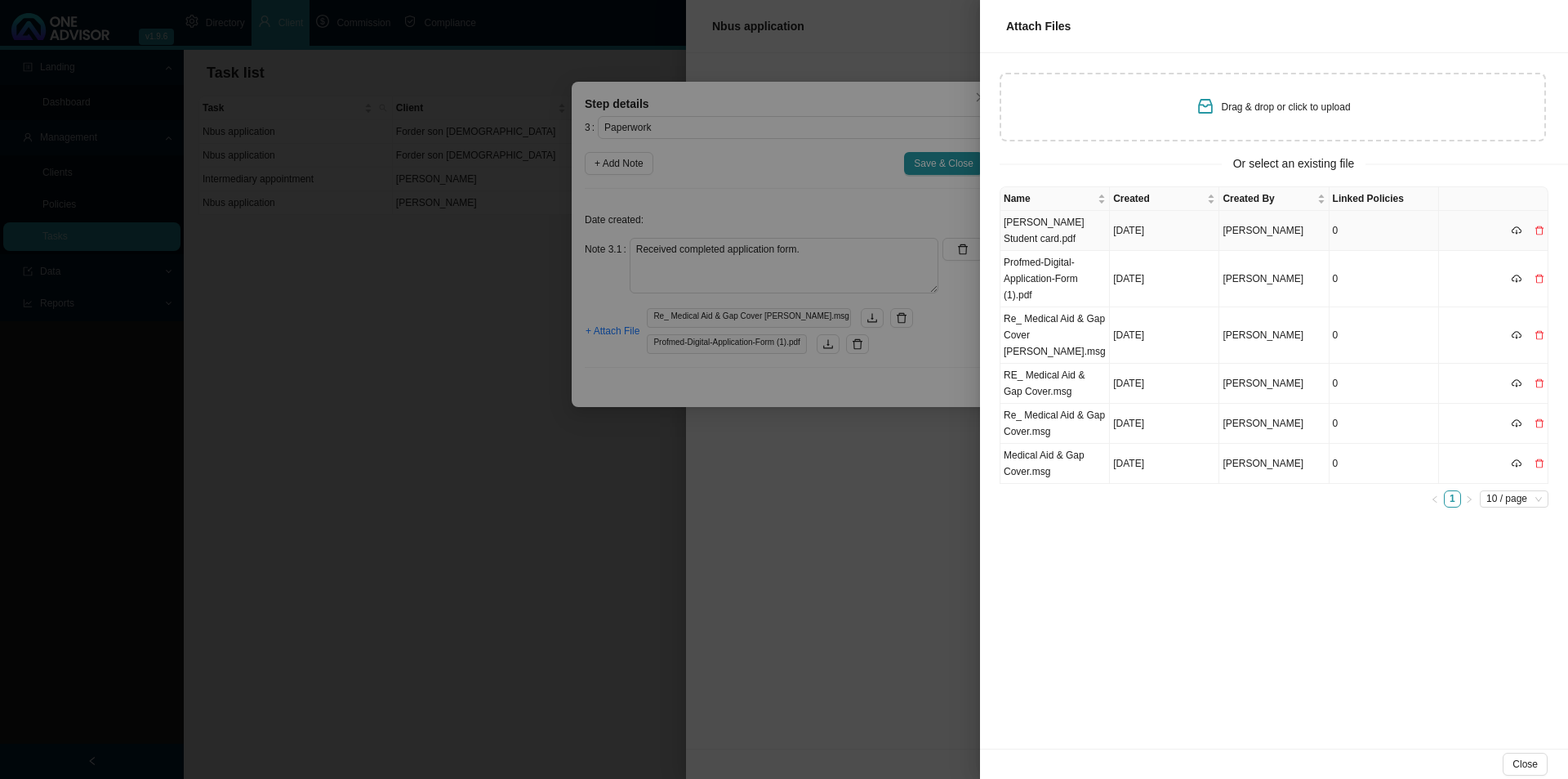
click at [1062, 227] on td "[PERSON_NAME] Student card.pdf" at bounding box center [1056, 231] width 110 height 40
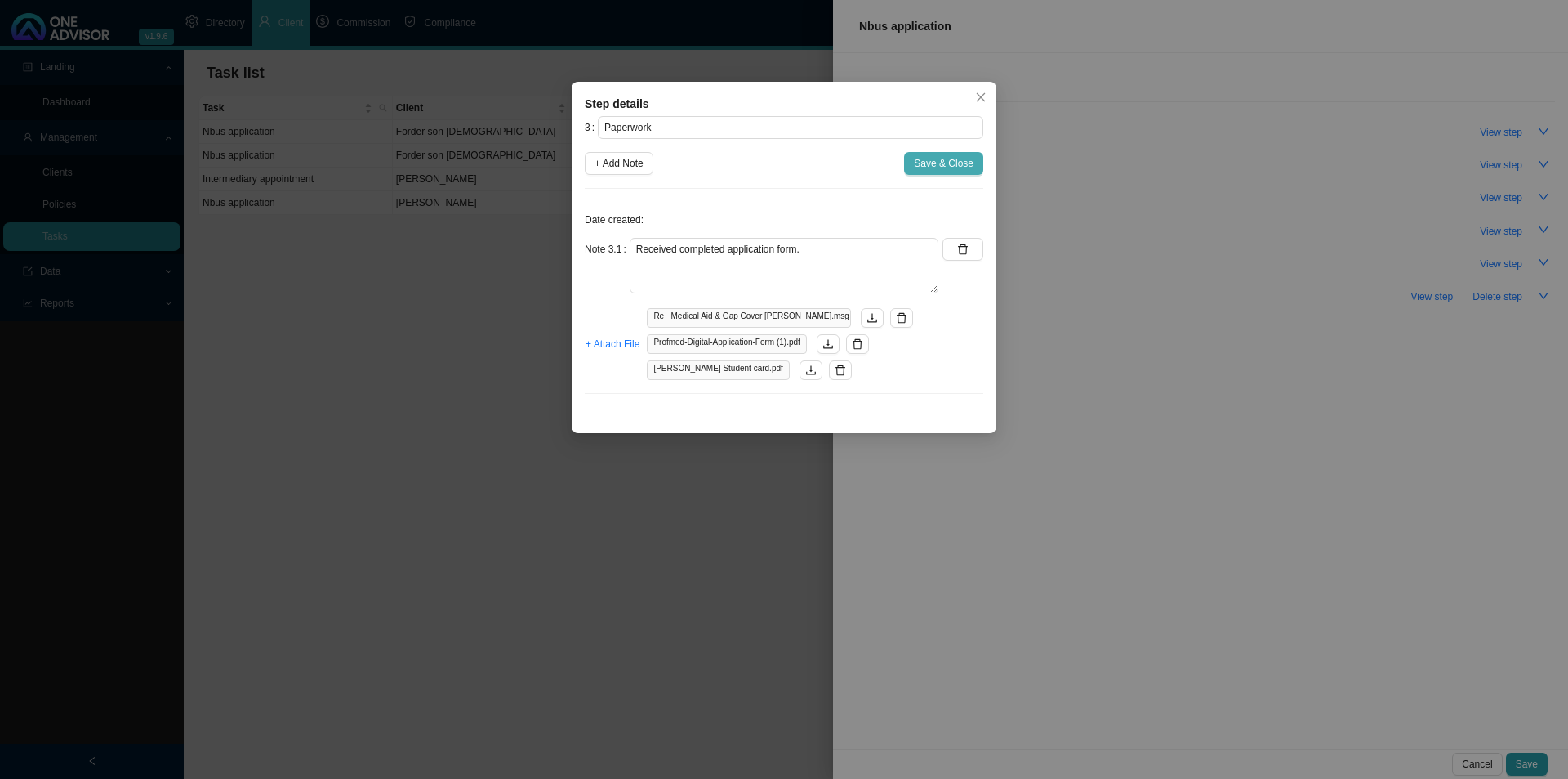
click at [961, 155] on span "Save & Close" at bounding box center [944, 163] width 60 height 16
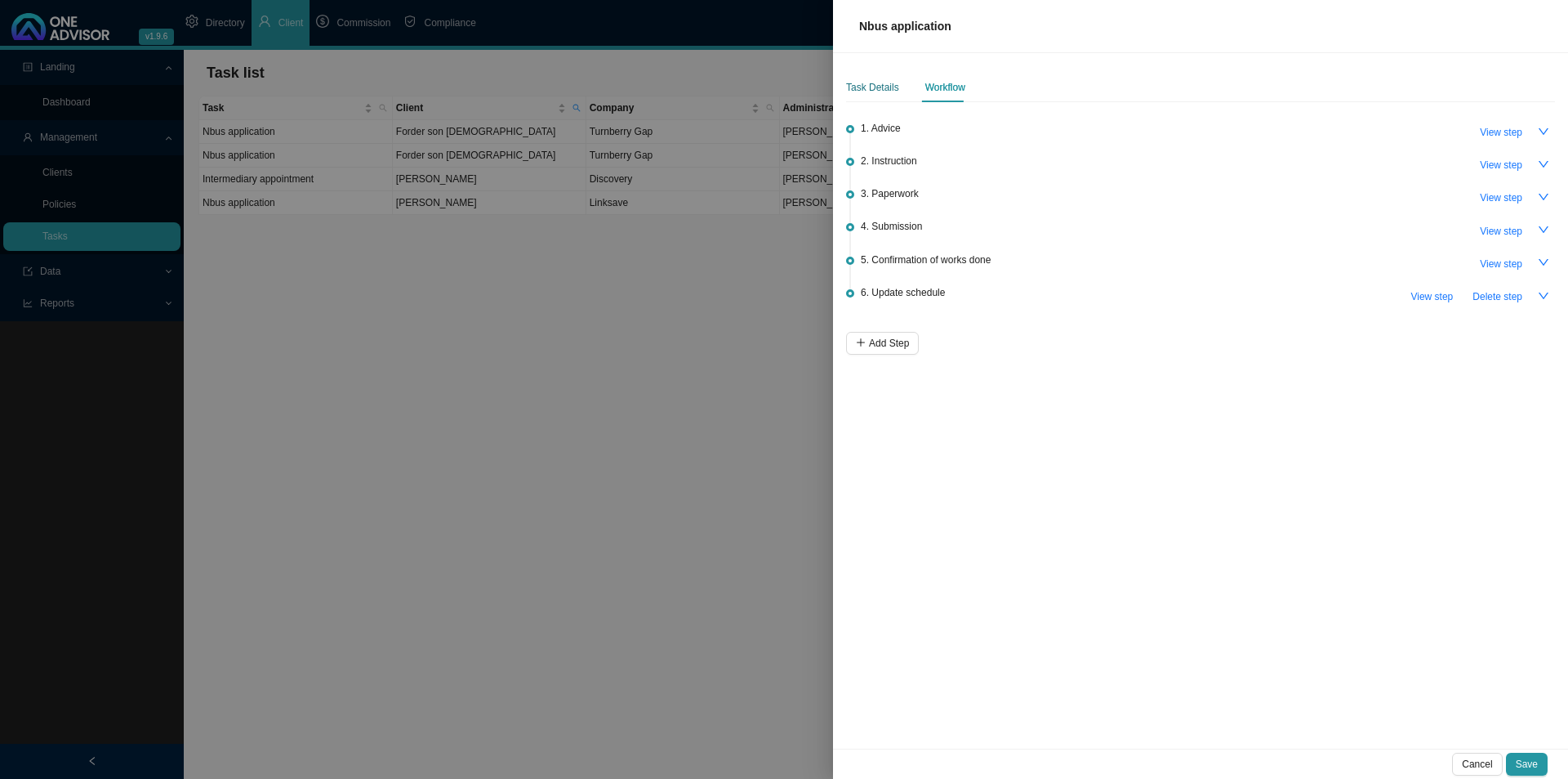
drag, startPoint x: 867, startPoint y: 91, endPoint x: 866, endPoint y: 100, distance: 9.1
click at [867, 91] on div "Task Details" at bounding box center [872, 87] width 53 height 16
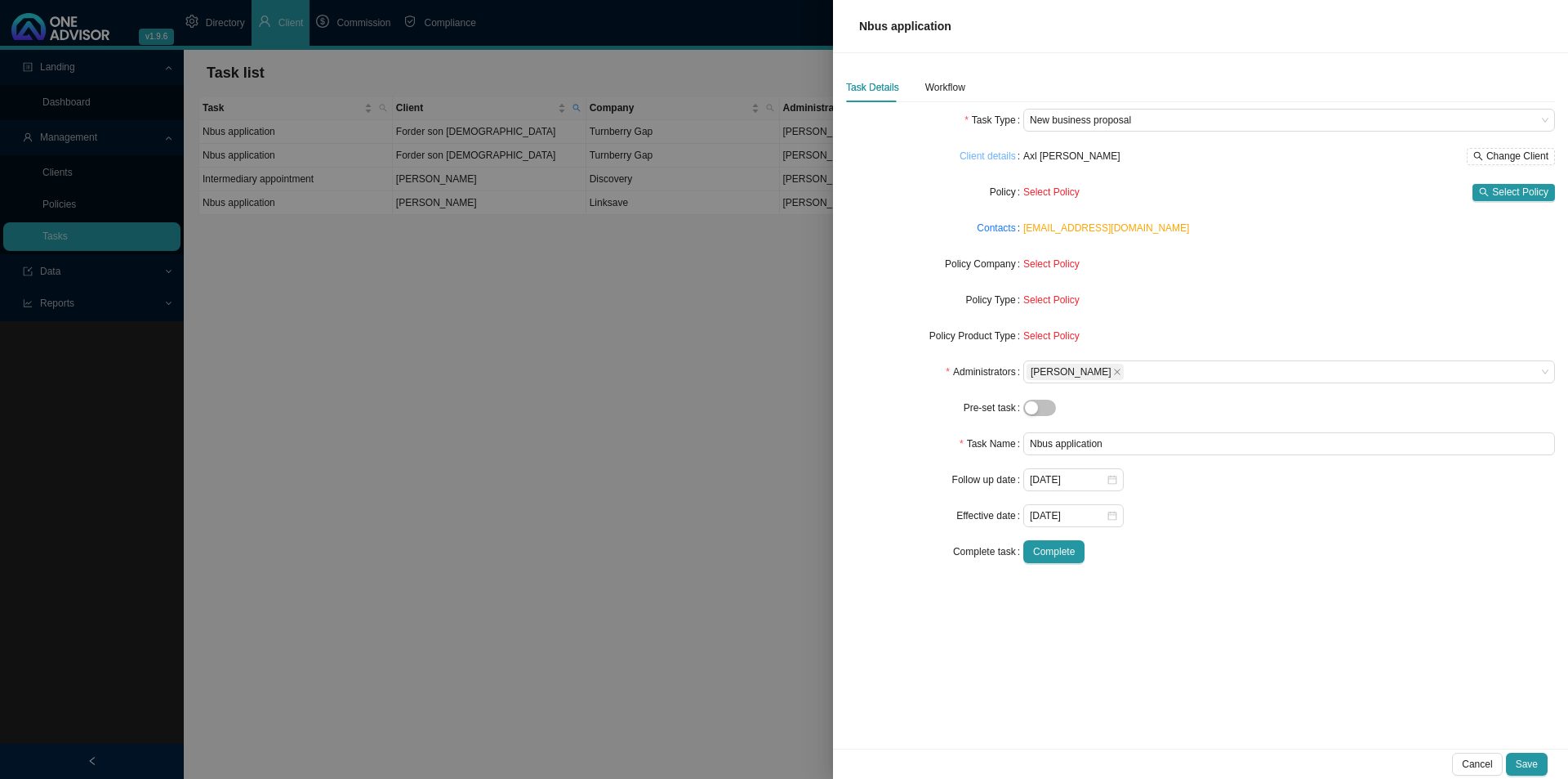
click at [990, 156] on link "Client details" at bounding box center [987, 156] width 57 height 16
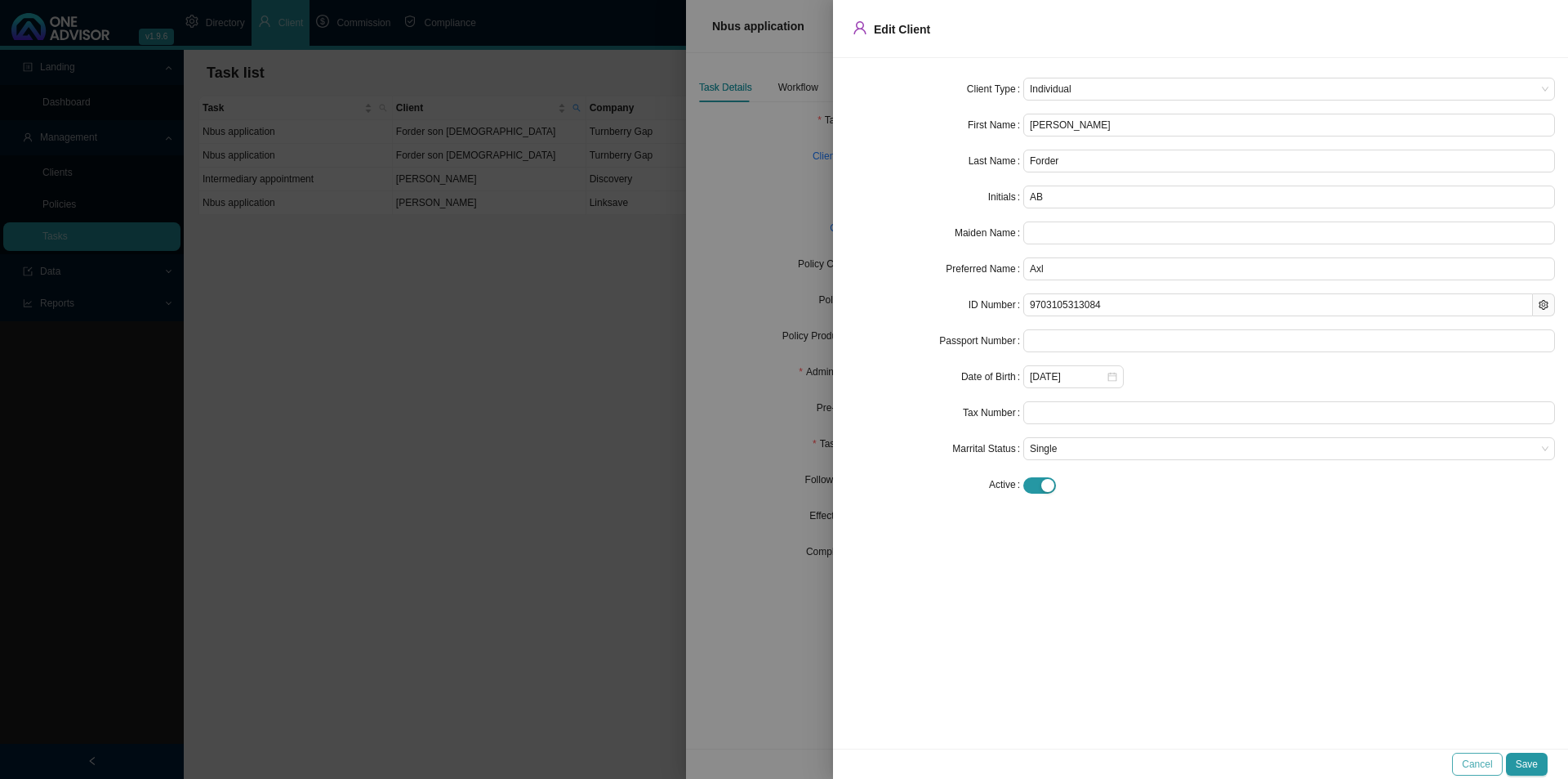
click at [1241, 602] on span "Cancel" at bounding box center [1477, 764] width 30 height 16
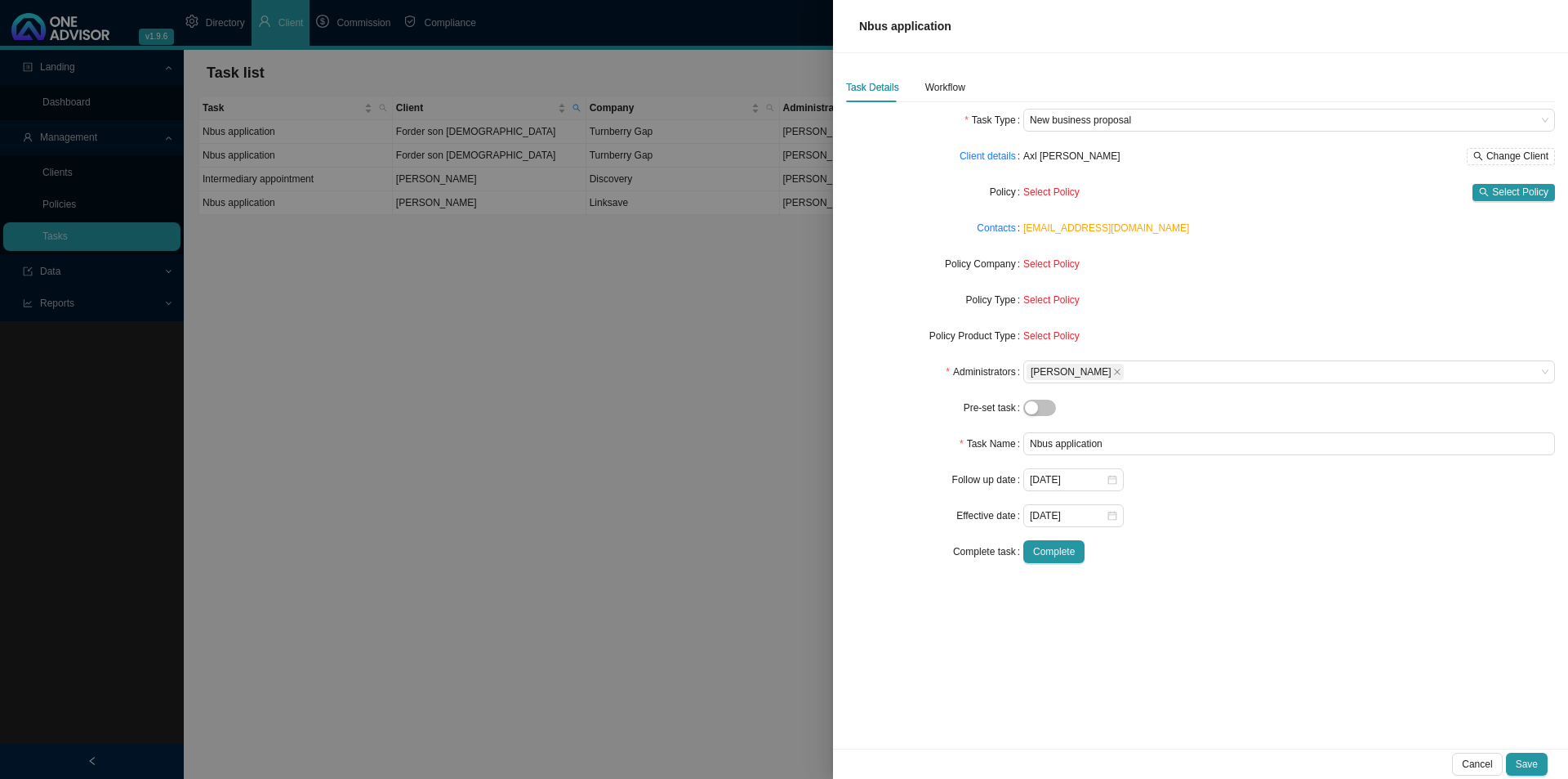
click at [1241, 602] on div "Cancel Save" at bounding box center [1201, 763] width 735 height 30
click at [1241, 602] on span "Save" at bounding box center [1527, 764] width 22 height 16
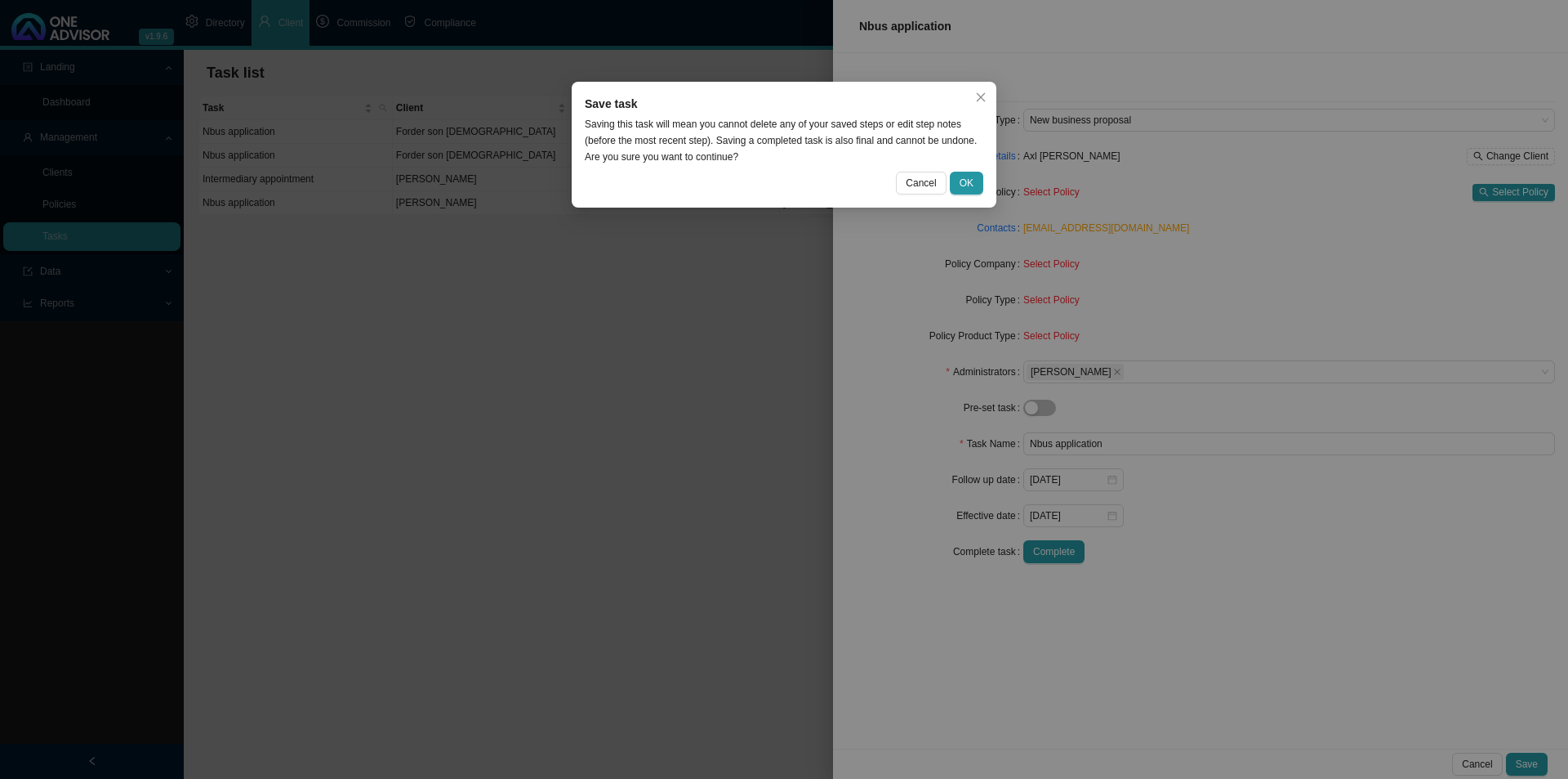
click at [961, 170] on div "Save task Saving this task will mean you cannot delete any of your saved steps …" at bounding box center [784, 144] width 425 height 126
click at [963, 183] on span "OK" at bounding box center [966, 183] width 13 height 16
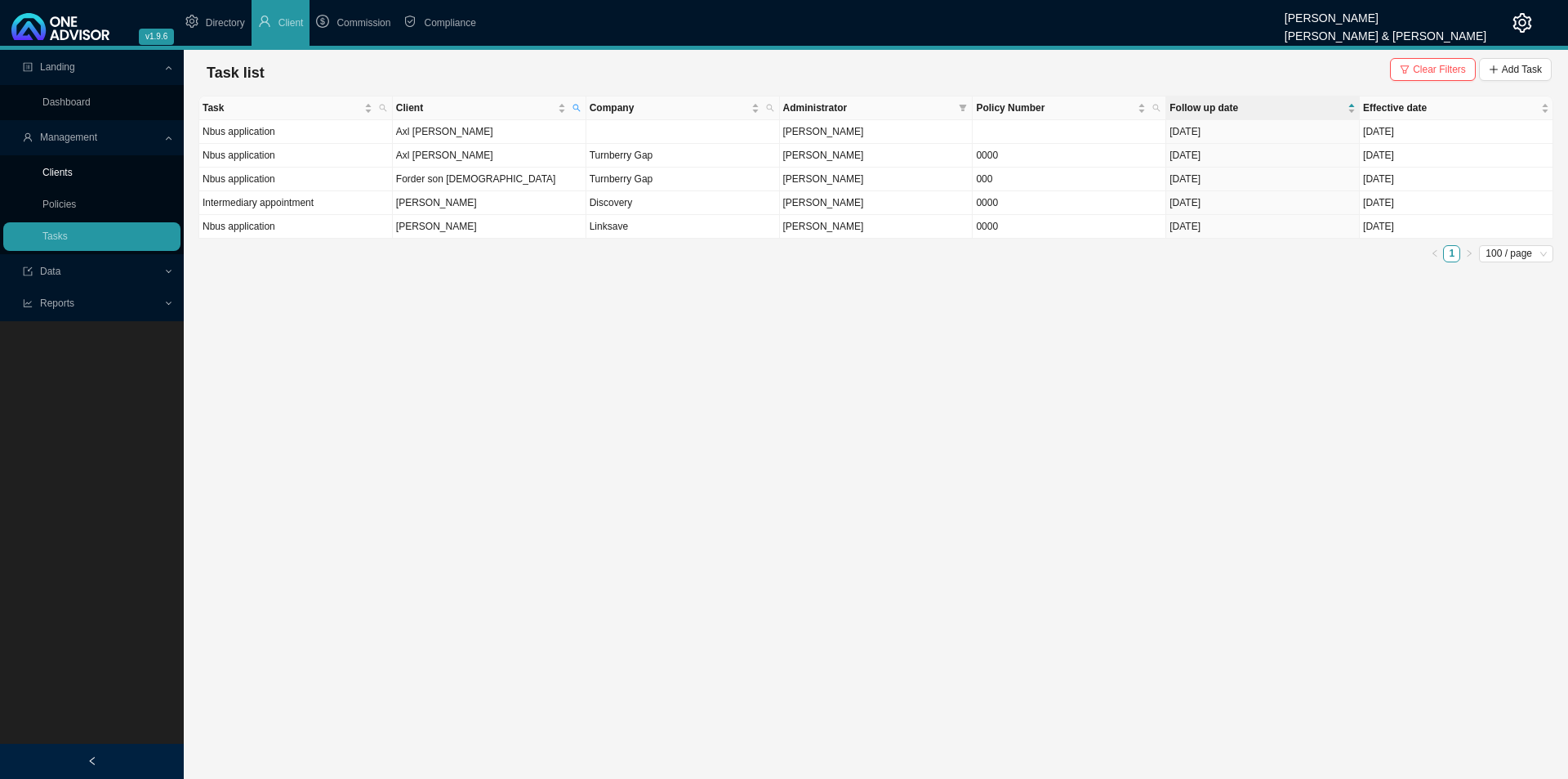
click at [60, 168] on link "Clients" at bounding box center [57, 172] width 30 height 12
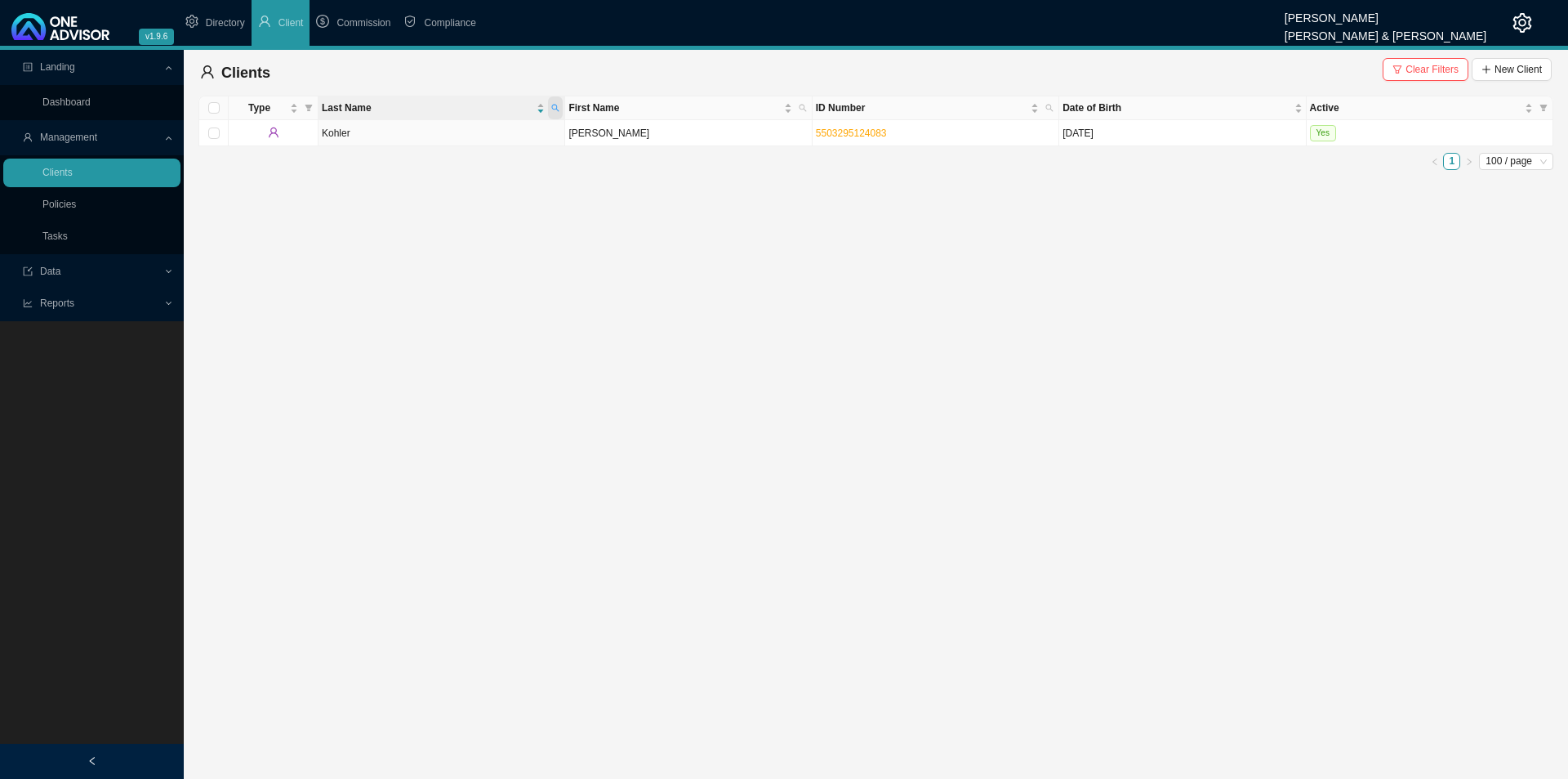
click at [552, 105] on icon "search" at bounding box center [555, 108] width 8 height 8
type input "forder"
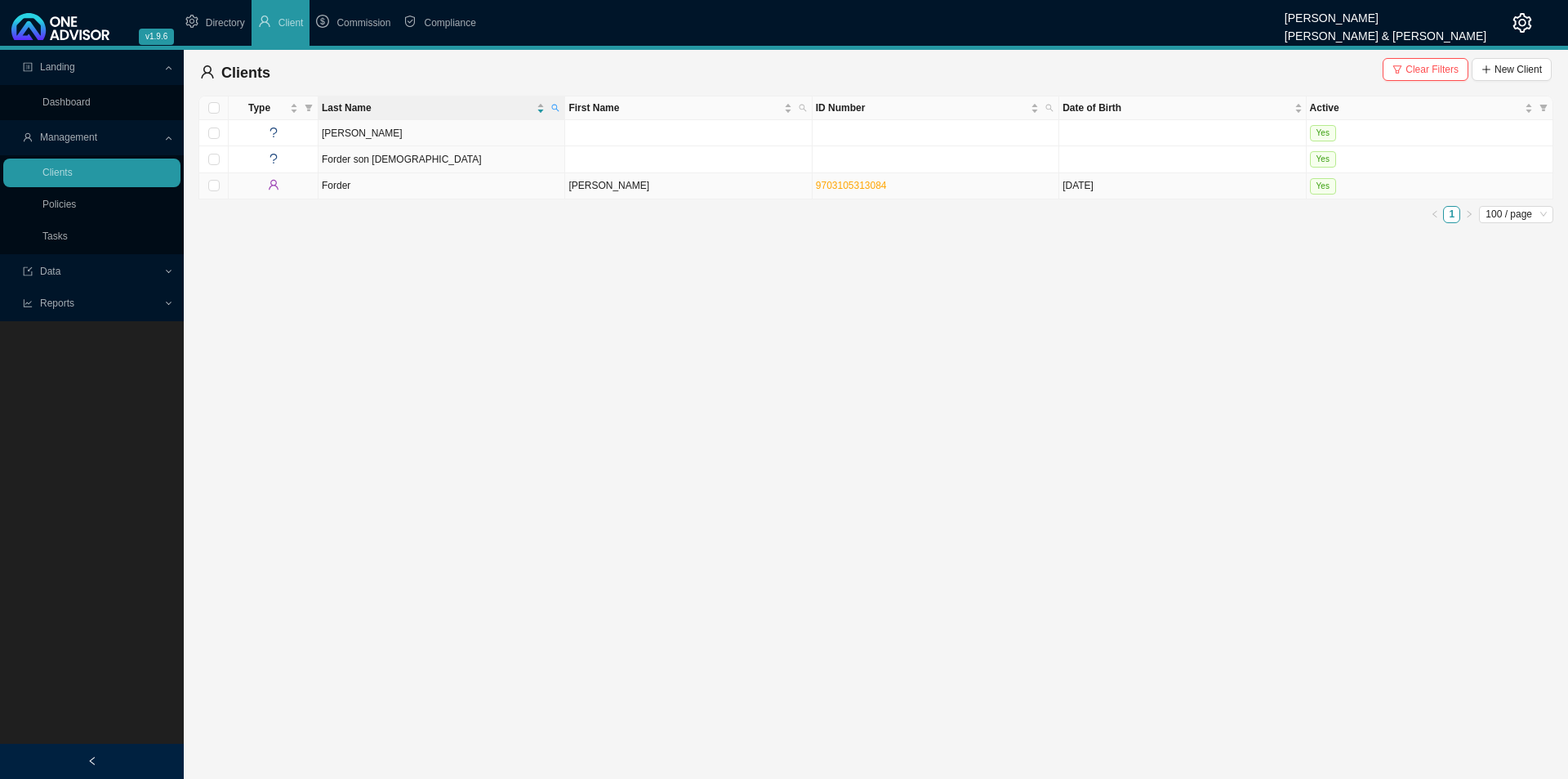
click at [403, 190] on td "Forder" at bounding box center [441, 186] width 247 height 26
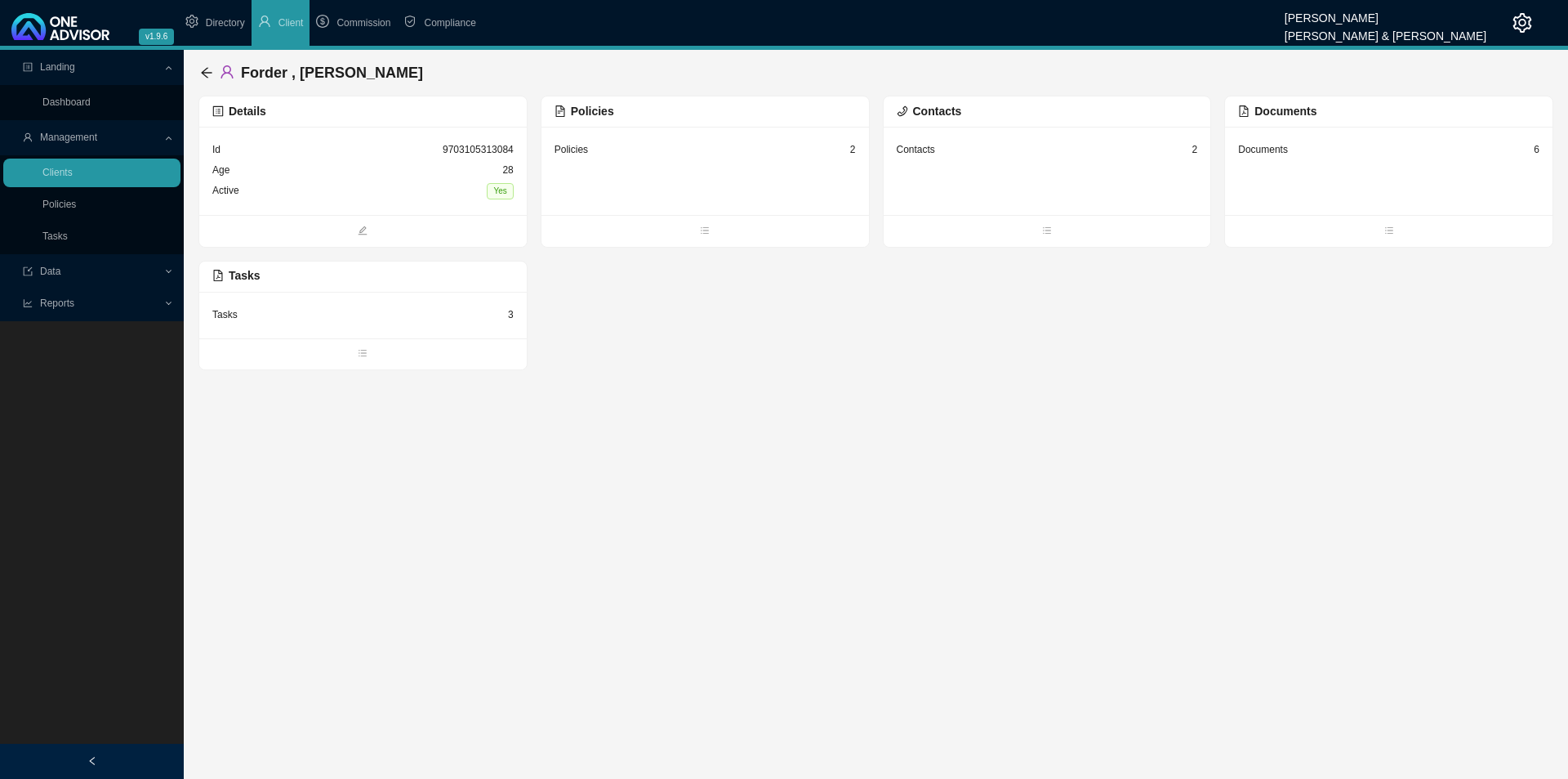
click at [1241, 152] on div "Documents 6" at bounding box center [1388, 149] width 301 height 20
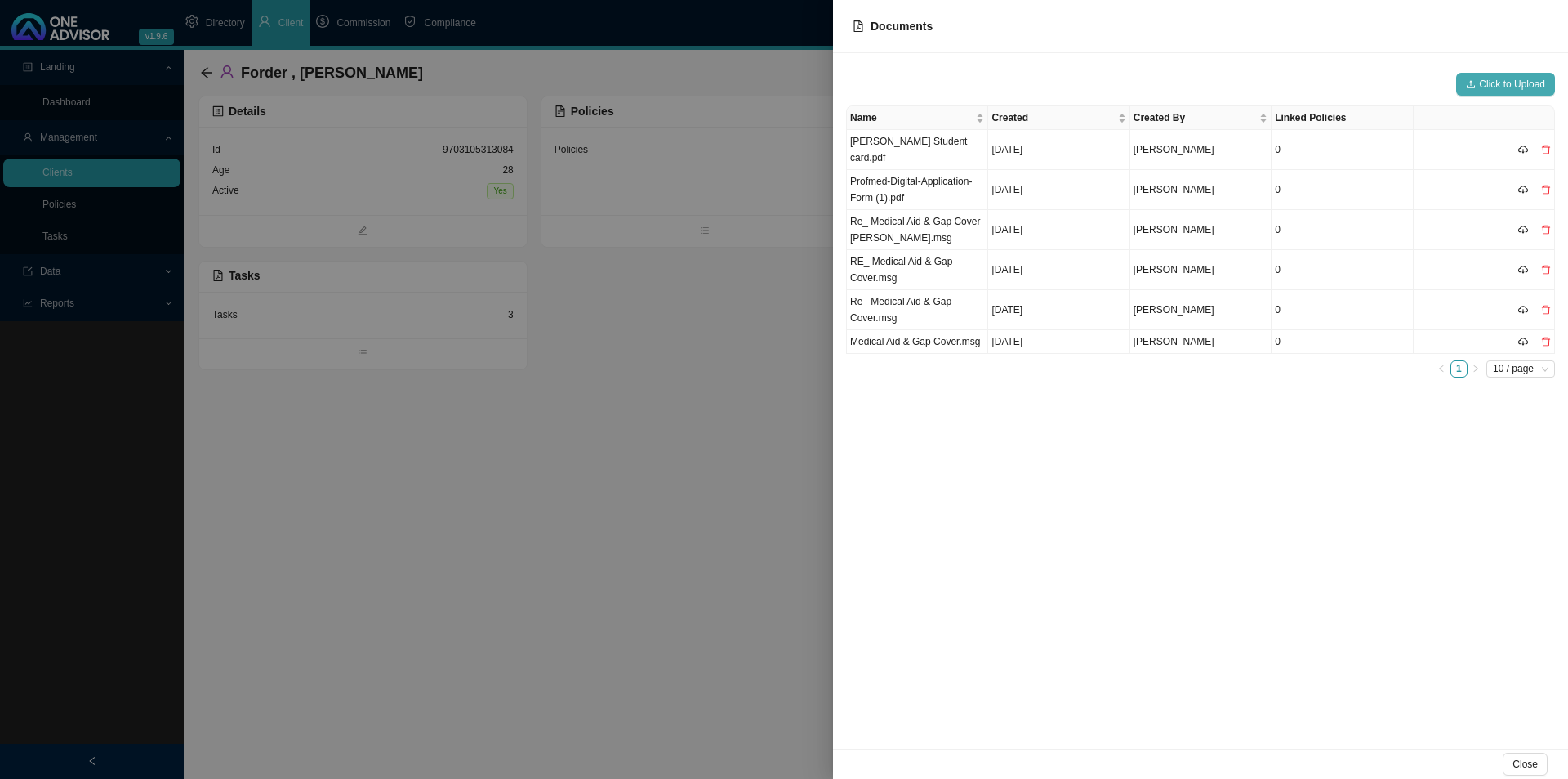
click at [1241, 80] on span "Click to Upload" at bounding box center [1512, 84] width 66 height 16
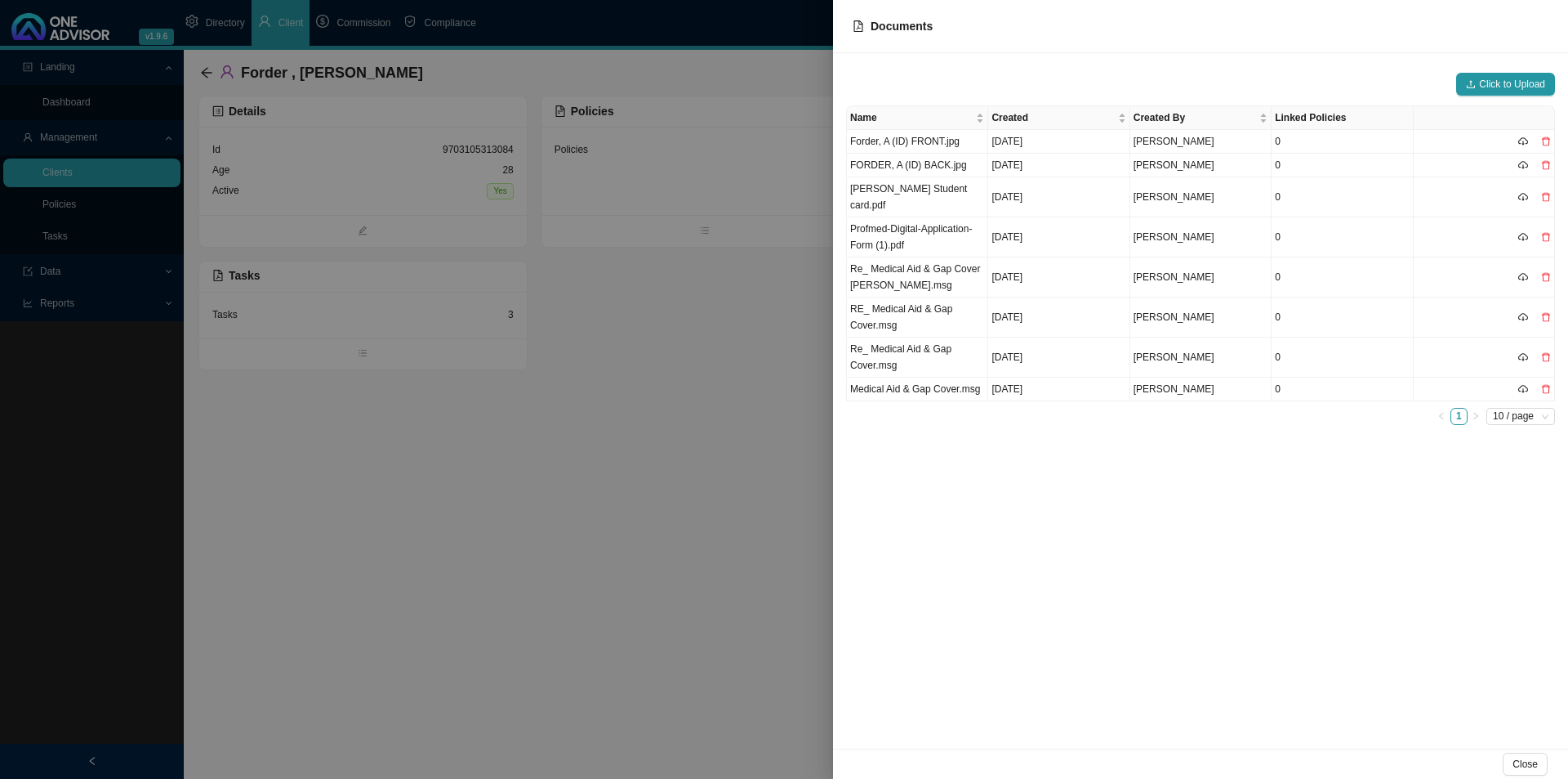
click at [473, 473] on div at bounding box center [784, 390] width 1568 height 779
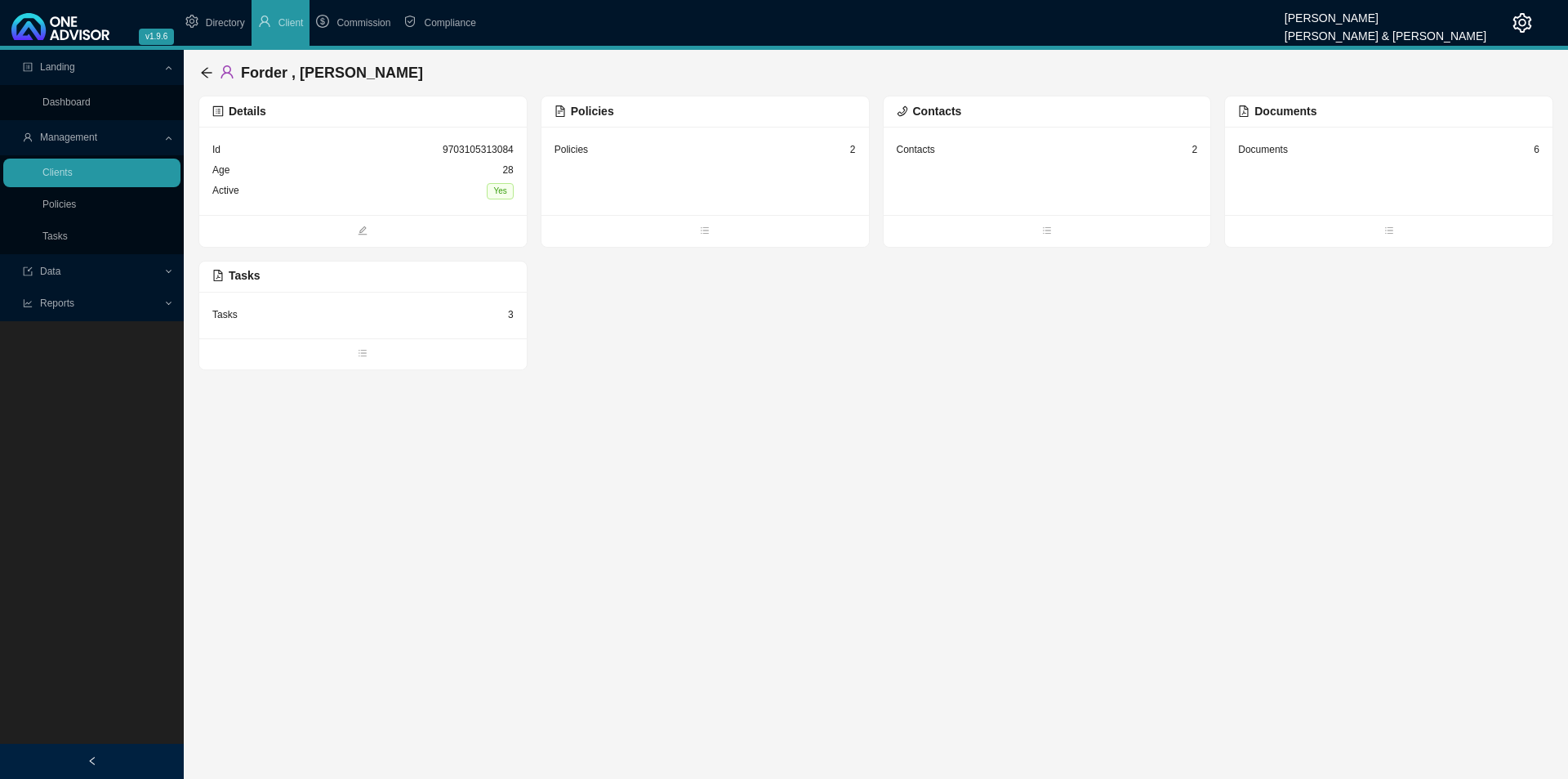
click at [339, 326] on div "Tasks 3" at bounding box center [362, 314] width 328 height 46
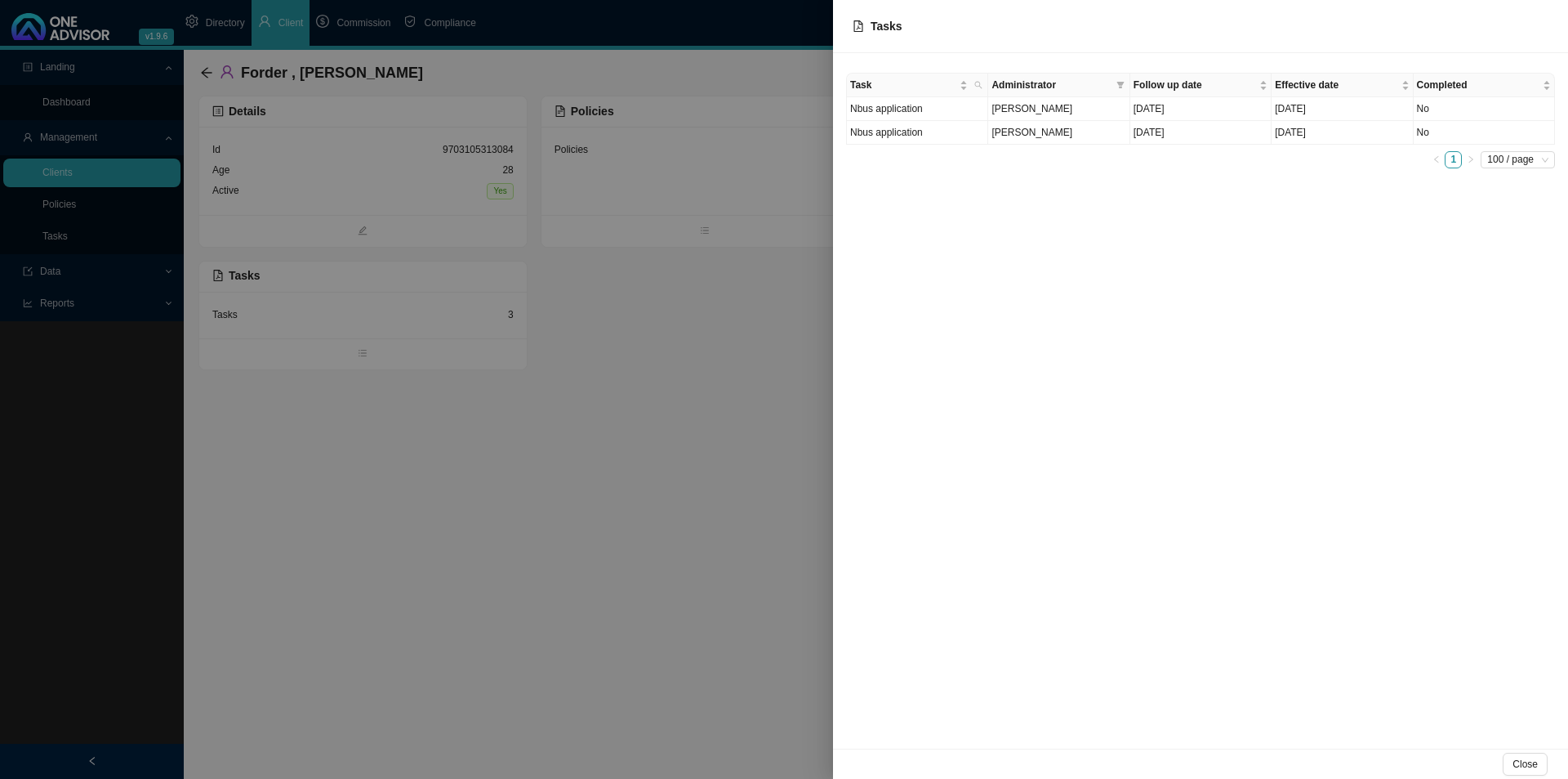
click at [564, 511] on div at bounding box center [784, 390] width 1568 height 779
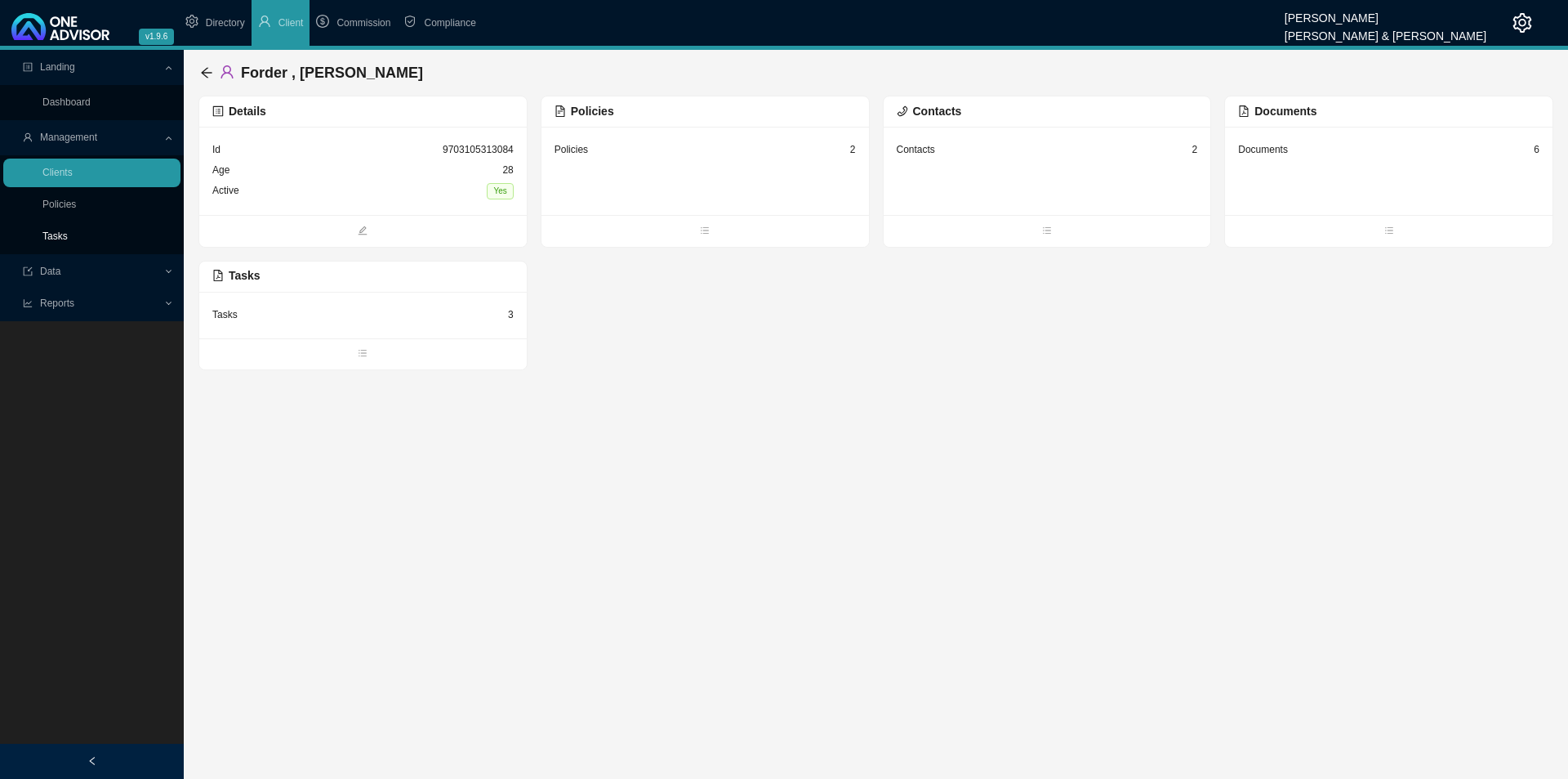
click at [42, 234] on link "Tasks" at bounding box center [55, 237] width 25 height 12
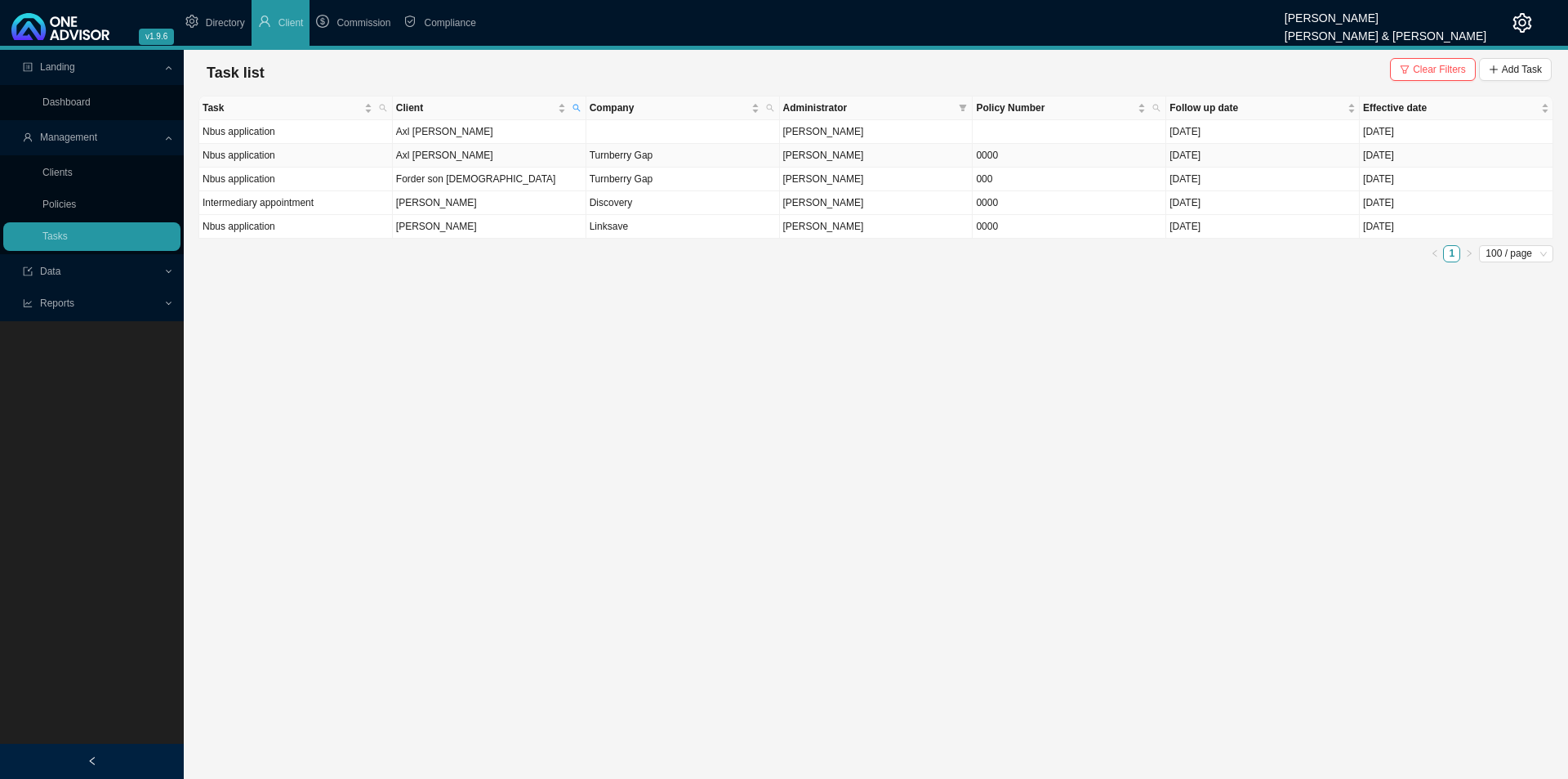
click at [481, 159] on td "Axl [PERSON_NAME]" at bounding box center [489, 156] width 193 height 24
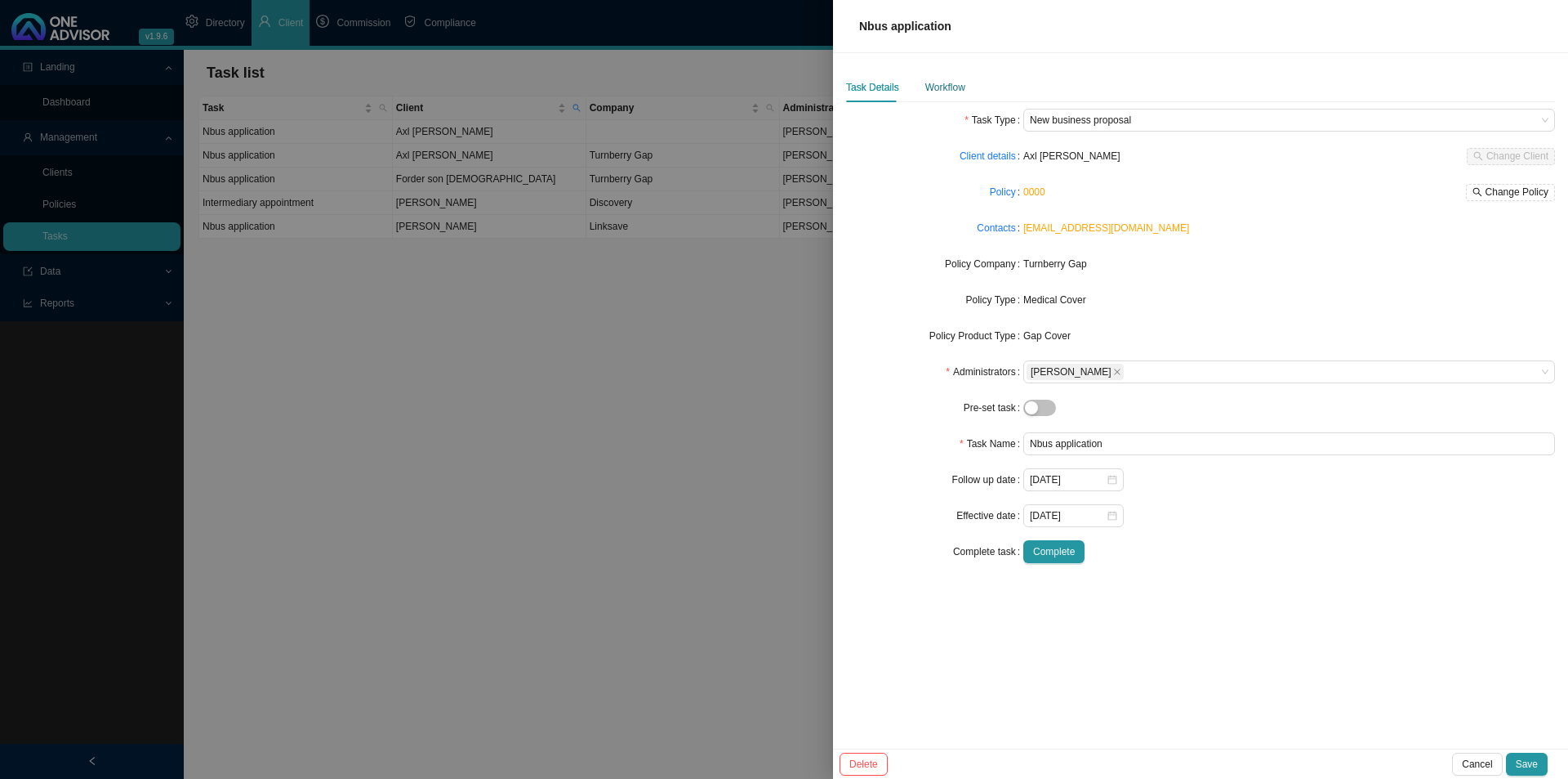
click at [958, 89] on div "Workflow" at bounding box center [946, 87] width 40 height 16
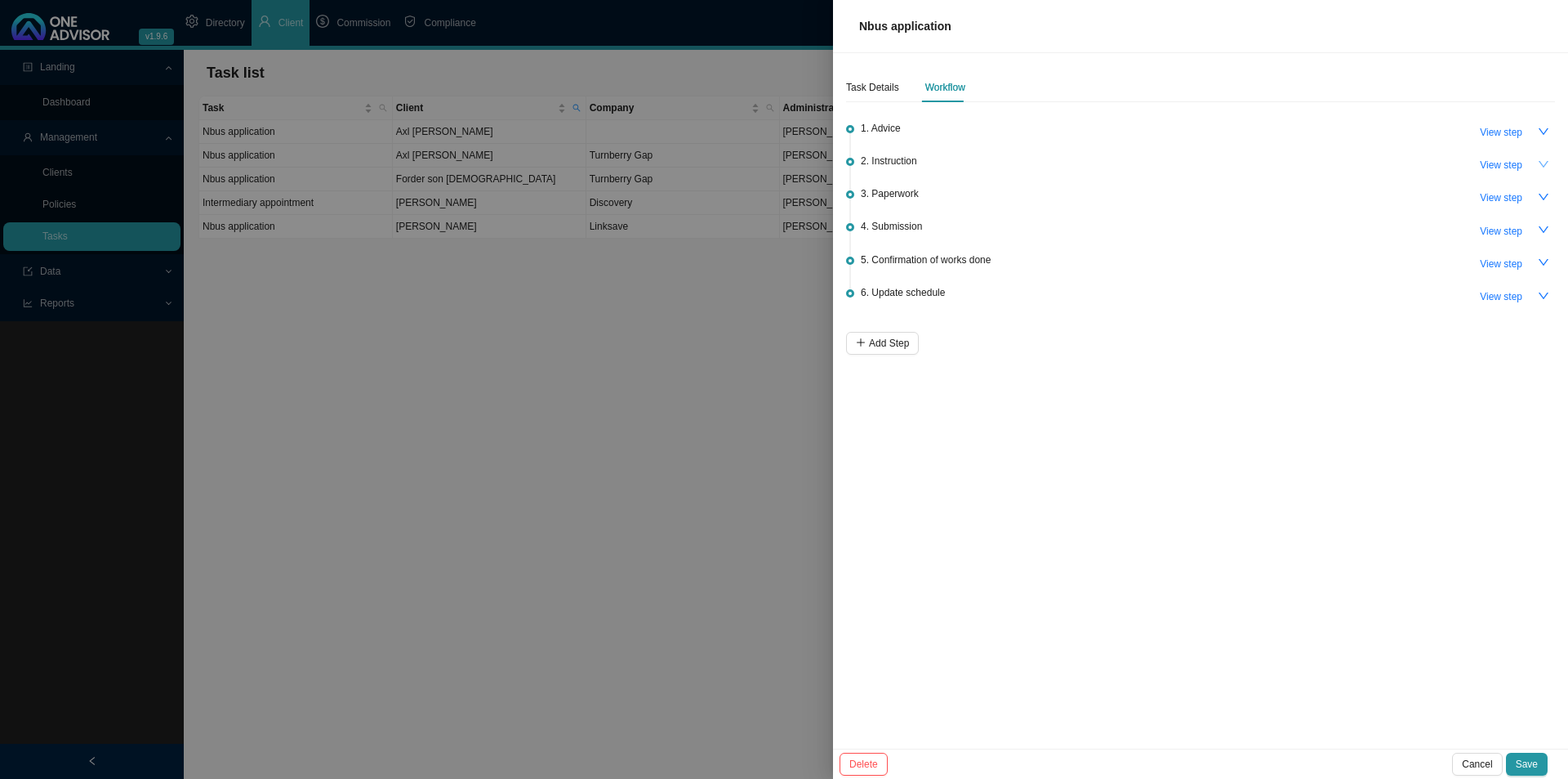
click at [1241, 159] on icon "down" at bounding box center [1544, 164] width 12 height 12
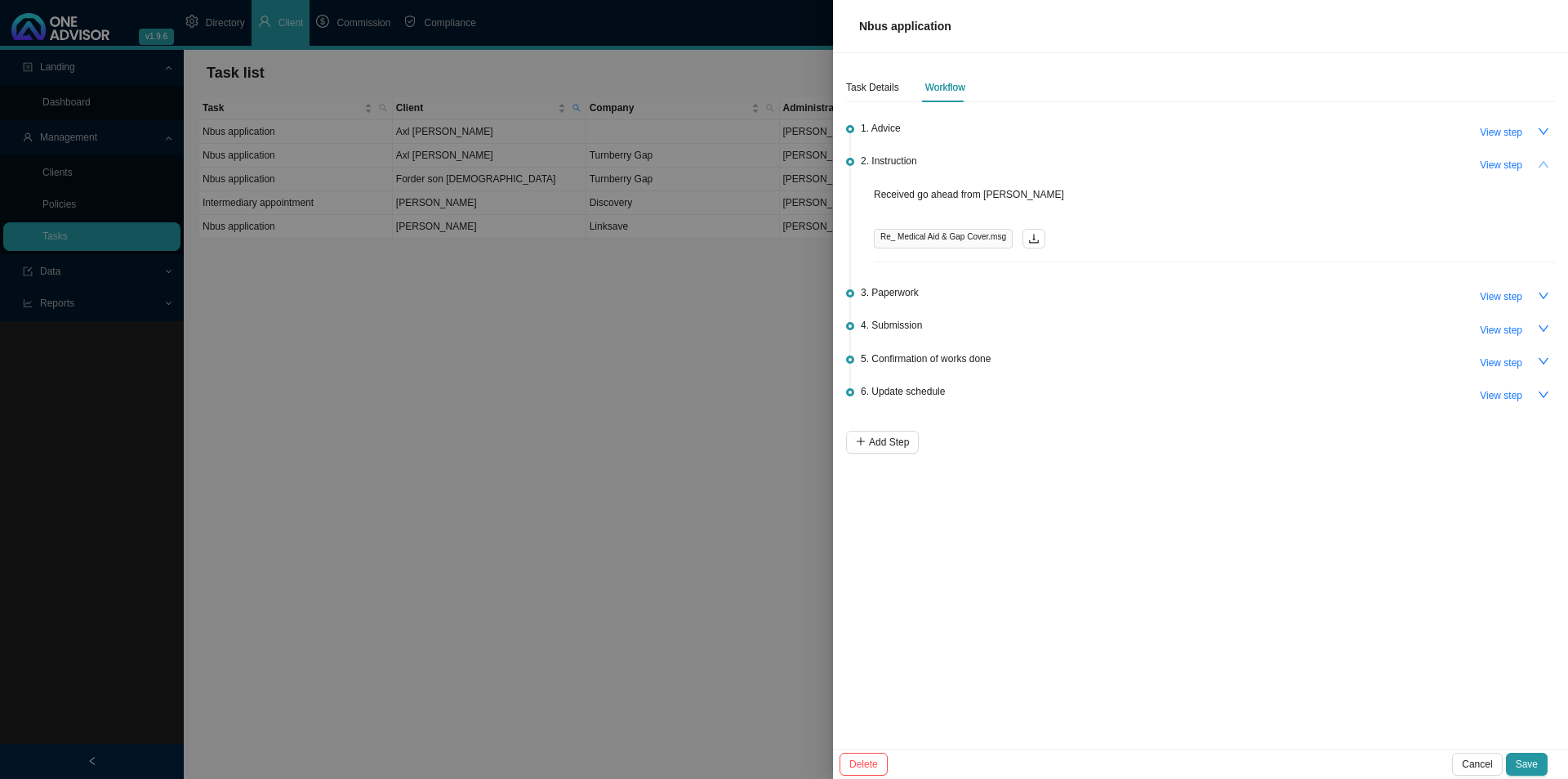
click at [1241, 159] on icon "up" at bounding box center [1544, 164] width 12 height 12
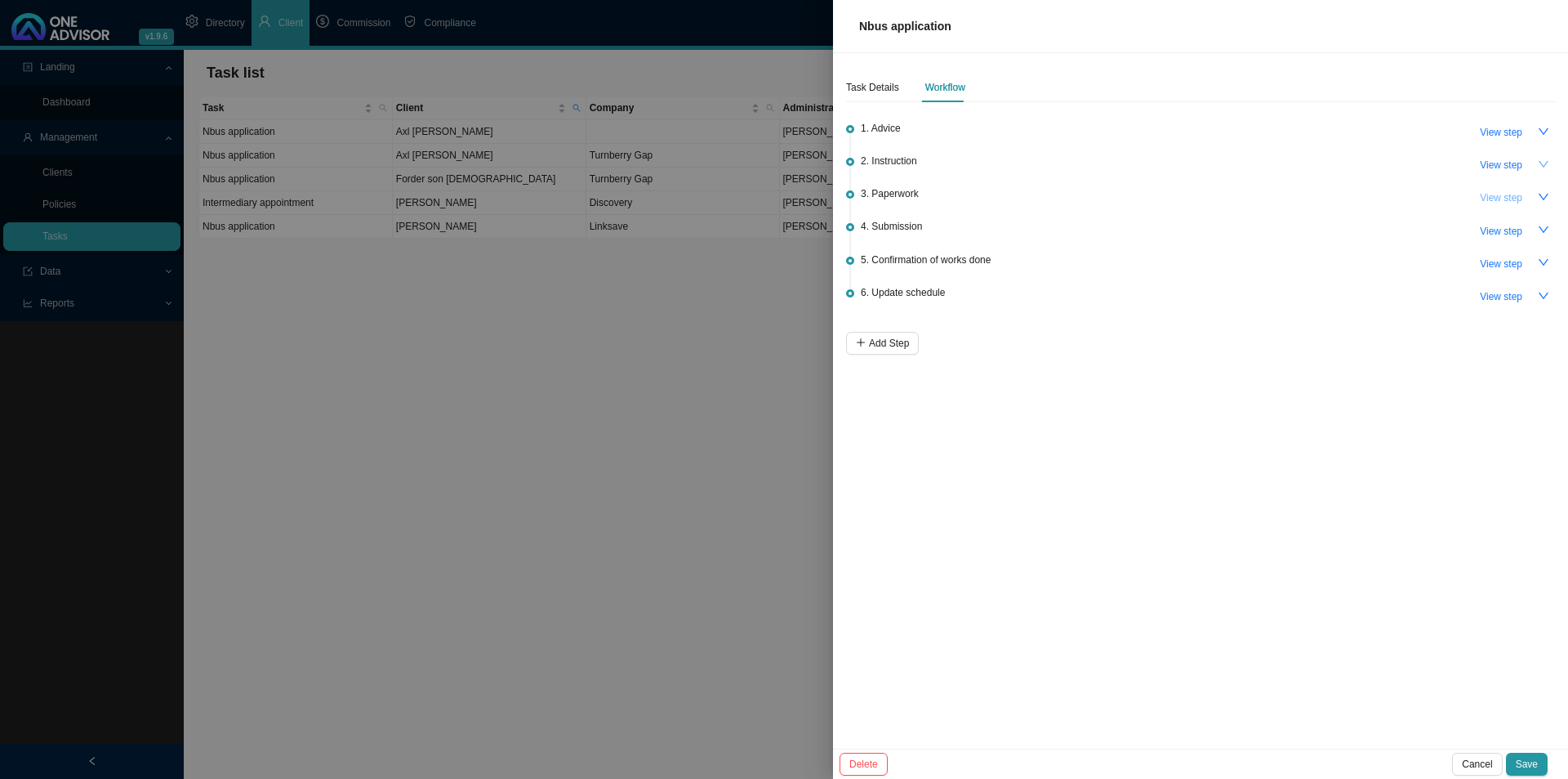
click at [1241, 197] on span "View step" at bounding box center [1501, 197] width 42 height 16
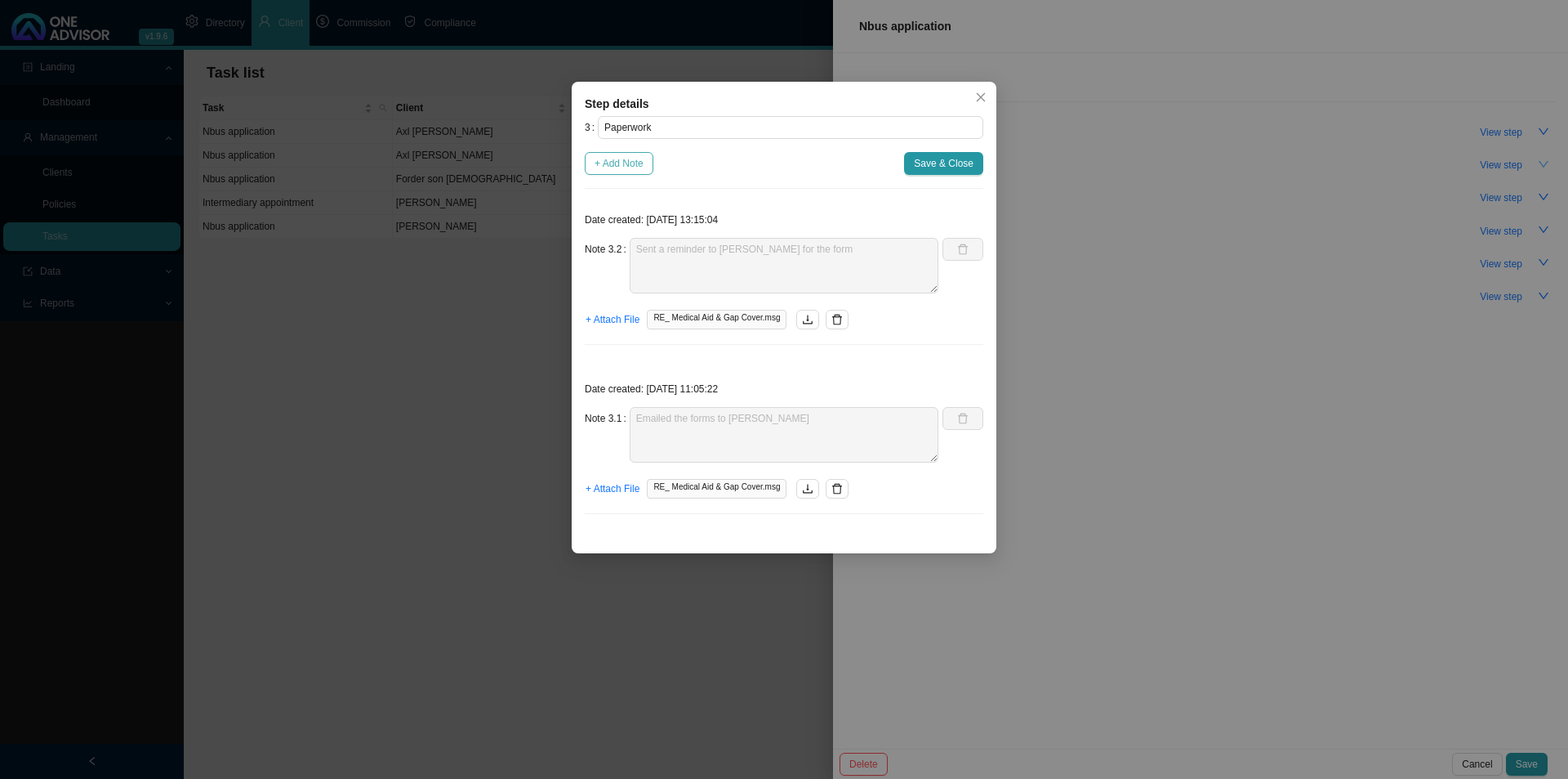
drag, startPoint x: 626, startPoint y: 162, endPoint x: 634, endPoint y: 157, distance: 9.4
click at [629, 160] on span "+ Add Note" at bounding box center [618, 163] width 49 height 16
type textarea "Sent a reminder to [PERSON_NAME] for the form"
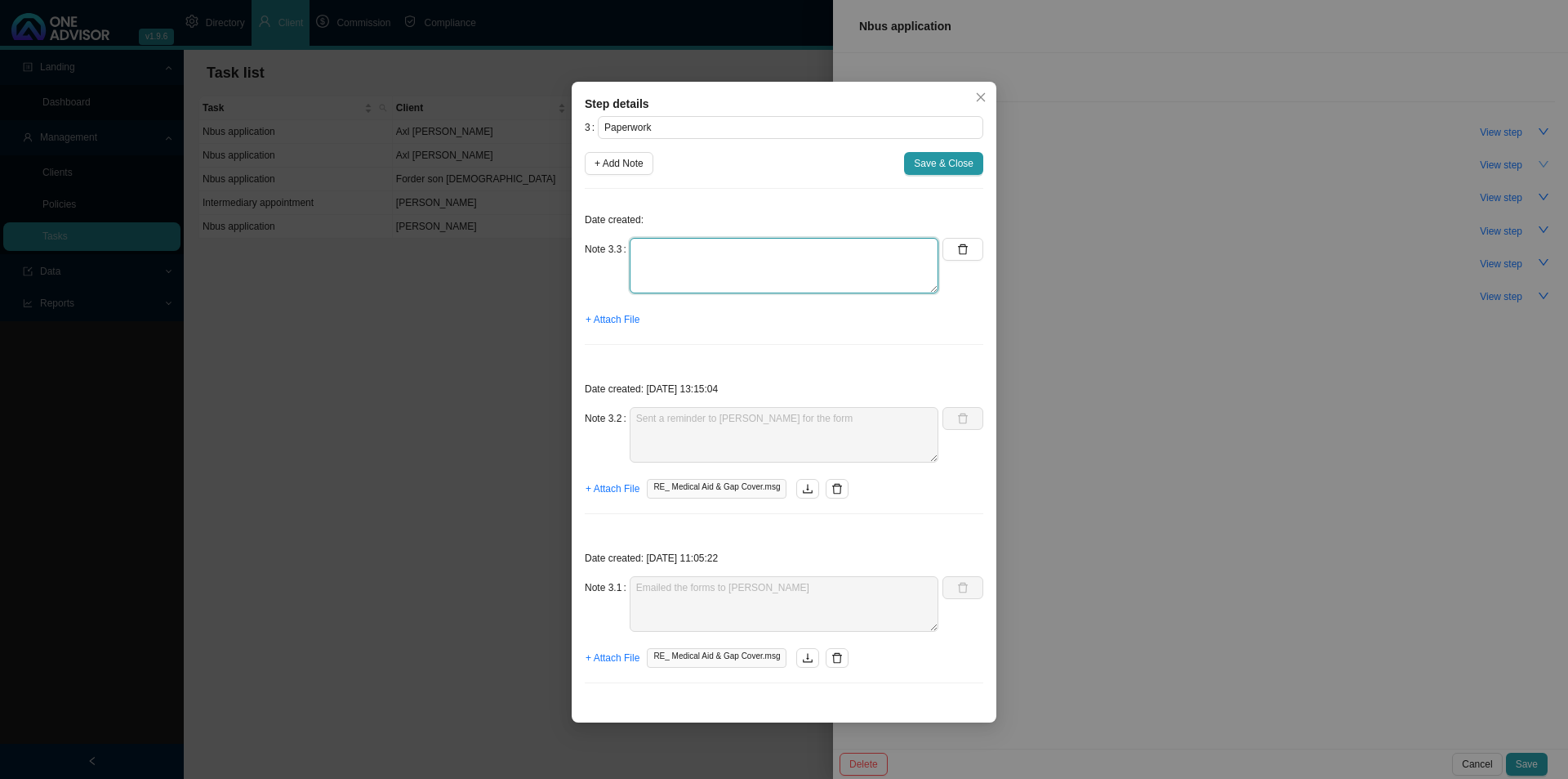
drag, startPoint x: 669, startPoint y: 261, endPoint x: 1207, endPoint y: 218, distance: 539.7
click at [684, 253] on textarea at bounding box center [784, 265] width 309 height 56
type textarea "Received paperwork."
click at [602, 321] on span "+ Attach File" at bounding box center [612, 319] width 54 height 16
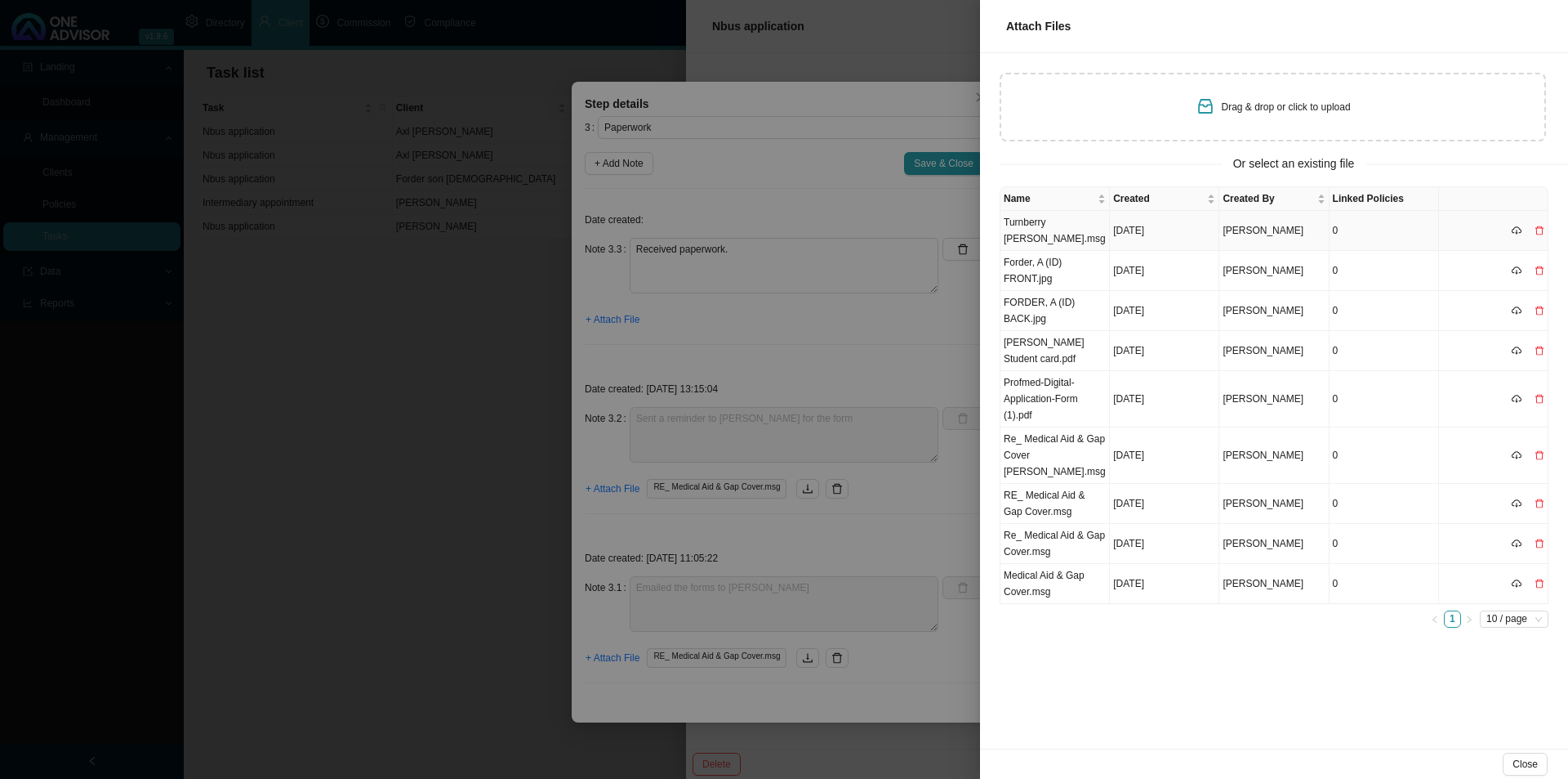
click at [1051, 230] on td "Turnberry [PERSON_NAME].msg" at bounding box center [1056, 231] width 110 height 40
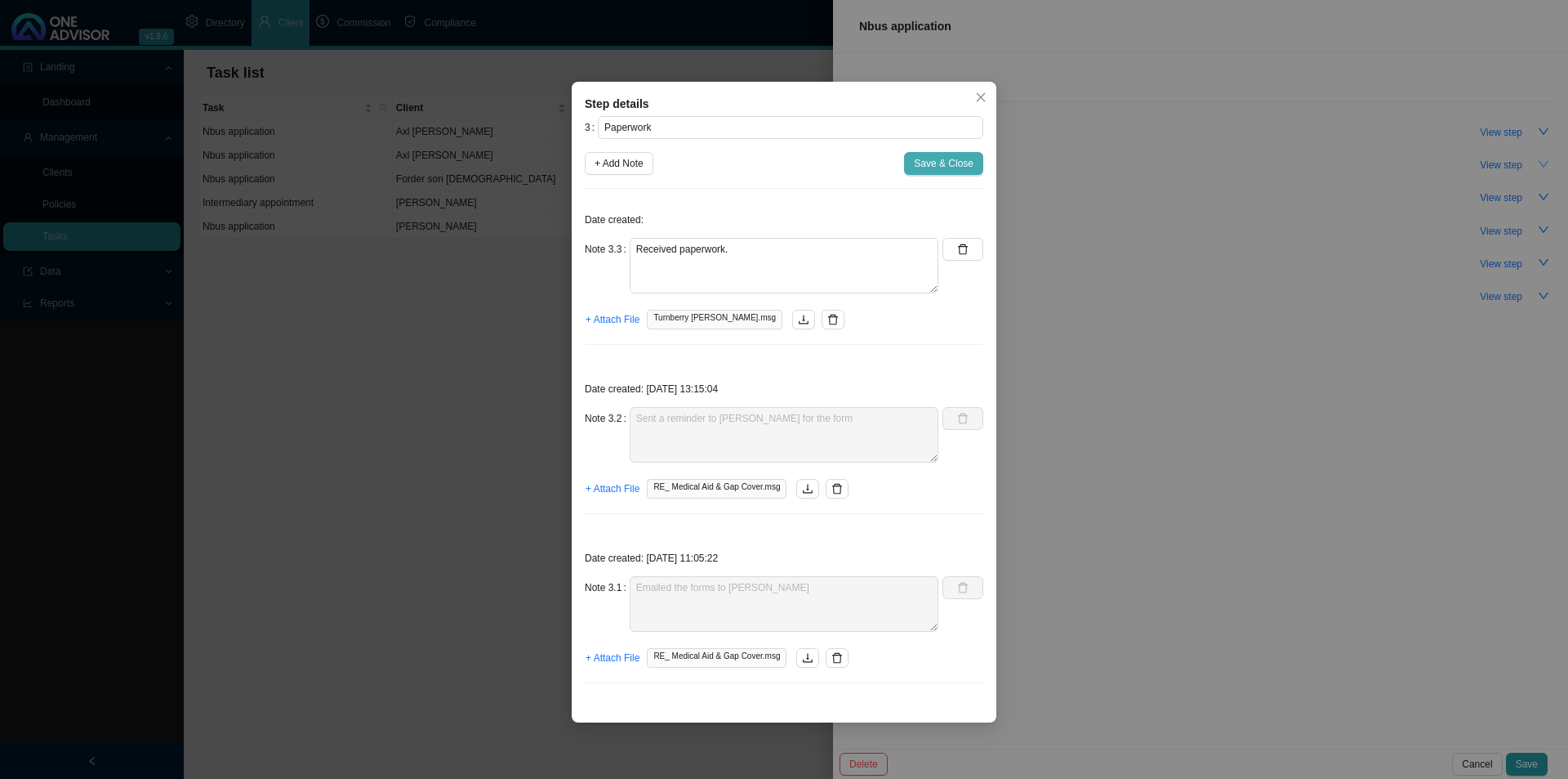
click at [929, 169] on span "Save & Close" at bounding box center [944, 163] width 60 height 16
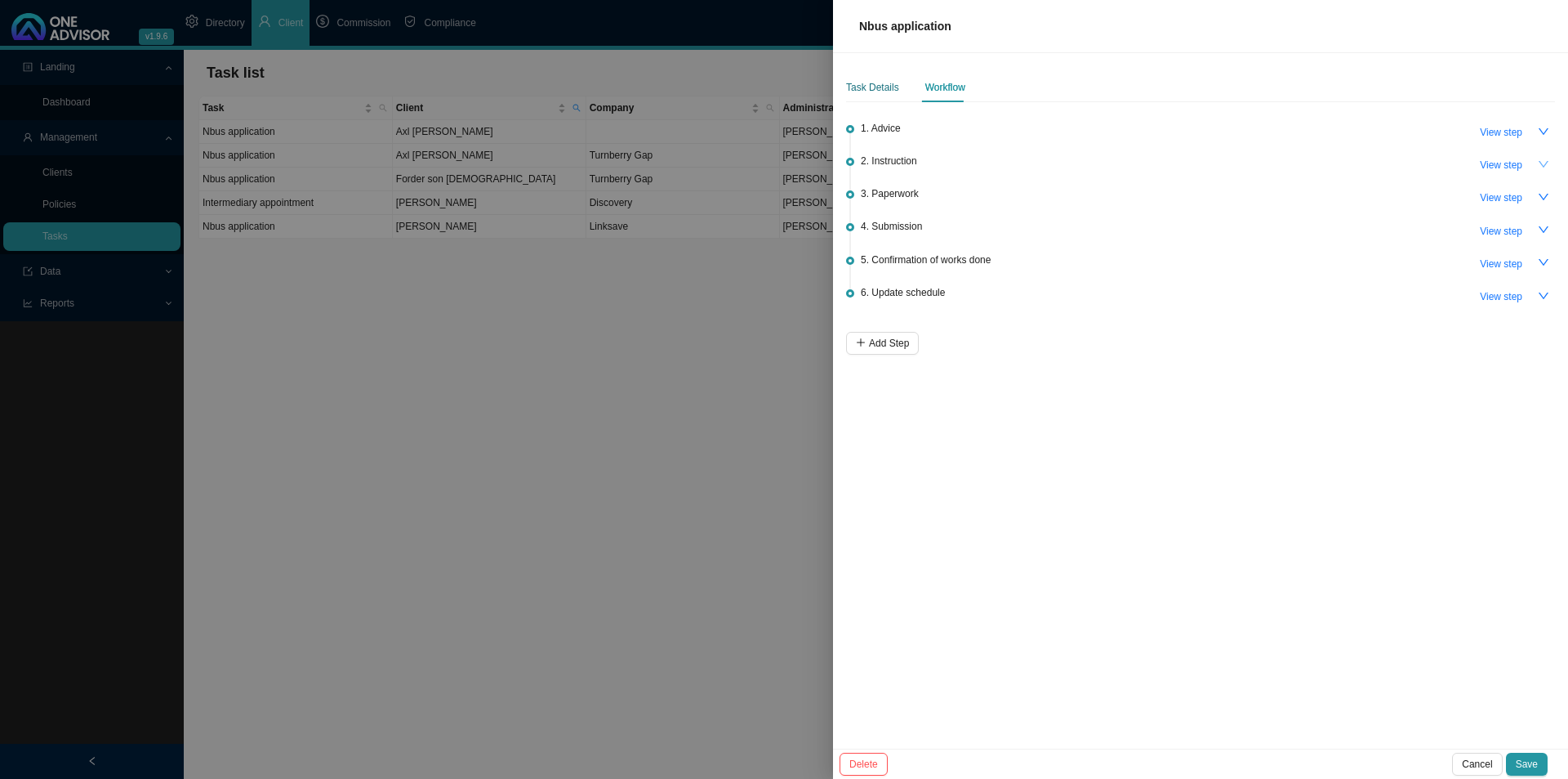
click at [865, 90] on div "Task Details" at bounding box center [872, 87] width 53 height 16
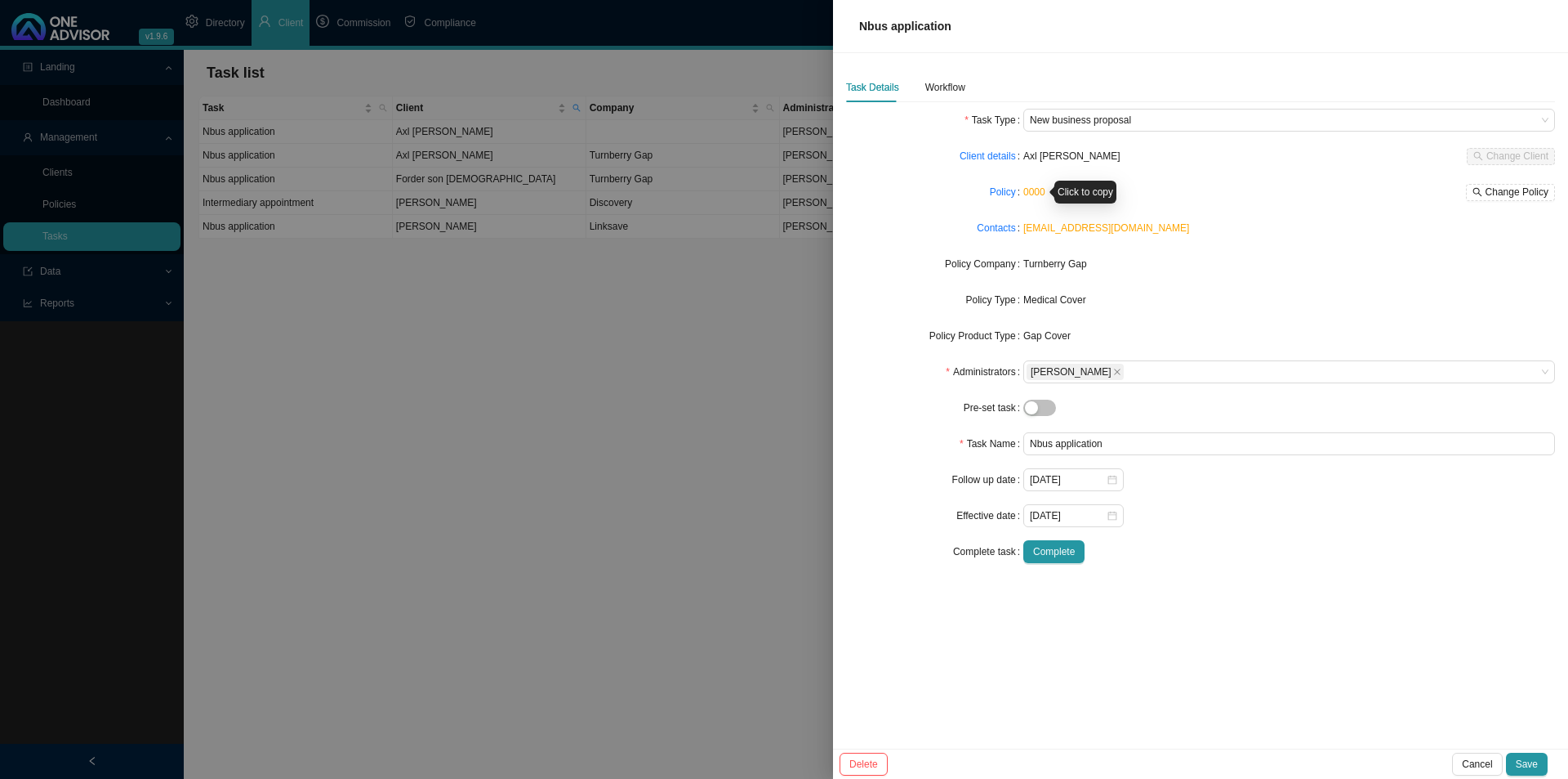
click at [1029, 193] on link "0000" at bounding box center [1033, 192] width 22 height 12
click at [1006, 191] on link "Policy" at bounding box center [1003, 191] width 26 height 16
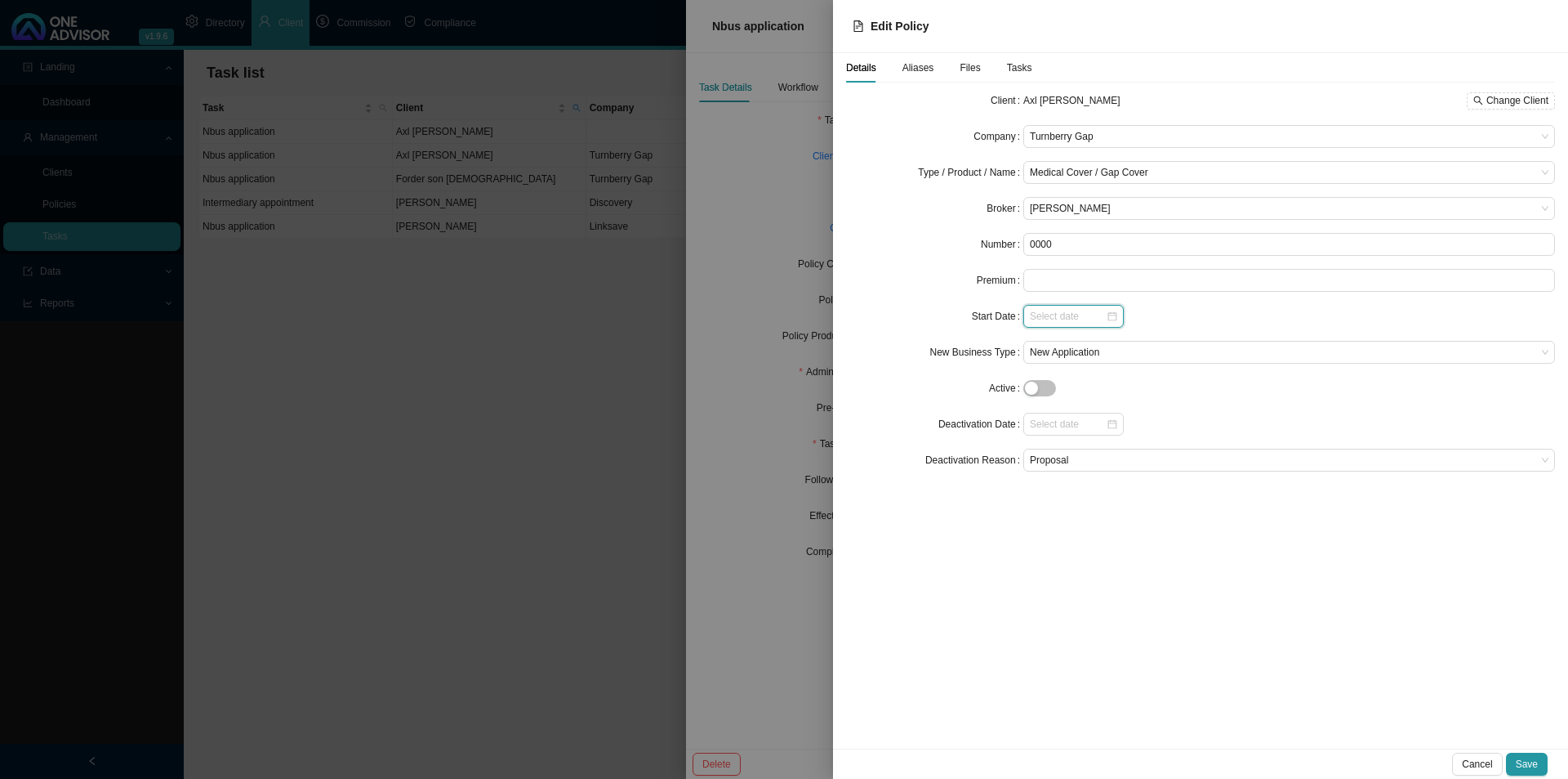
click at [1051, 314] on input at bounding box center [1067, 315] width 76 height 16
type input "[DATE]"
click at [1118, 508] on div "1" at bounding box center [1122, 512] width 17 height 17
click at [1241, 602] on span "Save" at bounding box center [1527, 764] width 22 height 16
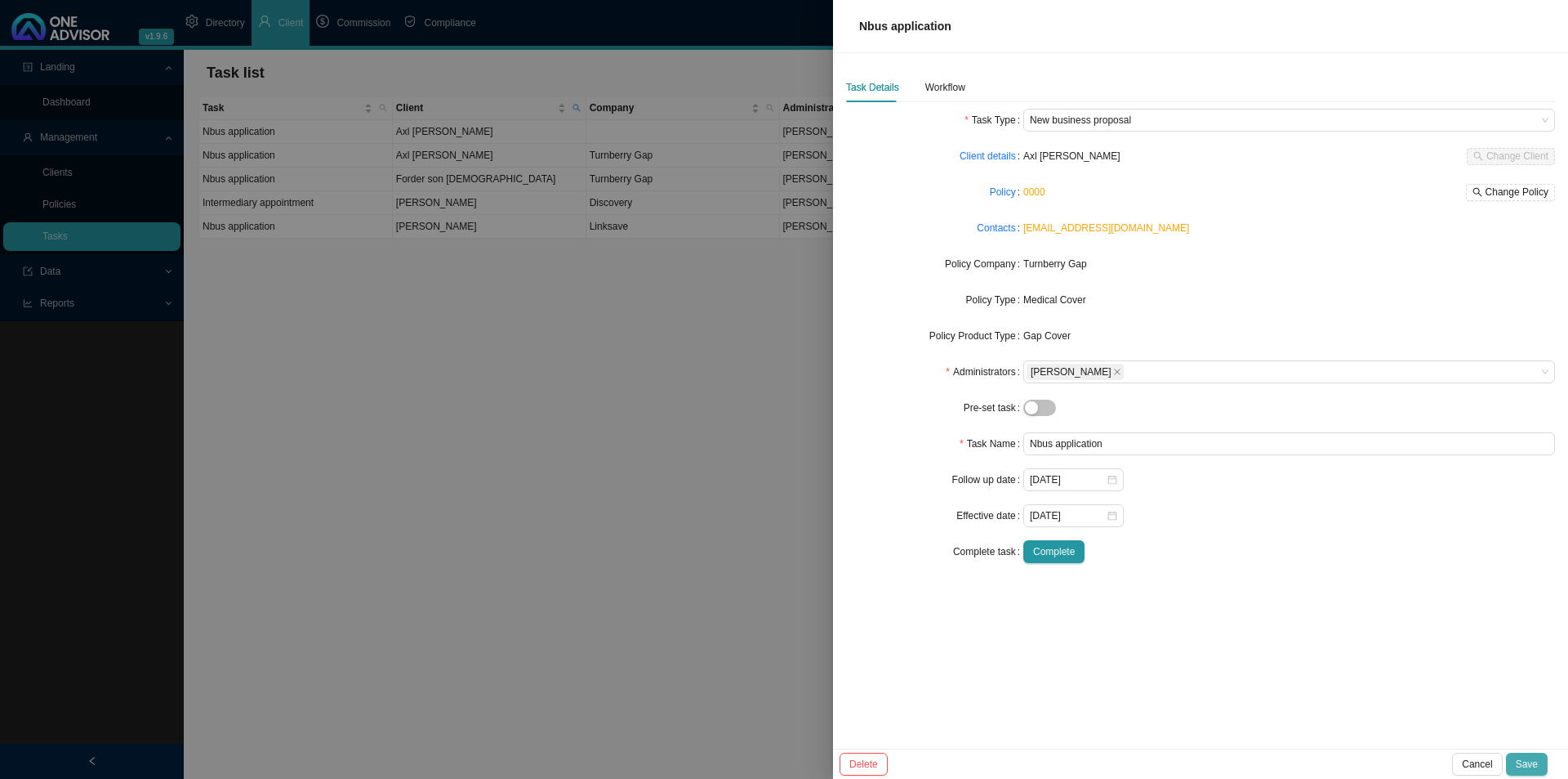
click at [1241, 602] on span "Save" at bounding box center [1527, 764] width 22 height 16
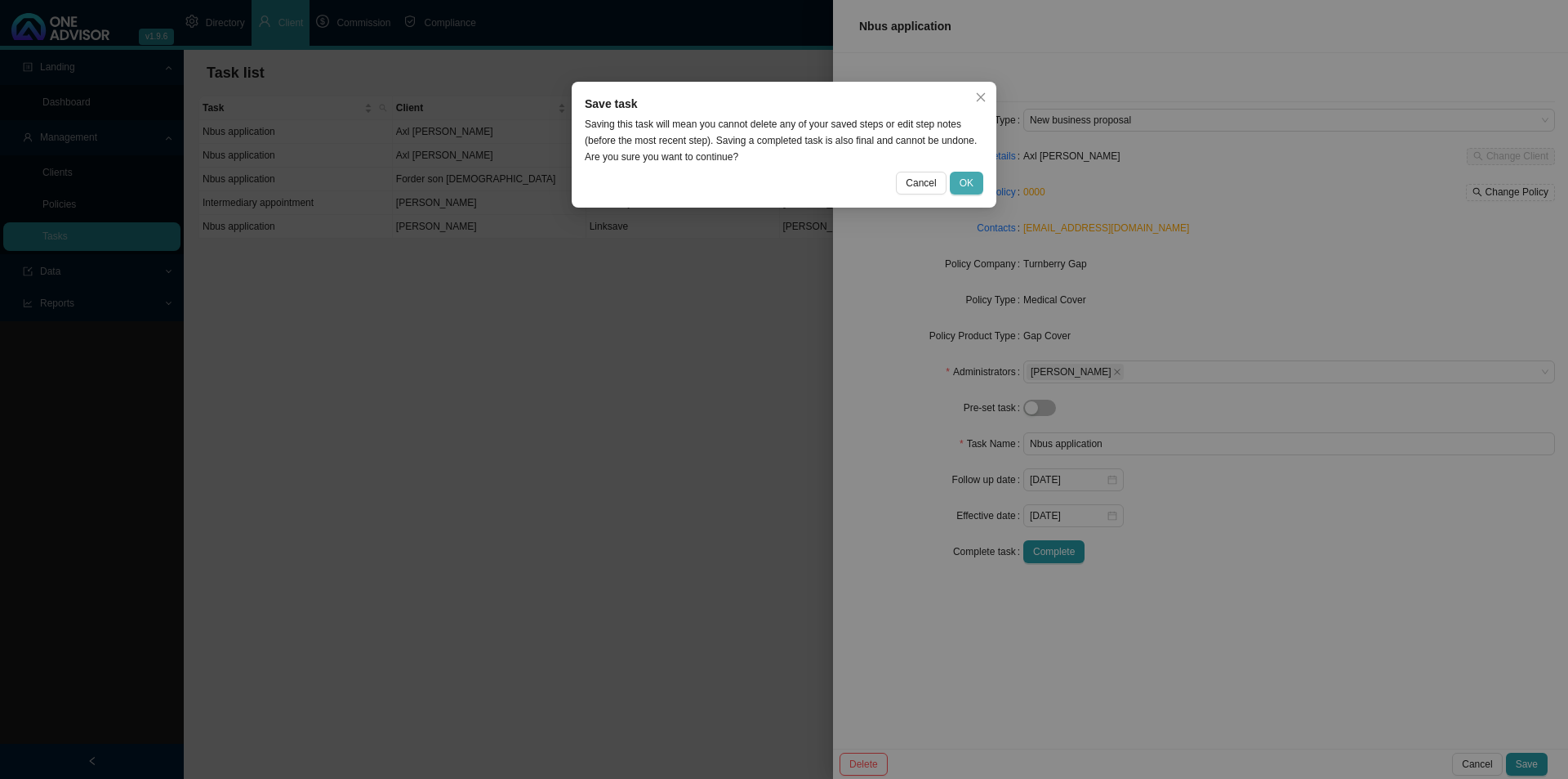
click at [980, 188] on button "OK" at bounding box center [966, 183] width 34 height 23
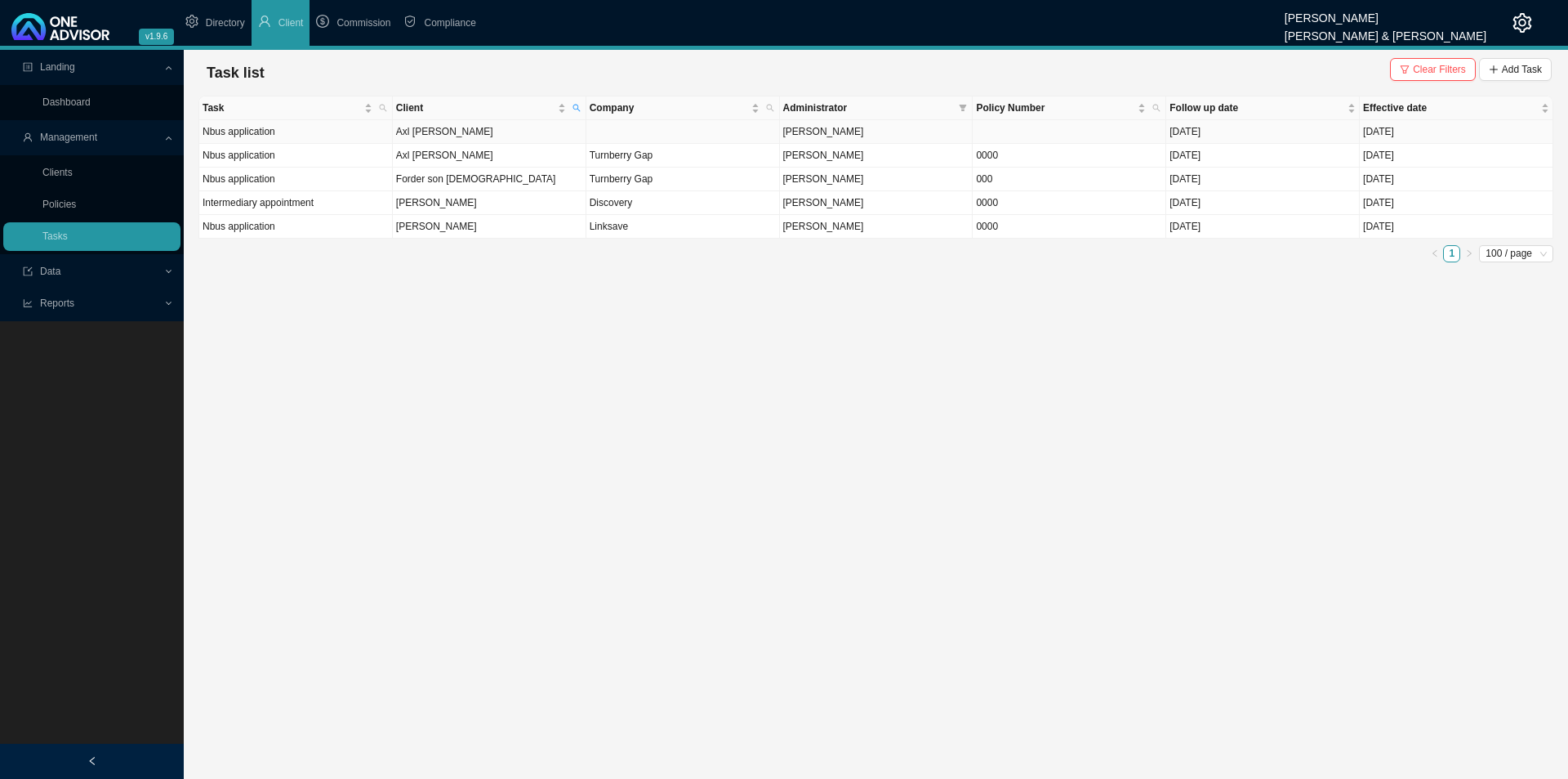
click at [545, 136] on td "Axl [PERSON_NAME]" at bounding box center [489, 132] width 193 height 24
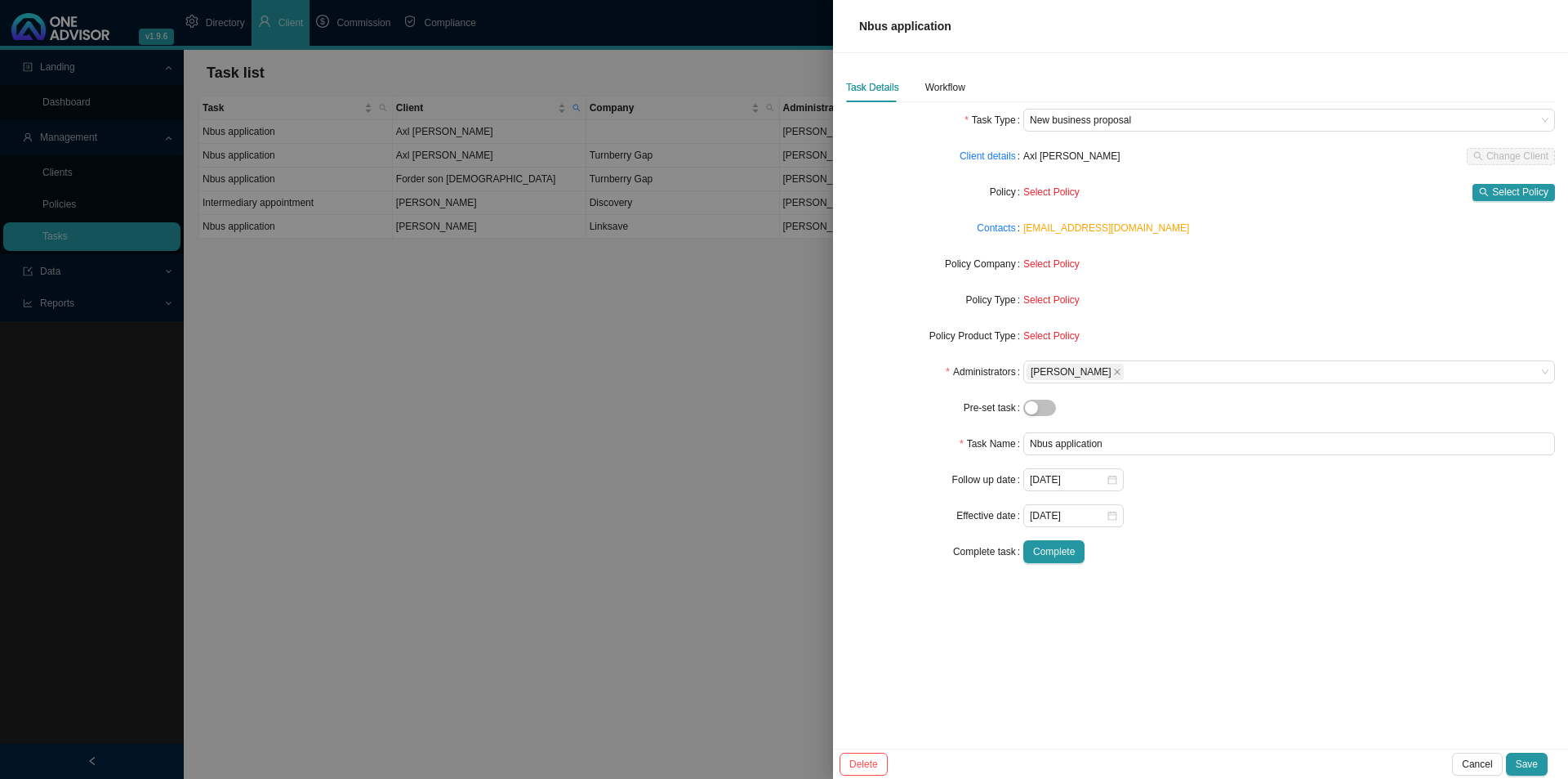
click at [708, 415] on div at bounding box center [784, 390] width 1568 height 779
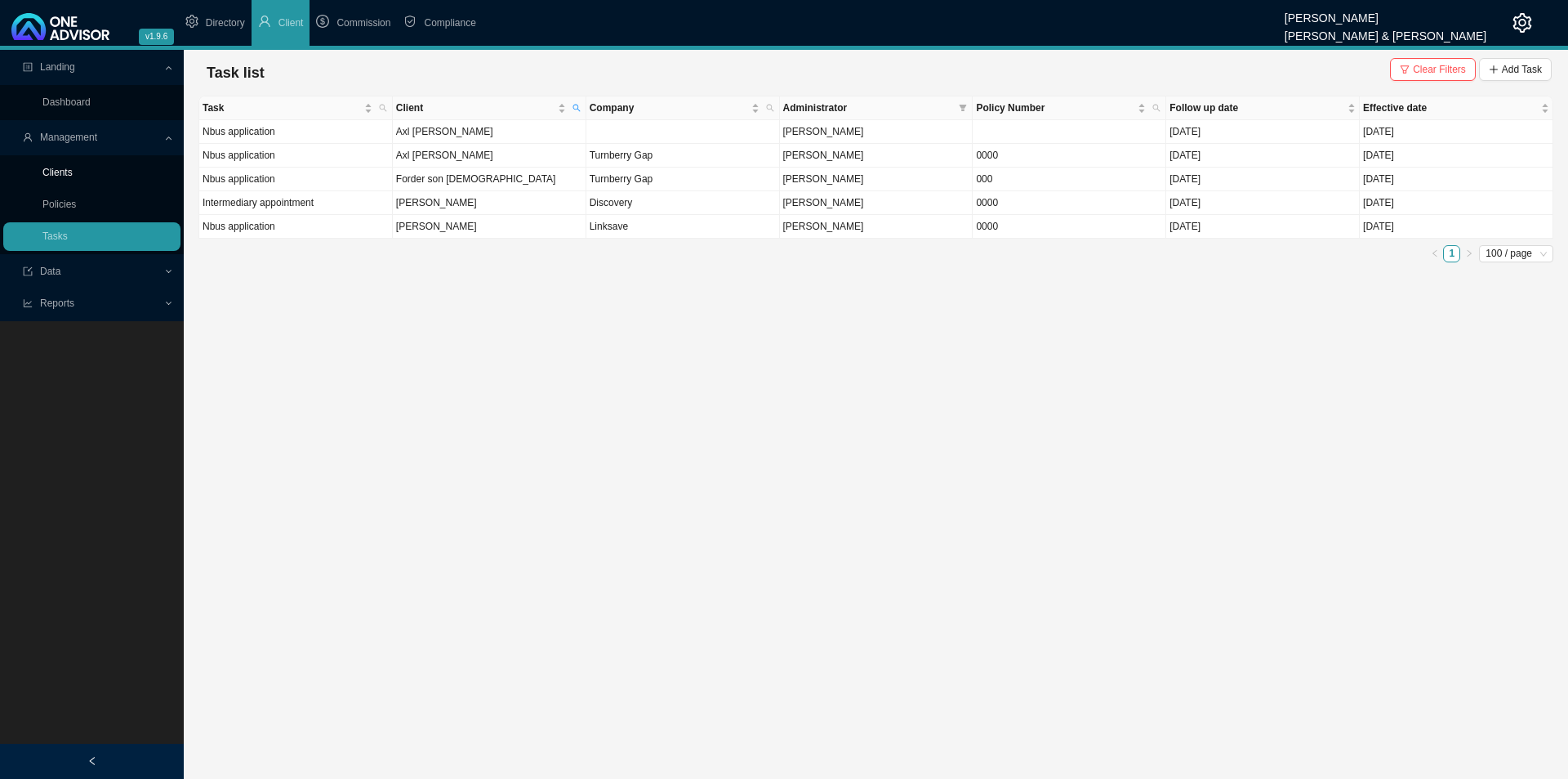
click at [73, 170] on link "Clients" at bounding box center [57, 172] width 30 height 12
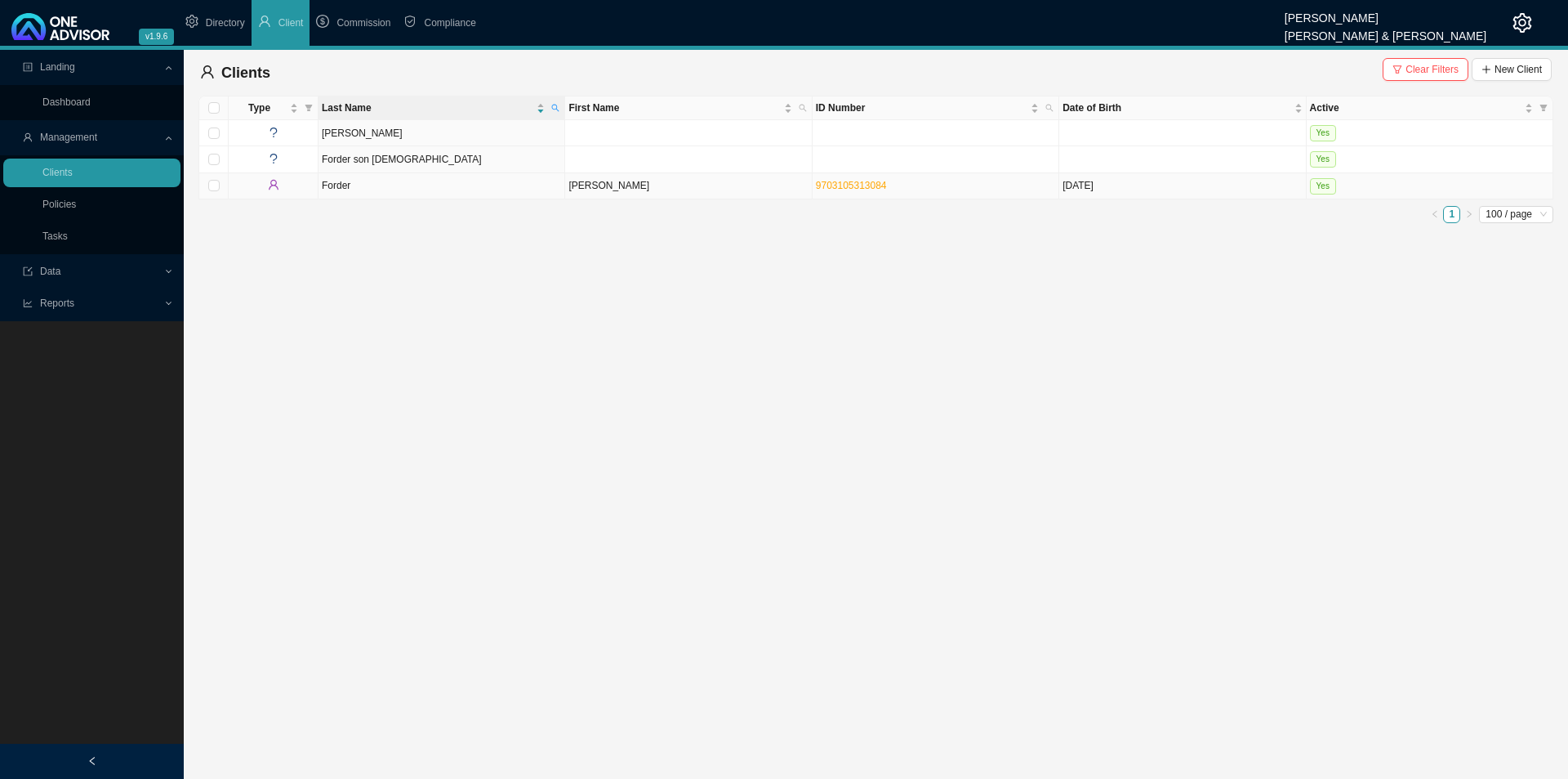
click at [625, 192] on td "[PERSON_NAME]" at bounding box center [688, 186] width 247 height 26
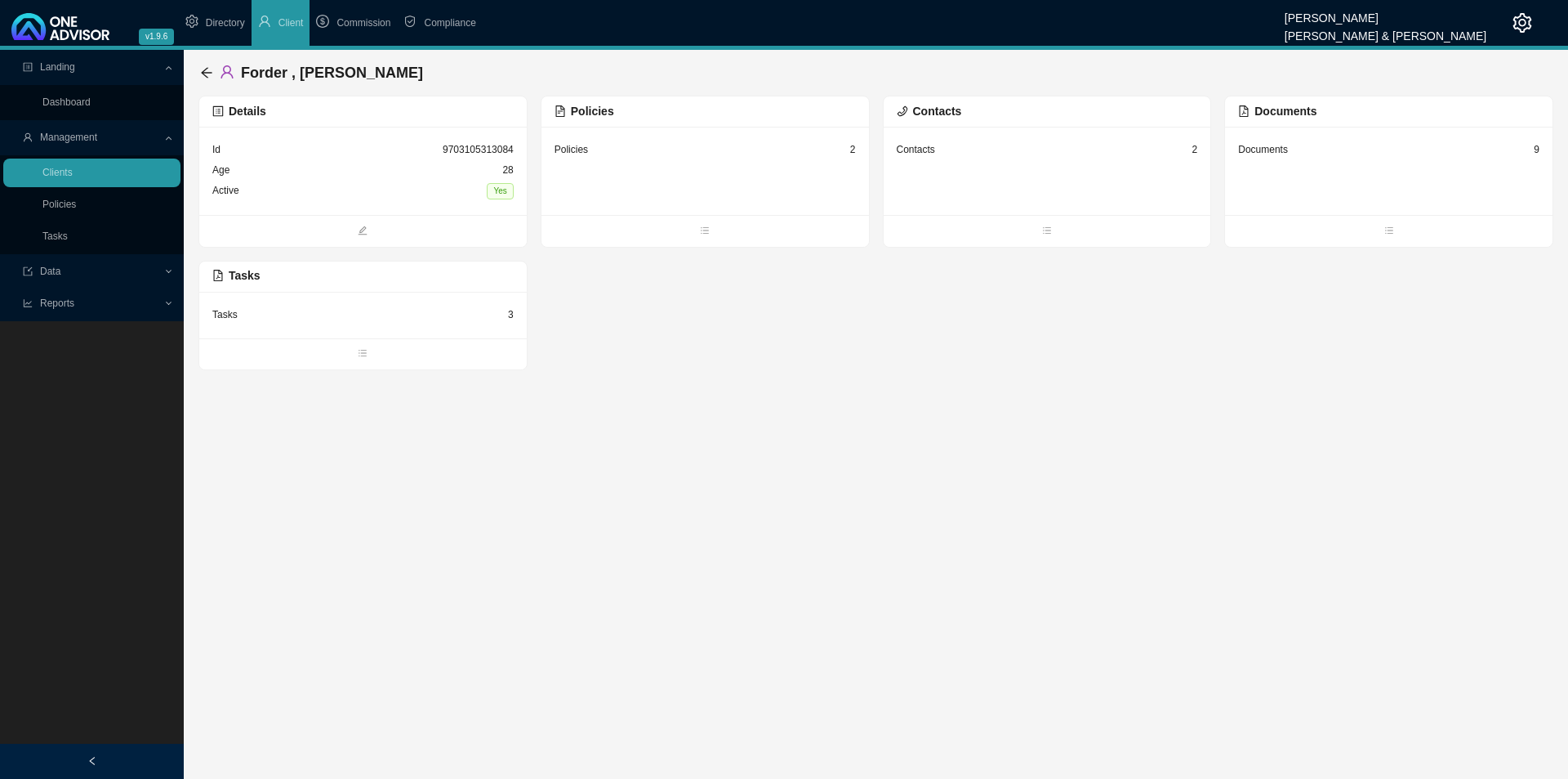
click at [682, 172] on div "Policies 2" at bounding box center [705, 171] width 328 height 88
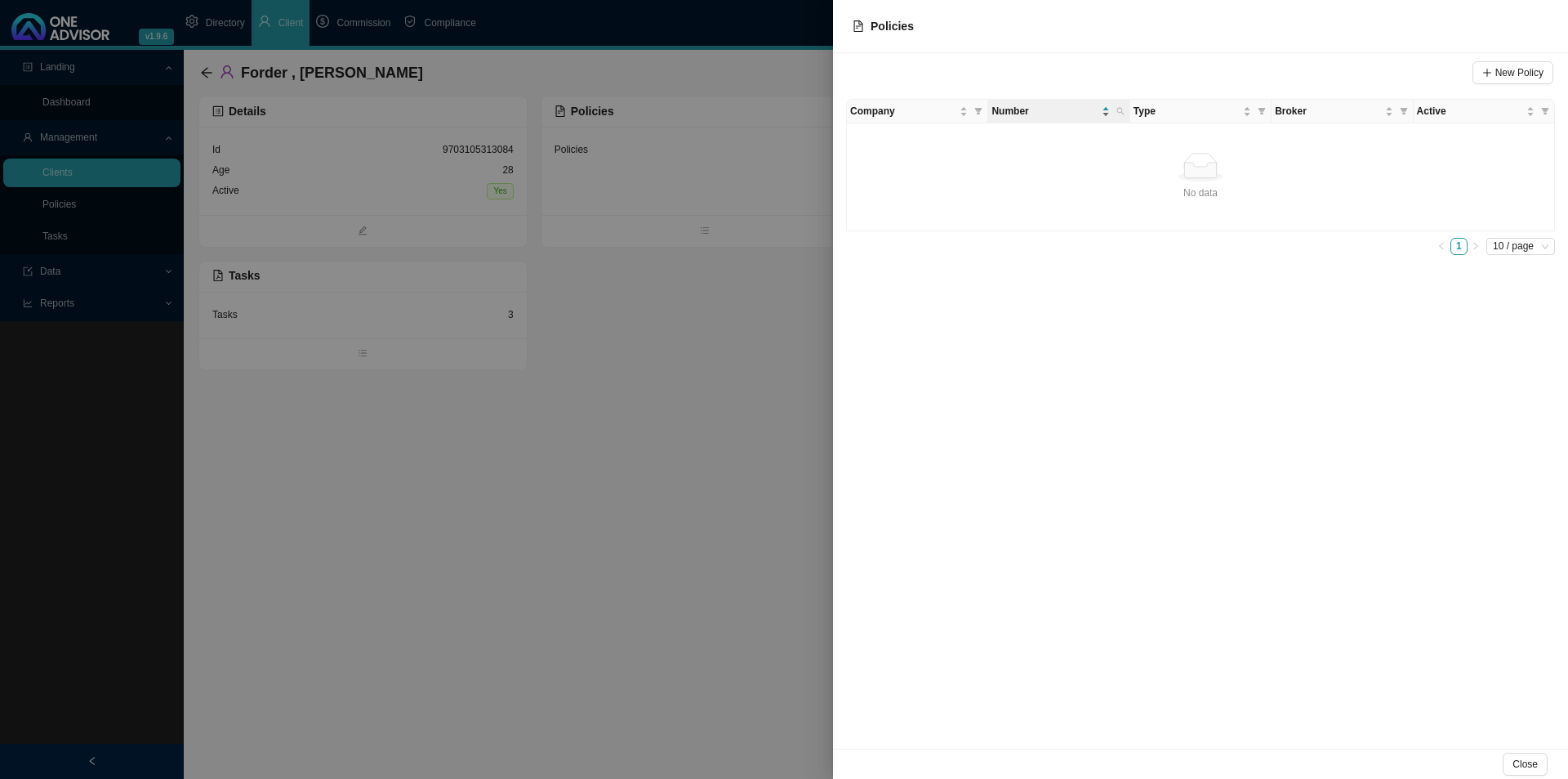
click at [1042, 112] on span "Number" at bounding box center [1044, 111] width 106 height 16
click at [1060, 135] on td "0000000000" at bounding box center [1058, 135] width 141 height 24
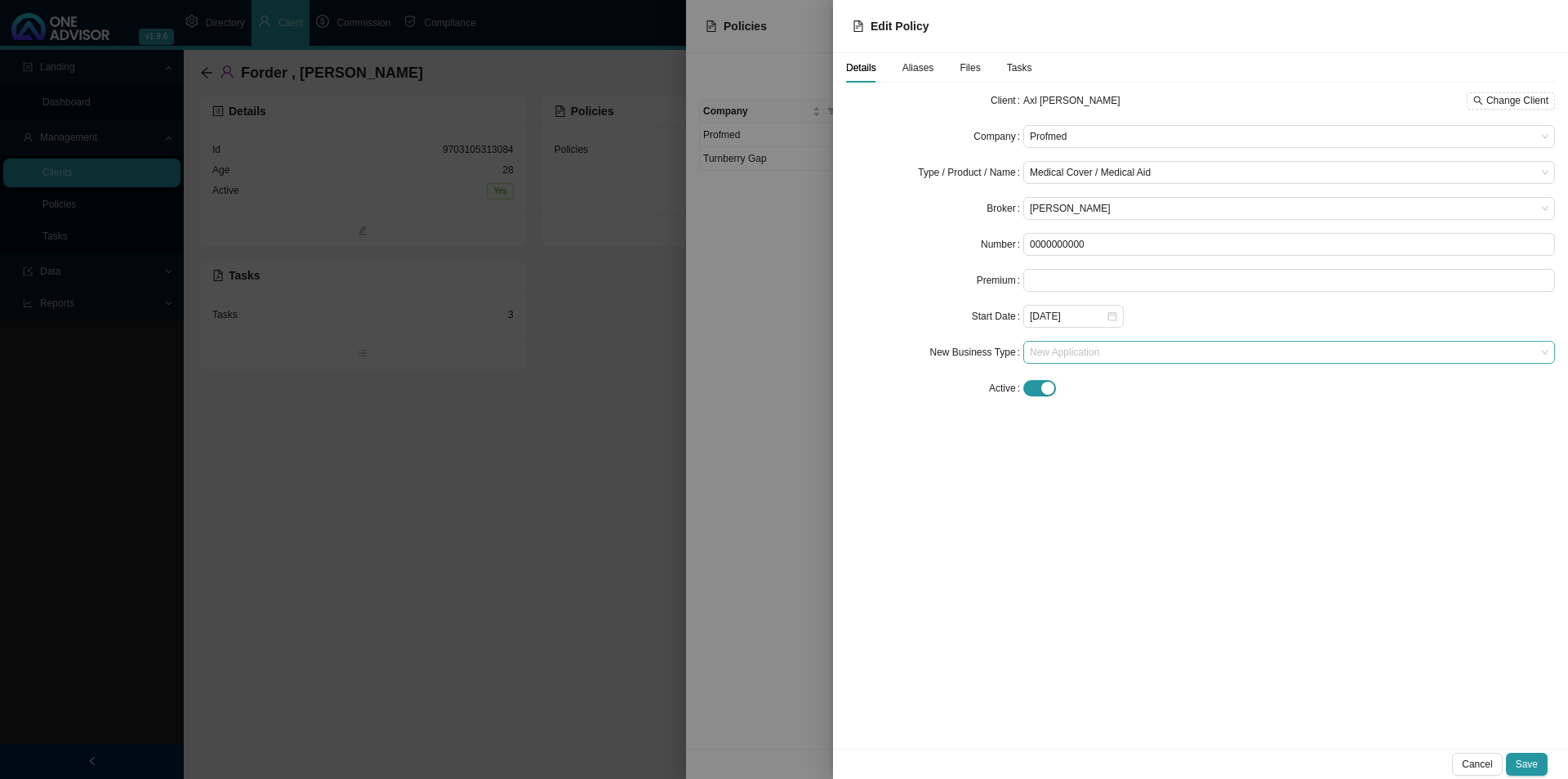
click at [1051, 357] on span "New Application" at bounding box center [1288, 352] width 518 height 21
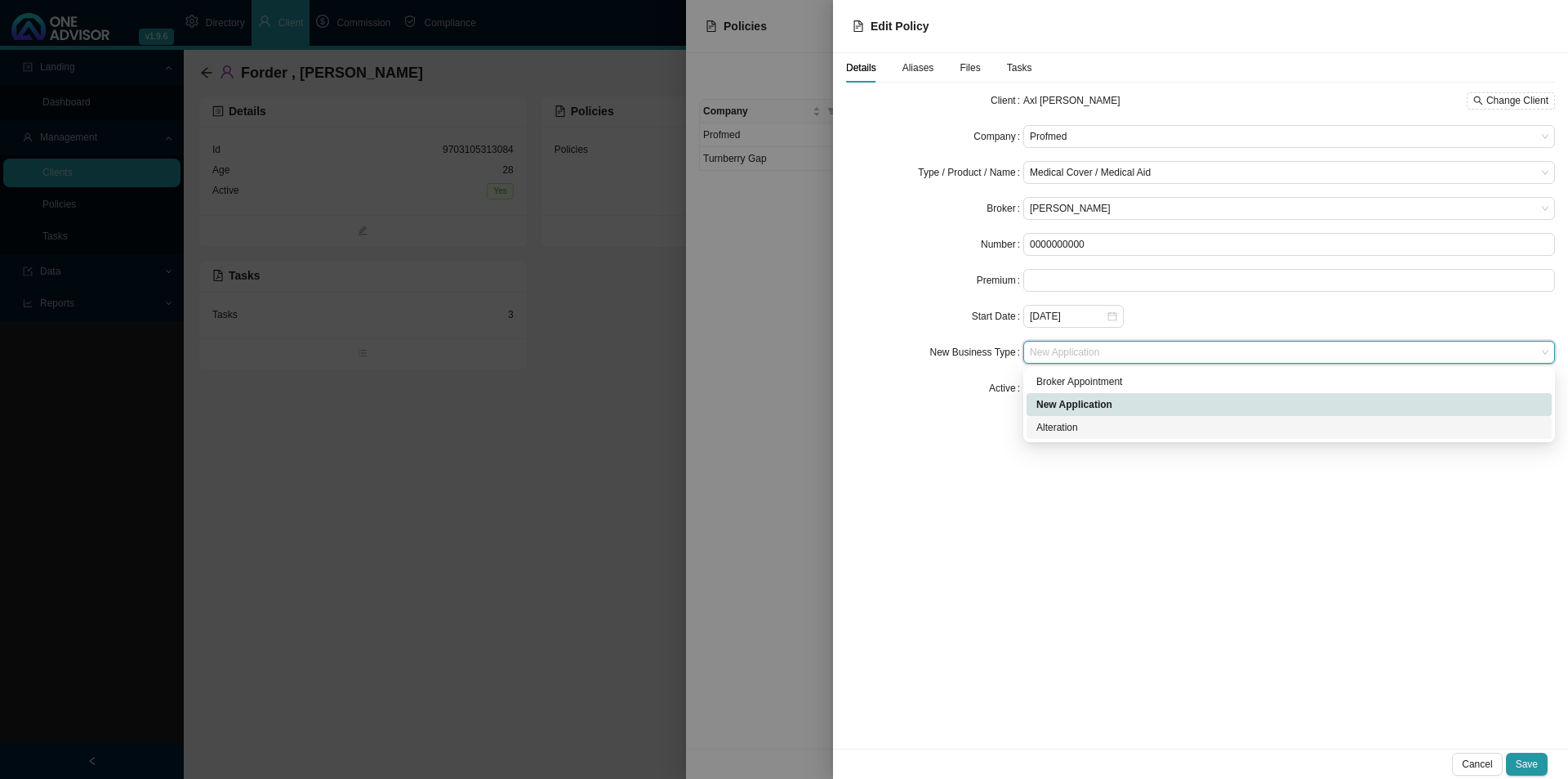
click at [1073, 593] on div "Details Aliases Files Tasks Client Axl [PERSON_NAME] Change Client Company Prof…" at bounding box center [1201, 400] width 735 height 695
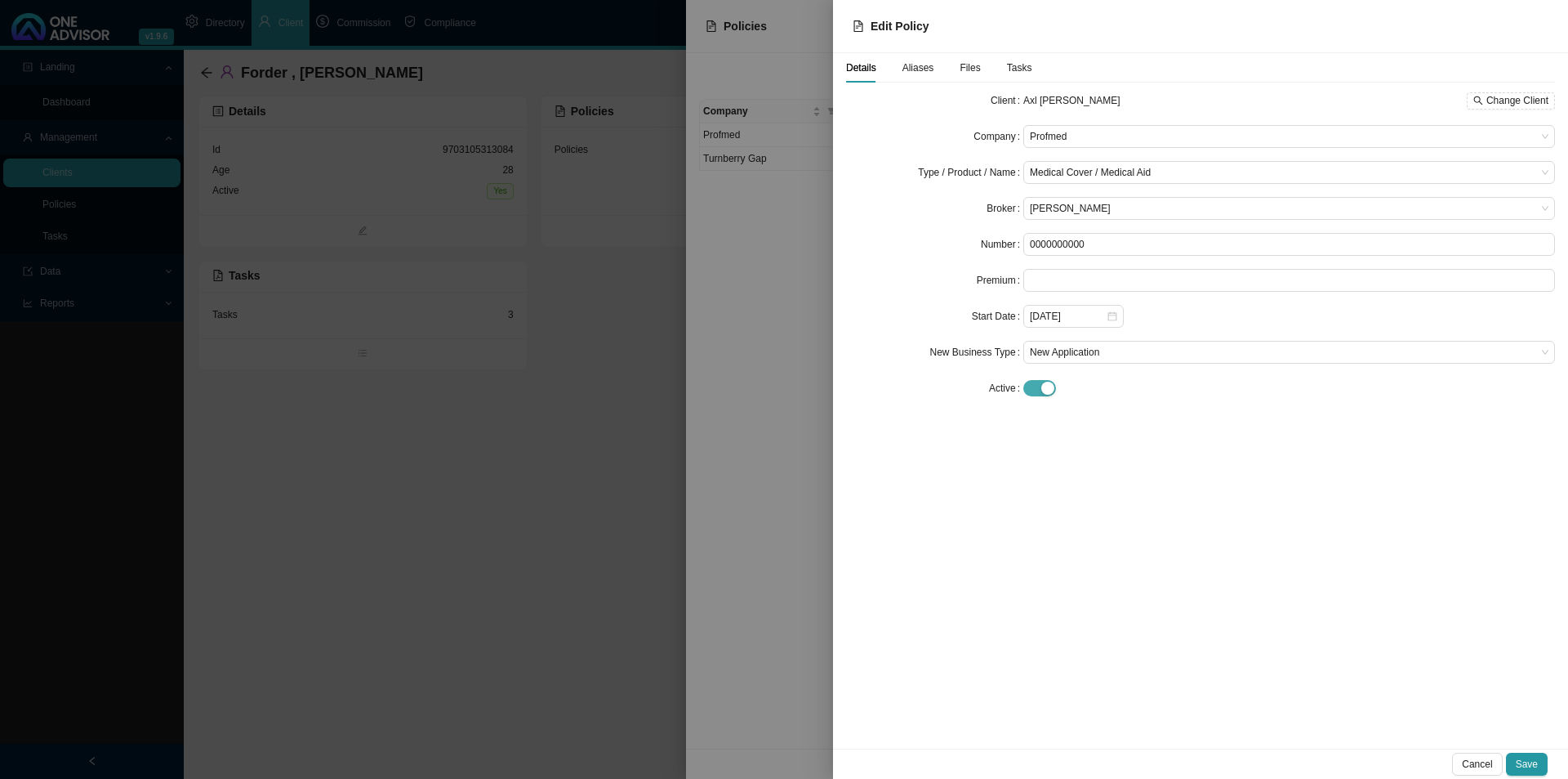
click at [1042, 389] on div "button" at bounding box center [1048, 389] width 13 height 13
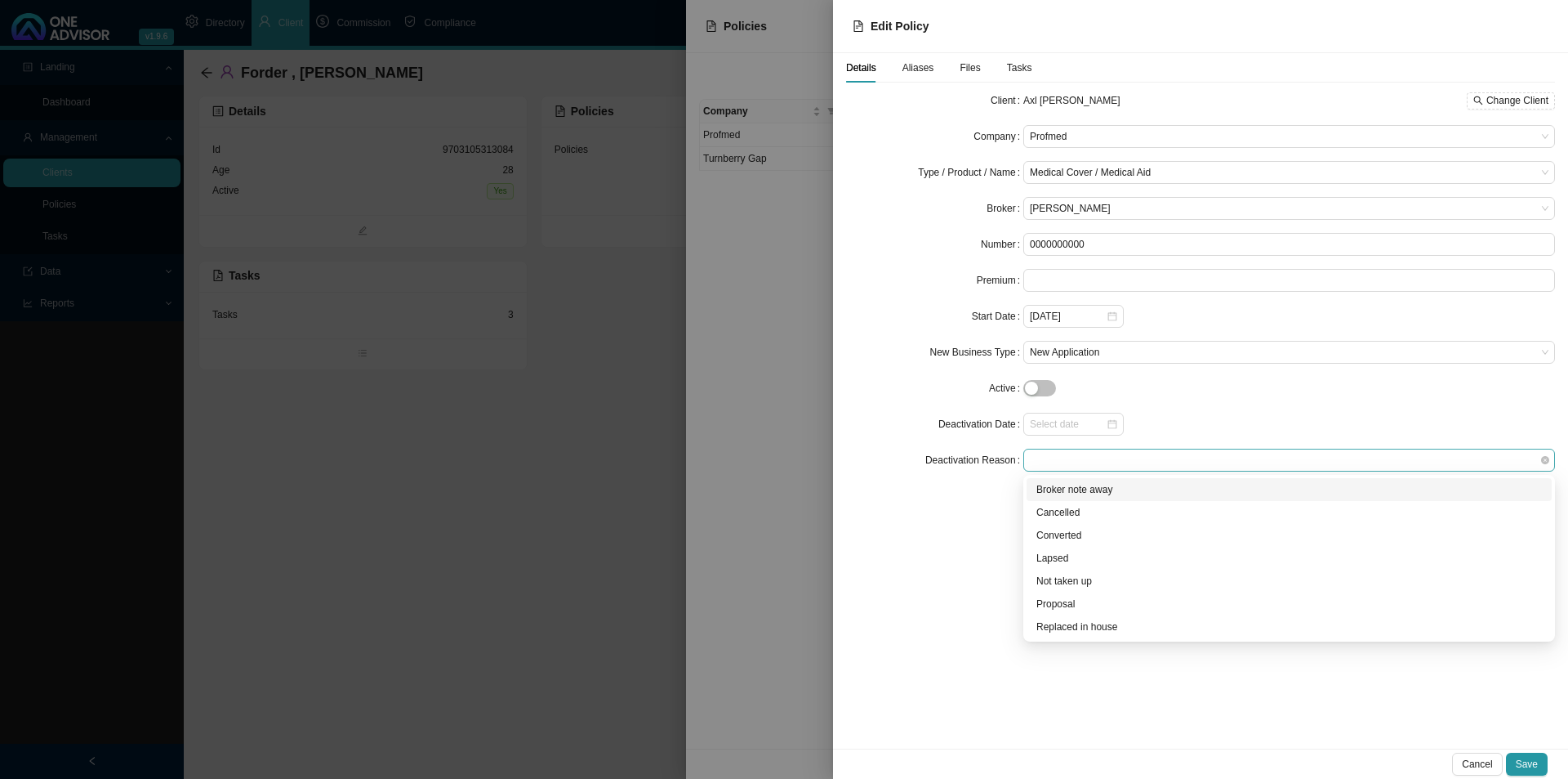
click at [1059, 459] on span at bounding box center [1288, 460] width 518 height 21
click at [1068, 597] on div "Proposal" at bounding box center [1289, 603] width 506 height 16
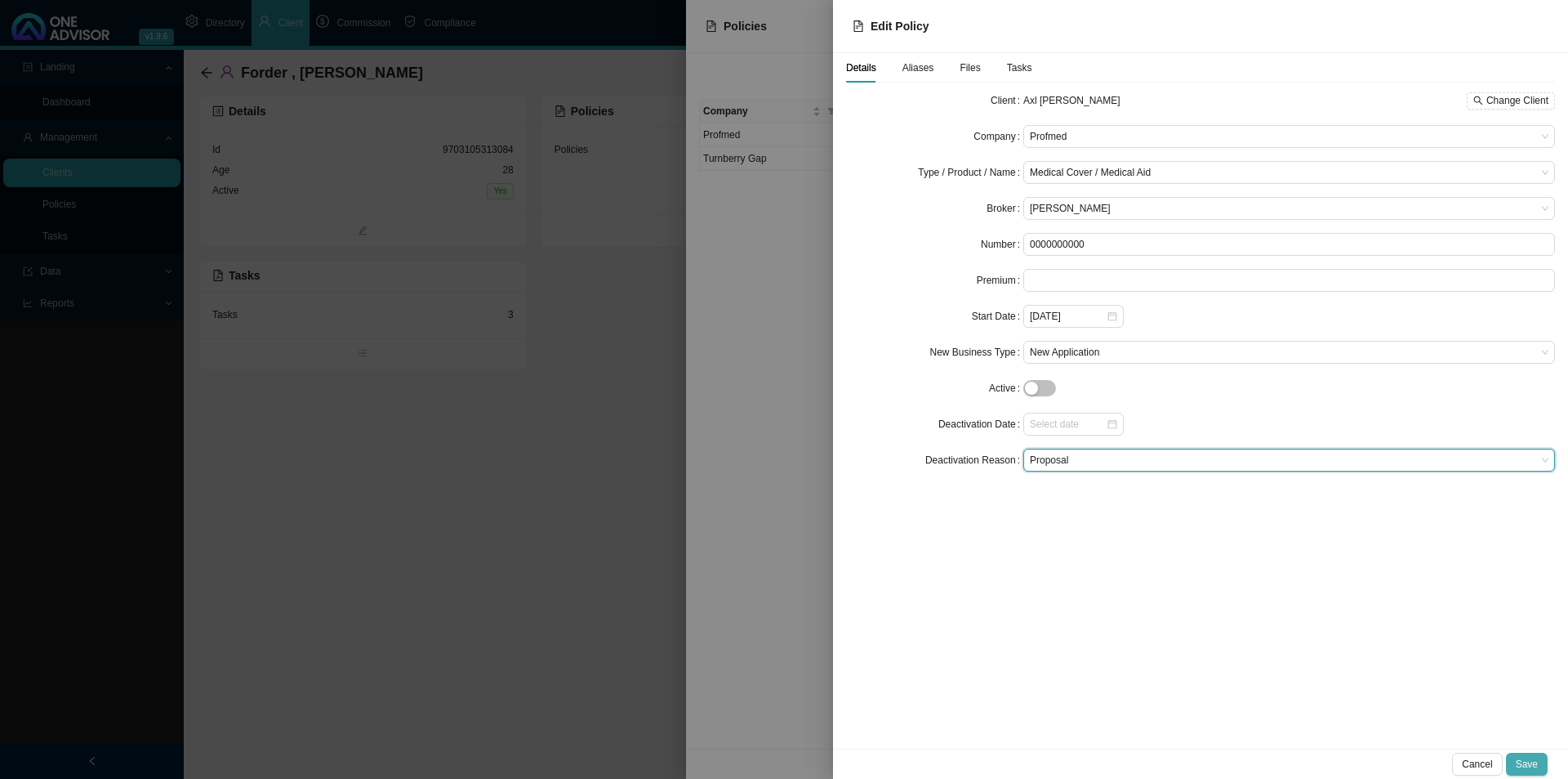
click at [1241, 602] on span "Save" at bounding box center [1527, 764] width 22 height 16
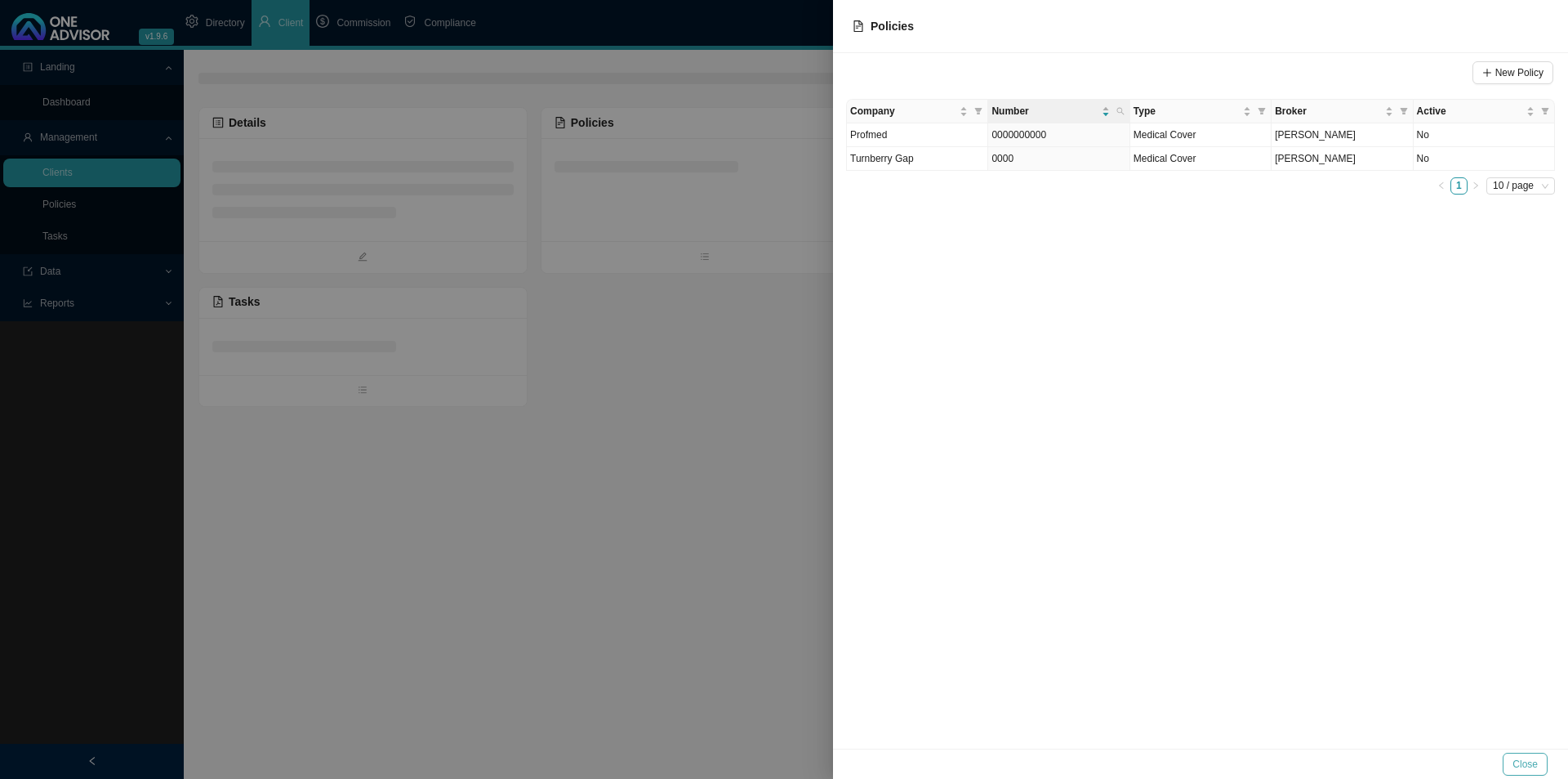
click at [1241, 602] on span "Close" at bounding box center [1525, 764] width 25 height 16
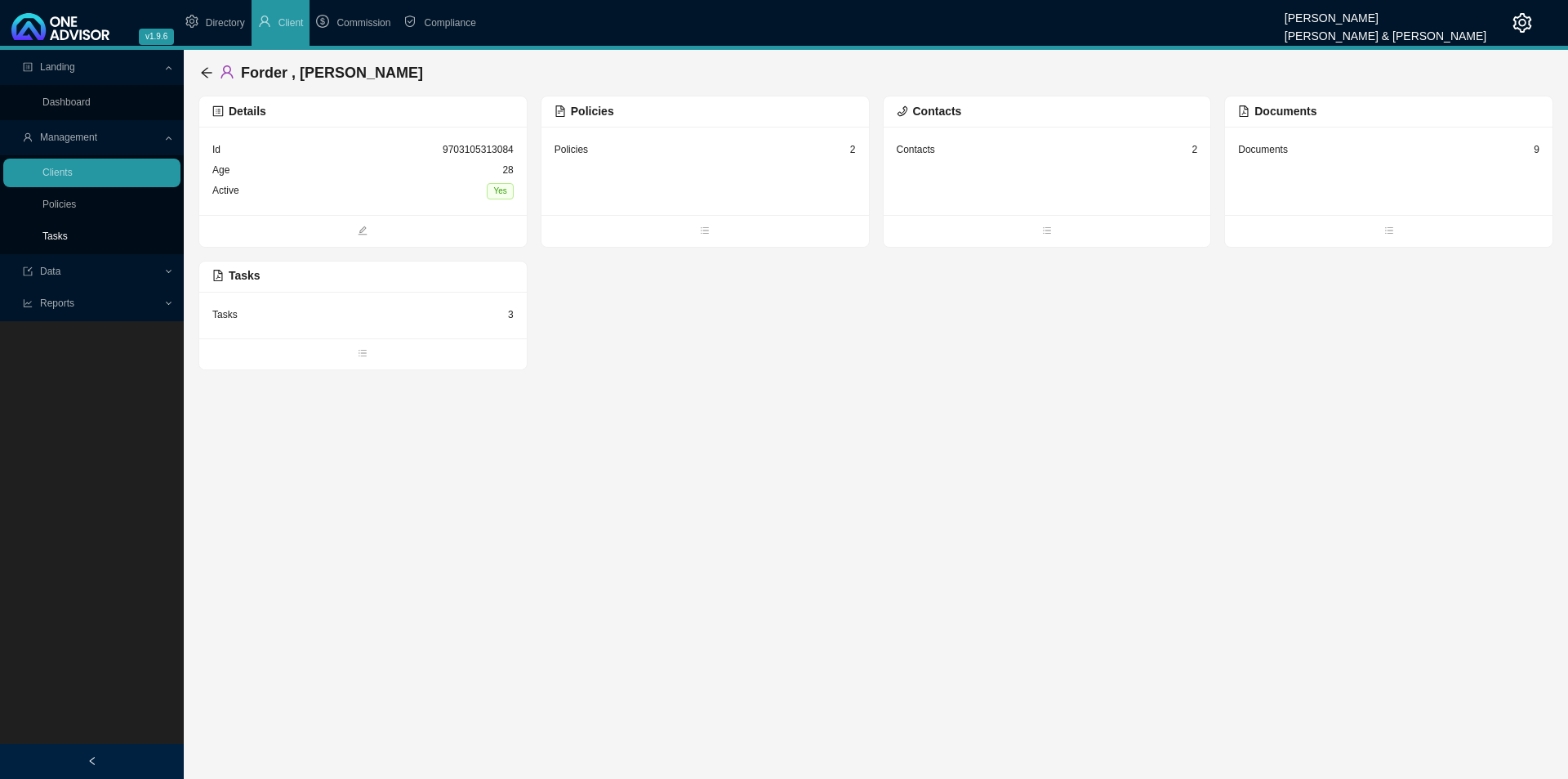
click at [42, 232] on link "Tasks" at bounding box center [55, 237] width 25 height 12
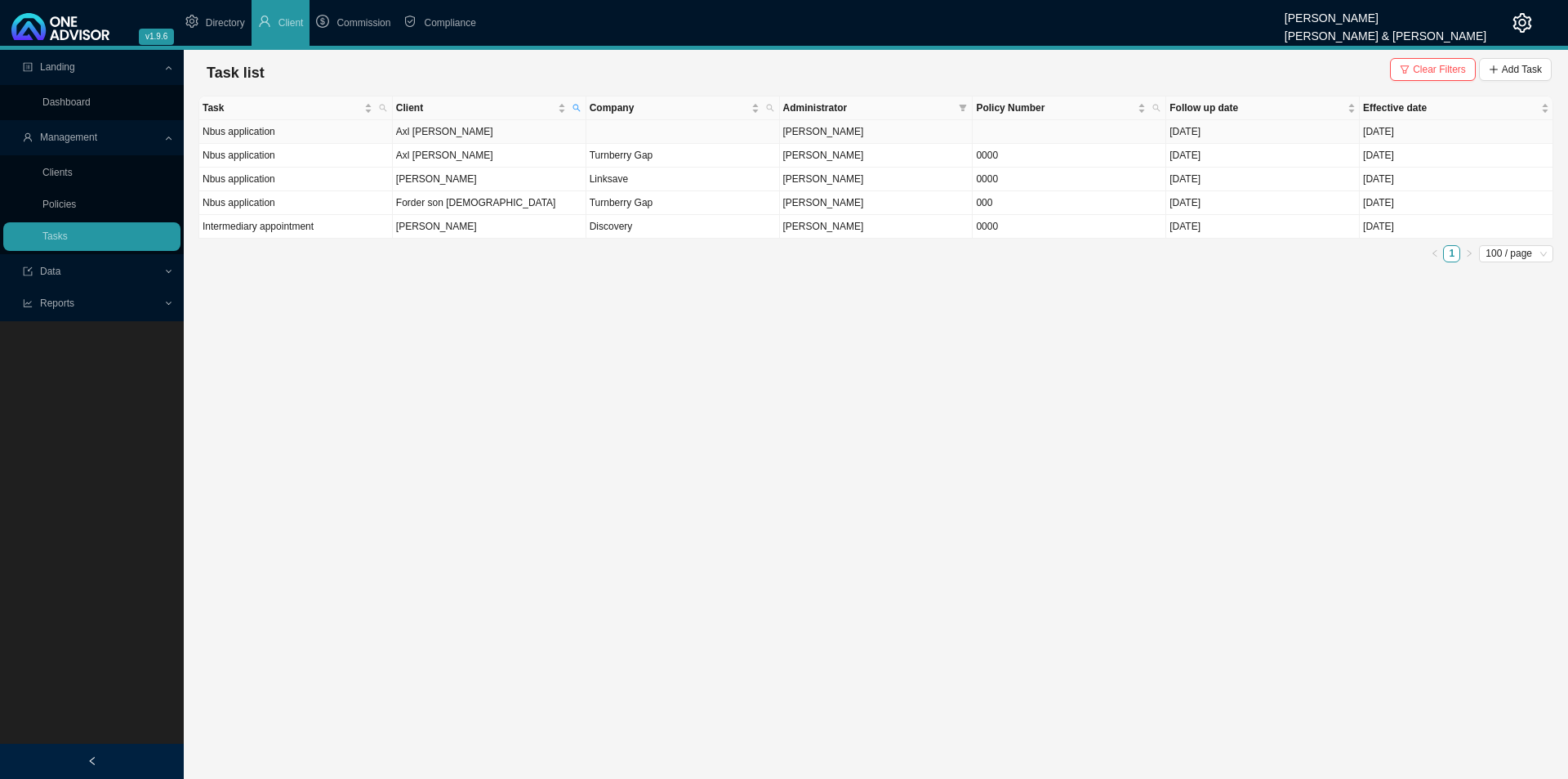
click at [644, 122] on td at bounding box center [683, 132] width 193 height 24
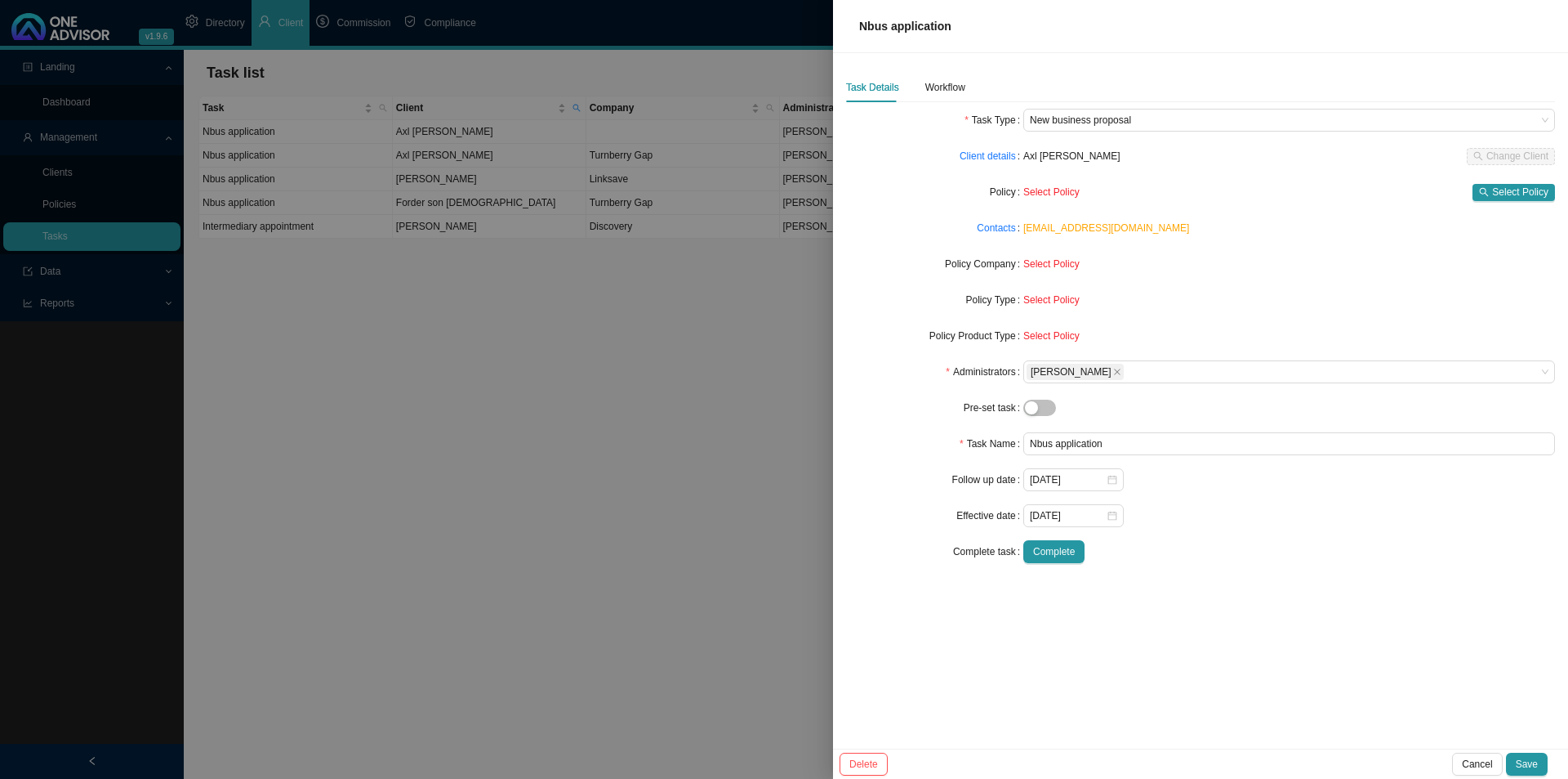
click at [1012, 194] on label "Policy" at bounding box center [1007, 192] width 34 height 23
click at [1241, 193] on span "Select Policy" at bounding box center [1520, 191] width 57 height 16
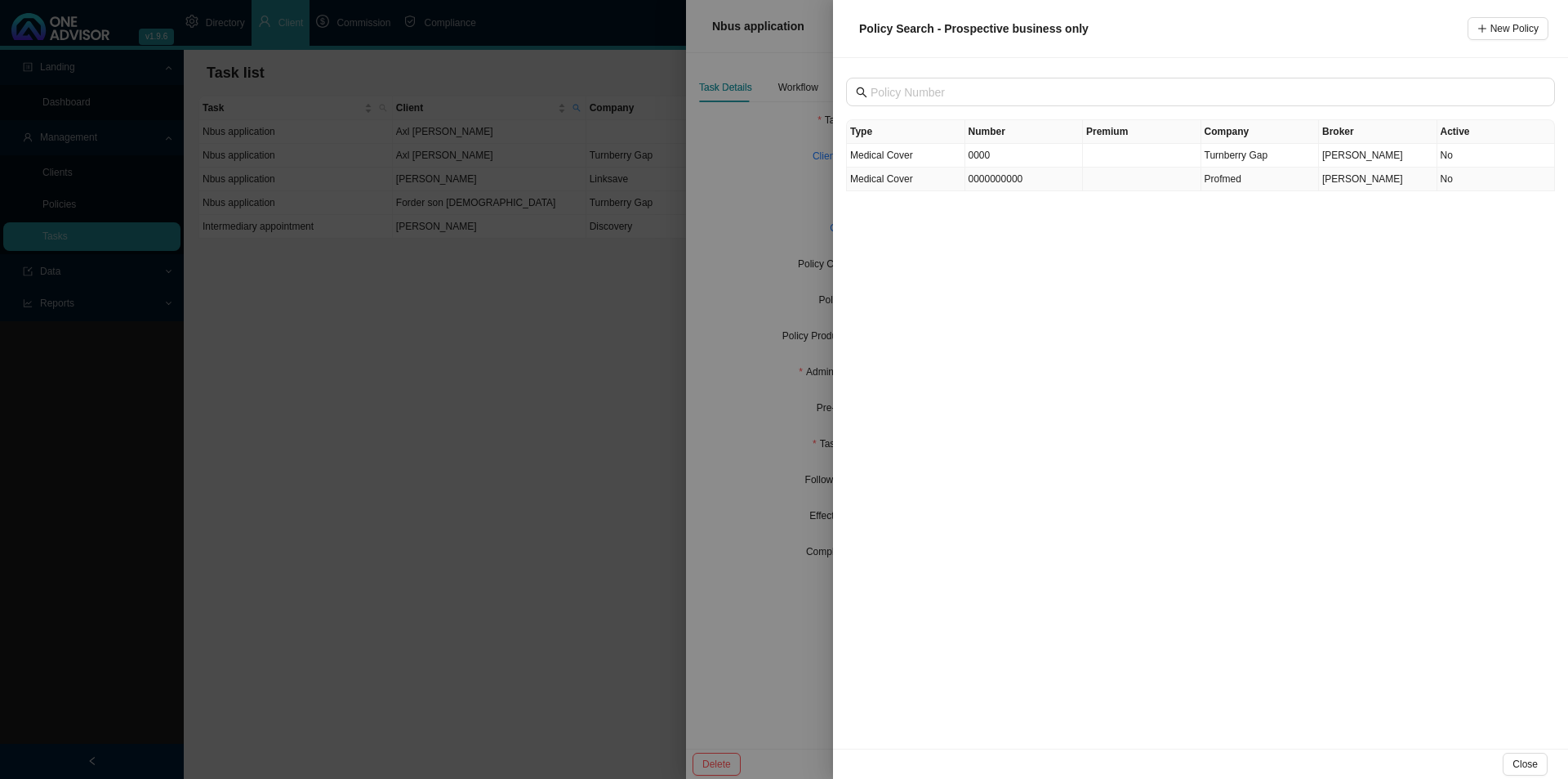
click at [1194, 182] on td at bounding box center [1141, 179] width 118 height 24
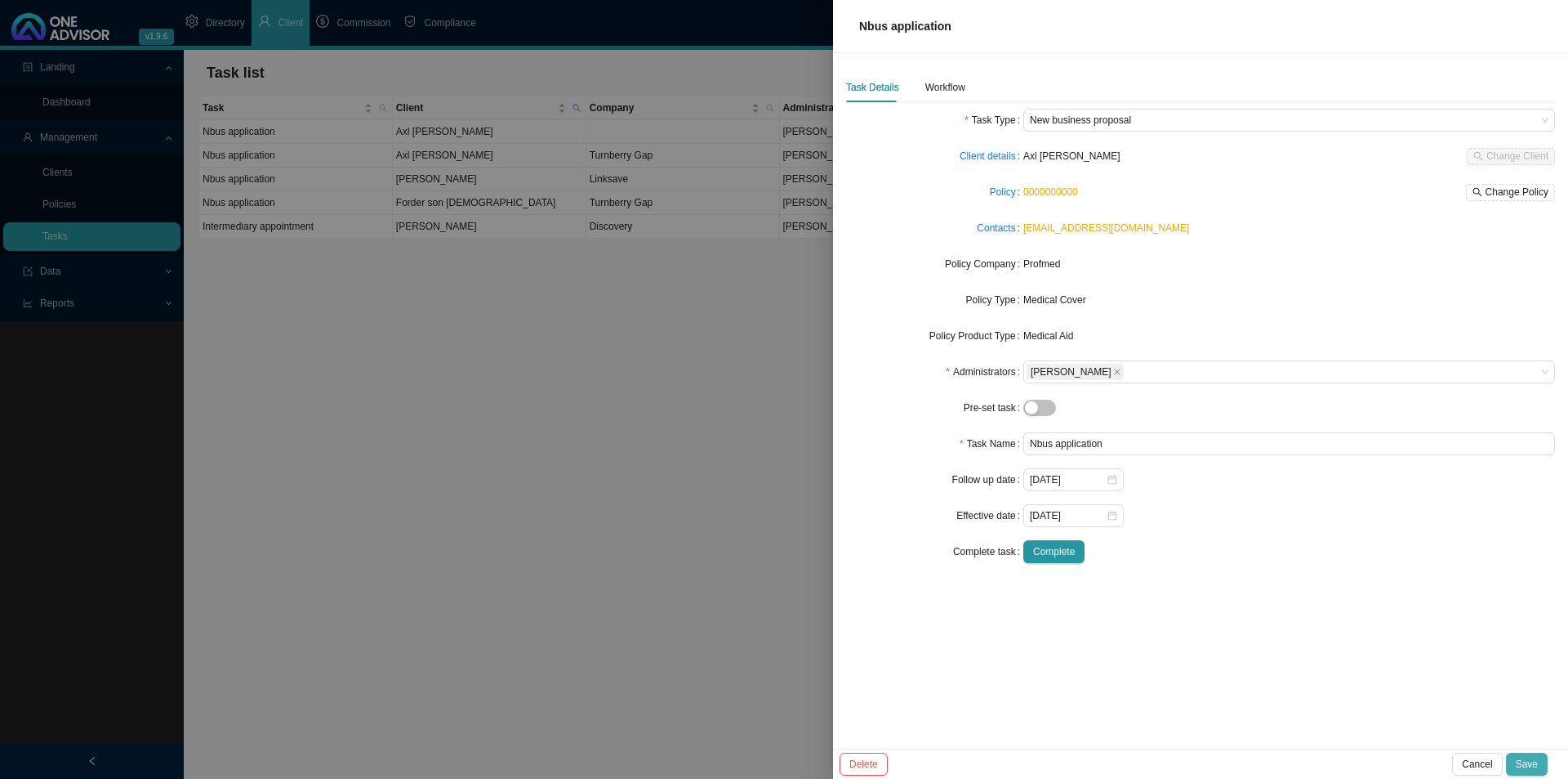
click at [1241, 602] on span "Save" at bounding box center [1527, 764] width 22 height 16
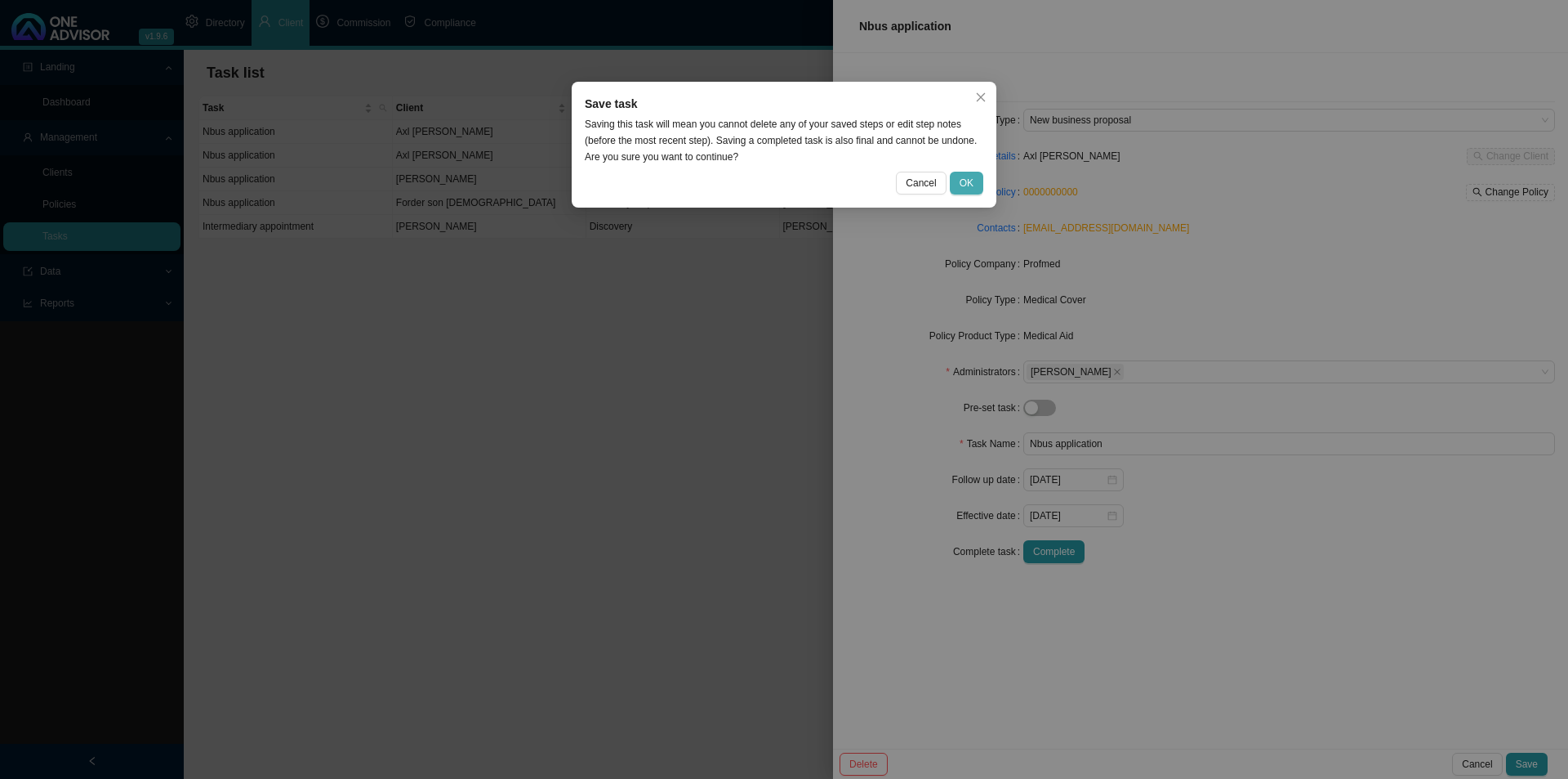
click at [974, 185] on button "OK" at bounding box center [966, 183] width 34 height 23
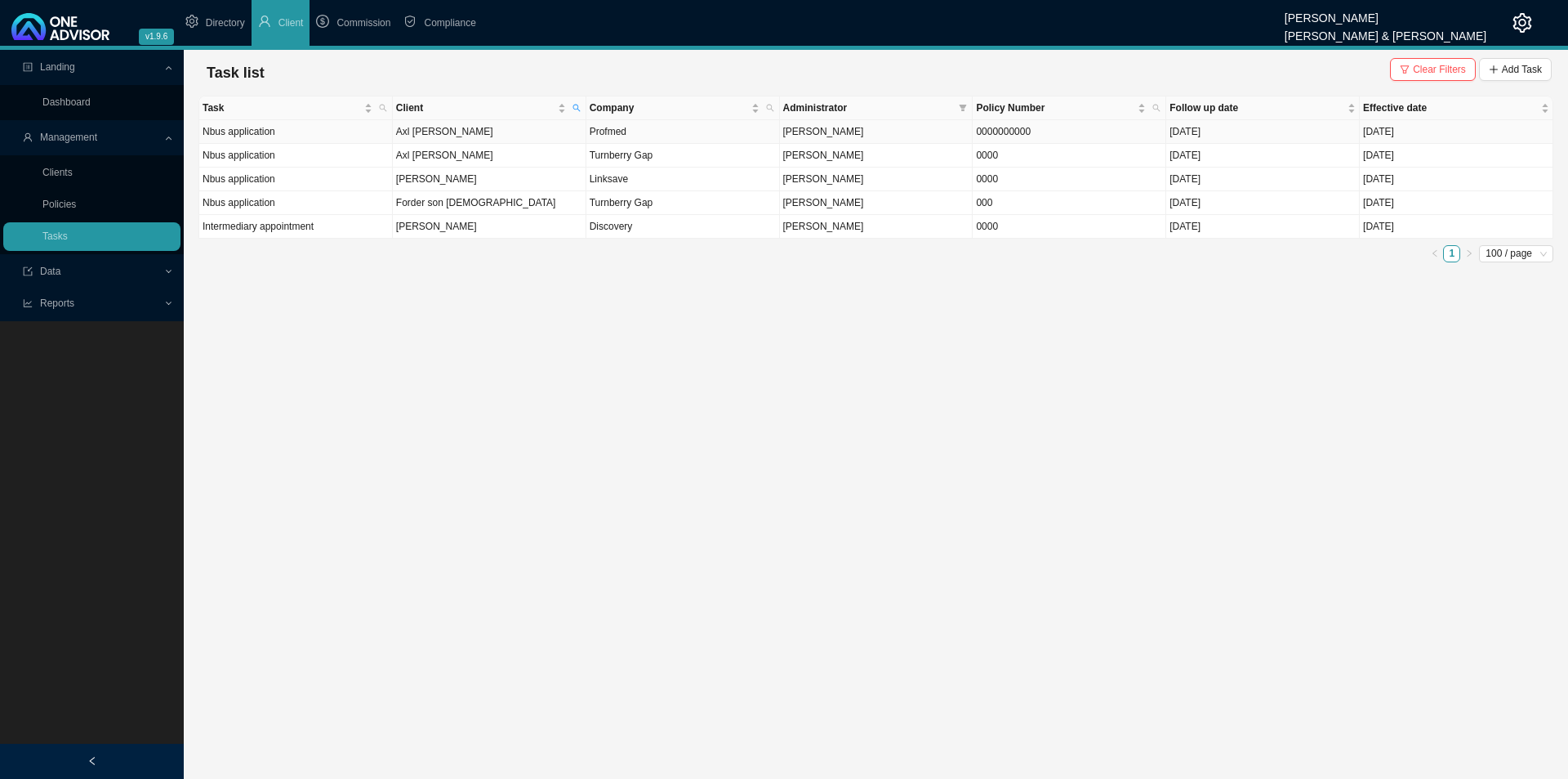
click at [637, 130] on td "Profmed" at bounding box center [683, 132] width 193 height 24
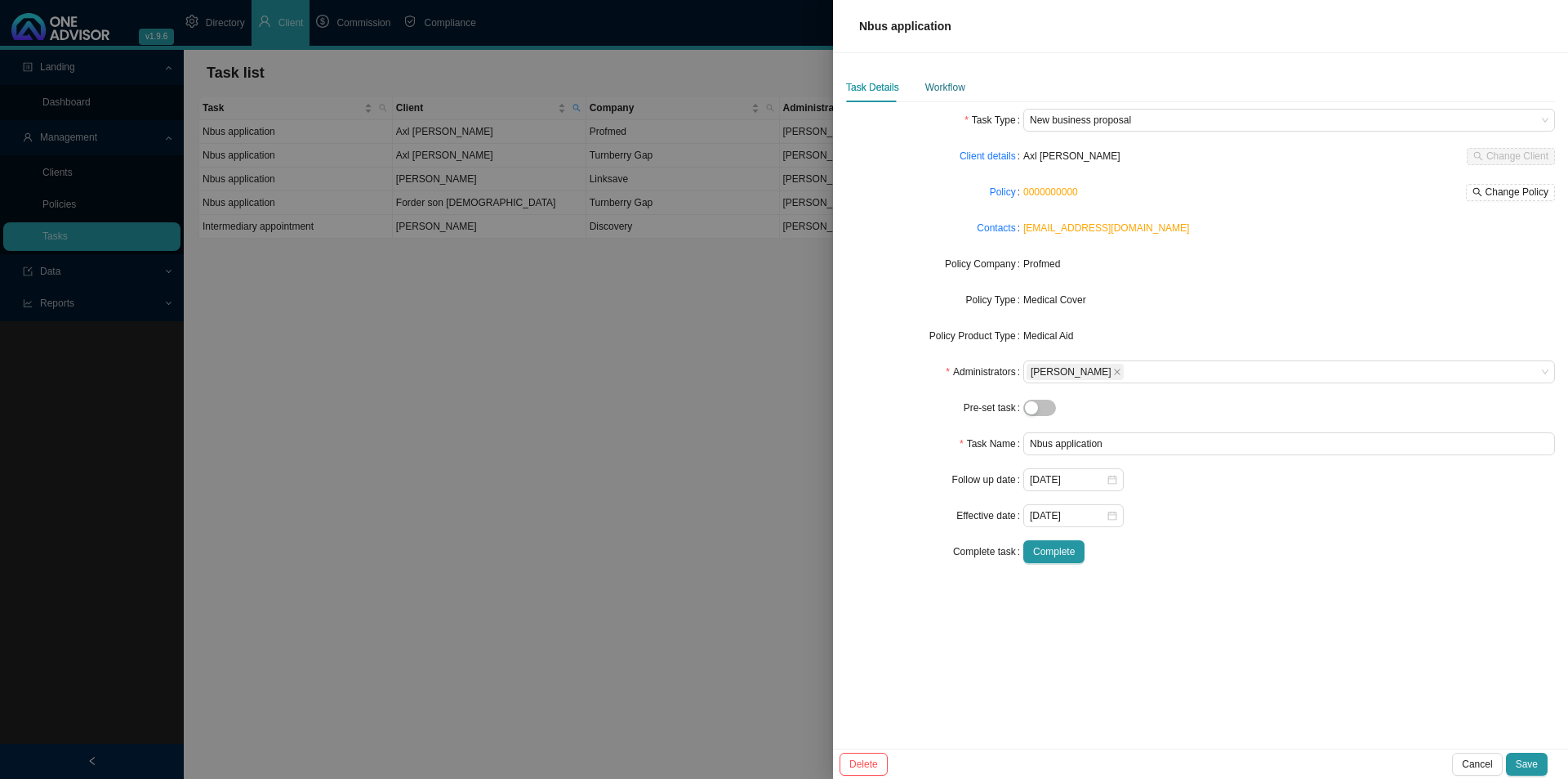
click at [942, 84] on div "Workflow" at bounding box center [946, 87] width 40 height 16
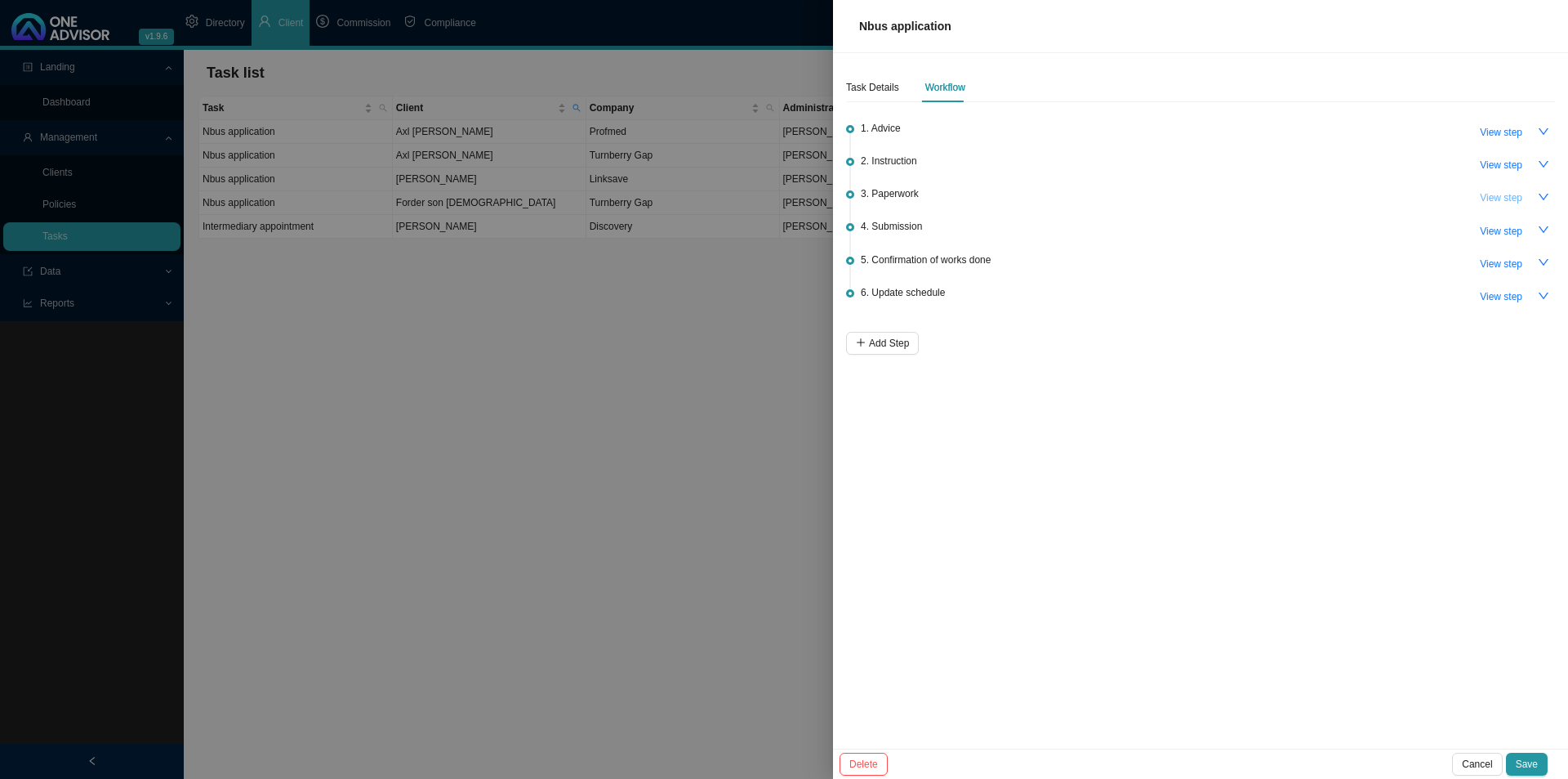
click at [1241, 198] on span "View step" at bounding box center [1501, 197] width 42 height 16
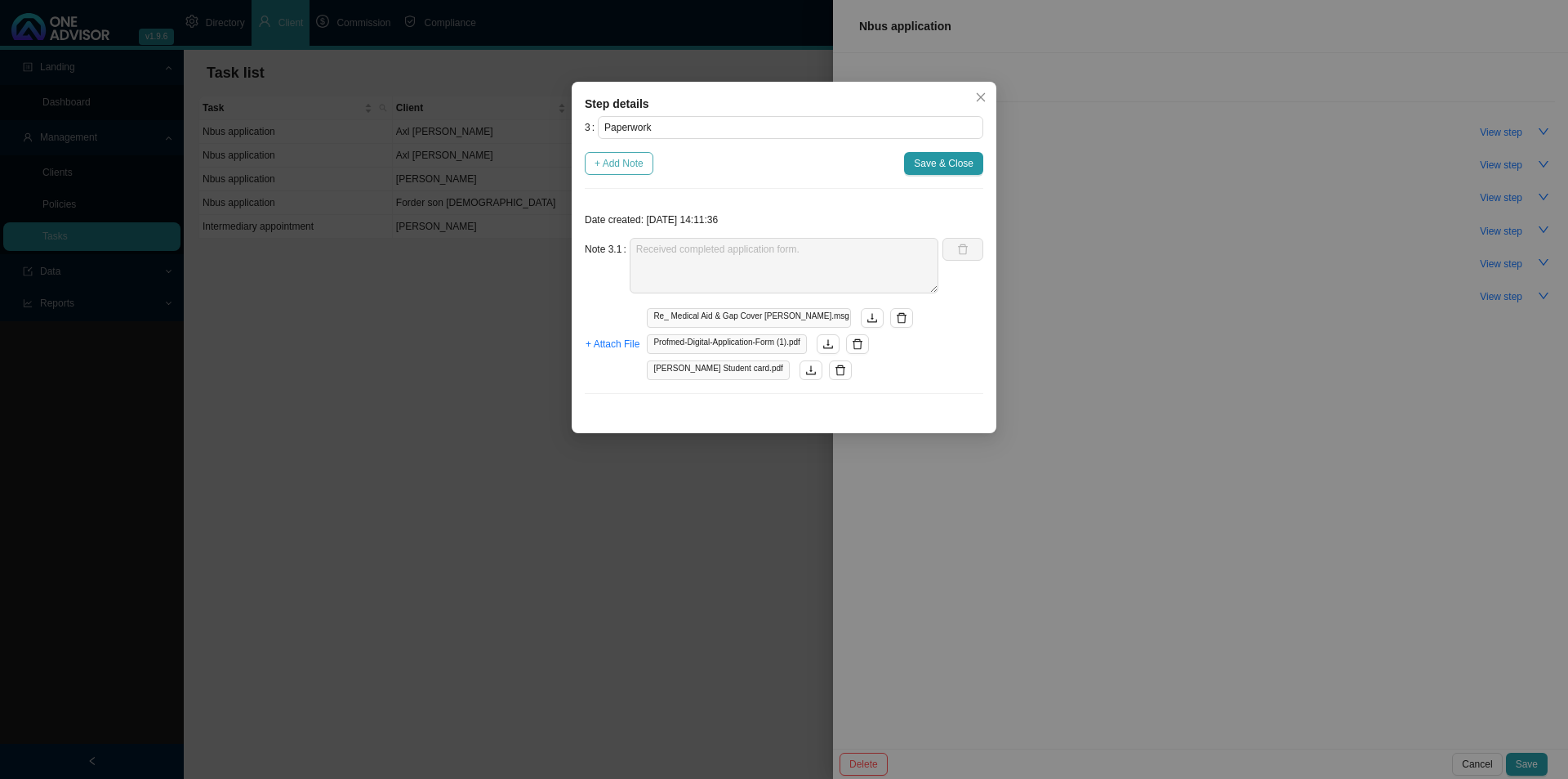
click at [610, 161] on span "+ Add Note" at bounding box center [618, 163] width 49 height 16
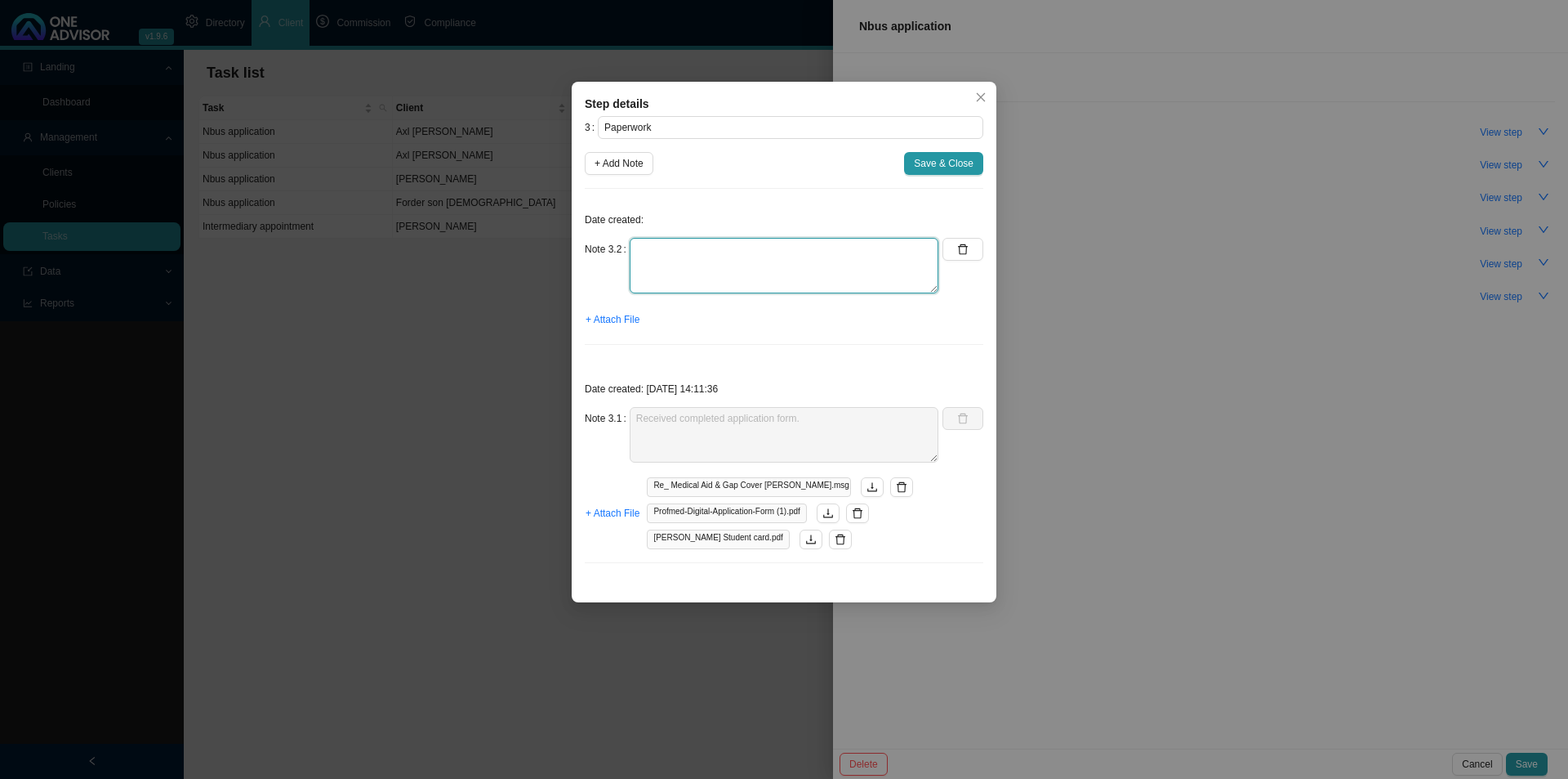
click at [636, 264] on textarea at bounding box center [784, 265] width 309 height 56
type textarea "Emailed [PERSON_NAME] asking for official confirmation of registration from the…"
click at [619, 317] on span "+ Attach File" at bounding box center [612, 319] width 54 height 16
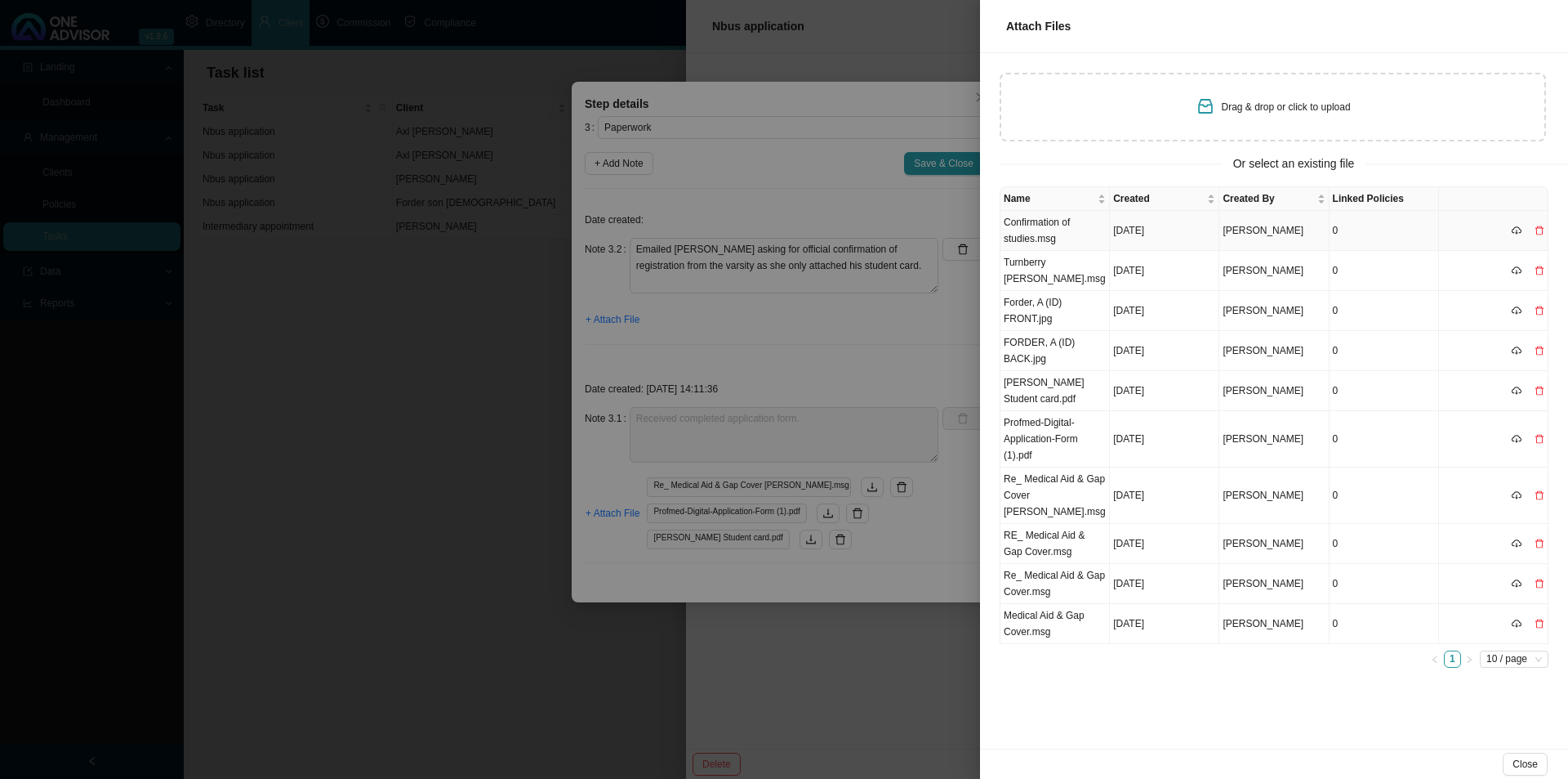
click at [1045, 223] on td "Confirmation of studies.msg" at bounding box center [1056, 231] width 110 height 40
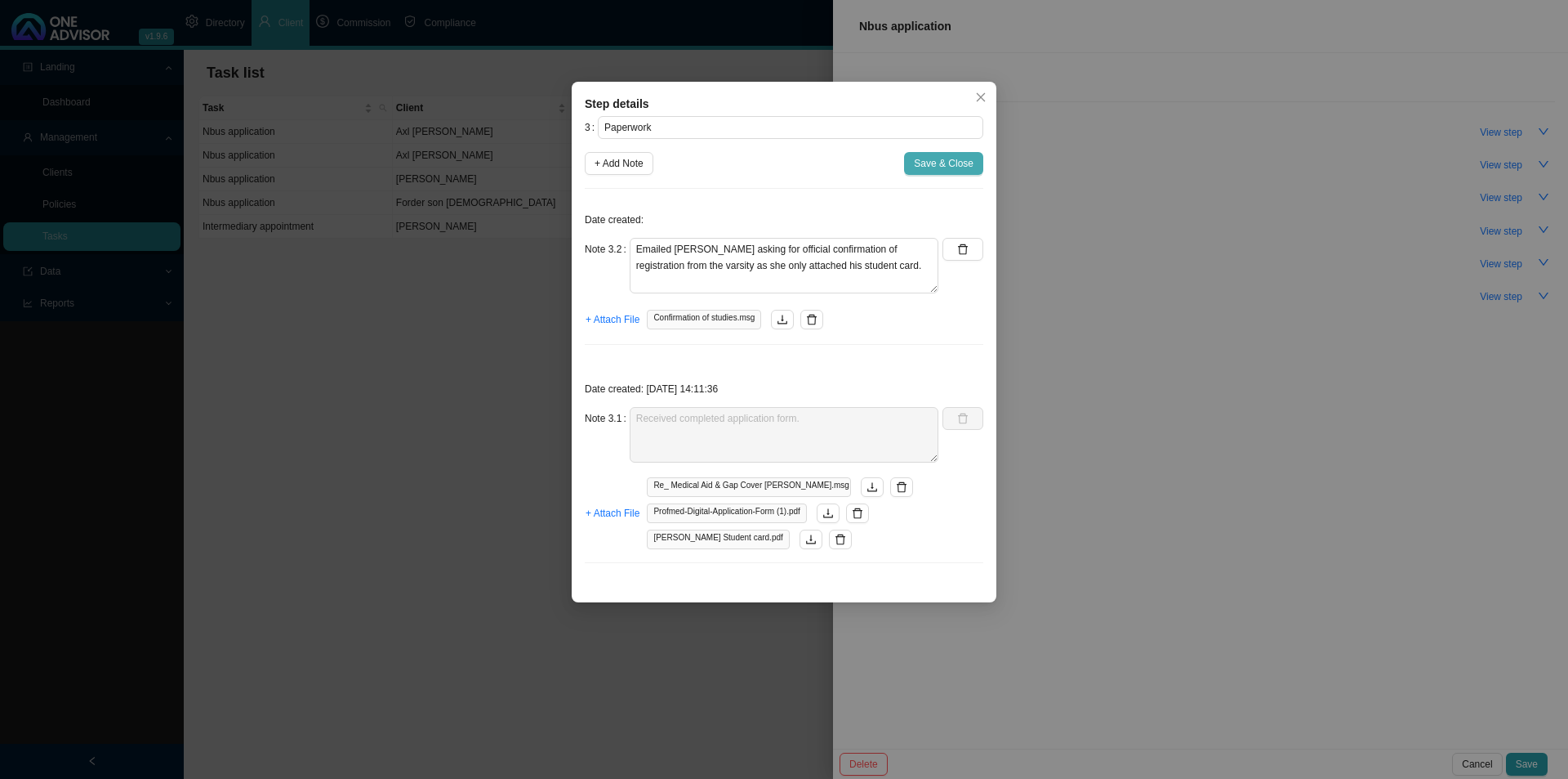
click at [950, 165] on span "Save & Close" at bounding box center [944, 163] width 60 height 16
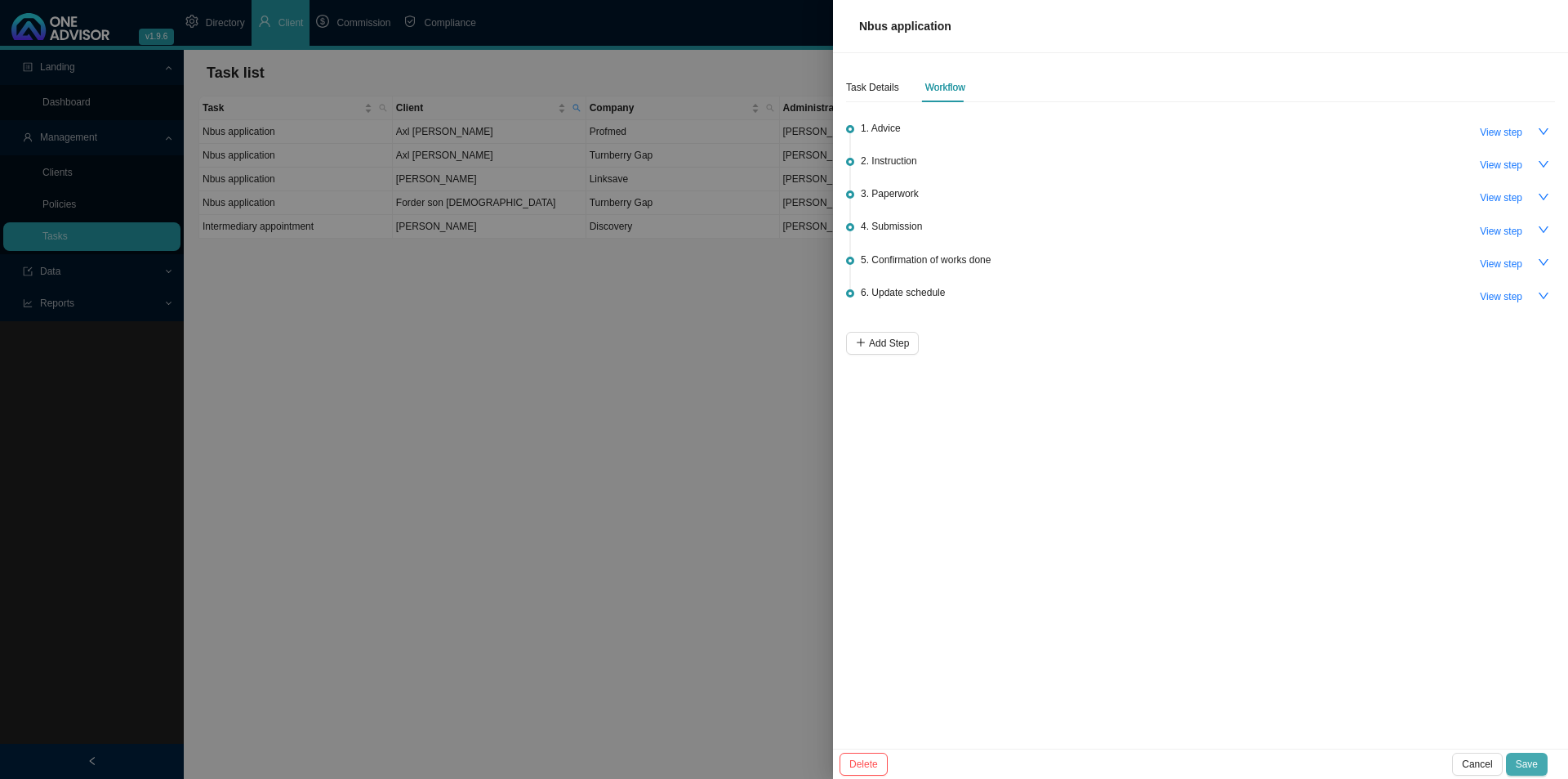
click at [1241, 602] on span "Save" at bounding box center [1527, 764] width 22 height 16
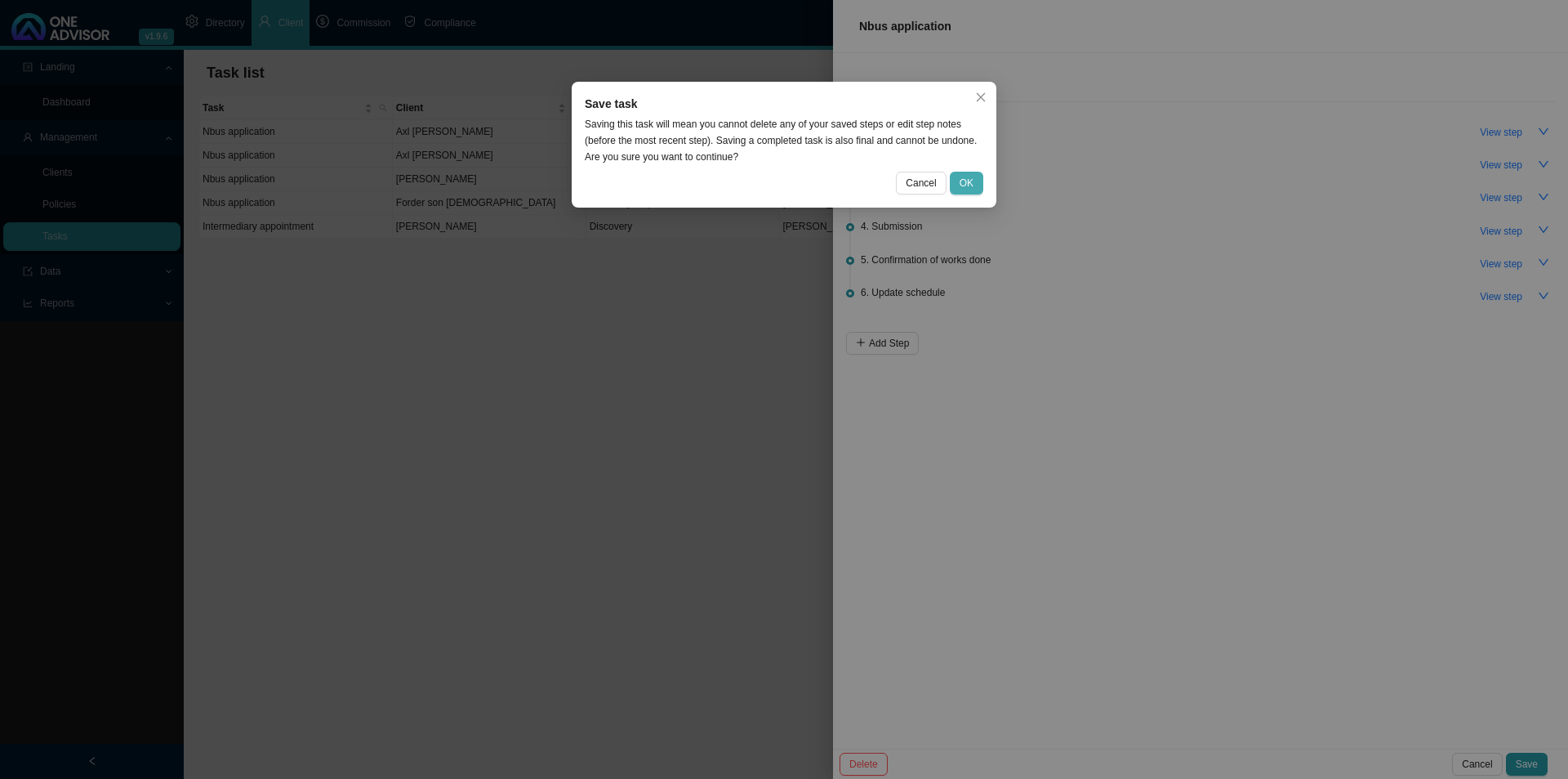
click at [972, 184] on span "OK" at bounding box center [966, 183] width 13 height 16
